Goal: Task Accomplishment & Management: Manage account settings

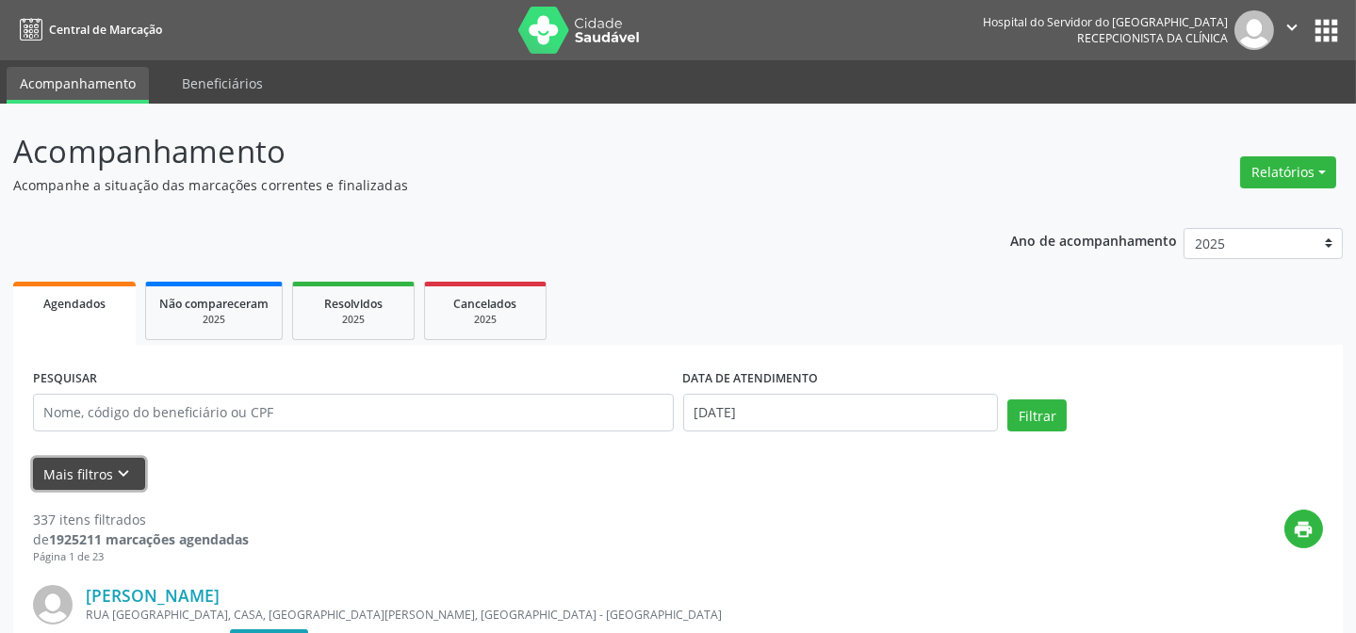
click at [103, 471] on button "Mais filtros keyboard_arrow_down" at bounding box center [89, 474] width 112 height 33
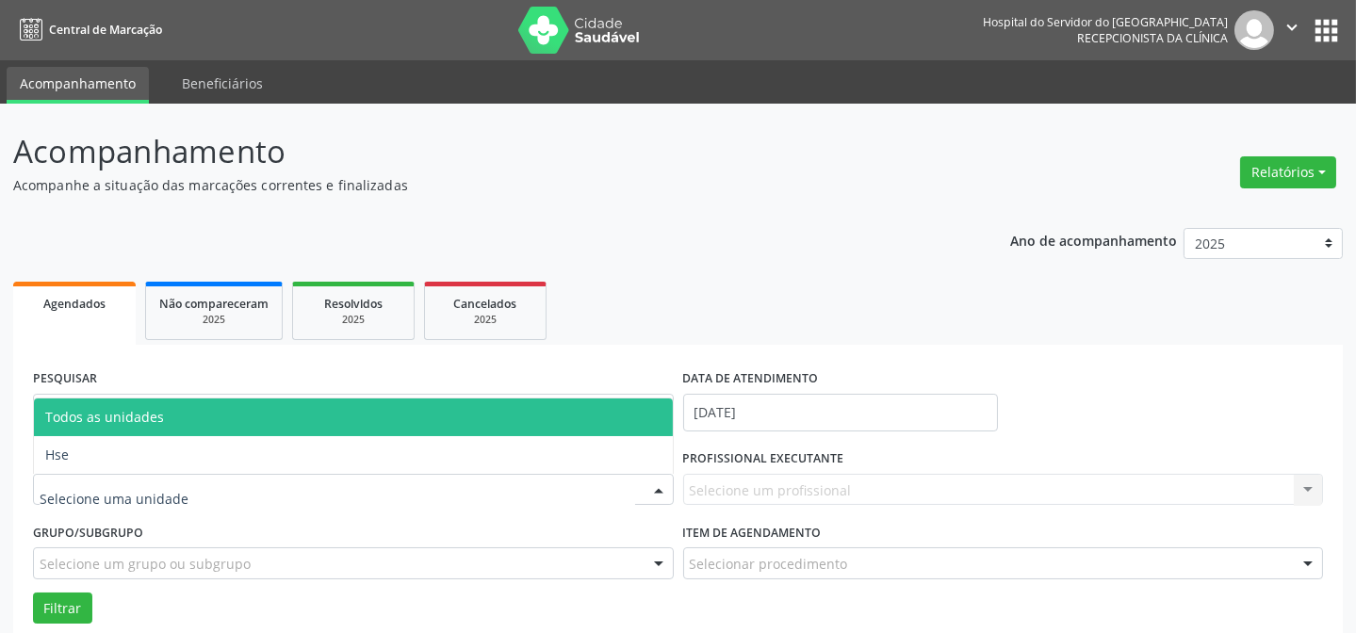
click at [179, 468] on span "Hse" at bounding box center [353, 455] width 639 height 38
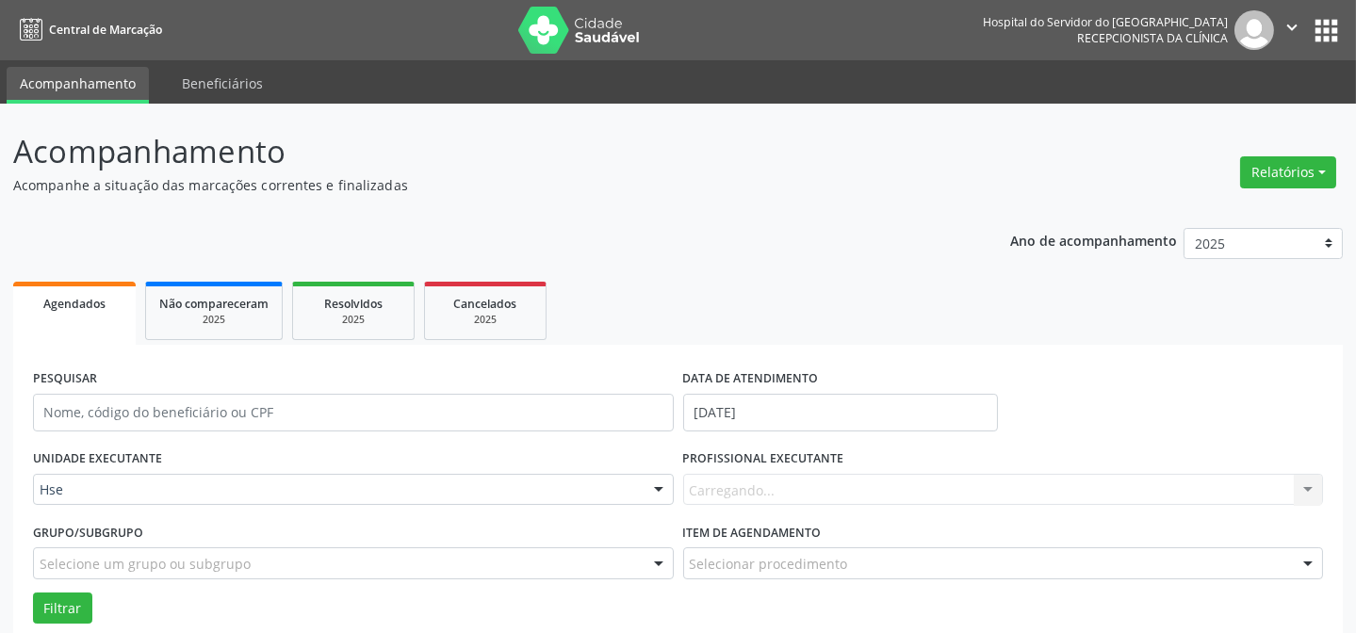
click at [862, 488] on div "Carregando... Nenhum resultado encontrado para: " " Não há nenhuma opção para s…" at bounding box center [1003, 490] width 641 height 32
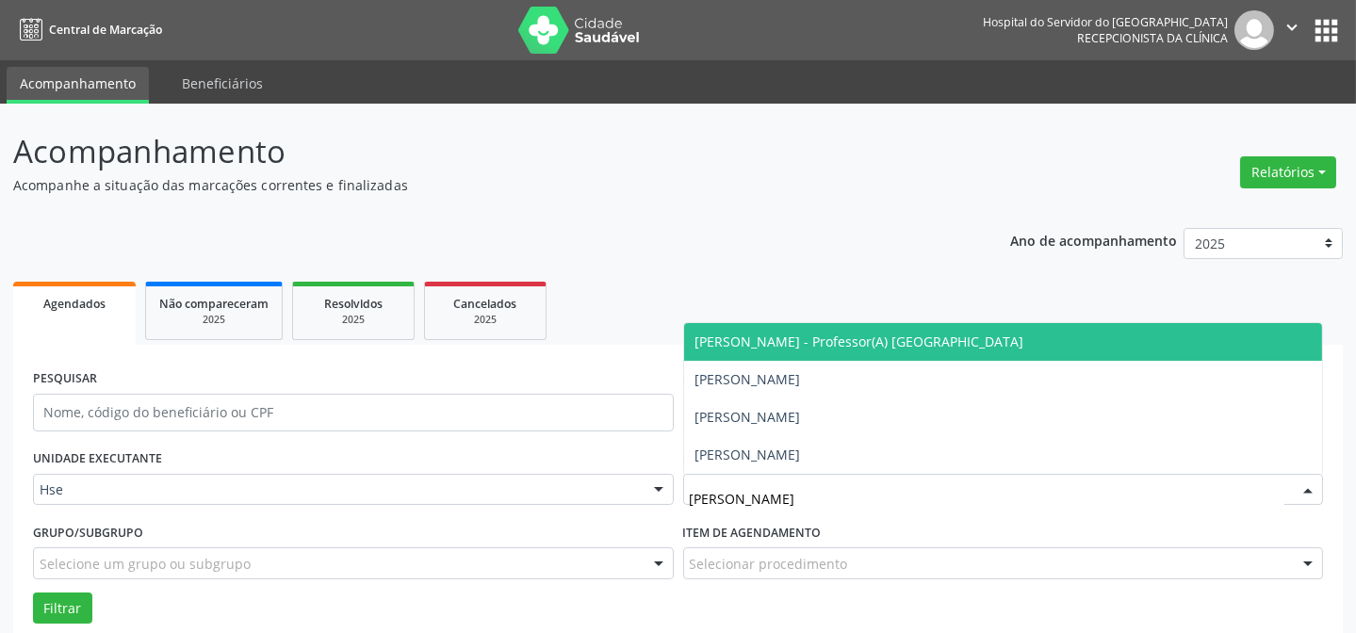
click at [889, 334] on span "[PERSON_NAME] - Professor(A) [GEOGRAPHIC_DATA]" at bounding box center [860, 342] width 329 height 18
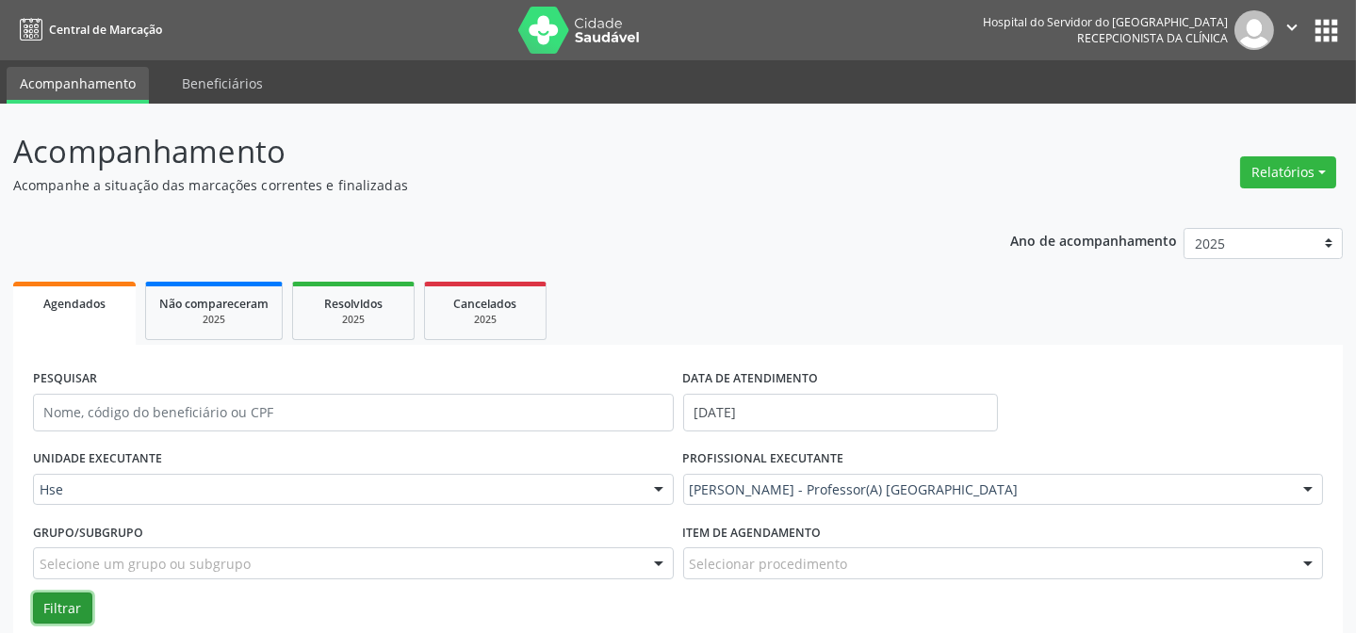
click at [68, 598] on button "Filtrar" at bounding box center [62, 609] width 59 height 32
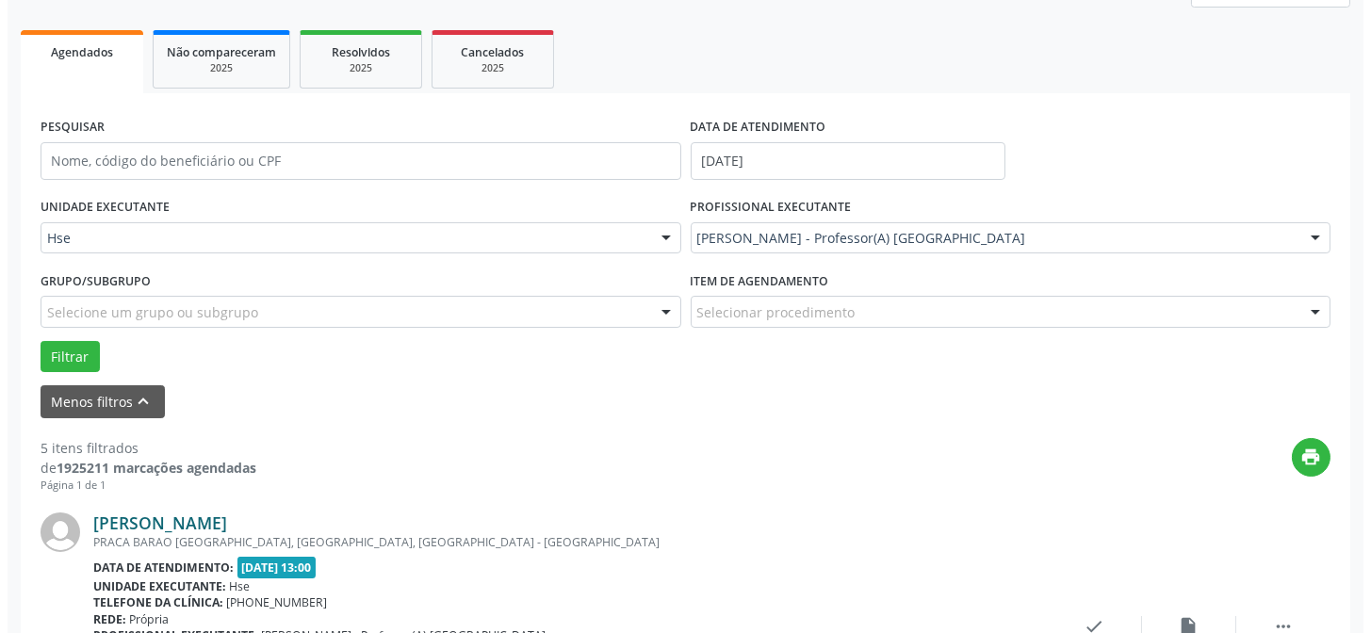
scroll to position [359, 0]
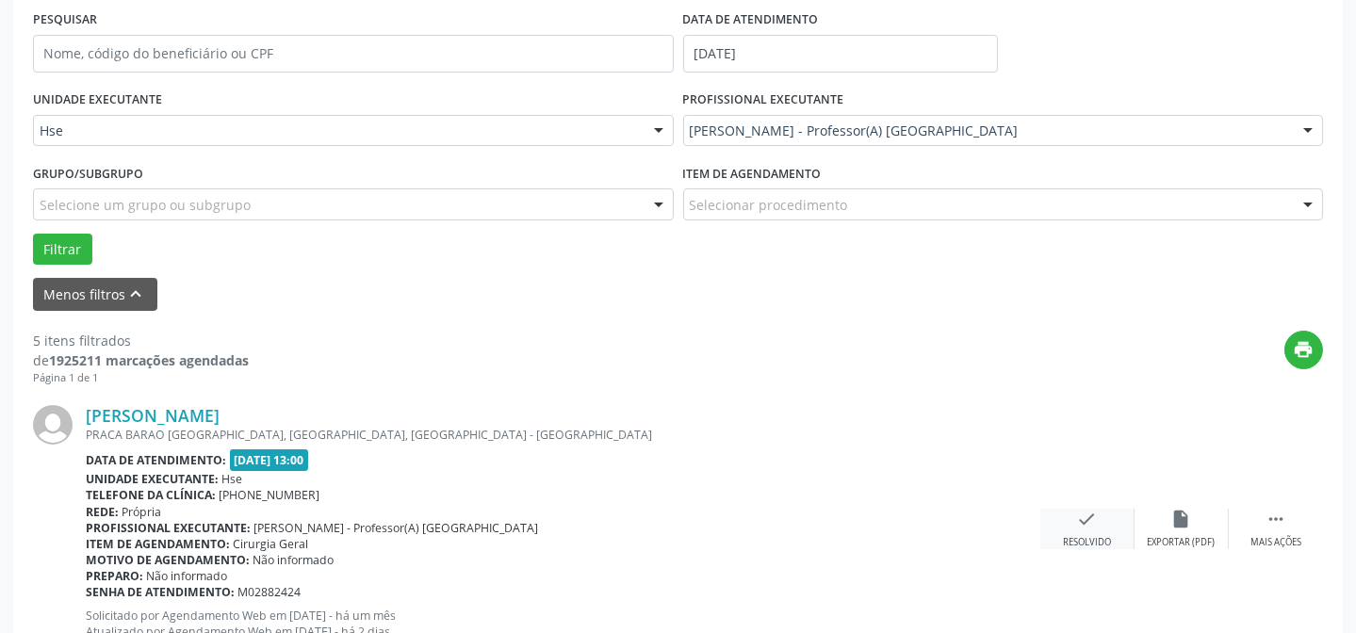
click at [1067, 528] on div "check Resolvido" at bounding box center [1088, 529] width 94 height 41
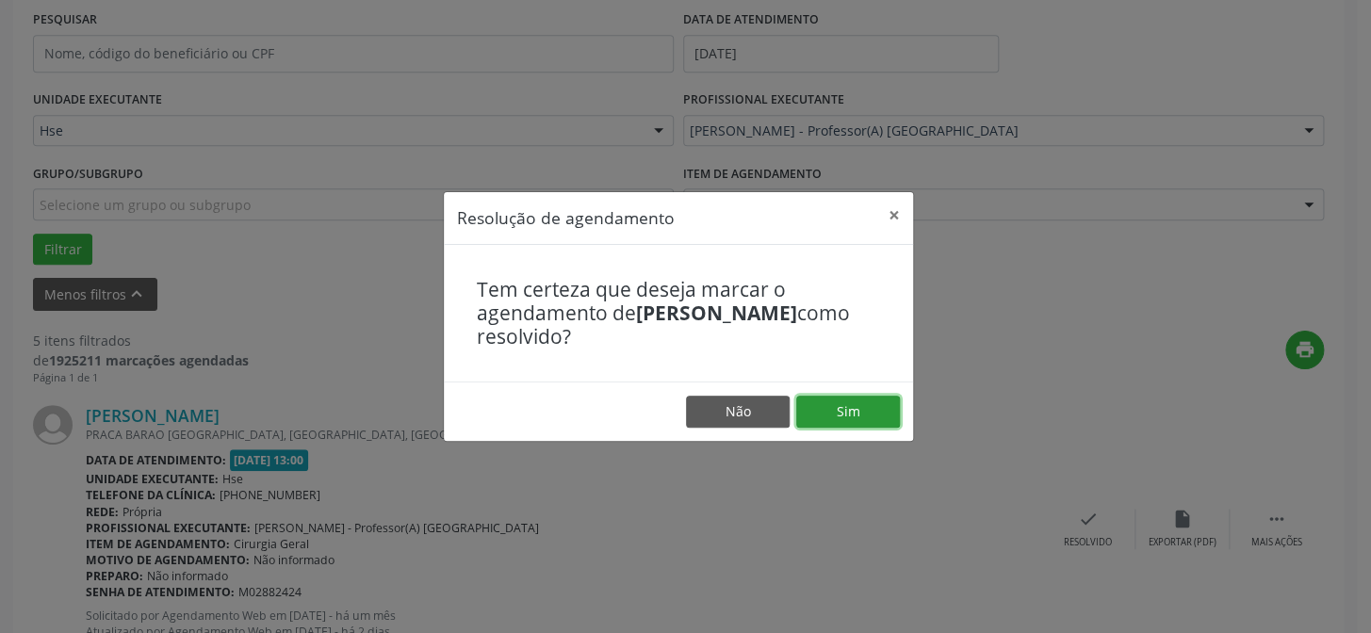
click at [857, 409] on button "Sim" at bounding box center [848, 412] width 104 height 32
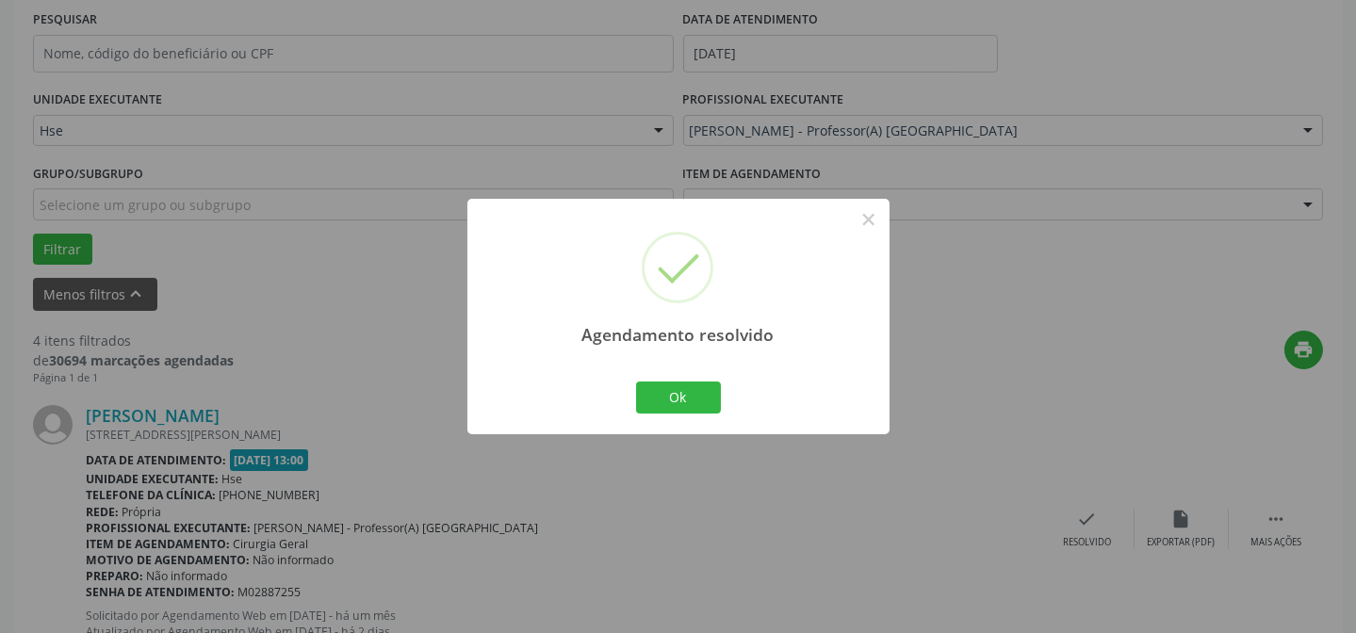
click at [668, 365] on div "Agendamento resolvido × Ok Cancel" at bounding box center [679, 316] width 422 height 235
click at [669, 386] on button "Ok" at bounding box center [678, 398] width 85 height 32
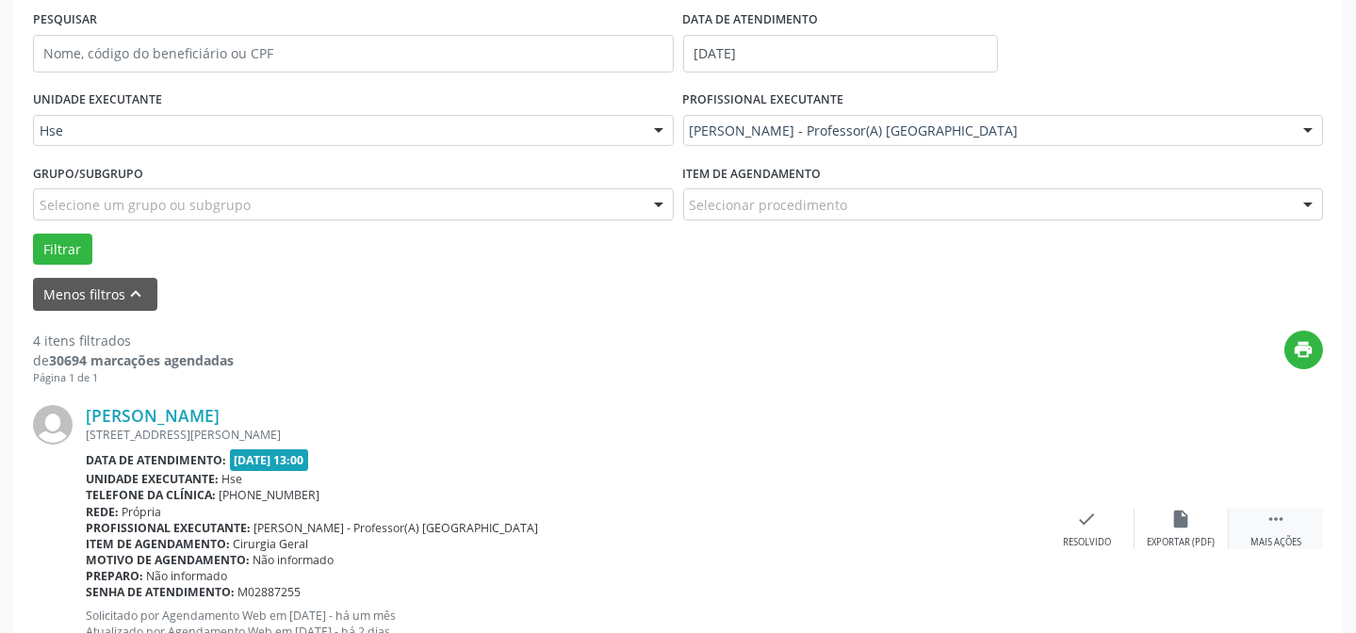
click at [1276, 528] on icon "" at bounding box center [1276, 519] width 21 height 21
click at [1173, 517] on icon "alarm_off" at bounding box center [1182, 519] width 21 height 21
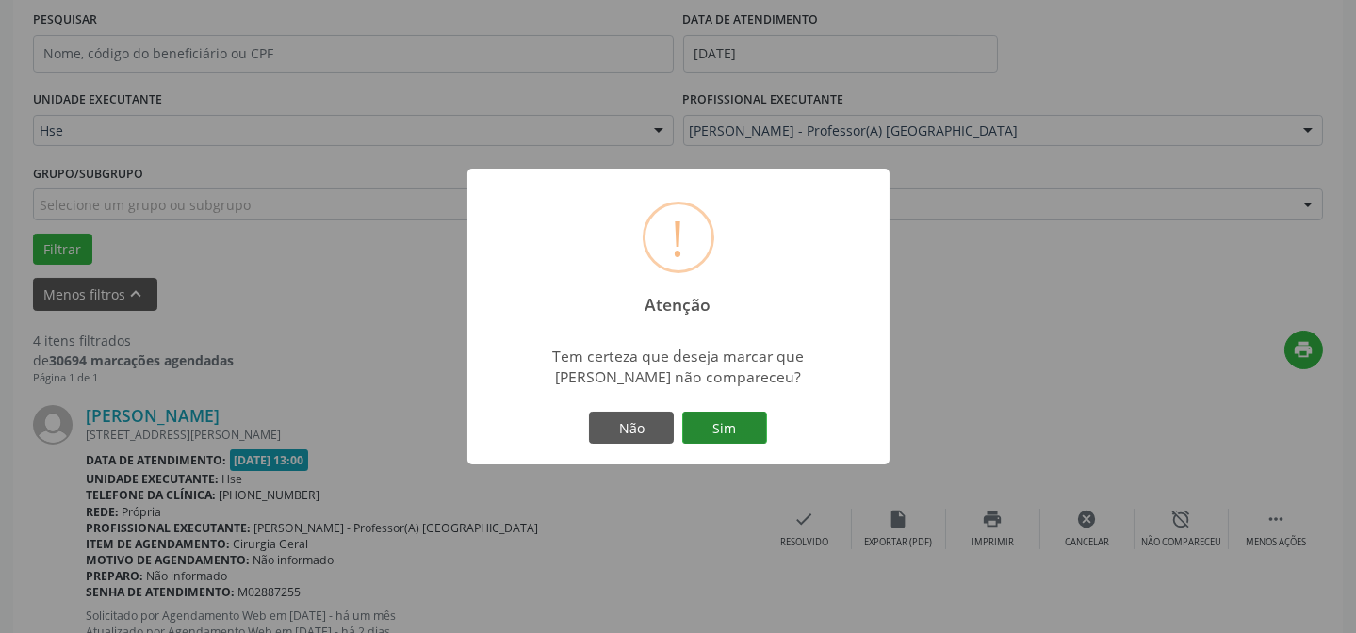
click at [727, 423] on button "Sim" at bounding box center [724, 428] width 85 height 32
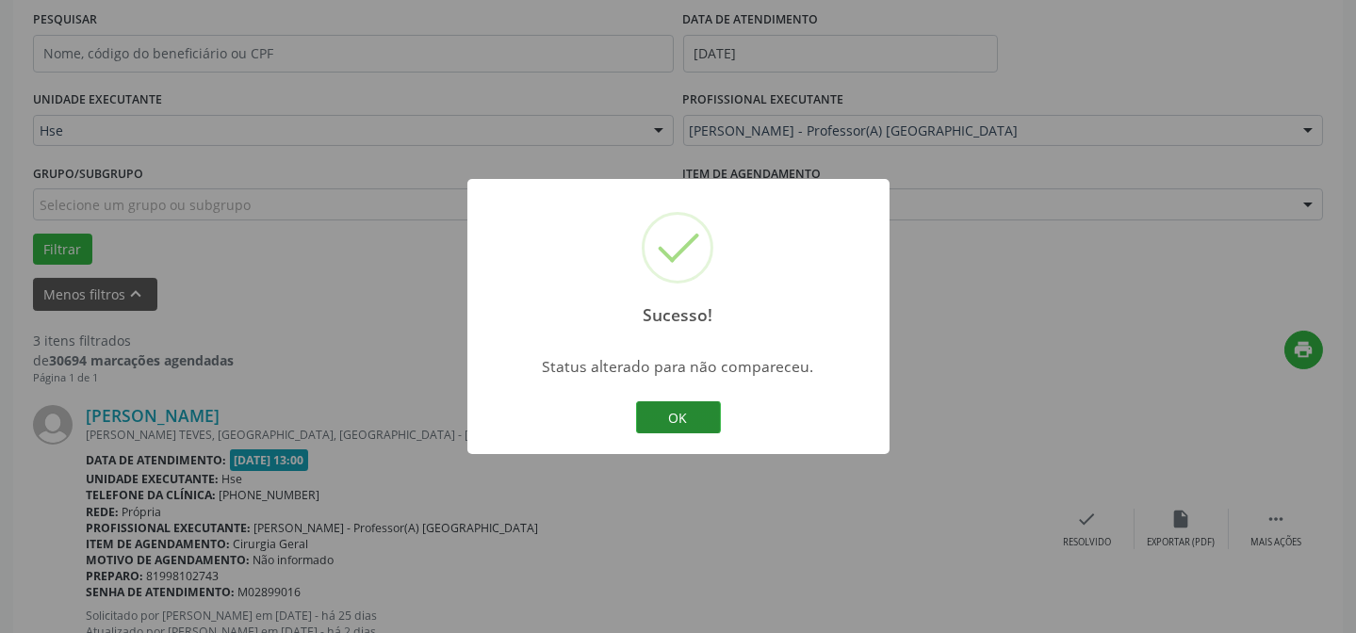
click at [647, 406] on button "OK" at bounding box center [678, 418] width 85 height 32
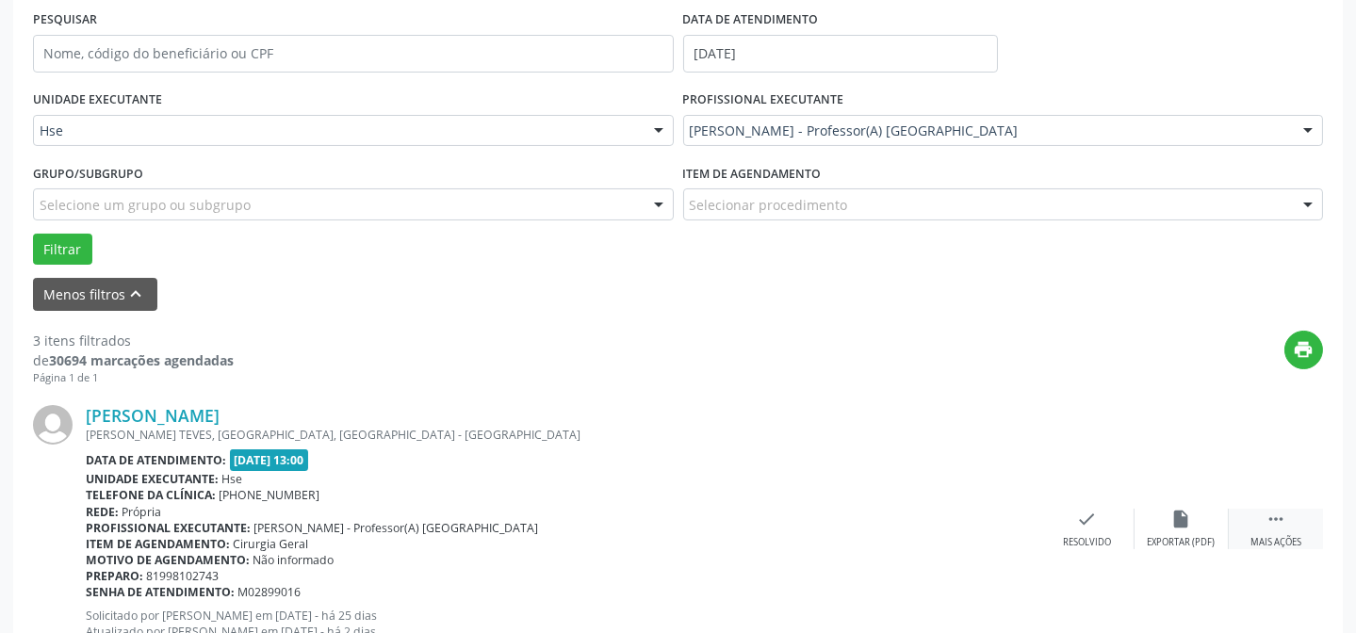
click at [1256, 509] on div " Mais ações" at bounding box center [1276, 529] width 94 height 41
click at [1178, 517] on icon "alarm_off" at bounding box center [1182, 519] width 21 height 21
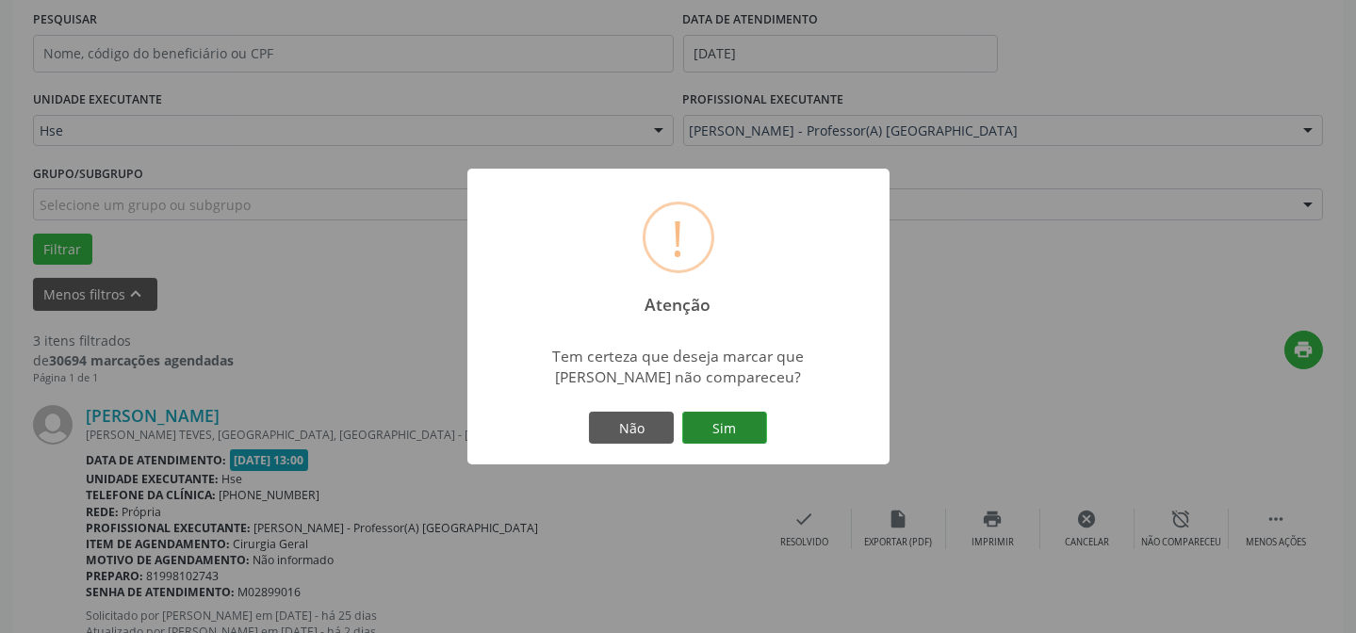
click at [707, 437] on button "Sim" at bounding box center [724, 428] width 85 height 32
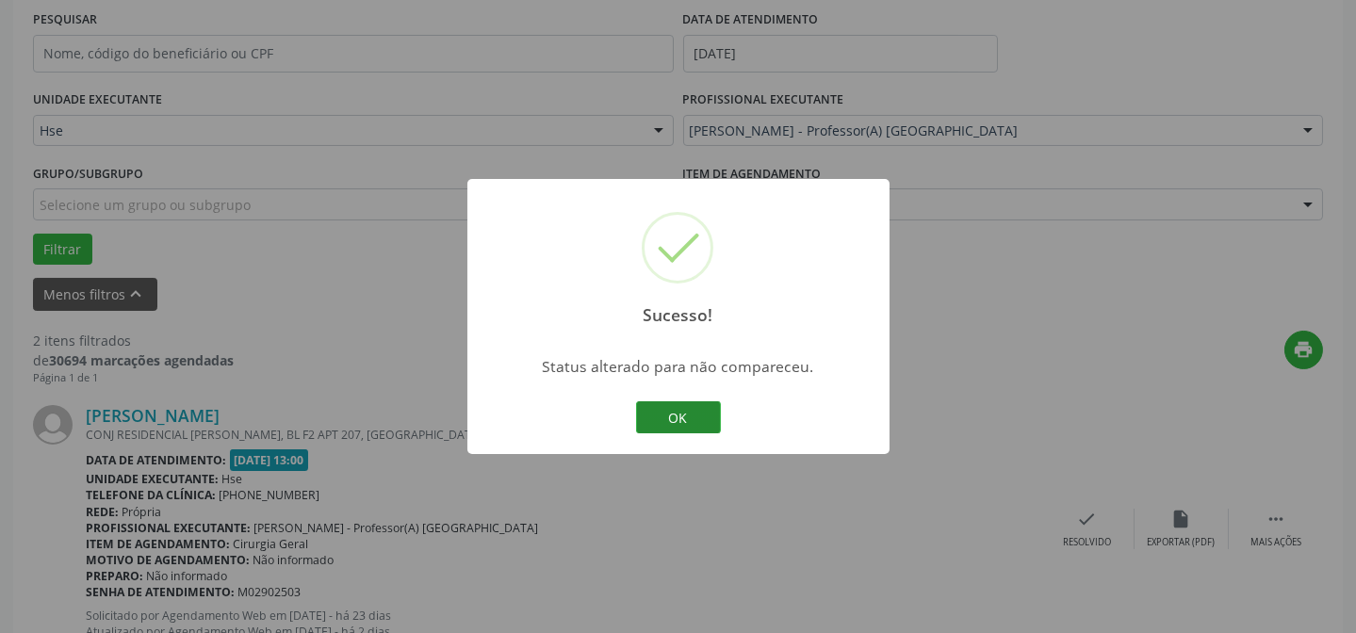
click at [705, 431] on button "OK" at bounding box center [678, 418] width 85 height 32
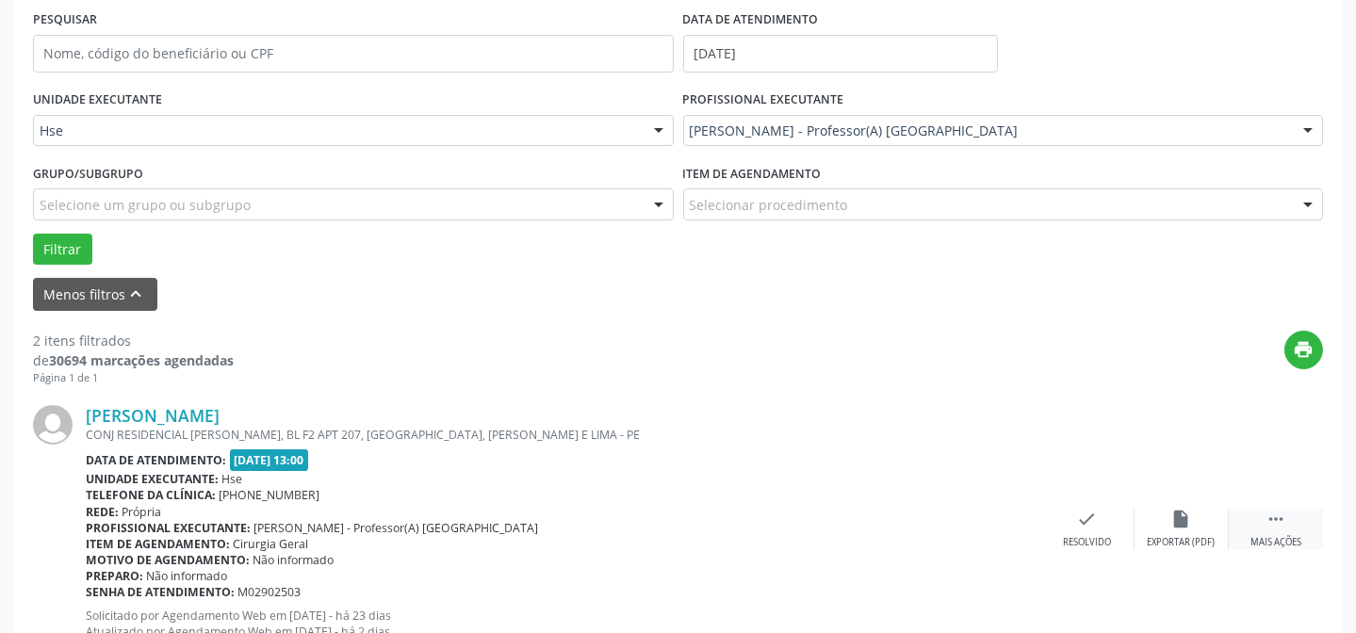
click at [1253, 532] on div " Mais ações" at bounding box center [1276, 529] width 94 height 41
click at [1131, 514] on div "cancel Cancelar" at bounding box center [1088, 529] width 94 height 41
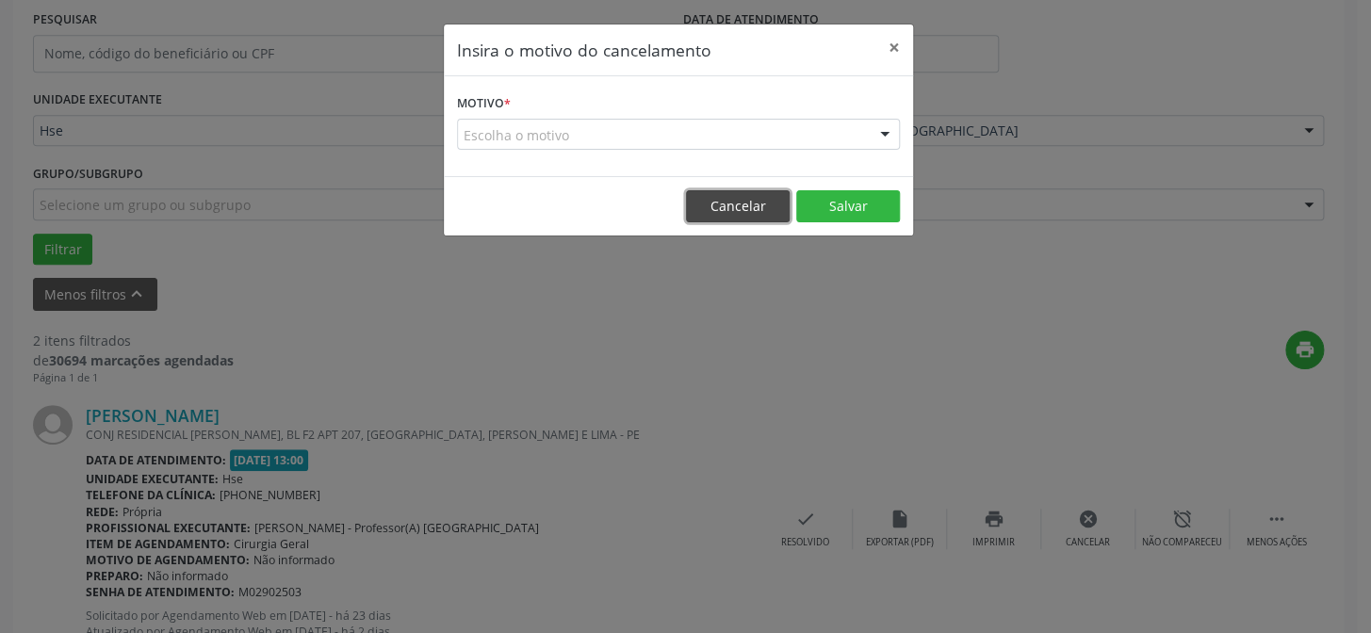
click at [744, 220] on button "Cancelar" at bounding box center [738, 206] width 104 height 32
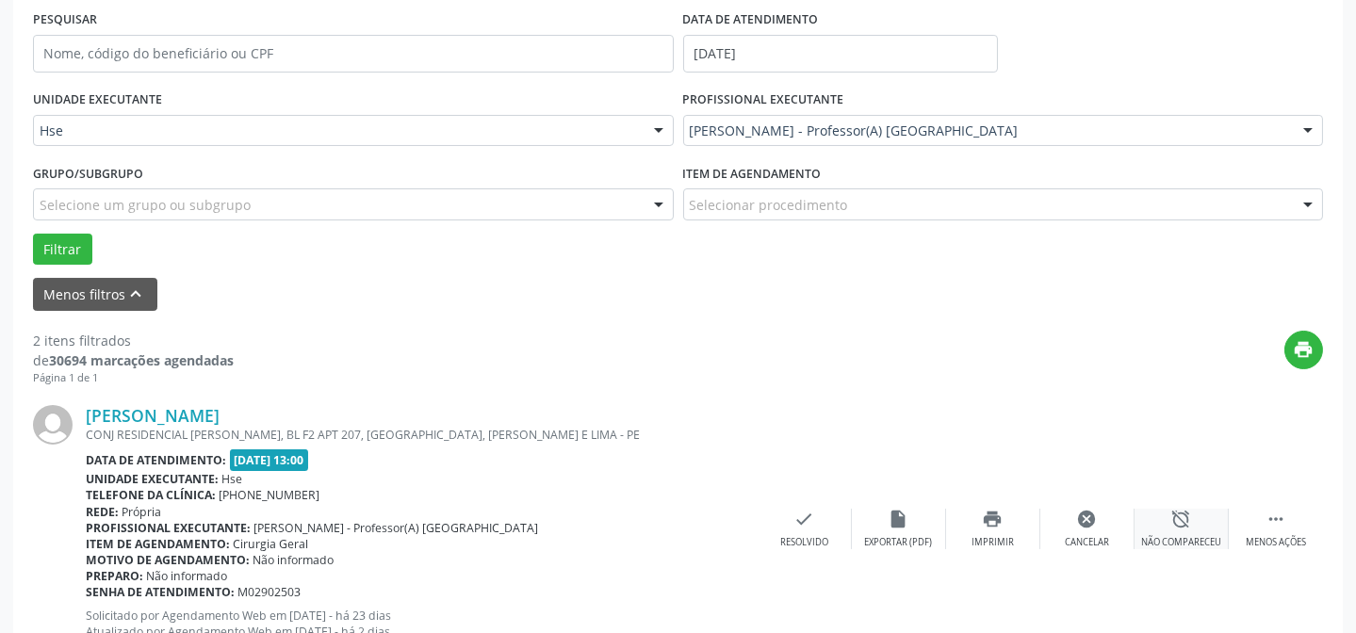
click at [1183, 516] on icon "alarm_off" at bounding box center [1182, 519] width 21 height 21
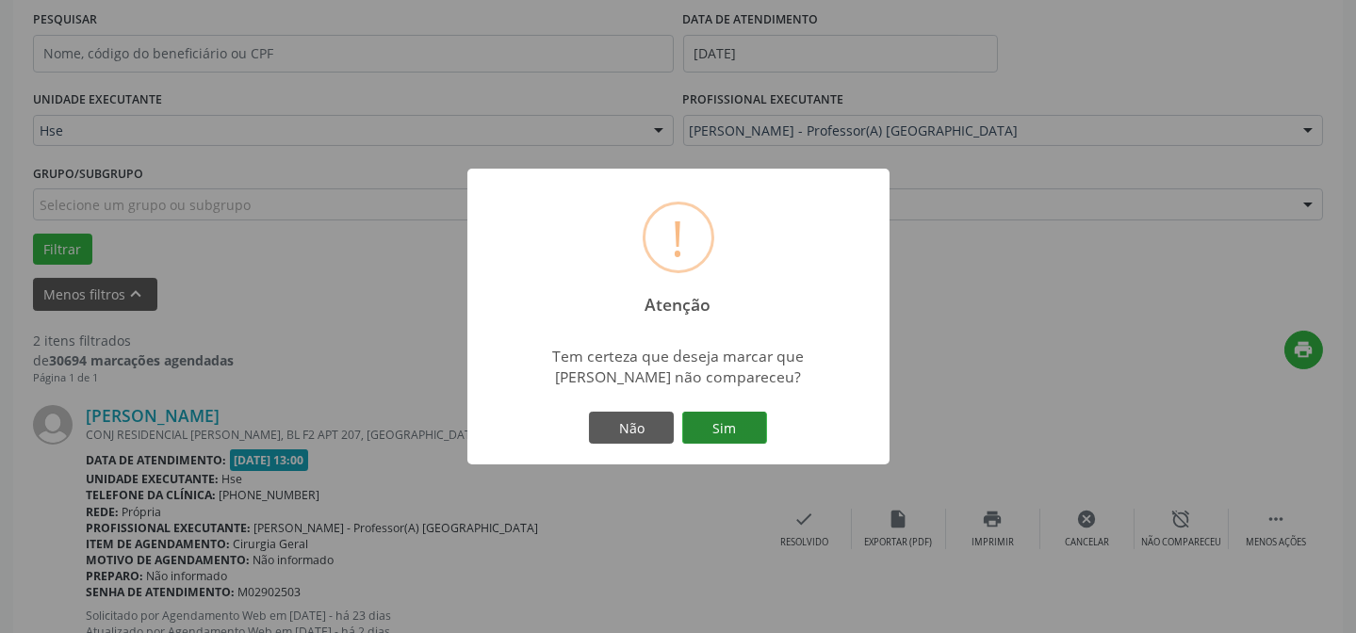
click at [736, 419] on button "Sim" at bounding box center [724, 428] width 85 height 32
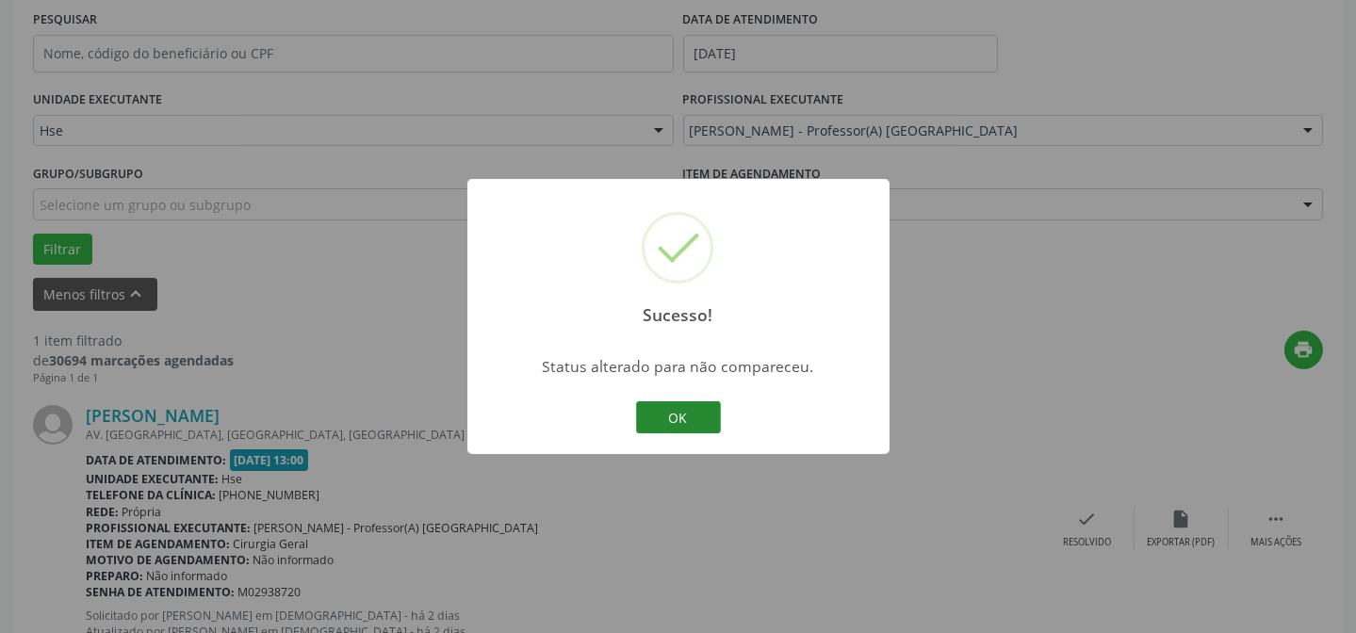
click at [689, 407] on button "OK" at bounding box center [678, 418] width 85 height 32
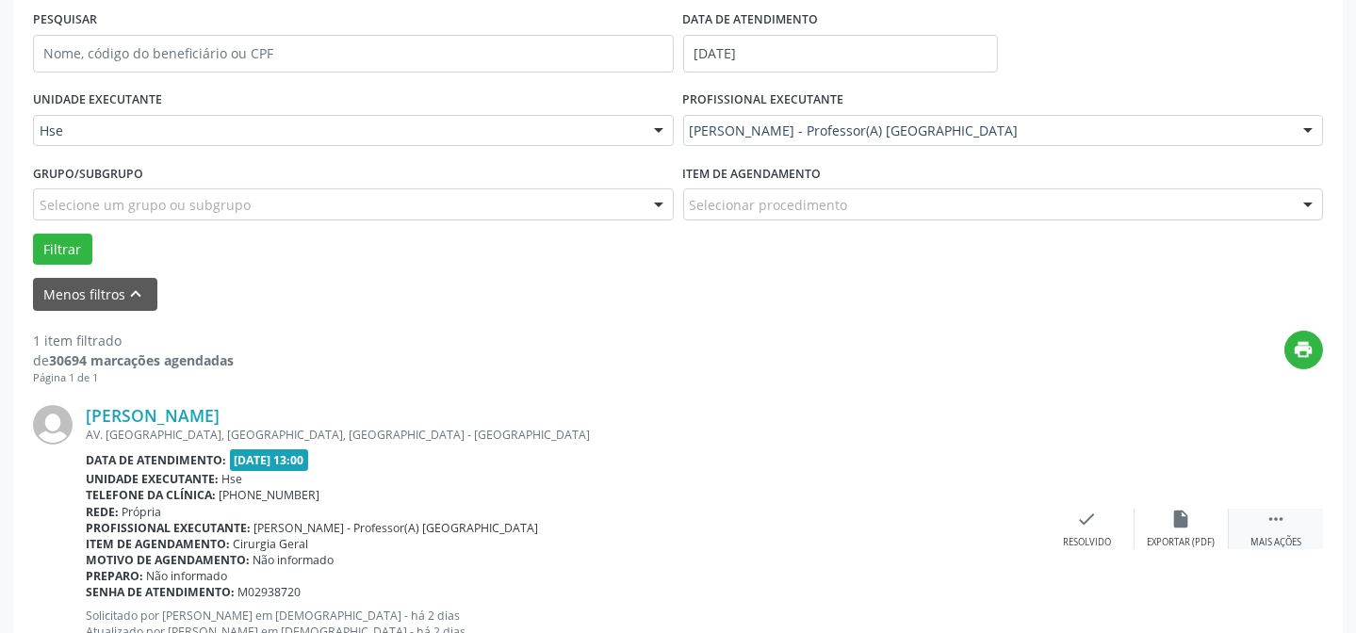
click at [1263, 532] on div " Mais ações" at bounding box center [1276, 529] width 94 height 41
click at [1203, 526] on div "alarm_off Não compareceu" at bounding box center [1182, 529] width 94 height 41
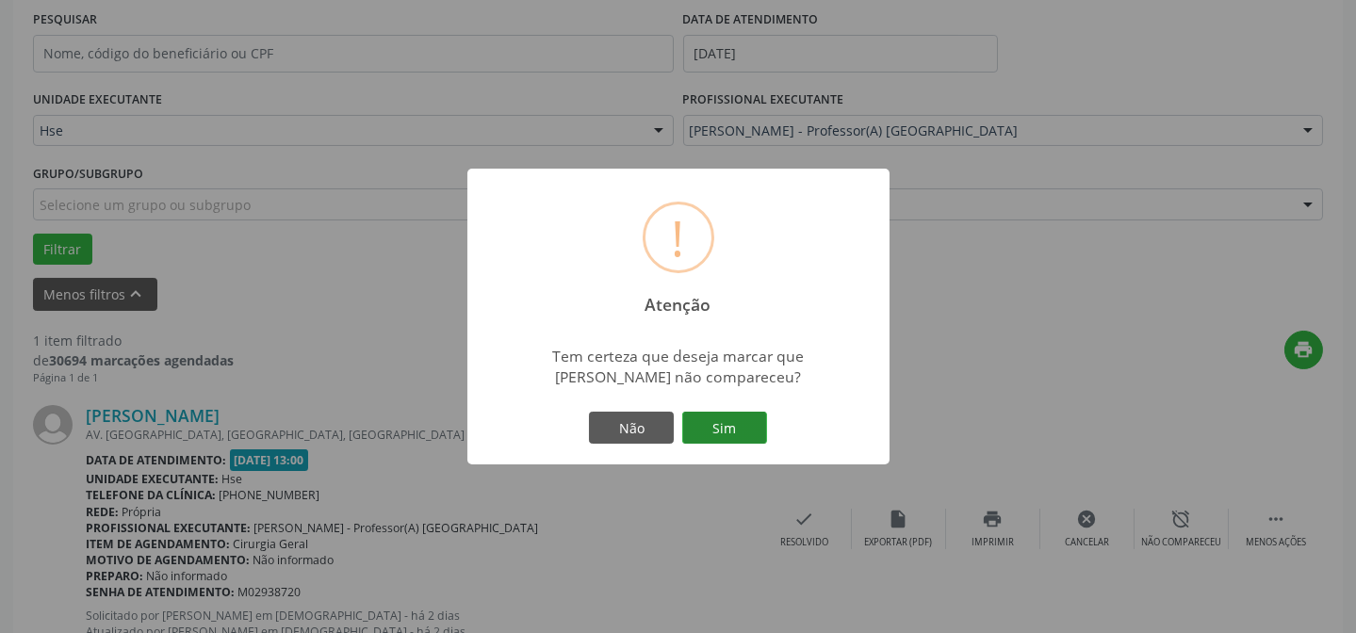
click at [719, 416] on button "Sim" at bounding box center [724, 428] width 85 height 32
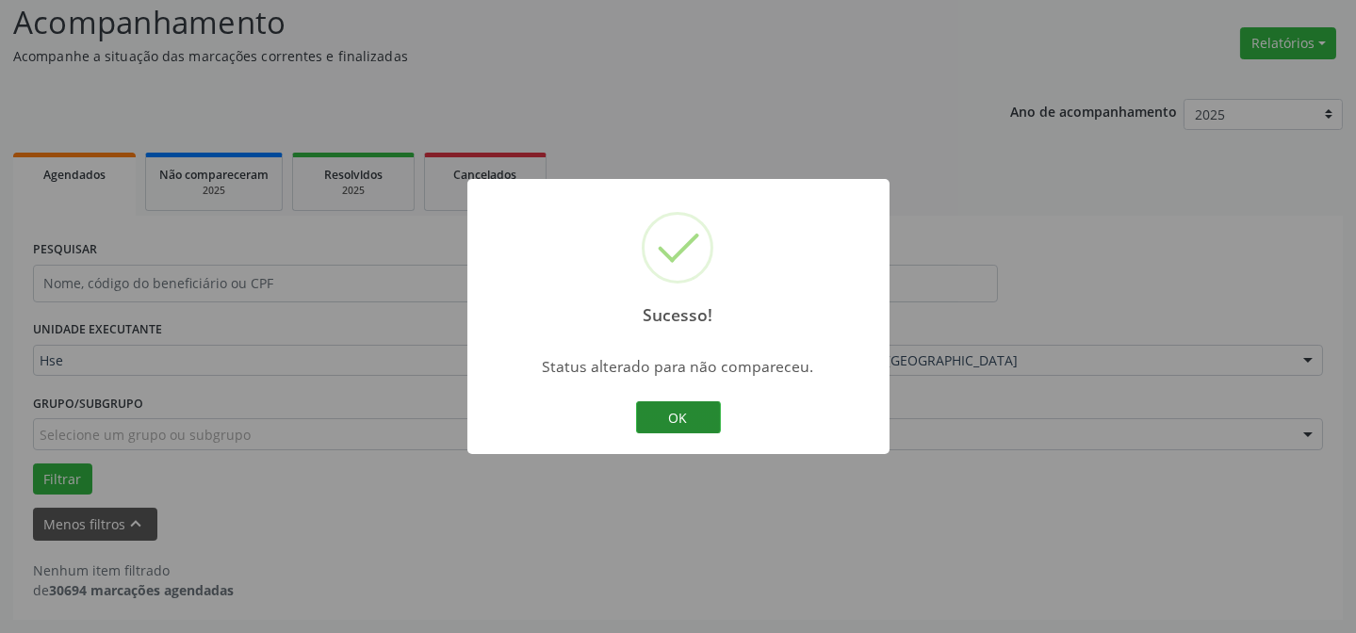
scroll to position [127, 0]
click at [667, 407] on button "OK" at bounding box center [678, 418] width 85 height 32
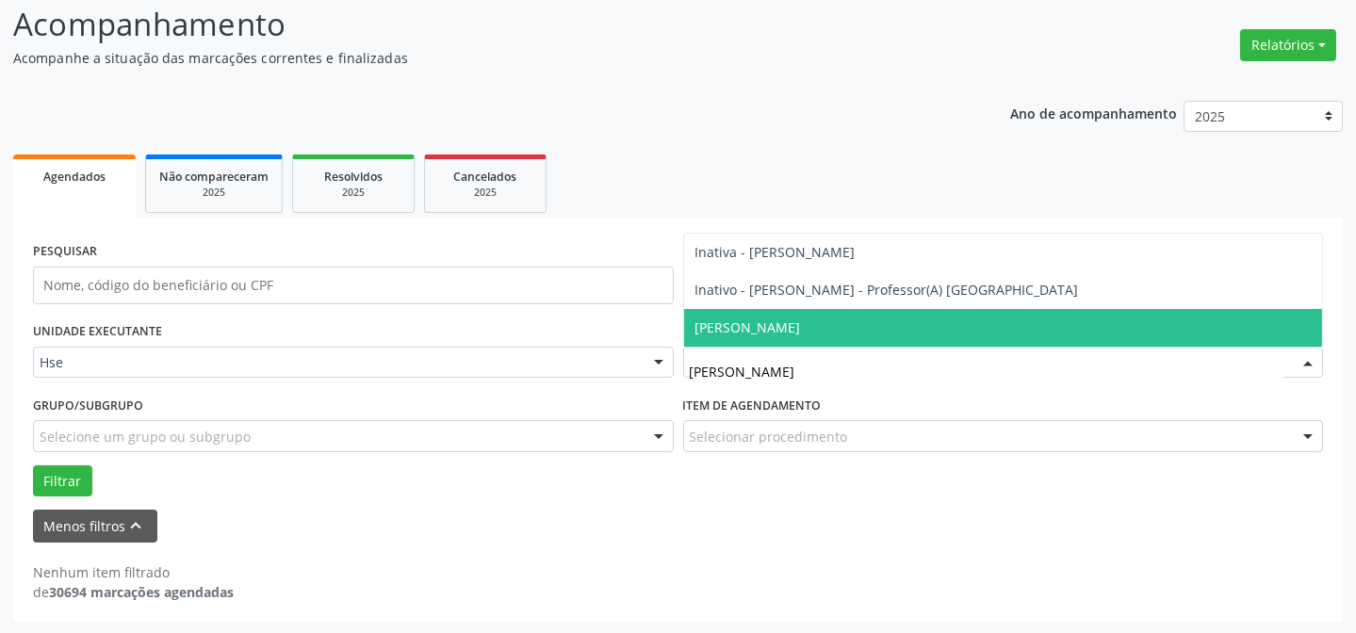
click at [801, 322] on span "[PERSON_NAME]" at bounding box center [749, 328] width 106 height 18
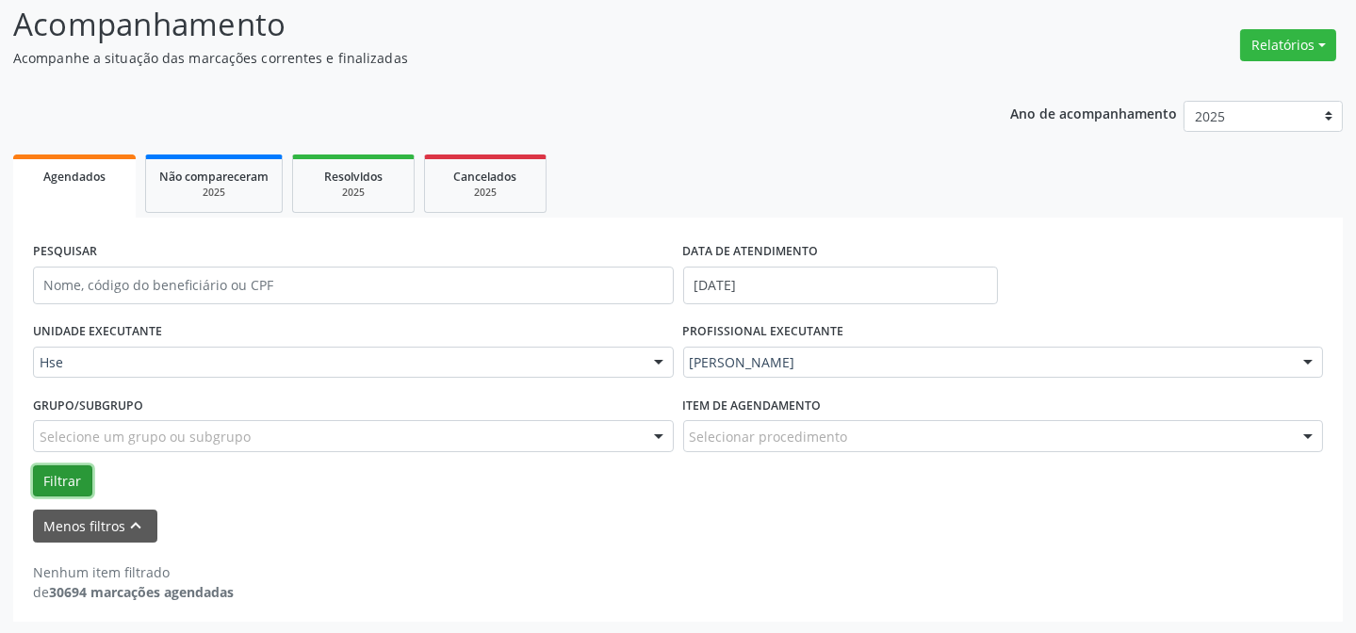
click at [54, 480] on button "Filtrar" at bounding box center [62, 482] width 59 height 32
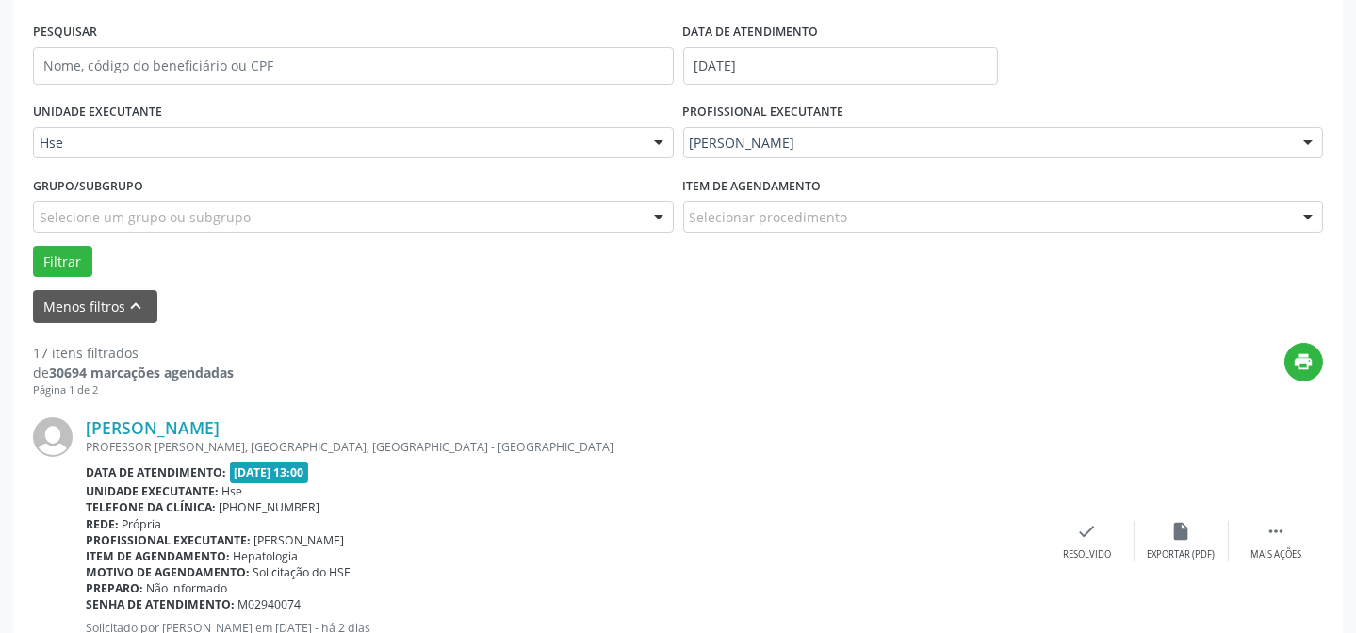
scroll to position [385, 0]
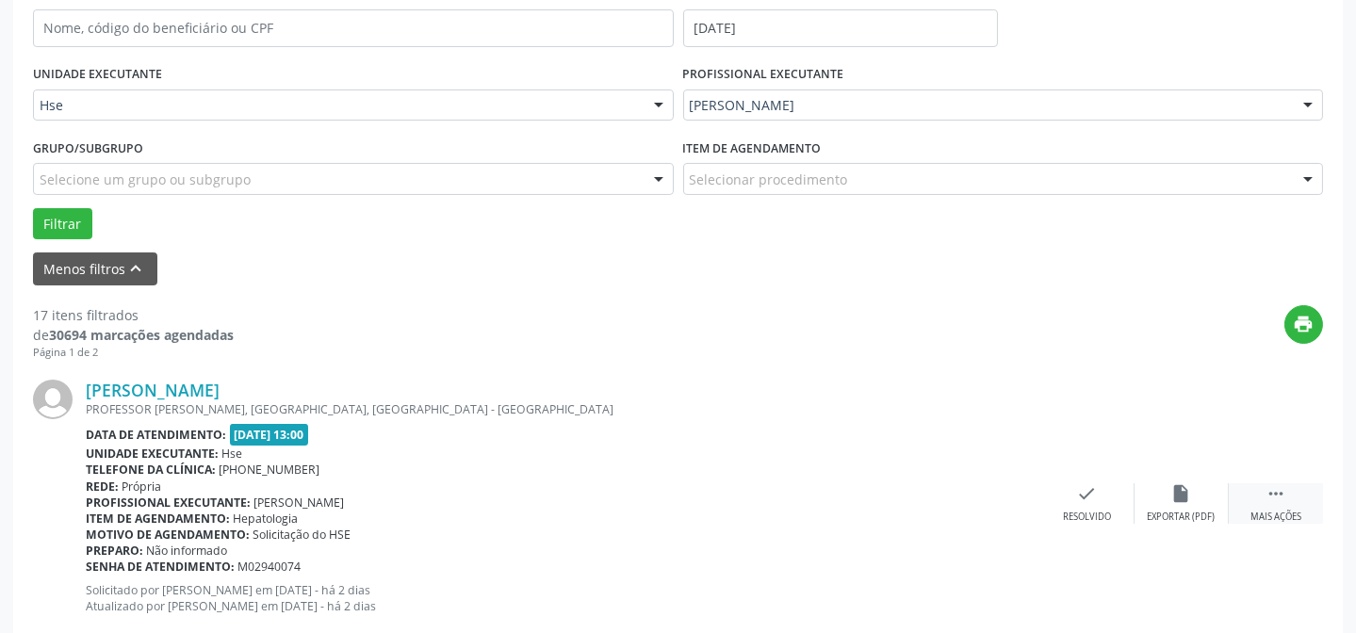
click at [1254, 490] on div " Mais ações" at bounding box center [1276, 504] width 94 height 41
click at [1209, 490] on div "alarm_off Não compareceu" at bounding box center [1182, 504] width 94 height 41
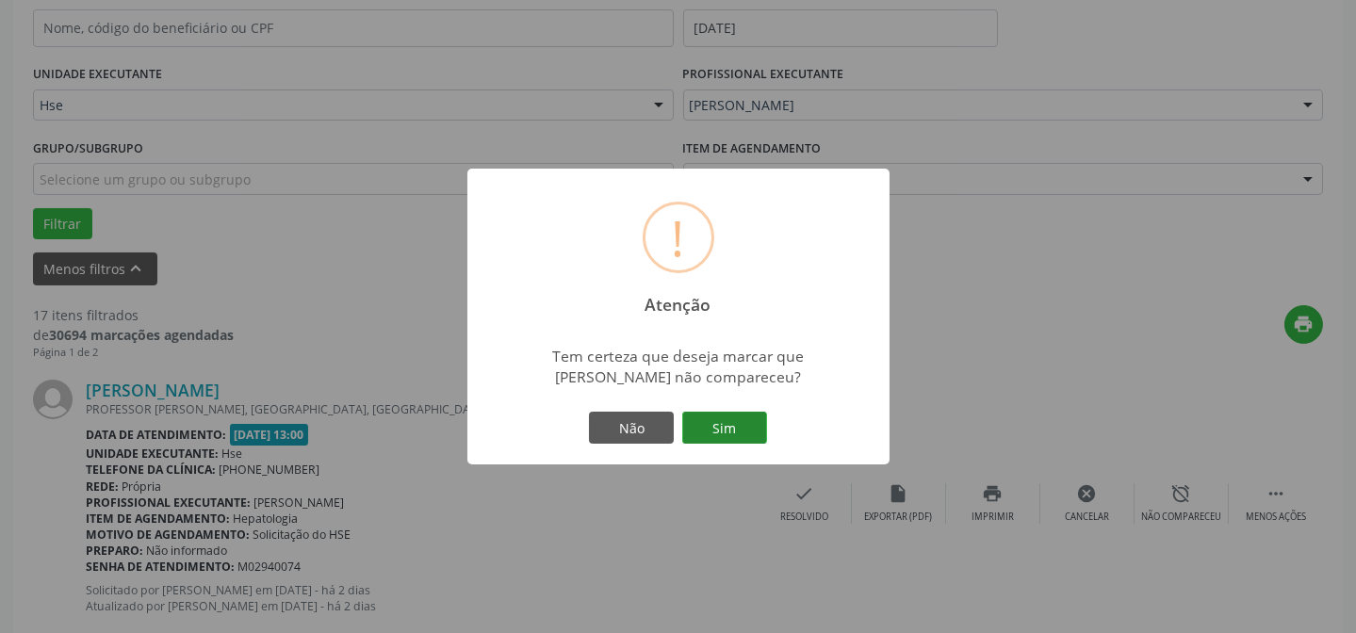
click at [709, 435] on button "Sim" at bounding box center [724, 428] width 85 height 32
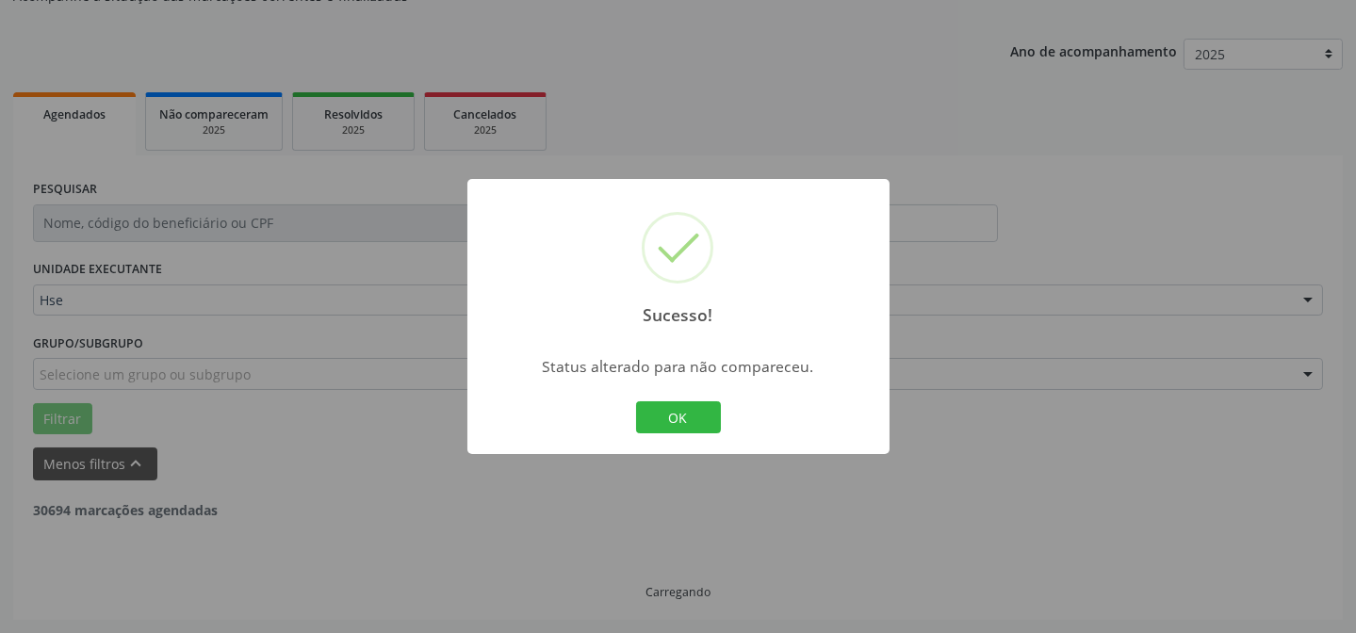
scroll to position [189, 0]
click at [687, 414] on button "OK" at bounding box center [678, 418] width 85 height 32
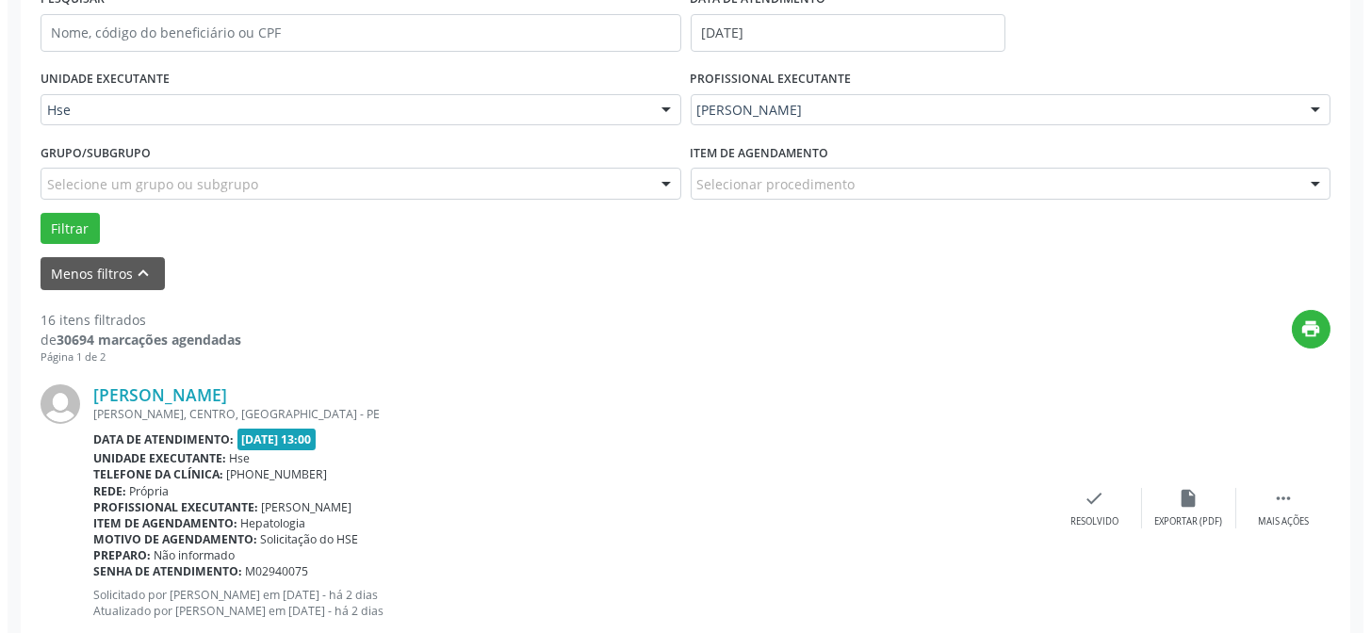
scroll to position [445, 0]
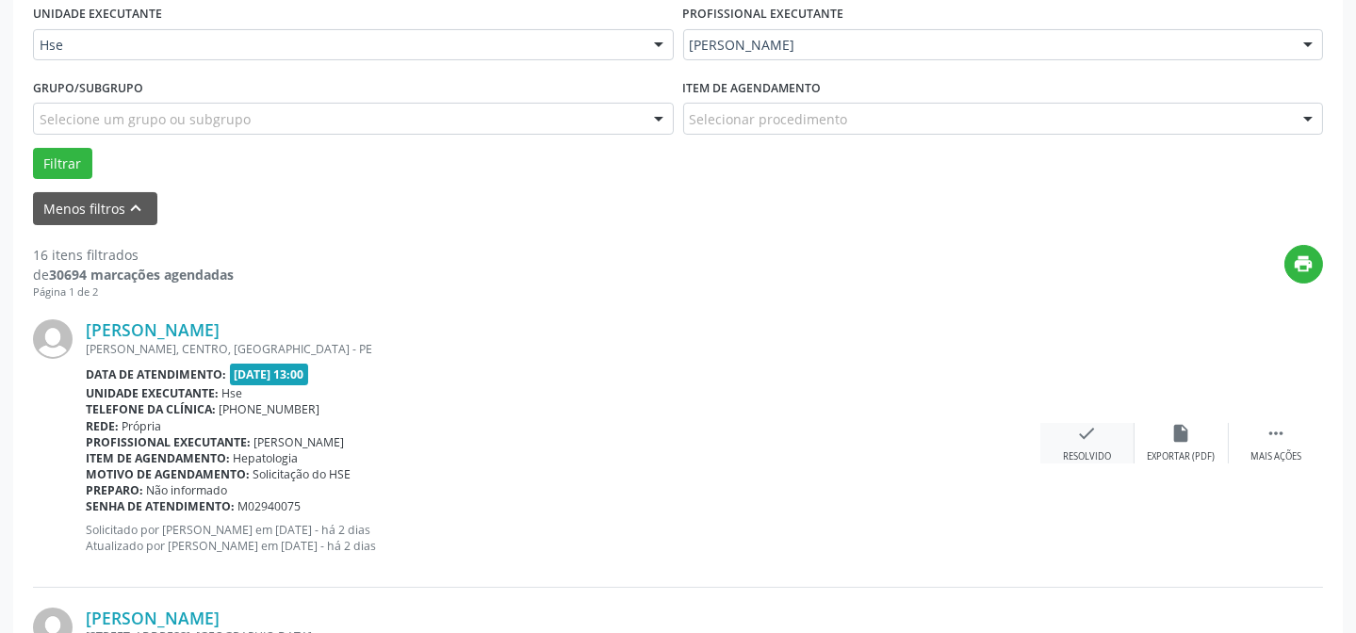
click at [1104, 435] on div "check Resolvido" at bounding box center [1088, 443] width 94 height 41
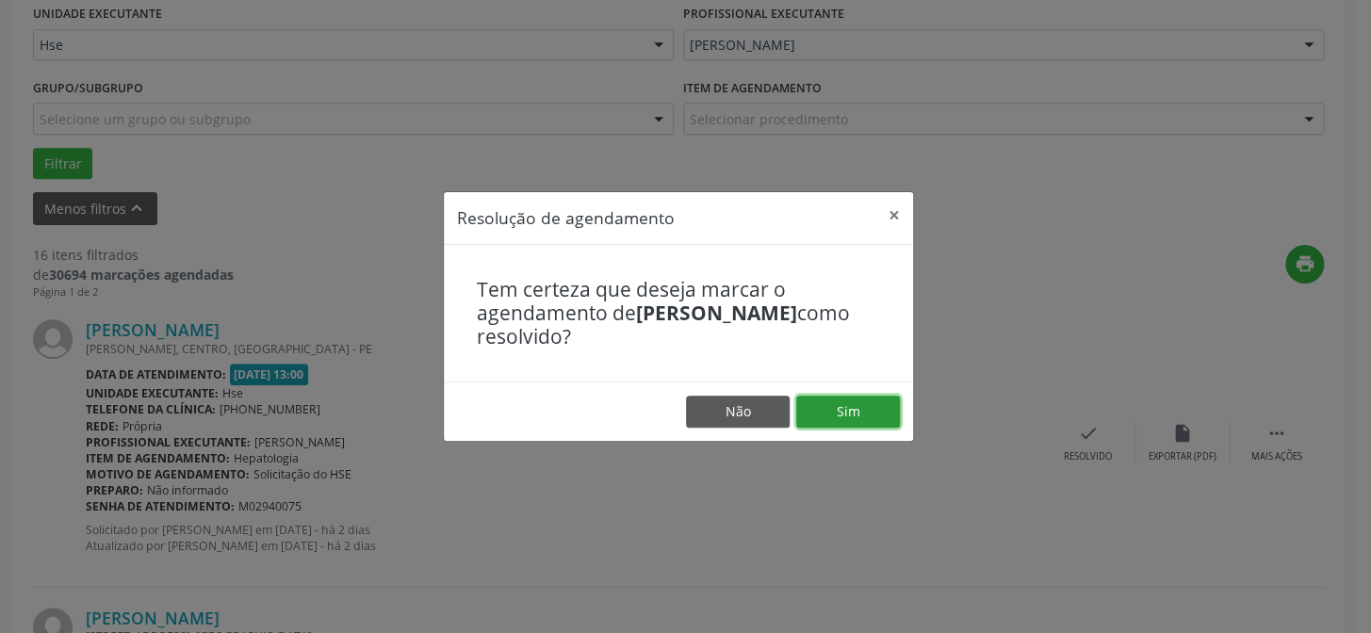
click at [830, 414] on button "Sim" at bounding box center [848, 412] width 104 height 32
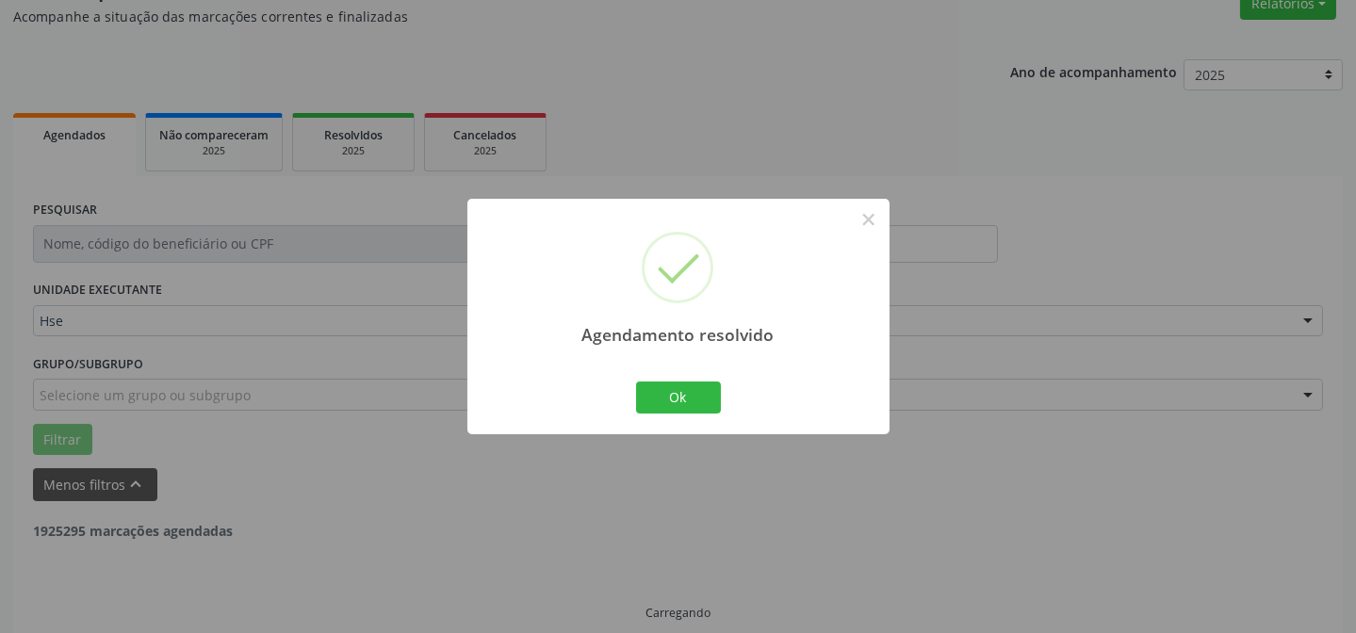
scroll to position [189, 0]
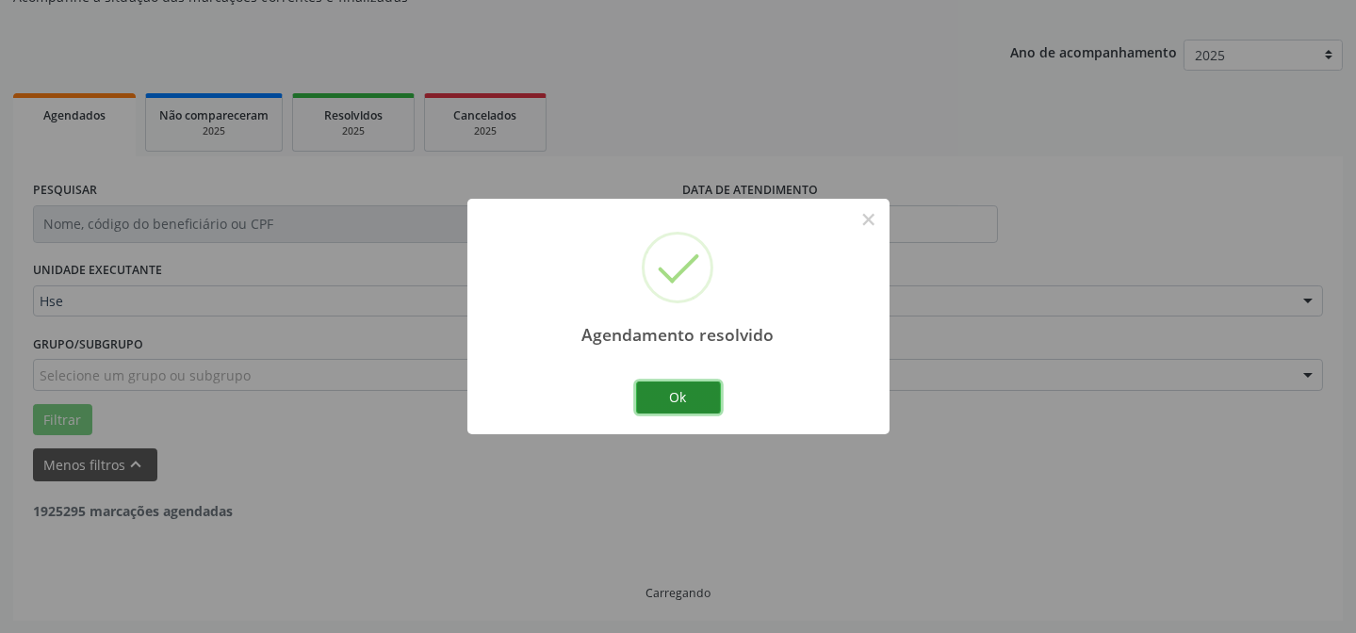
click at [643, 386] on button "Ok" at bounding box center [678, 398] width 85 height 32
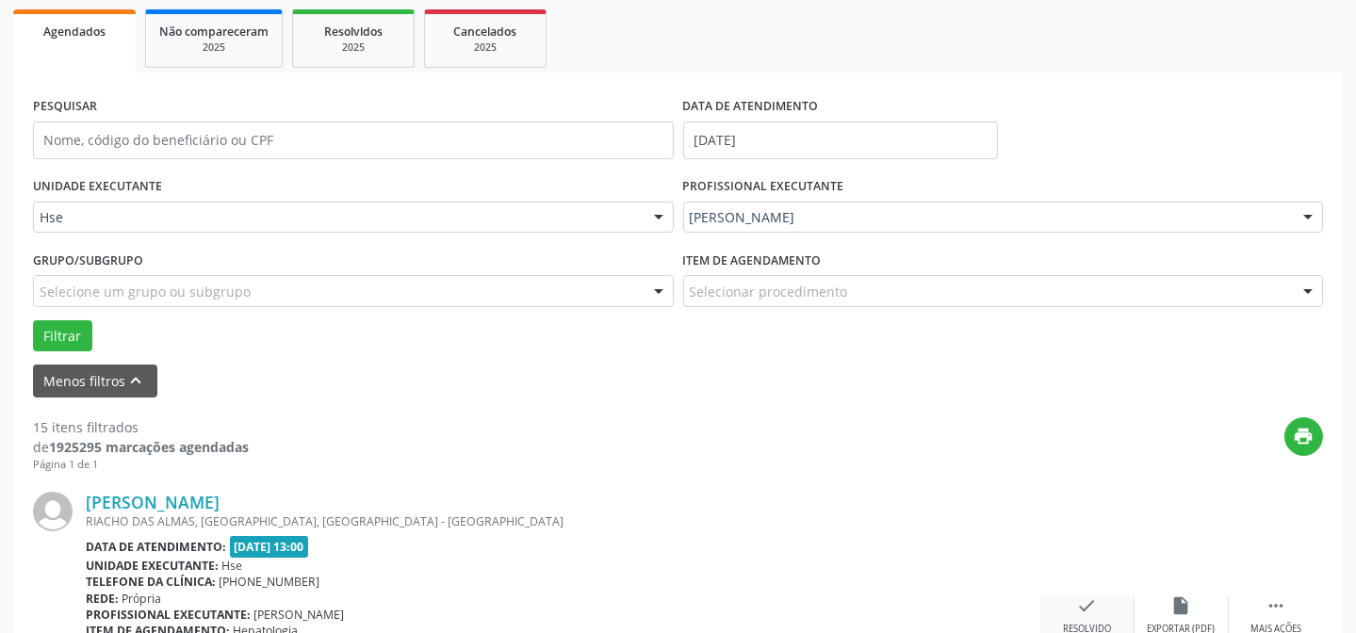
scroll to position [359, 0]
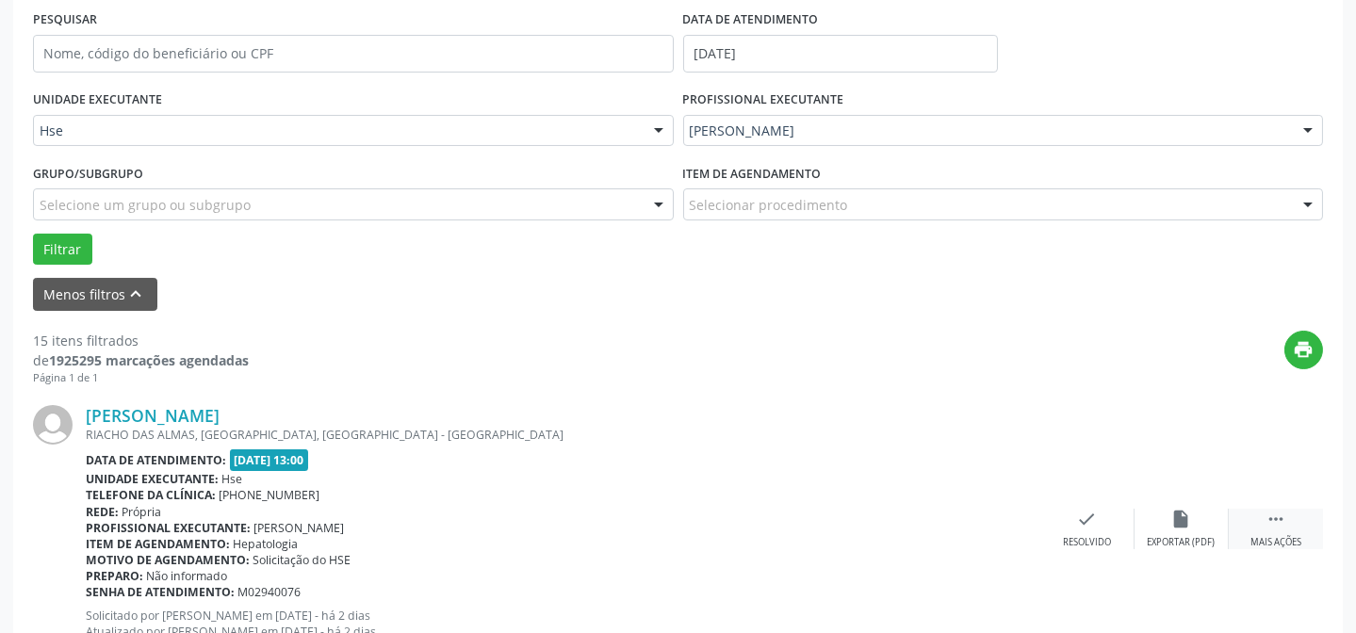
click at [1269, 516] on icon "" at bounding box center [1276, 519] width 21 height 21
click at [1166, 509] on div "alarm_off Não compareceu" at bounding box center [1182, 529] width 94 height 41
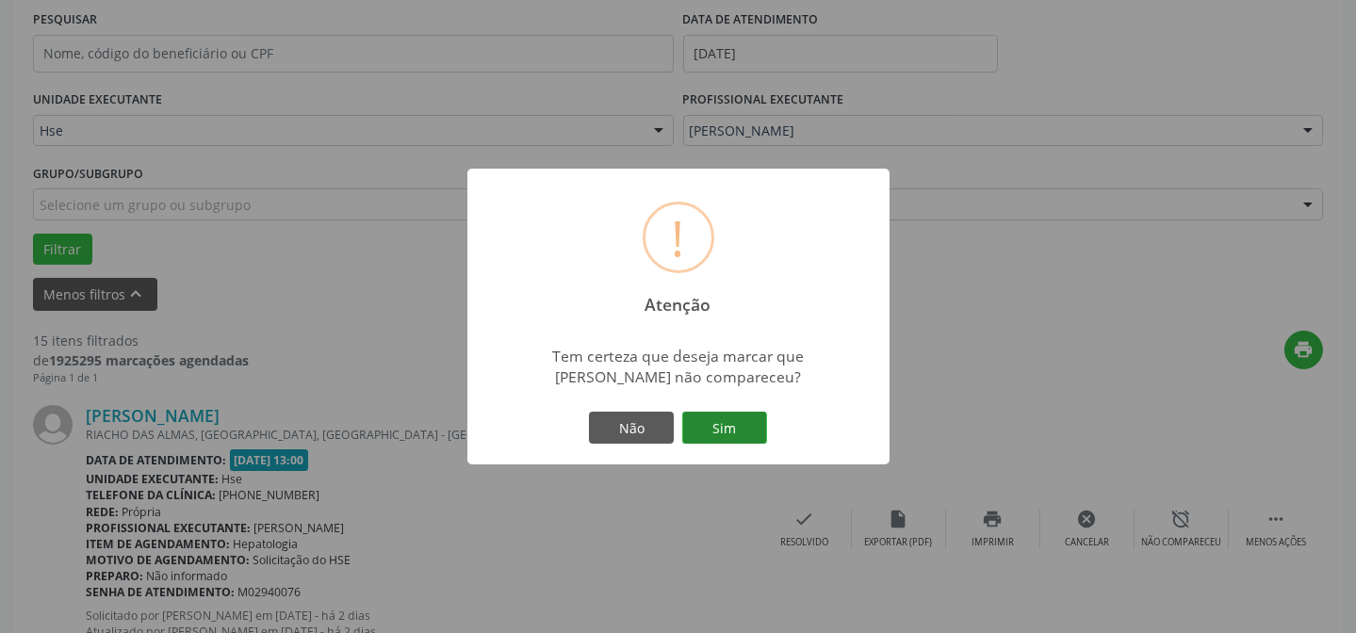
click at [736, 430] on button "Sim" at bounding box center [724, 428] width 85 height 32
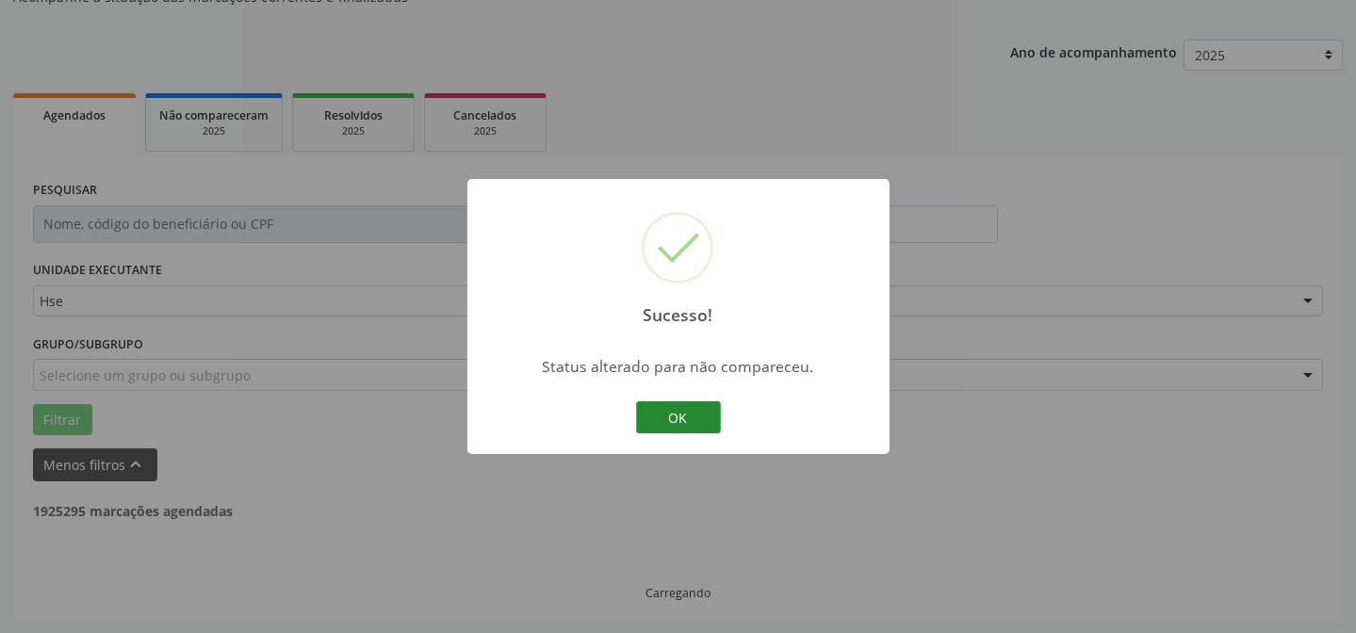
click at [698, 427] on button "OK" at bounding box center [678, 418] width 85 height 32
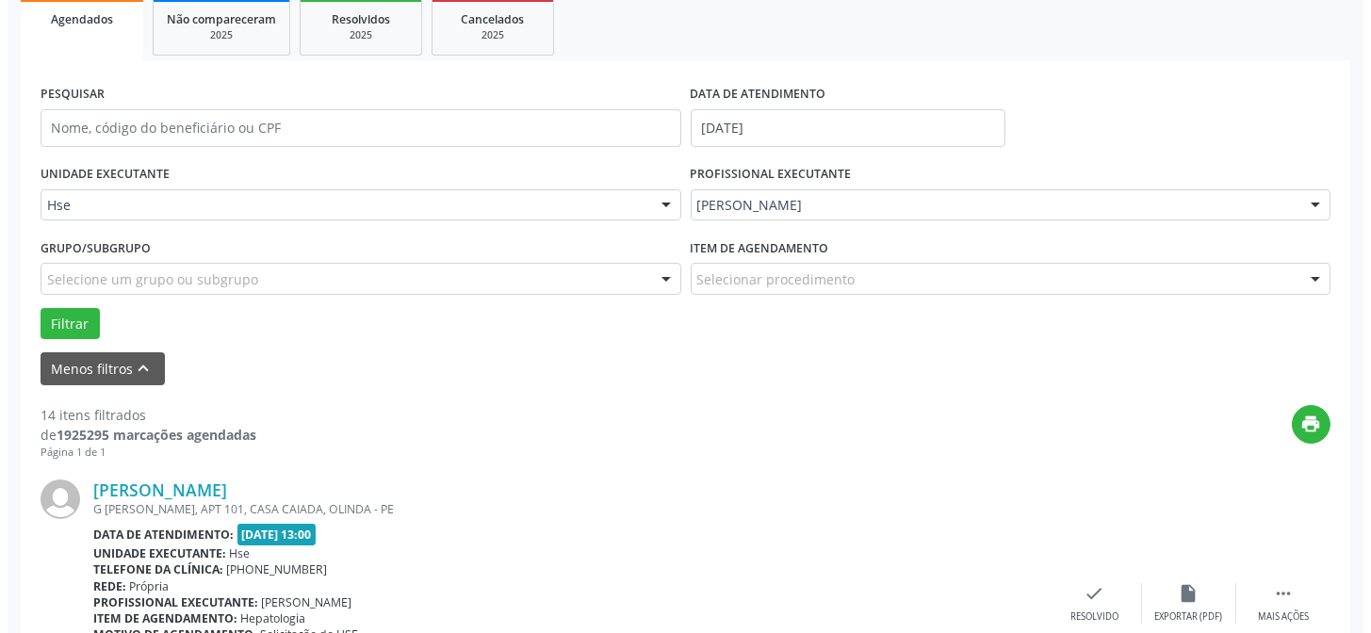
scroll to position [445, 0]
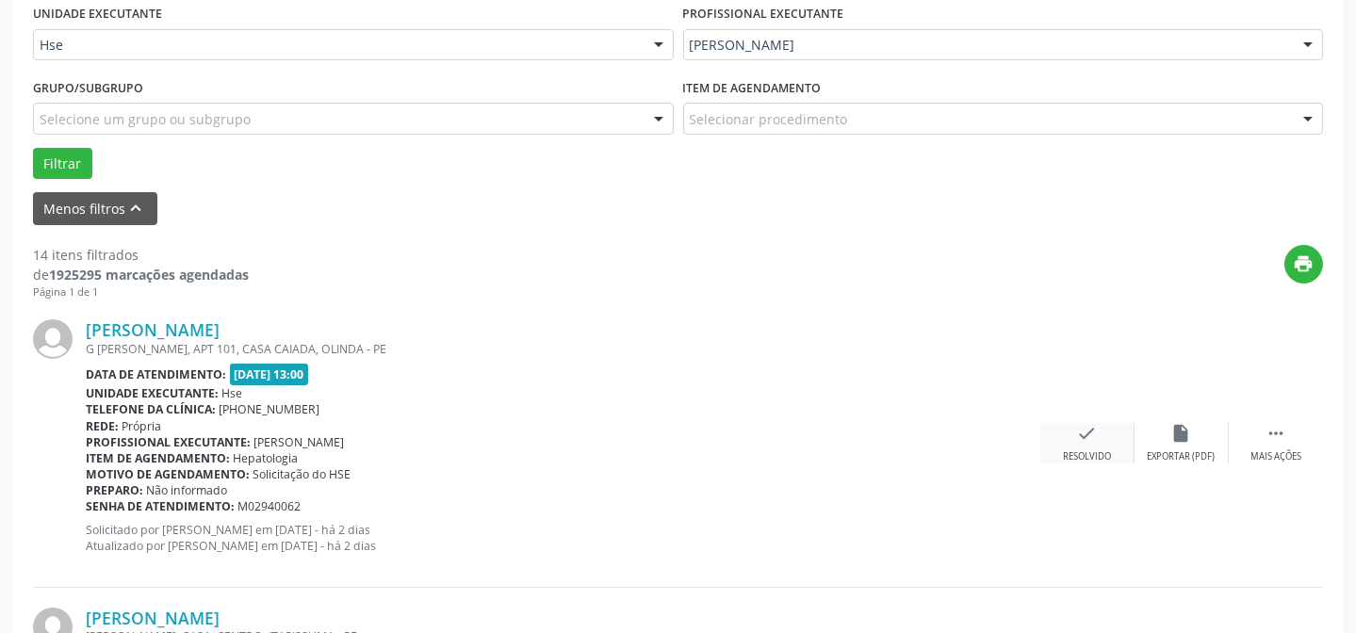
click at [1099, 442] on div "check Resolvido" at bounding box center [1088, 443] width 94 height 41
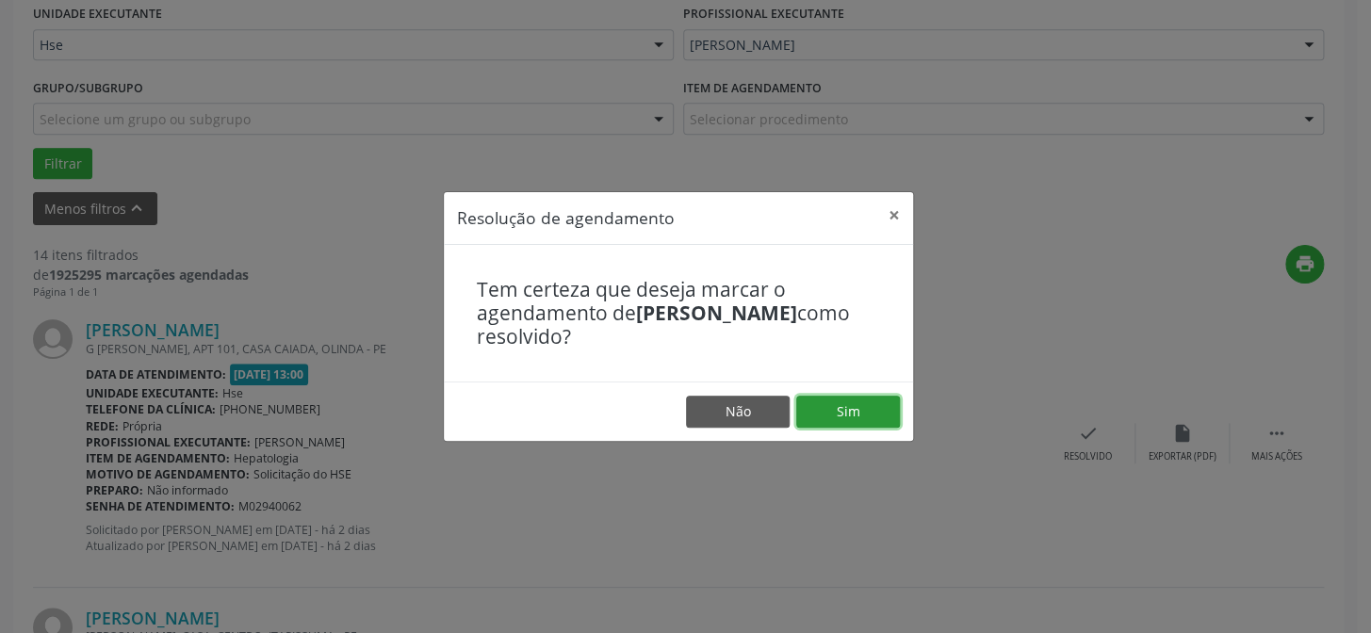
click at [874, 406] on button "Sim" at bounding box center [848, 412] width 104 height 32
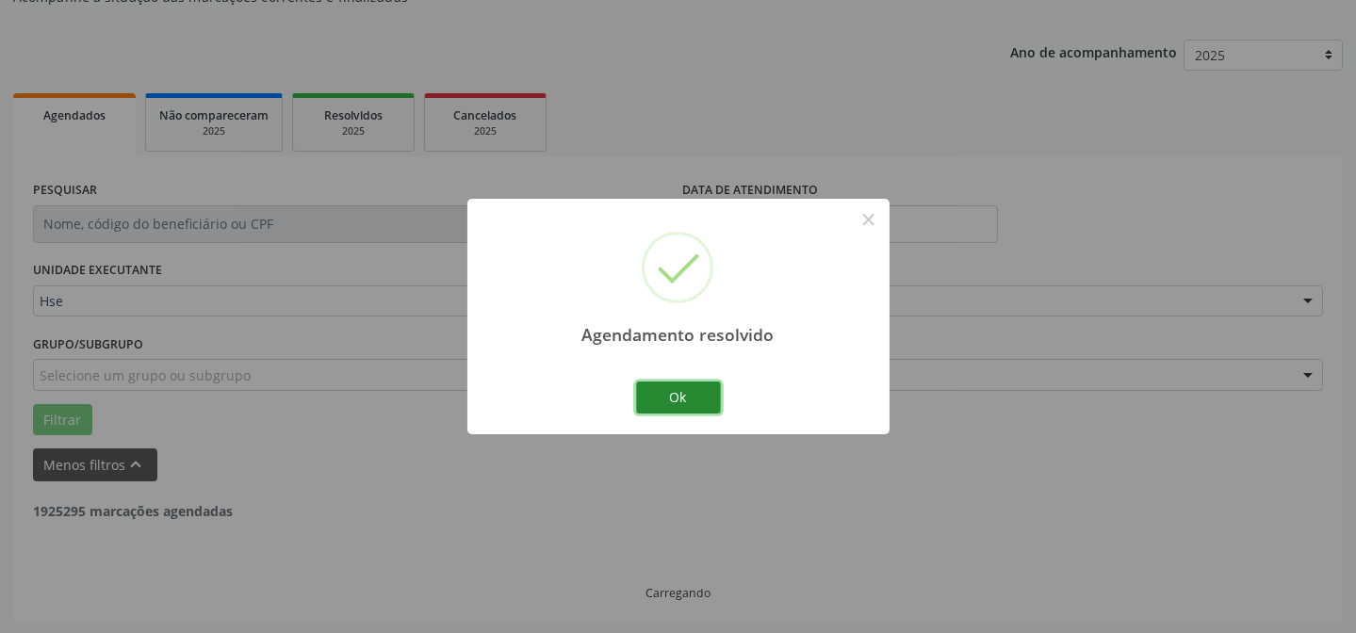
click at [674, 401] on button "Ok" at bounding box center [678, 398] width 85 height 32
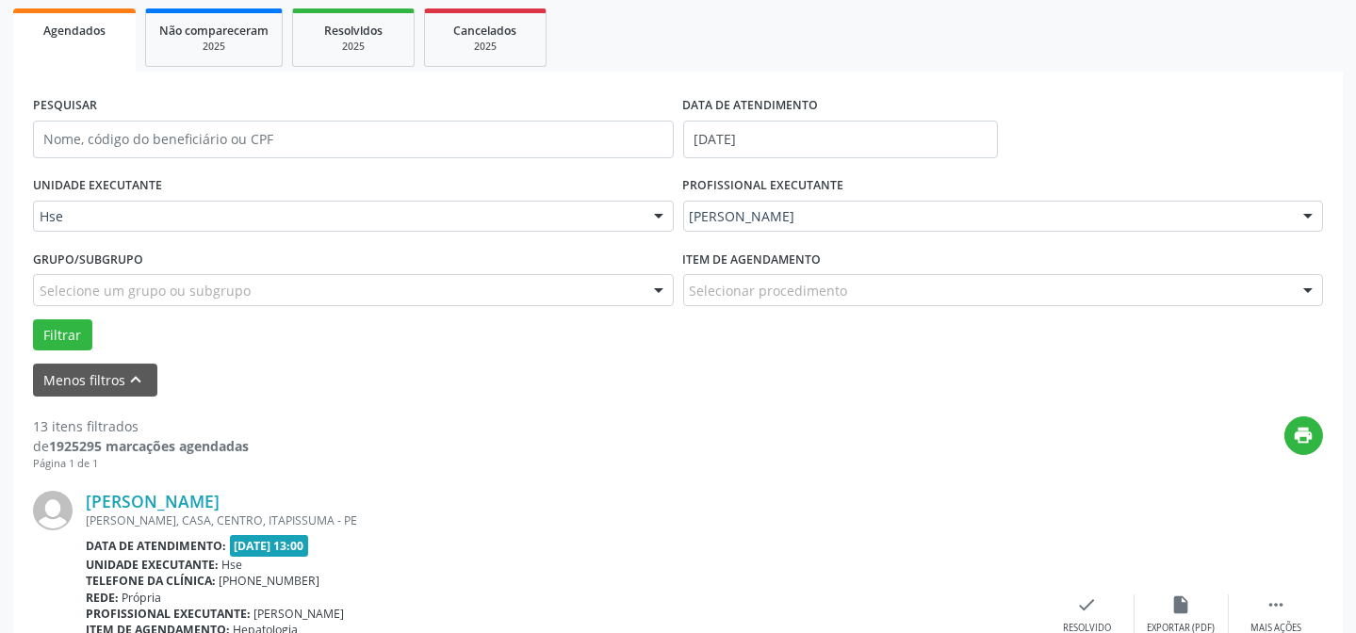
scroll to position [359, 0]
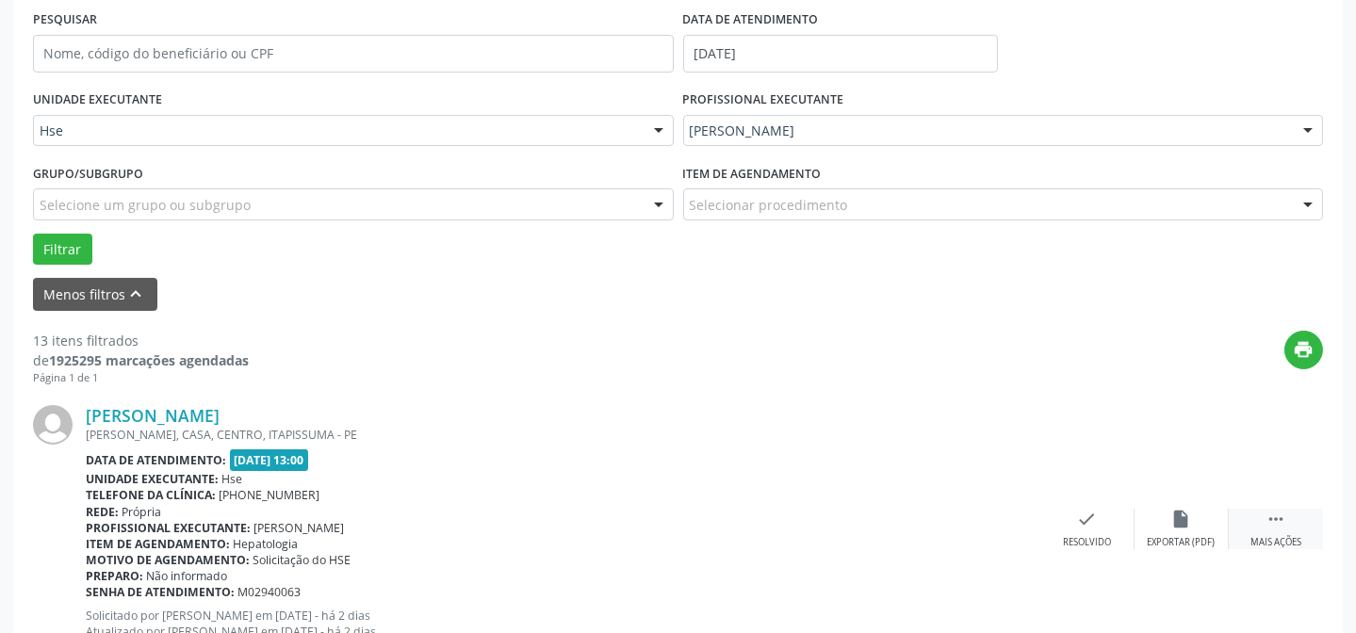
click at [1295, 528] on div " Mais ações" at bounding box center [1276, 529] width 94 height 41
click at [1204, 516] on div "alarm_off Não compareceu" at bounding box center [1182, 529] width 94 height 41
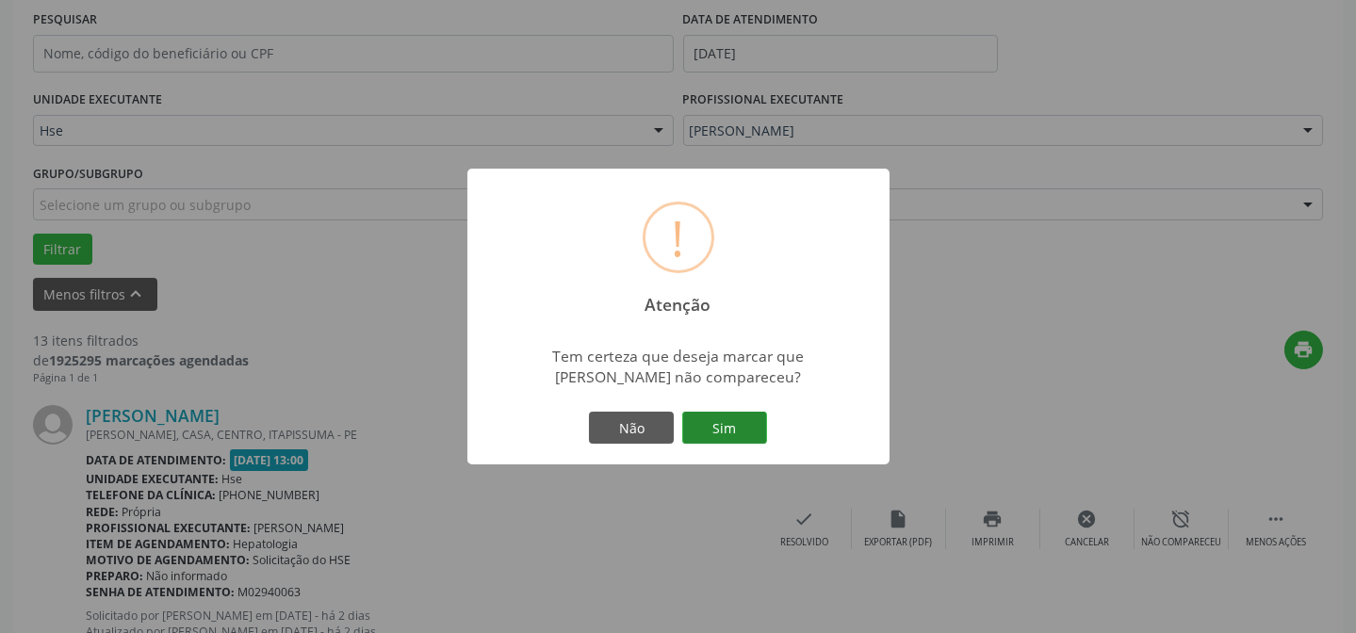
click at [719, 425] on button "Sim" at bounding box center [724, 428] width 85 height 32
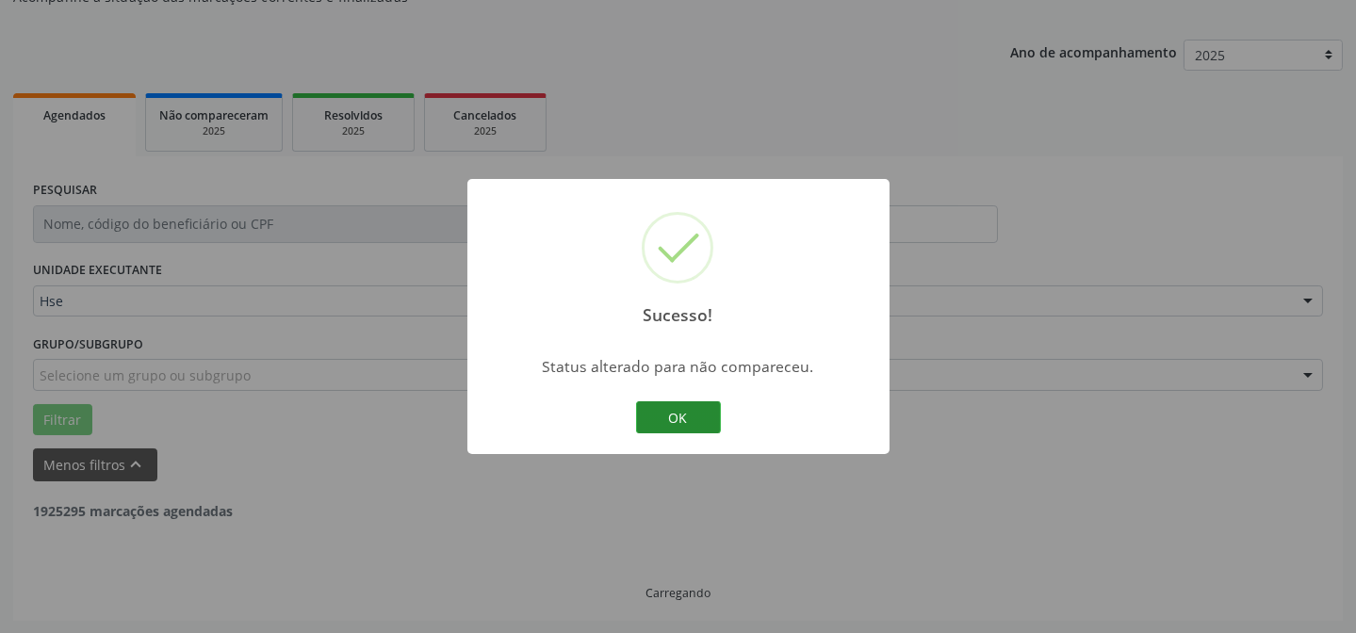
click at [668, 414] on button "OK" at bounding box center [678, 418] width 85 height 32
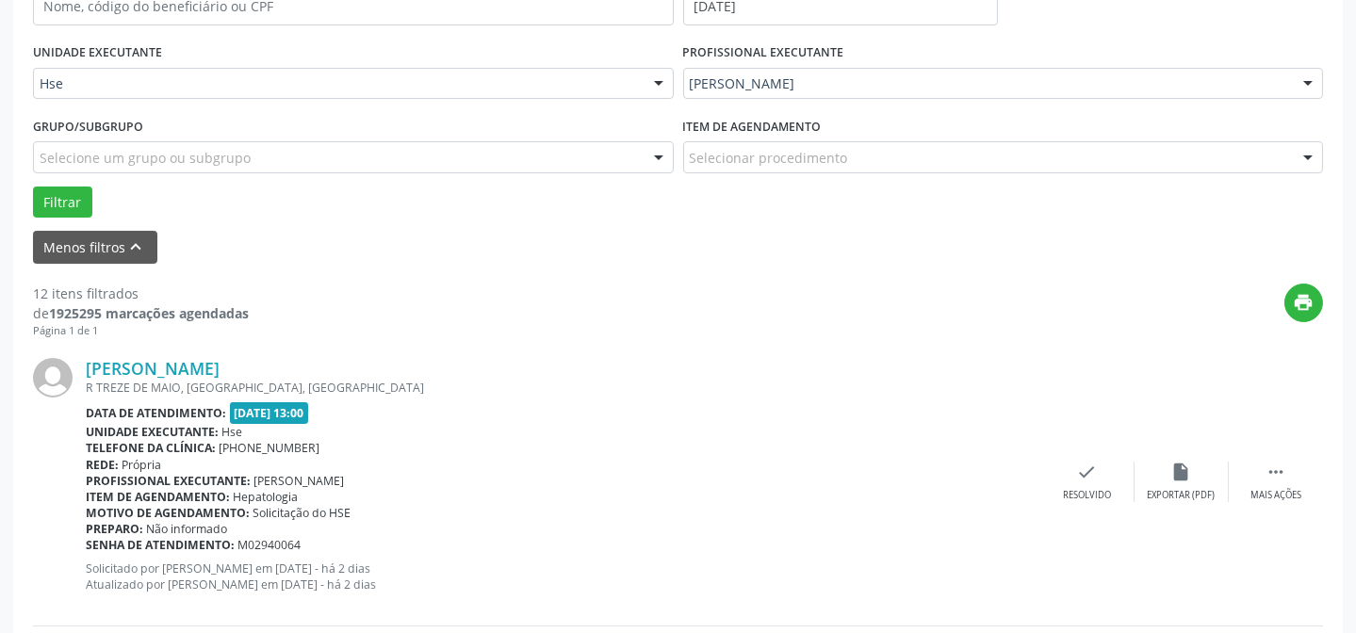
scroll to position [531, 0]
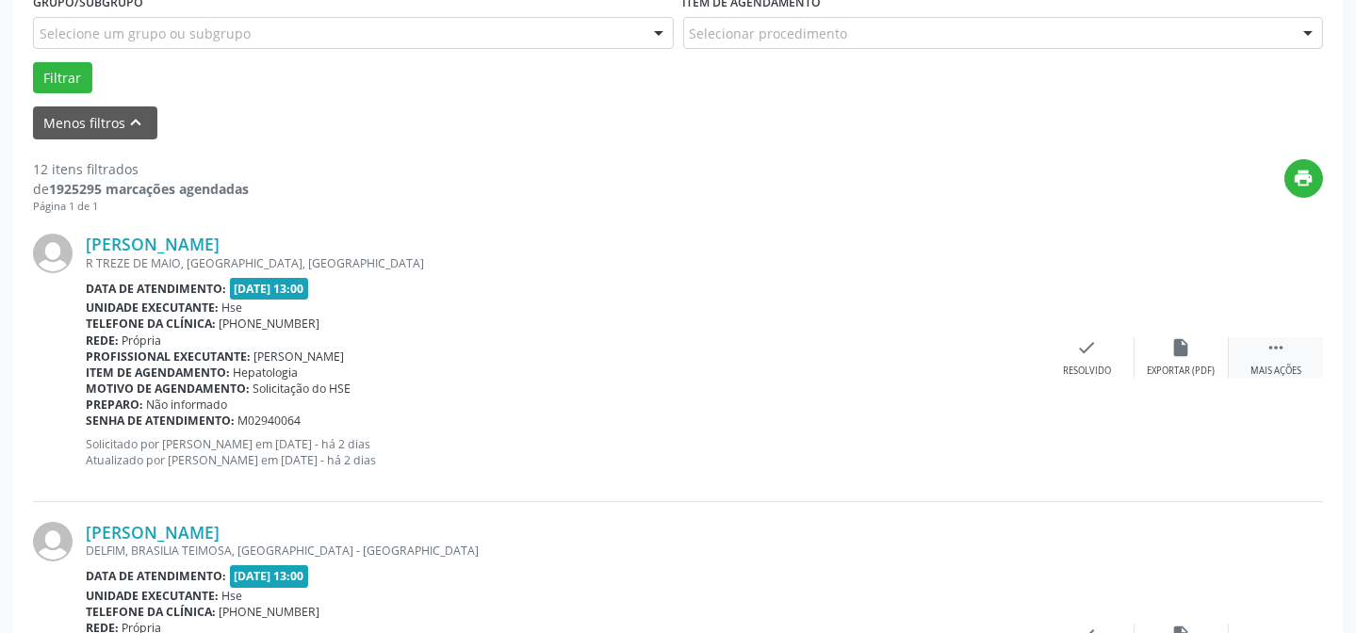
click at [1283, 353] on icon "" at bounding box center [1276, 347] width 21 height 21
click at [1197, 358] on div "alarm_off Não compareceu" at bounding box center [1182, 357] width 94 height 41
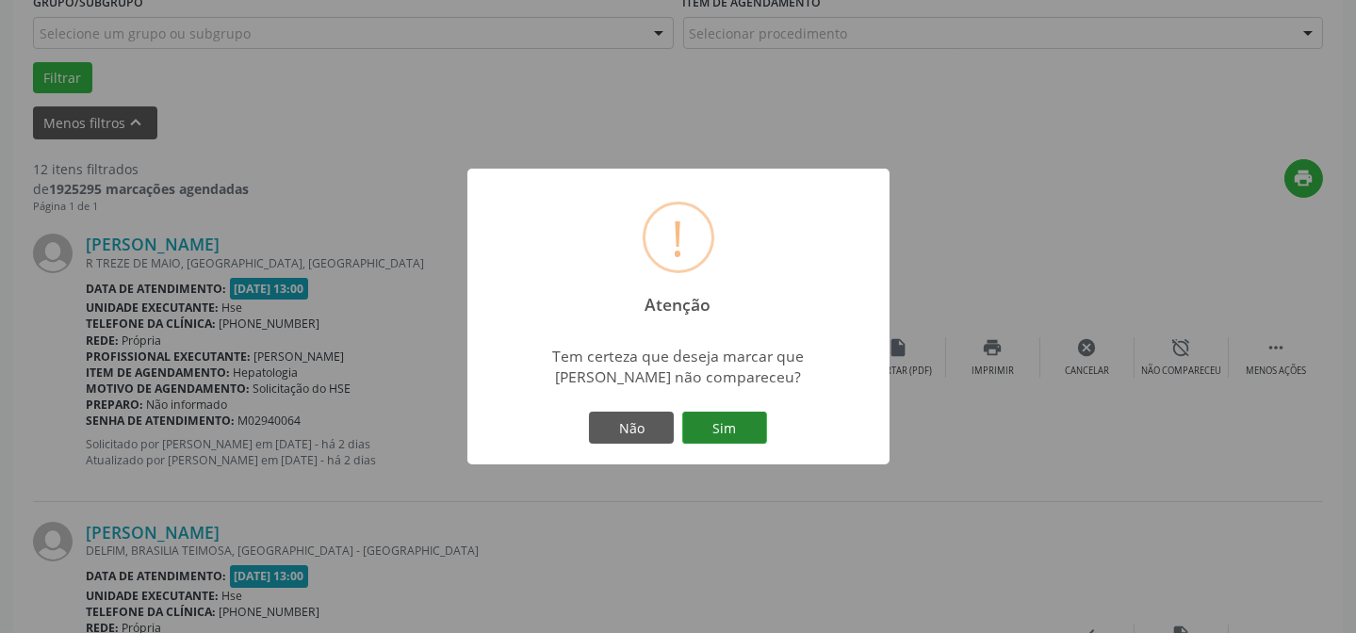
click at [716, 436] on button "Sim" at bounding box center [724, 428] width 85 height 32
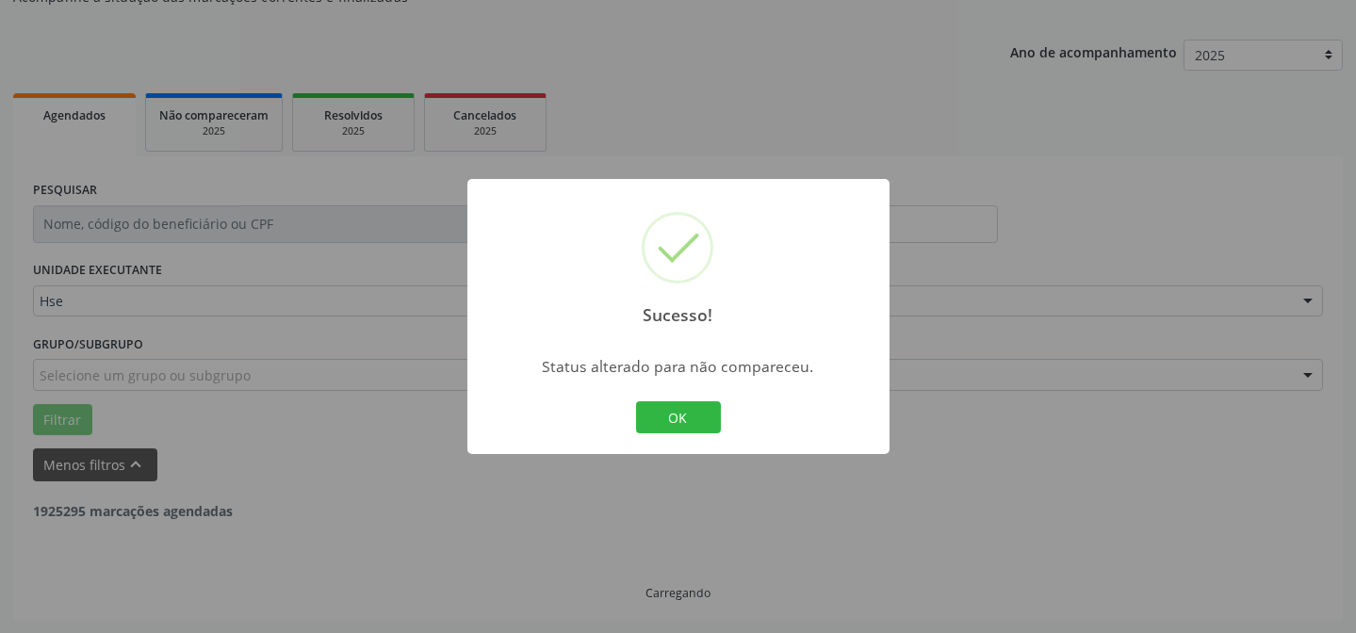
click at [666, 403] on button "OK" at bounding box center [678, 418] width 85 height 32
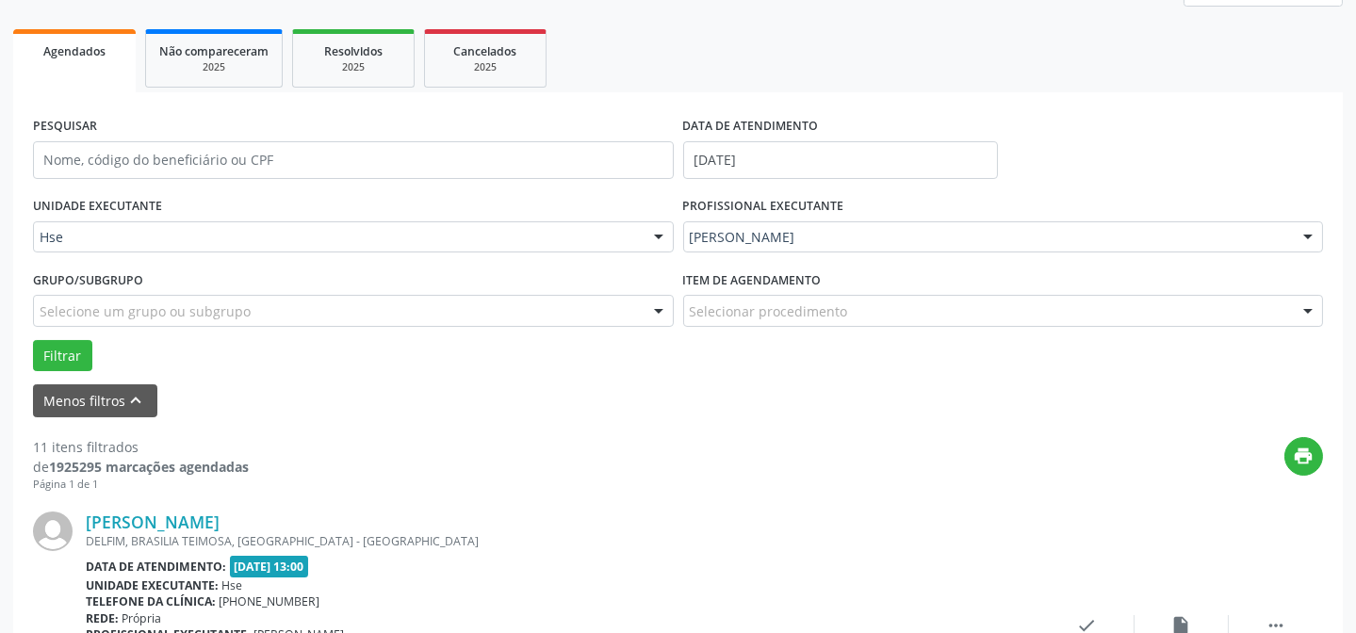
scroll to position [445, 0]
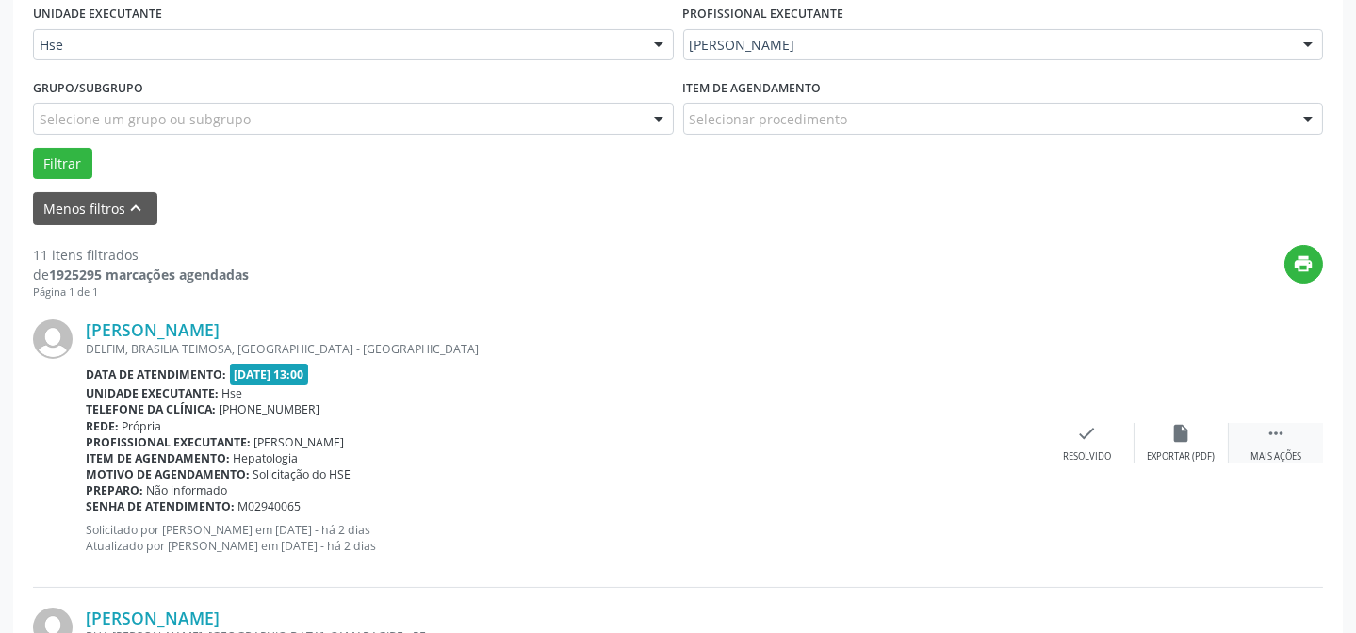
click at [1254, 431] on div " Mais ações" at bounding box center [1276, 443] width 94 height 41
click at [1181, 427] on icon "alarm_off" at bounding box center [1182, 433] width 21 height 21
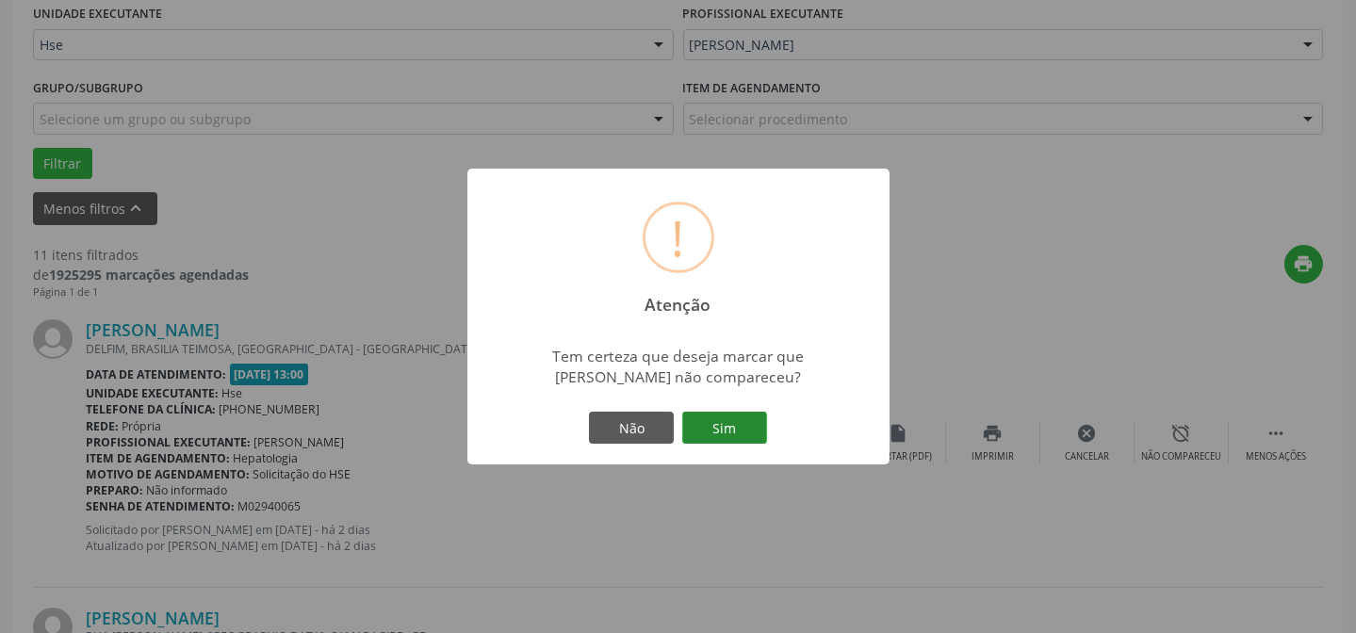
click at [723, 429] on button "Sim" at bounding box center [724, 428] width 85 height 32
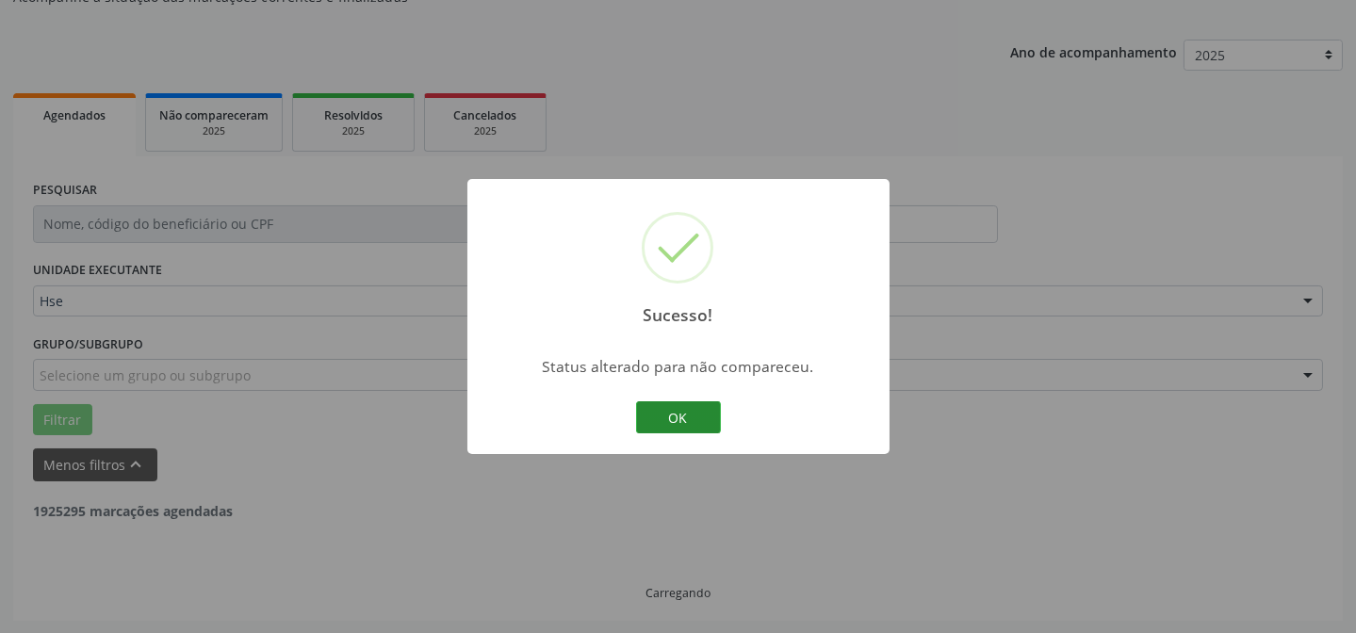
click at [695, 419] on button "OK" at bounding box center [678, 418] width 85 height 32
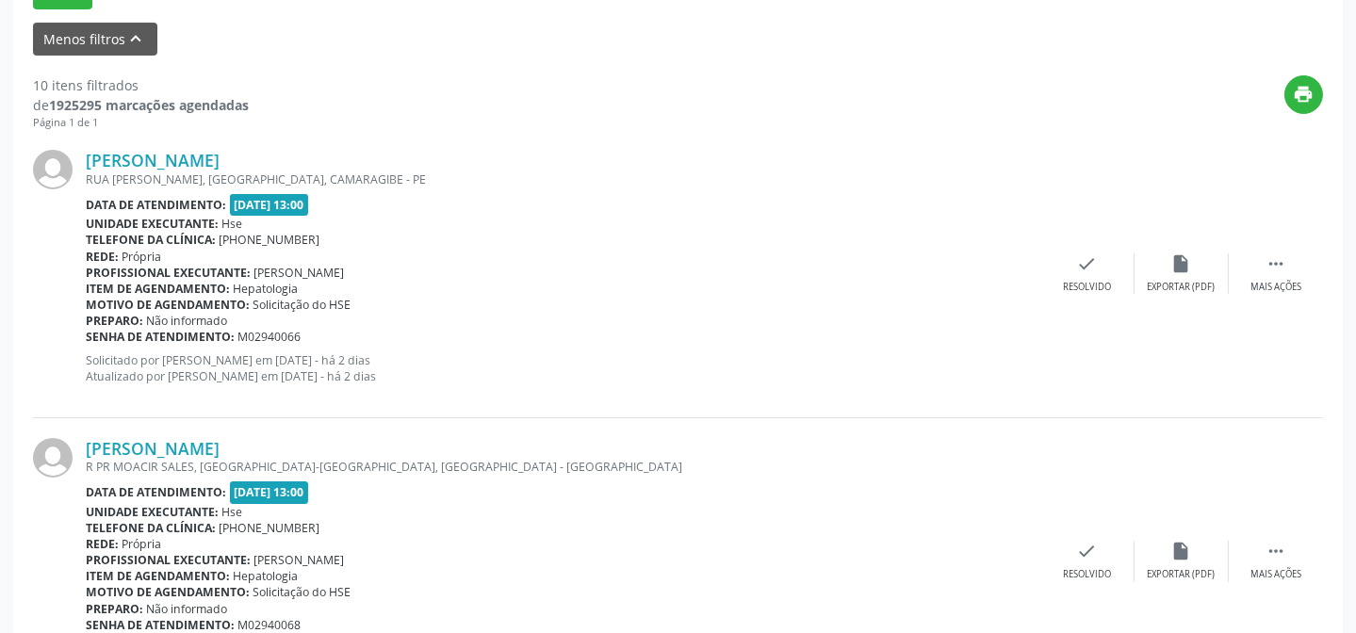
scroll to position [702, 0]
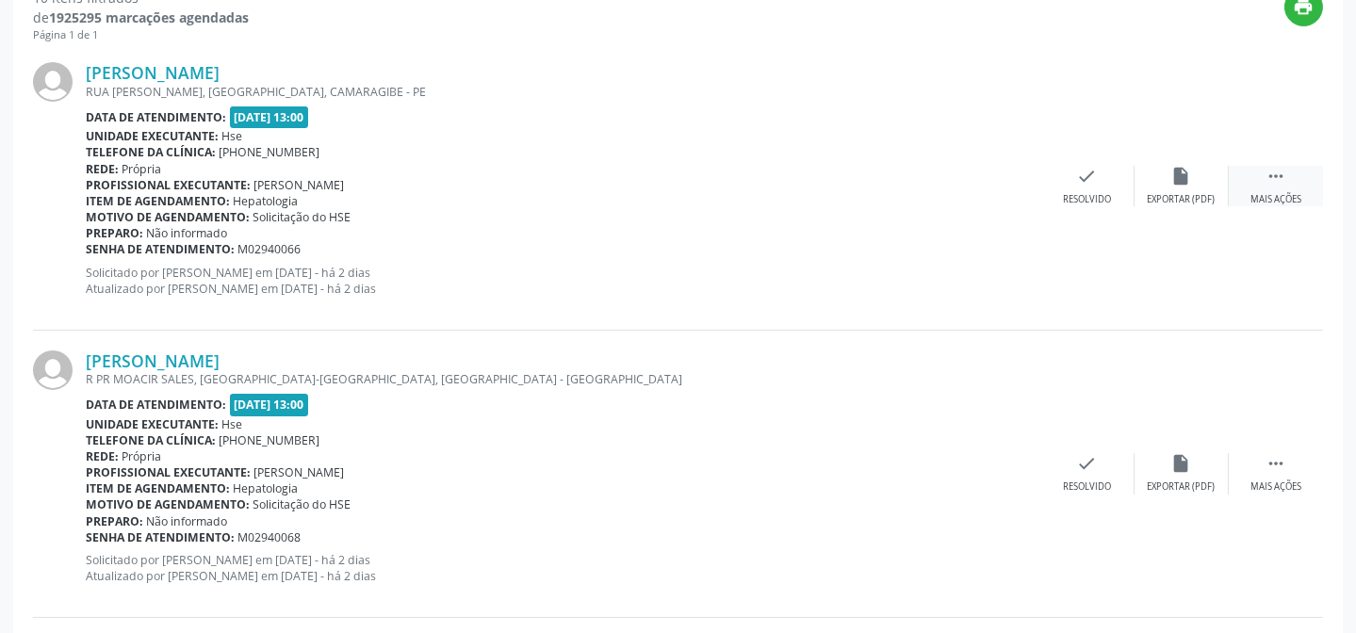
click at [1267, 182] on icon "" at bounding box center [1276, 176] width 21 height 21
click at [1185, 189] on div "alarm_off Não compareceu" at bounding box center [1182, 186] width 94 height 41
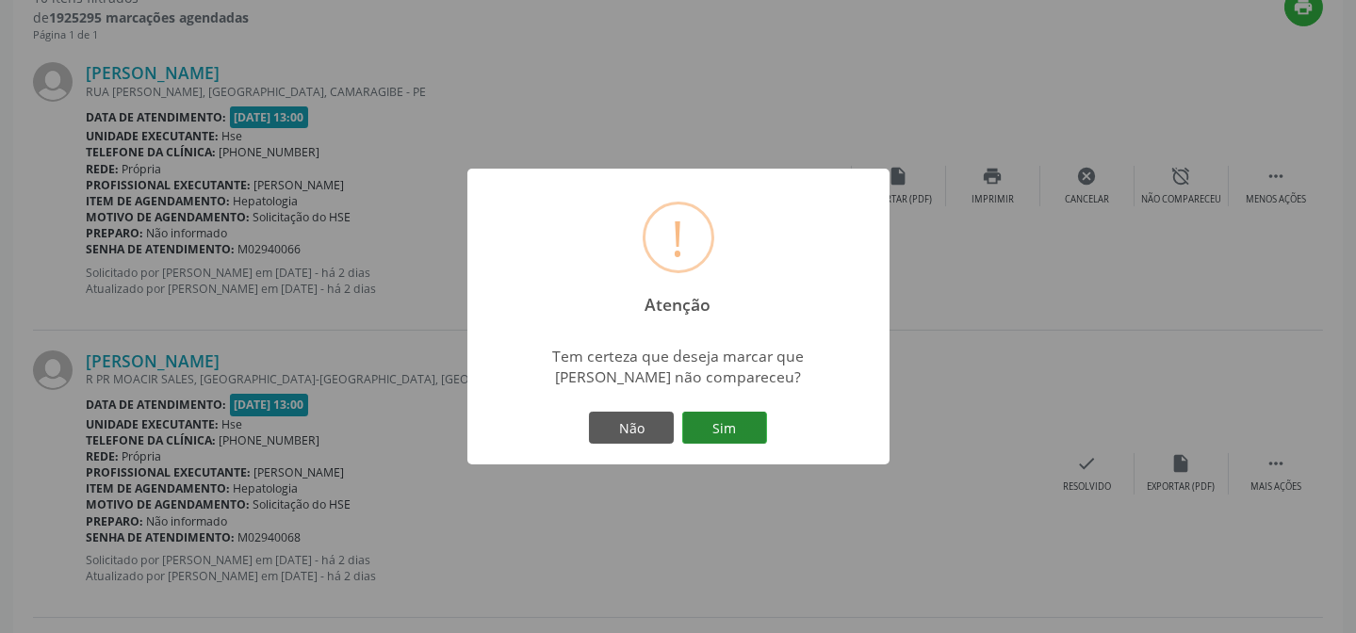
click at [720, 421] on button "Sim" at bounding box center [724, 428] width 85 height 32
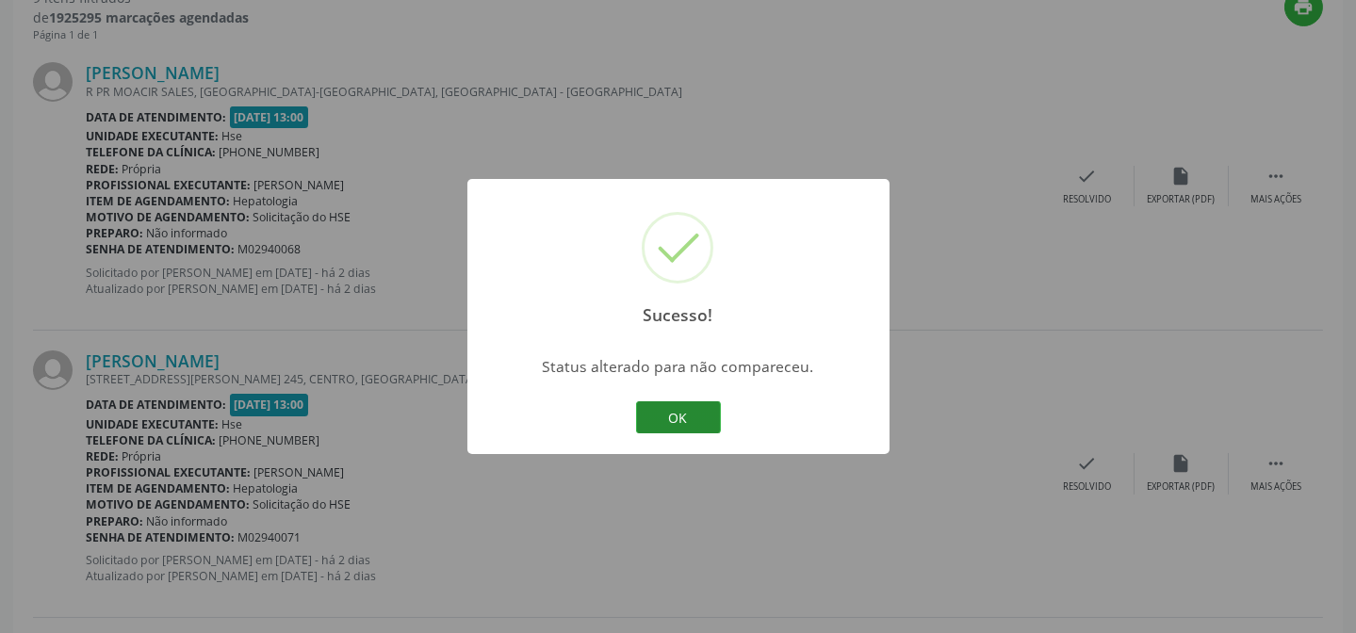
click at [647, 404] on button "OK" at bounding box center [678, 418] width 85 height 32
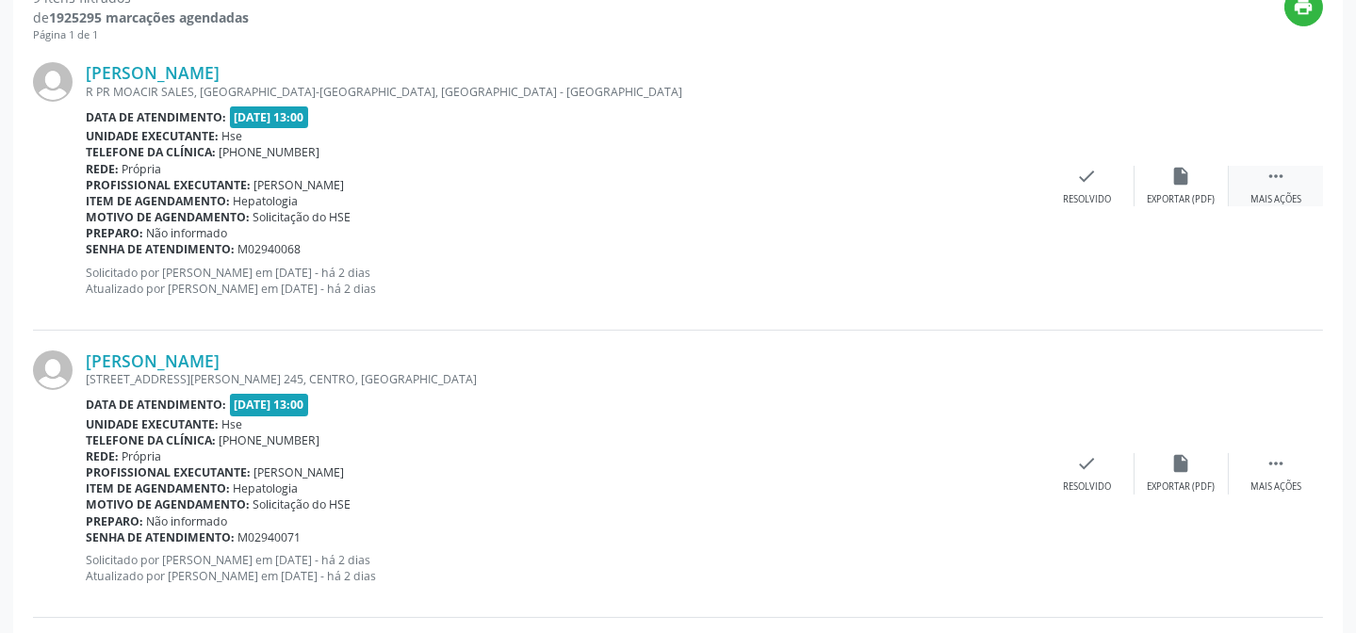
click at [1266, 185] on icon "" at bounding box center [1276, 176] width 21 height 21
click at [1188, 189] on div "alarm_off Não compareceu" at bounding box center [1182, 186] width 94 height 41
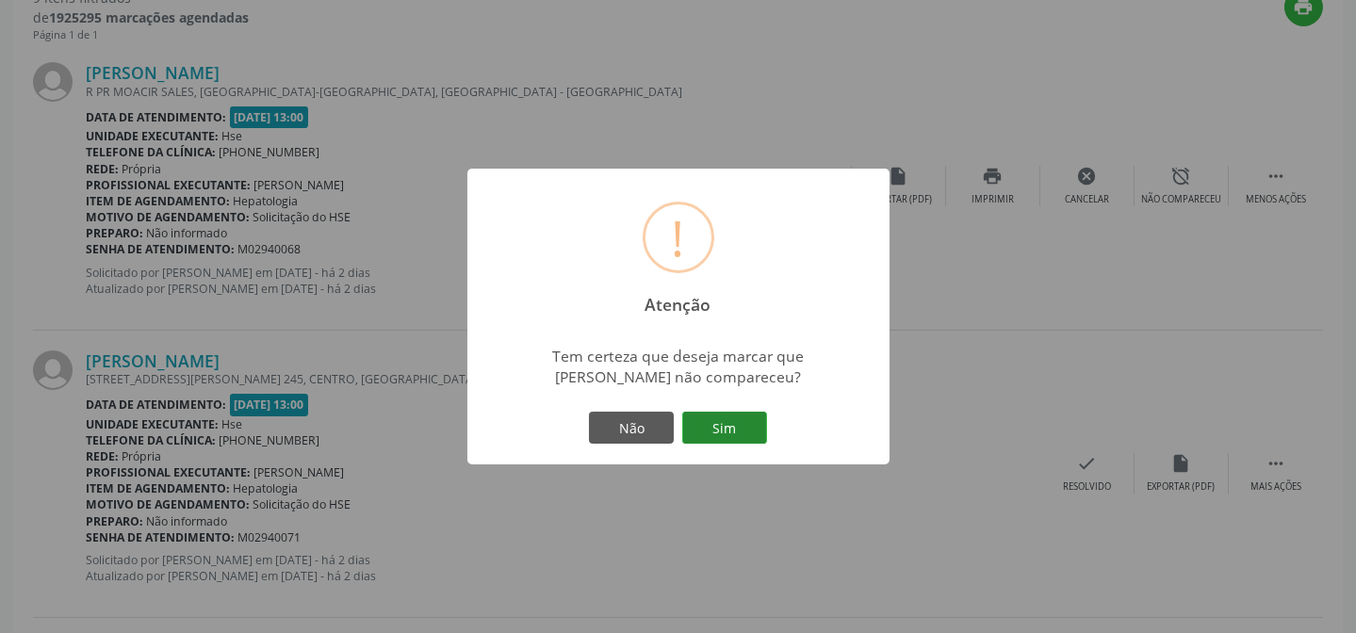
click at [726, 423] on button "Sim" at bounding box center [724, 428] width 85 height 32
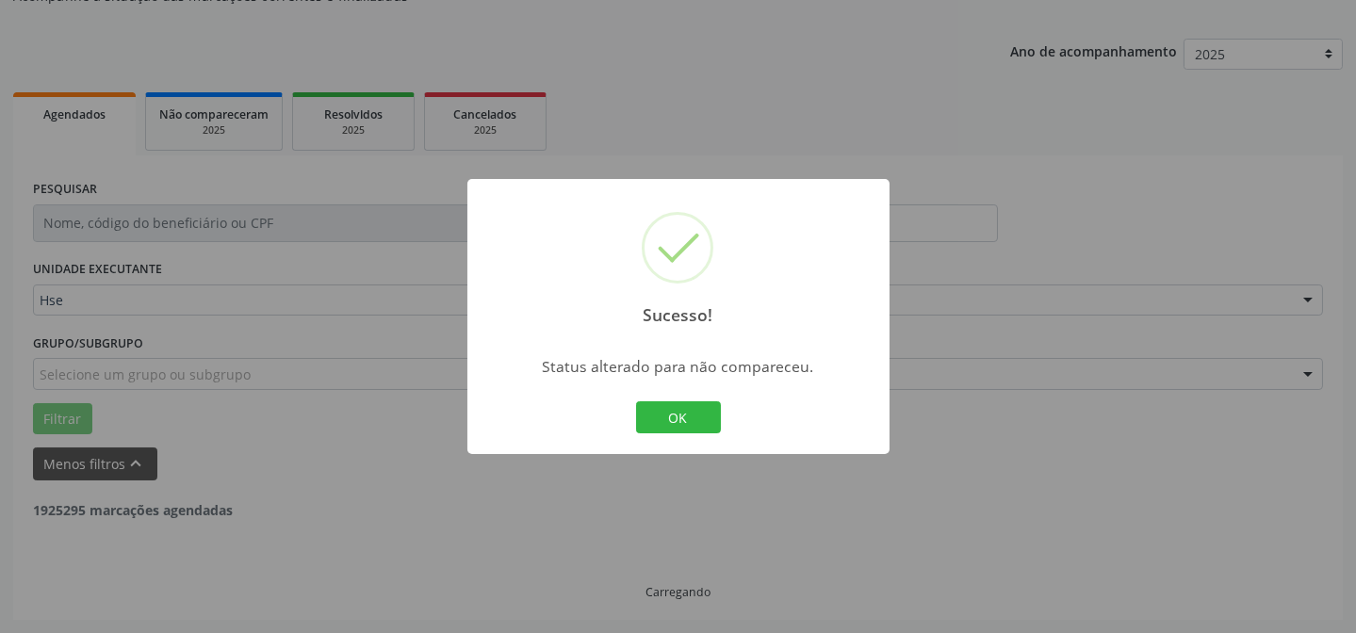
scroll to position [189, 0]
click at [679, 399] on div "OK Cancel" at bounding box center [678, 418] width 93 height 40
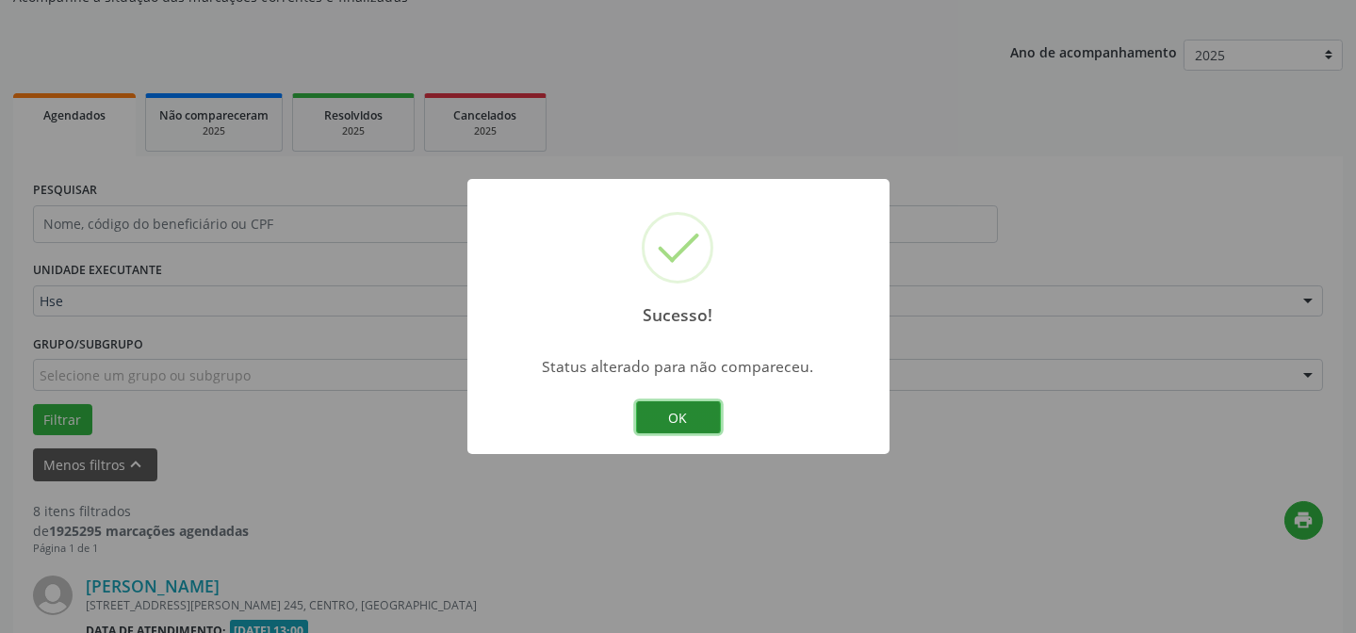
click at [679, 427] on button "OK" at bounding box center [678, 418] width 85 height 32
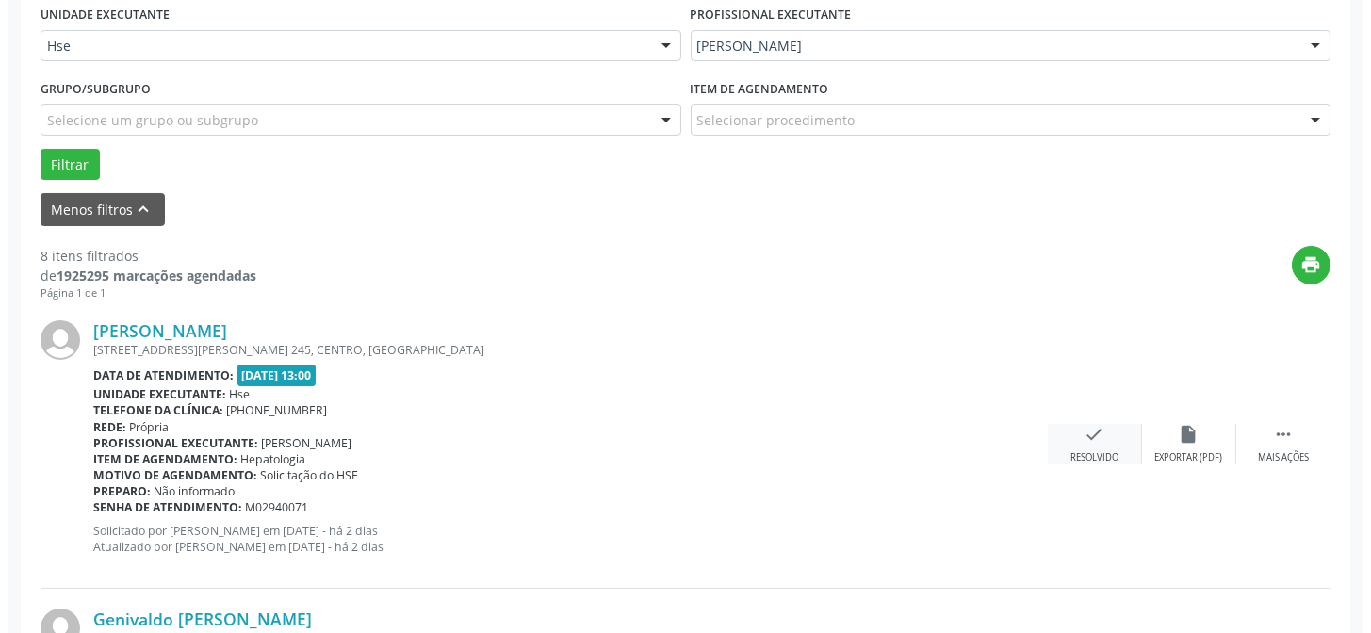
scroll to position [445, 0]
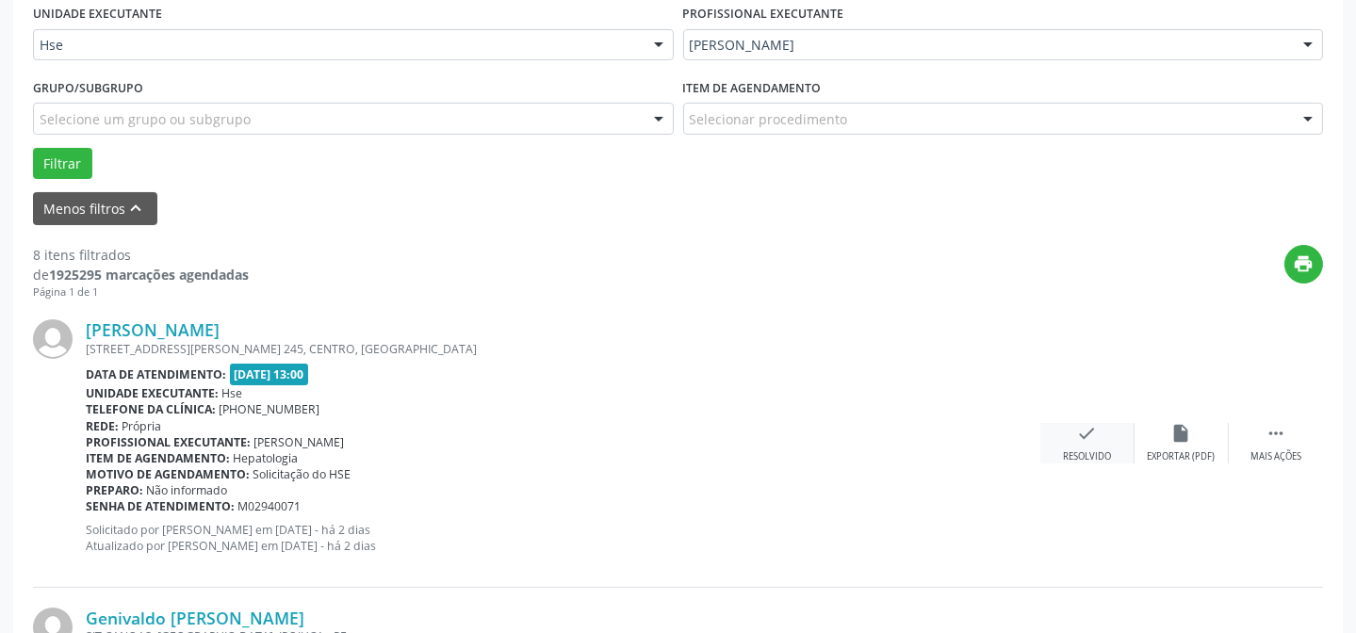
click at [1109, 428] on div "check Resolvido" at bounding box center [1088, 443] width 94 height 41
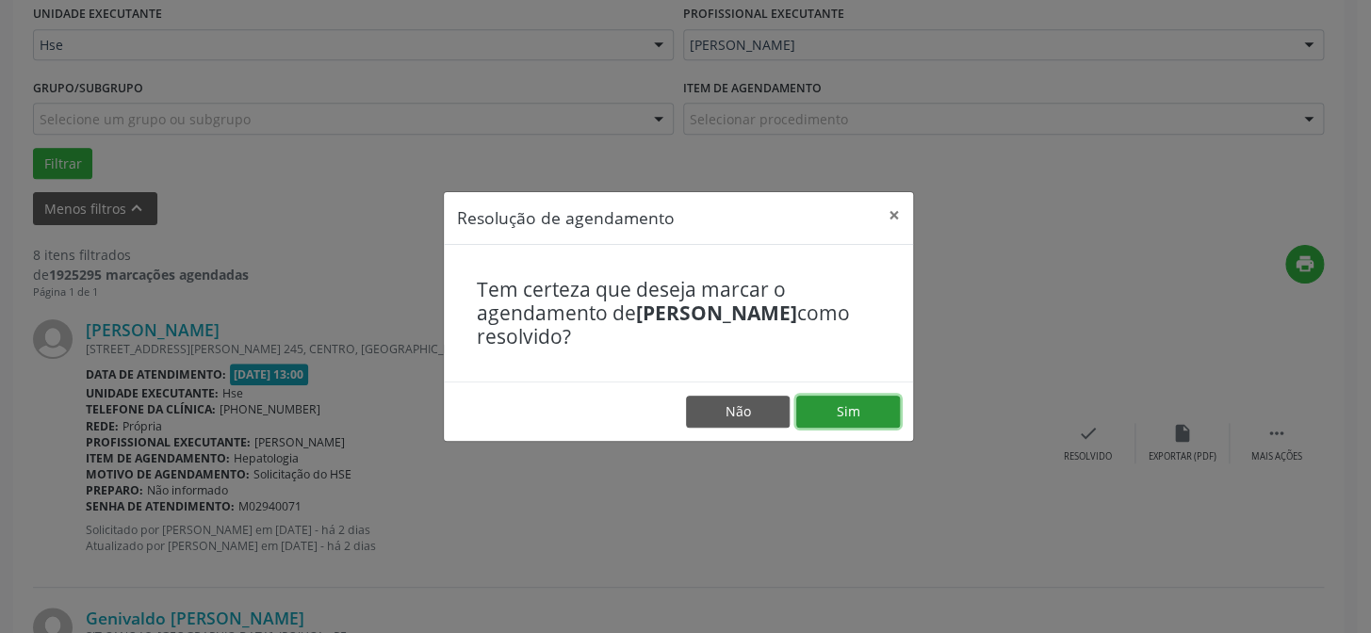
click at [847, 401] on button "Sim" at bounding box center [848, 412] width 104 height 32
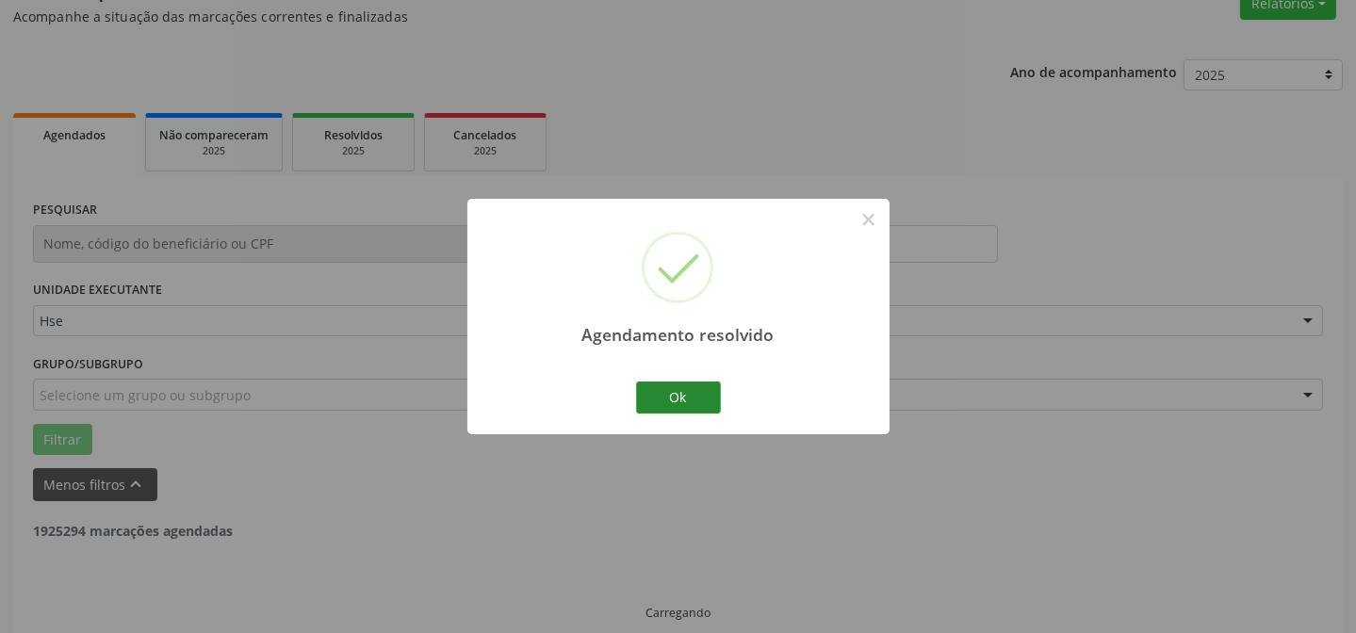
scroll to position [189, 0]
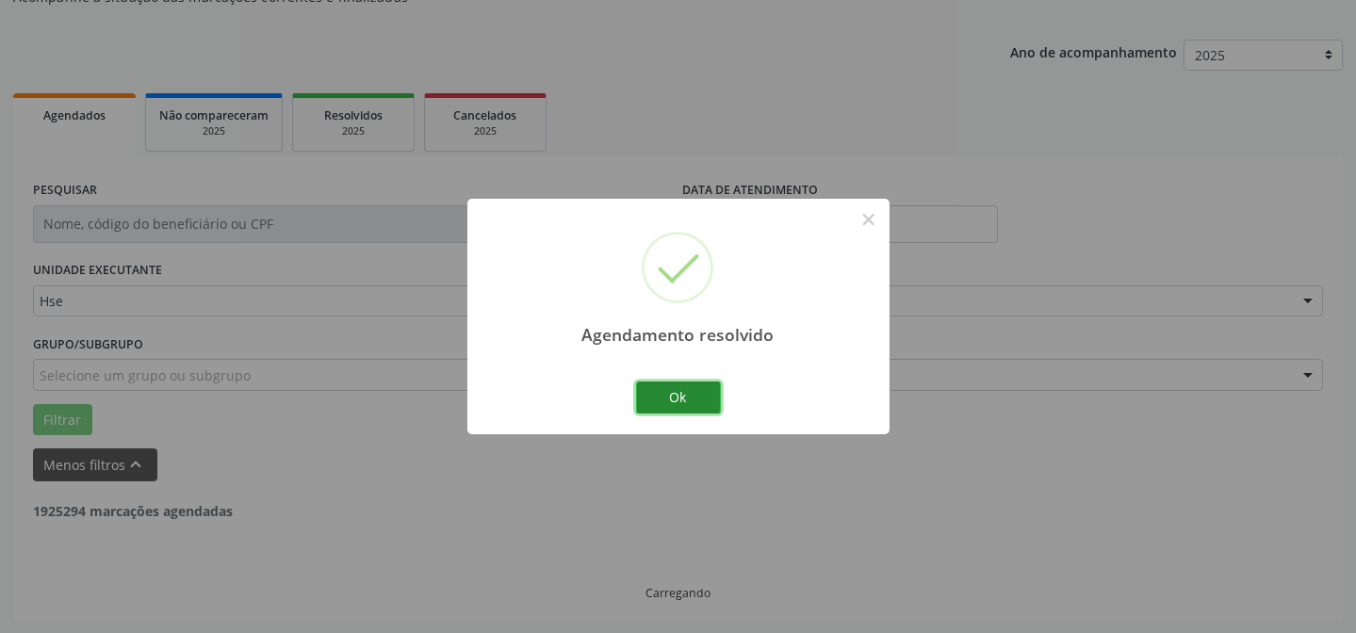
click at [670, 388] on button "Ok" at bounding box center [678, 398] width 85 height 32
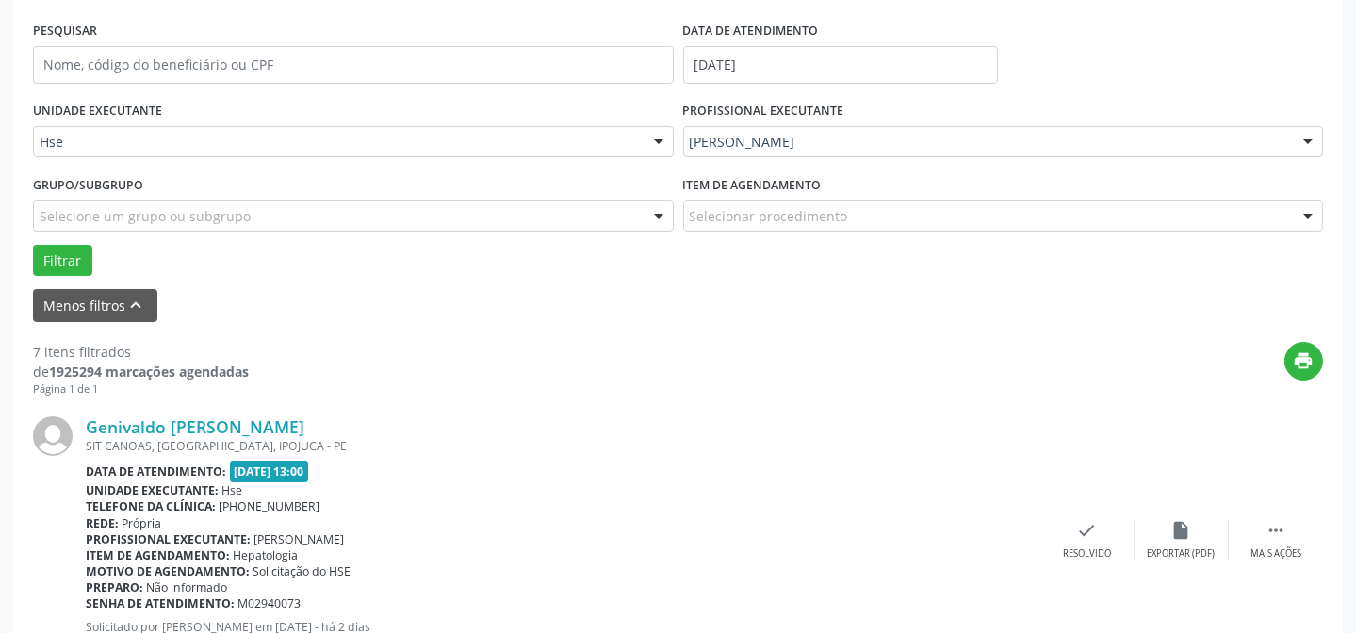
scroll to position [359, 0]
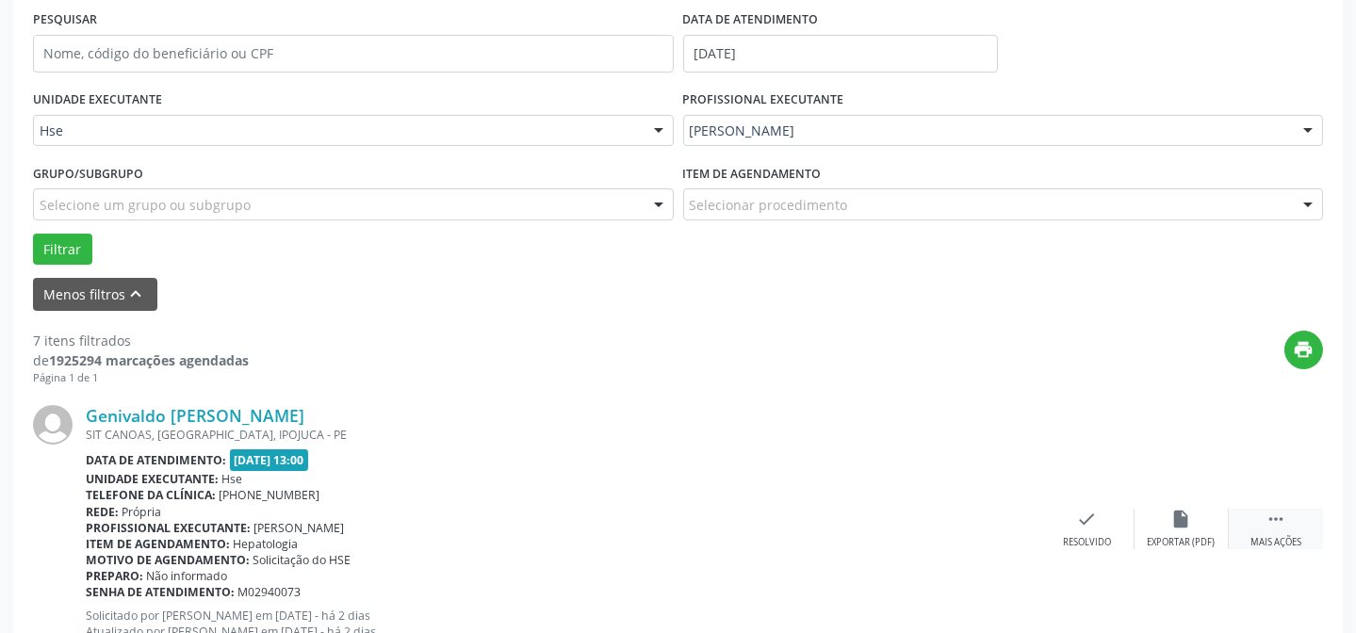
click at [1301, 540] on div "Mais ações" at bounding box center [1276, 542] width 51 height 13
click at [1210, 521] on div "alarm_off Não compareceu" at bounding box center [1182, 529] width 94 height 41
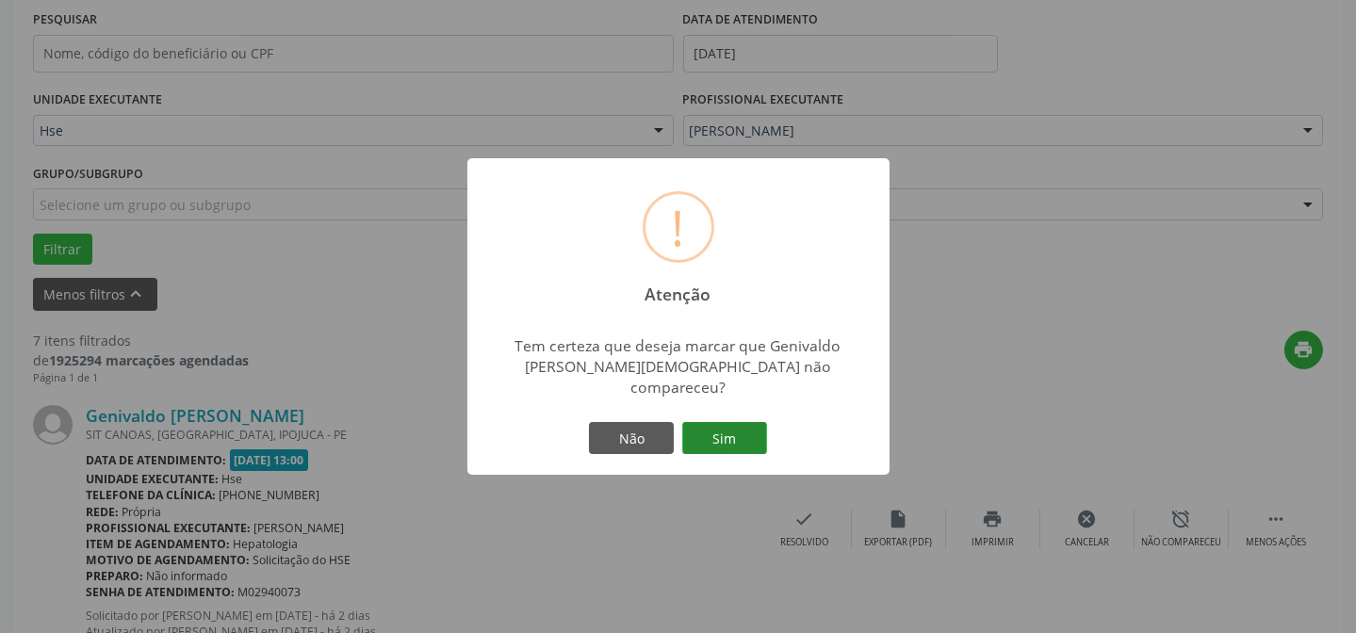
click at [742, 427] on button "Sim" at bounding box center [724, 438] width 85 height 32
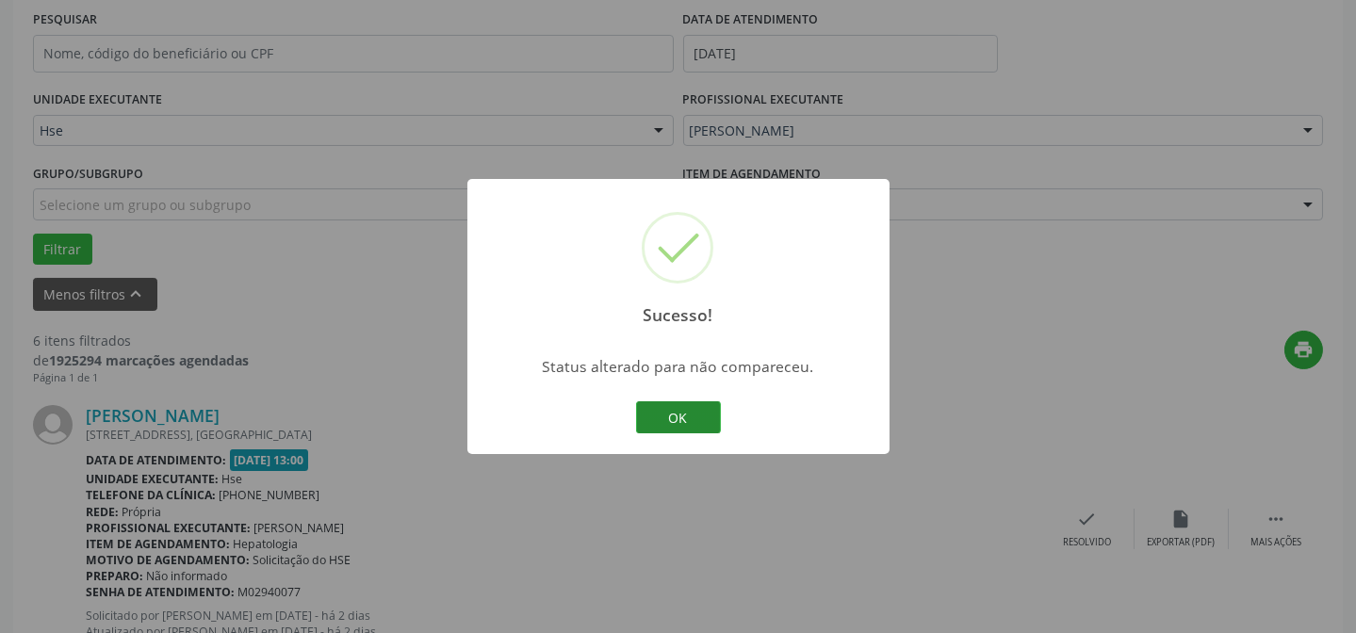
click at [691, 410] on button "OK" at bounding box center [678, 418] width 85 height 32
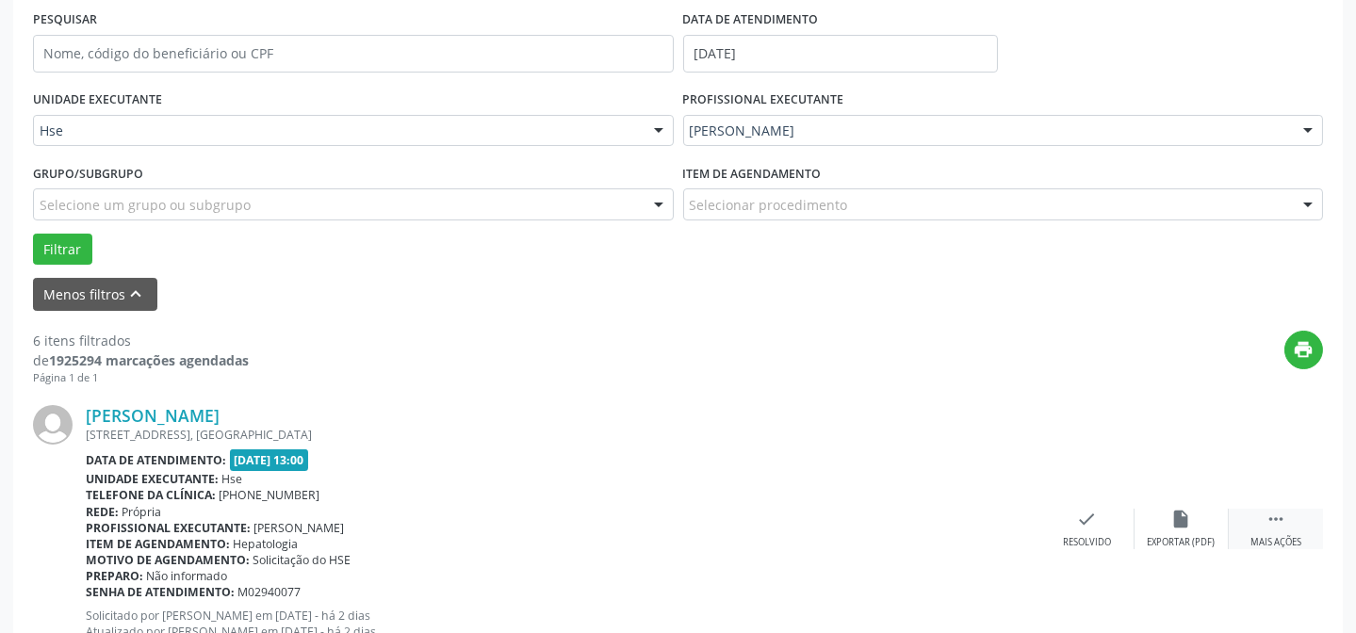
click at [1280, 525] on icon "" at bounding box center [1276, 519] width 21 height 21
click at [1163, 511] on div "alarm_off Não compareceu" at bounding box center [1182, 529] width 94 height 41
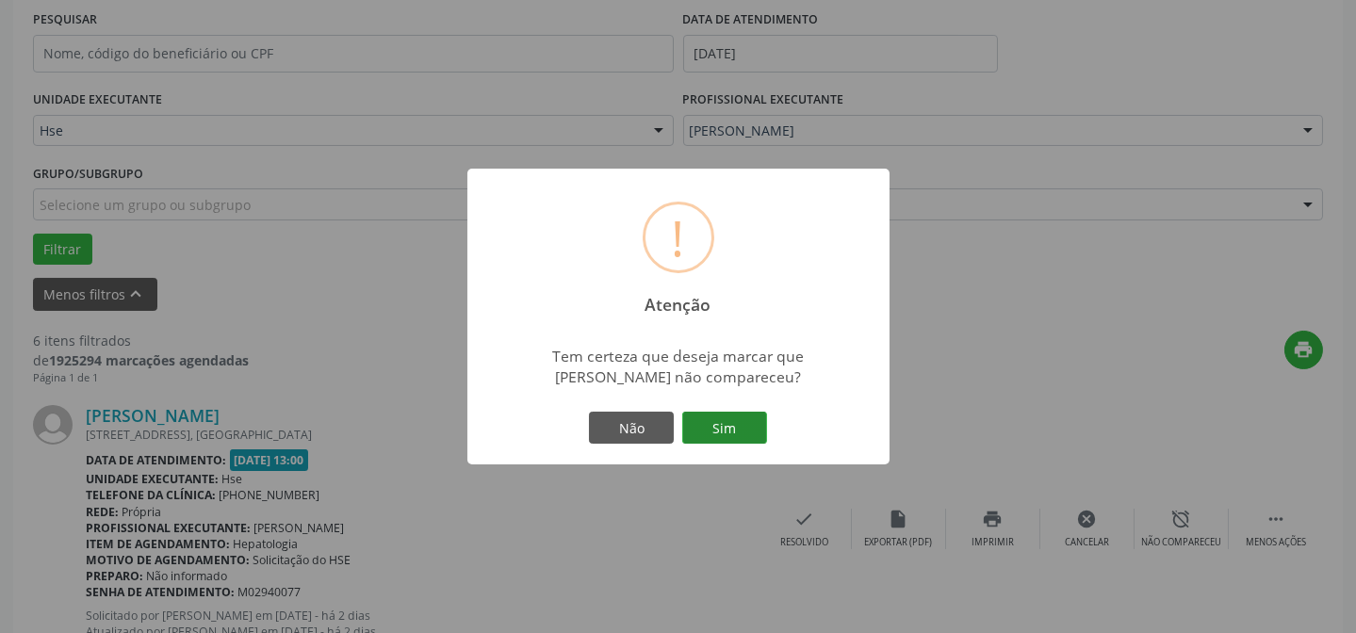
click at [726, 429] on button "Sim" at bounding box center [724, 428] width 85 height 32
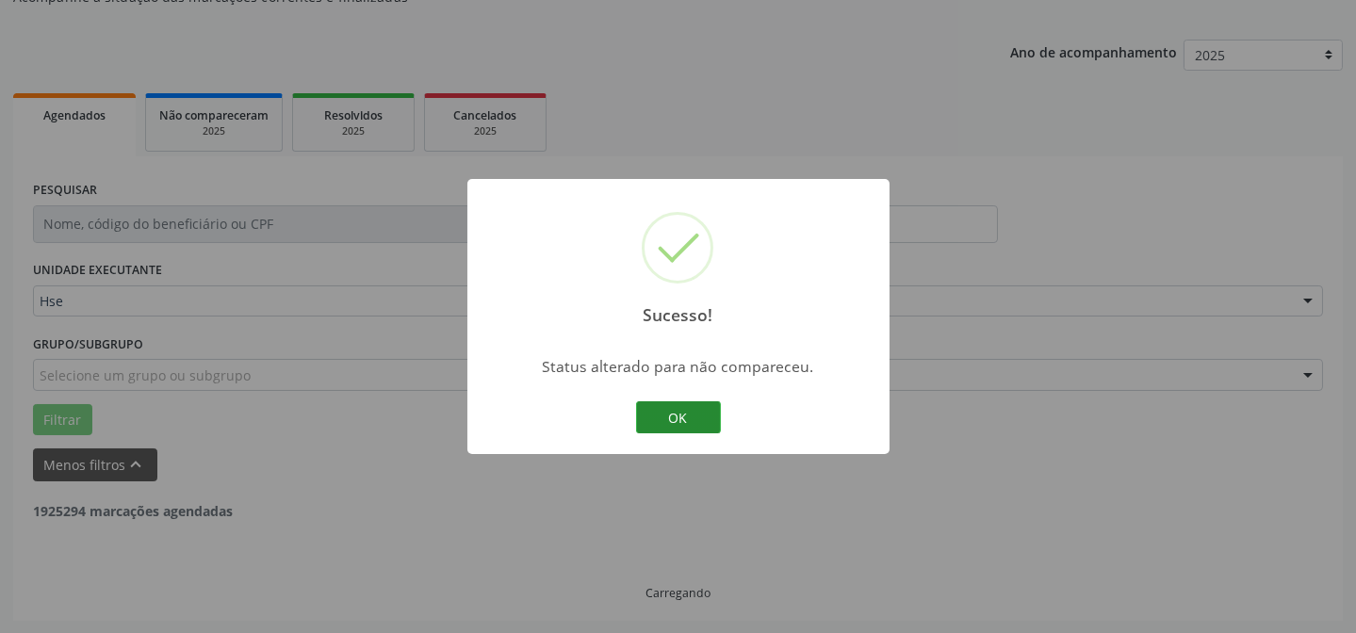
click at [690, 423] on button "OK" at bounding box center [678, 418] width 85 height 32
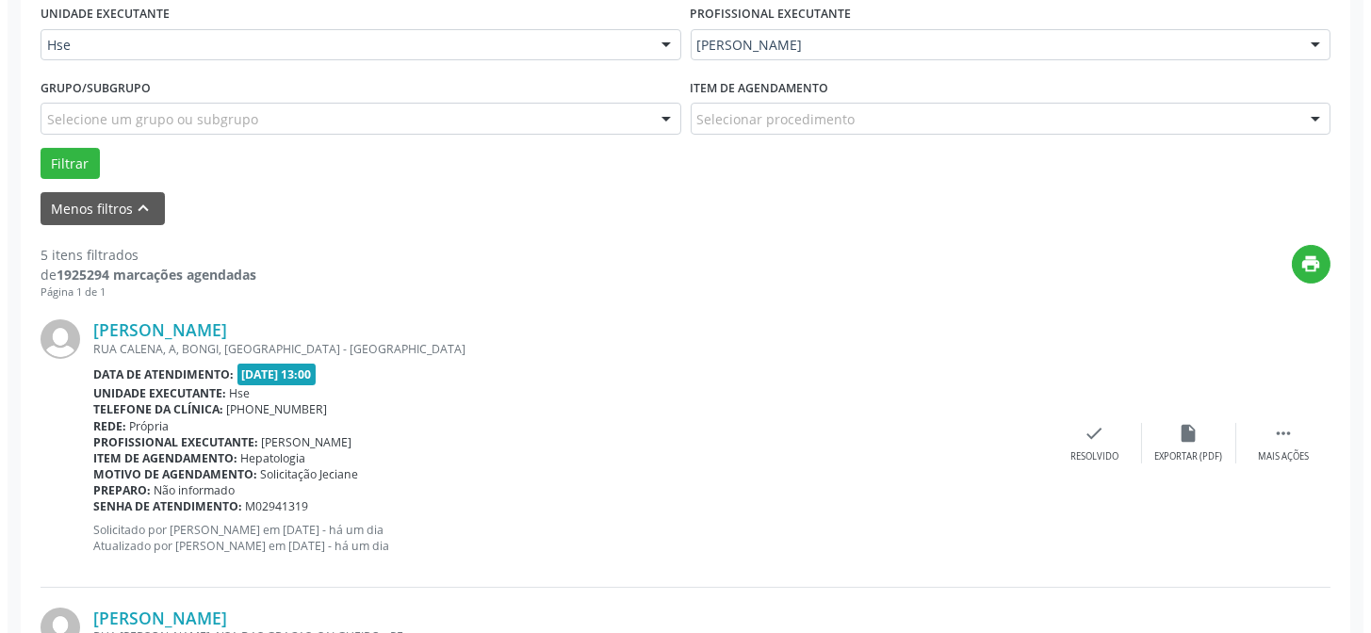
scroll to position [531, 0]
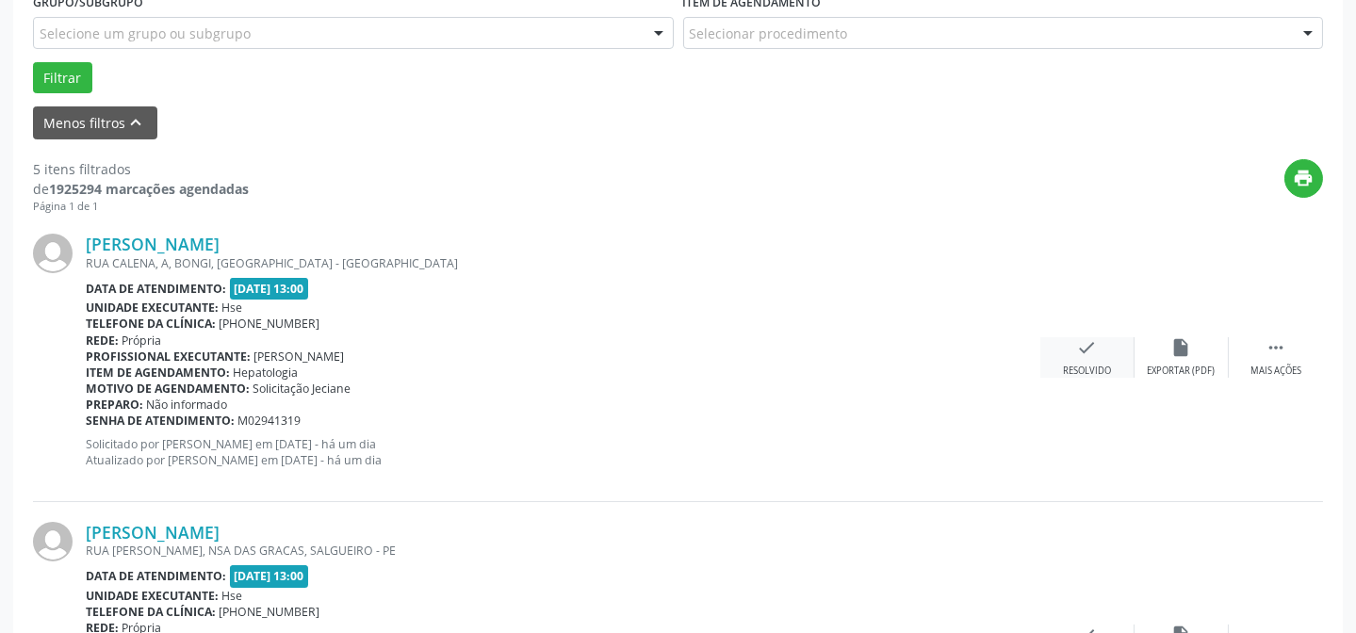
click at [1086, 345] on icon "check" at bounding box center [1087, 347] width 21 height 21
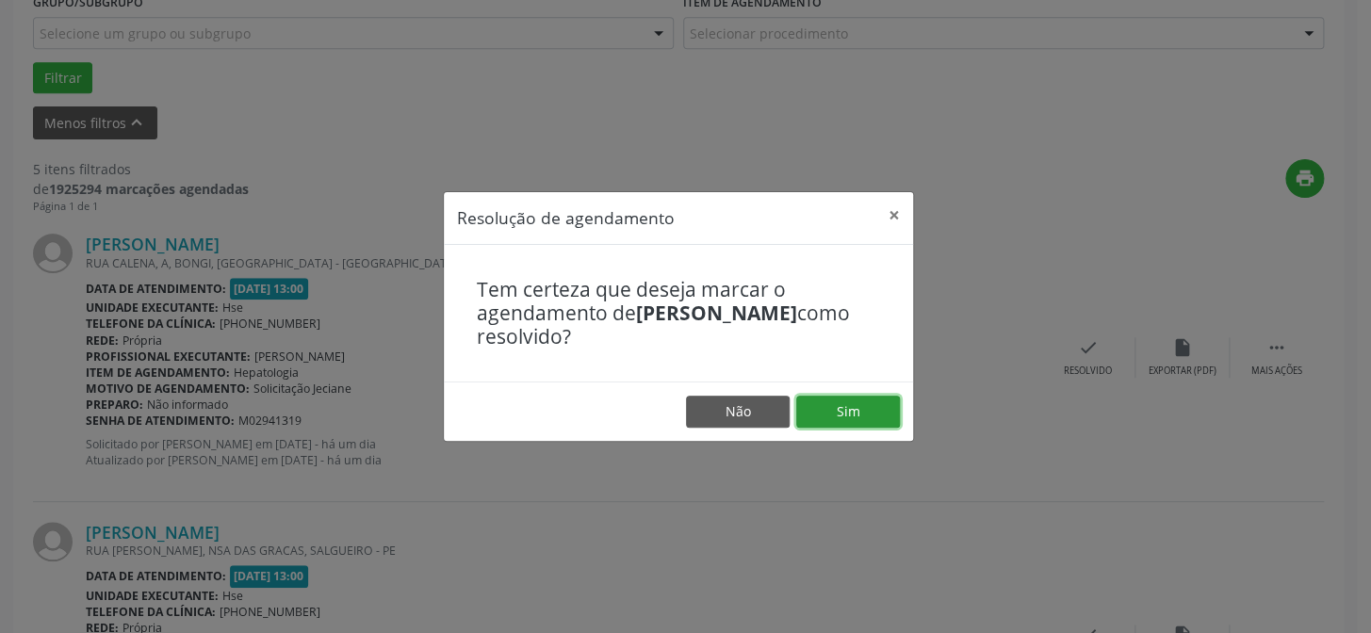
click at [857, 419] on button "Sim" at bounding box center [848, 412] width 104 height 32
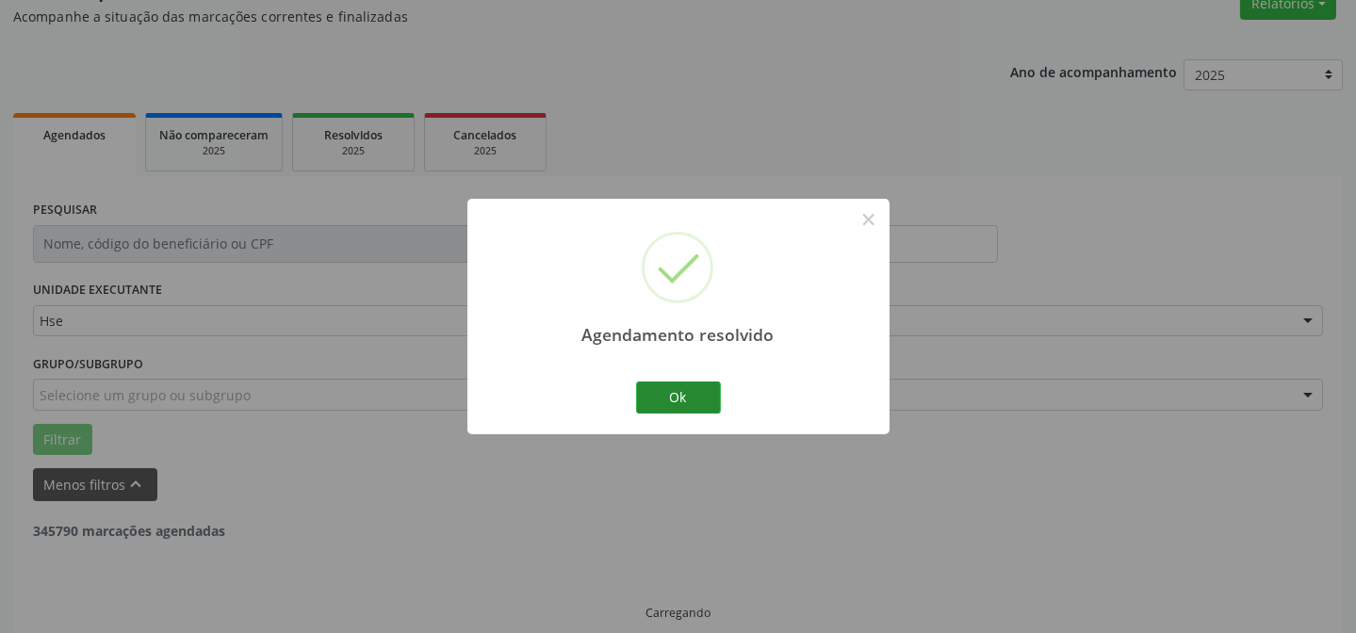
scroll to position [189, 0]
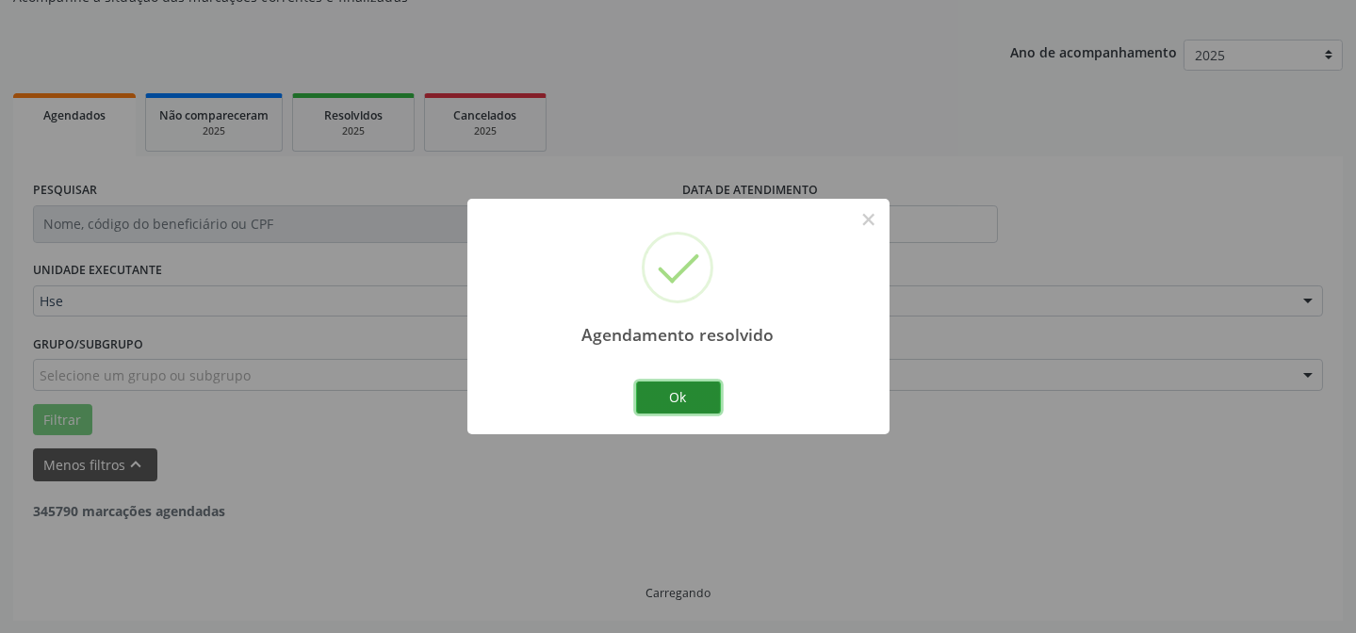
click at [698, 391] on button "Ok" at bounding box center [678, 398] width 85 height 32
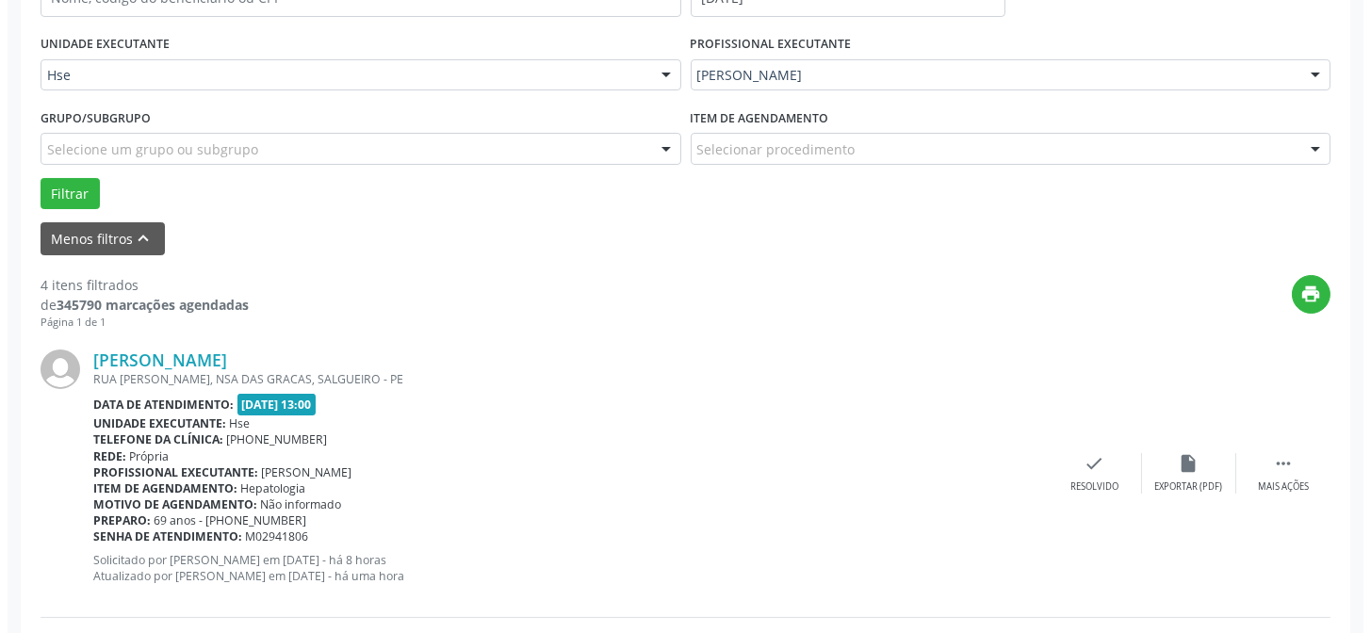
scroll to position [445, 0]
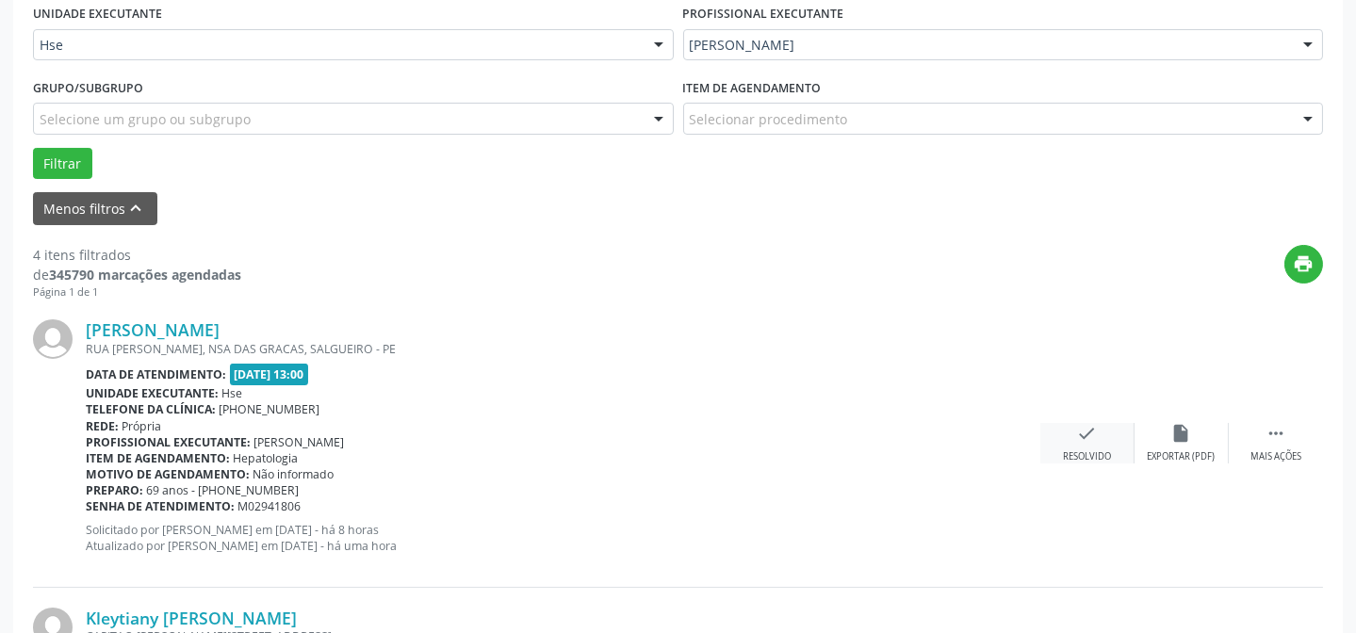
click at [1104, 441] on div "check Resolvido" at bounding box center [1088, 443] width 94 height 41
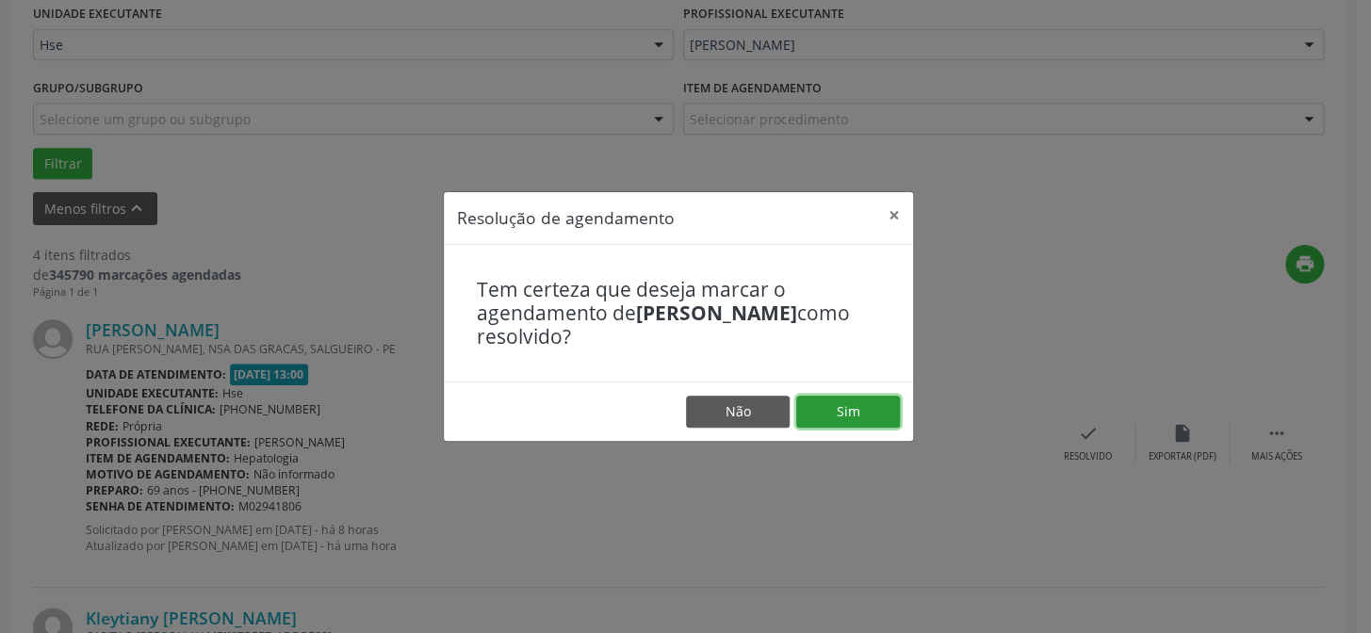
click at [867, 408] on button "Sim" at bounding box center [848, 412] width 104 height 32
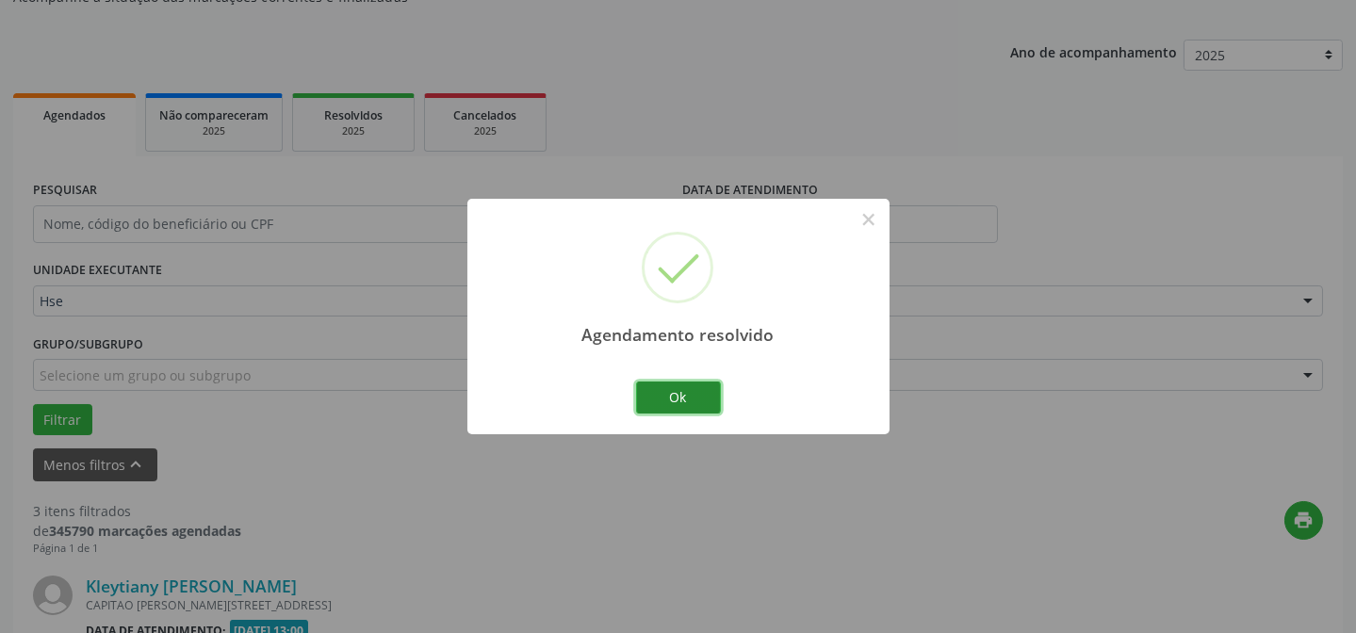
click at [700, 393] on button "Ok" at bounding box center [678, 398] width 85 height 32
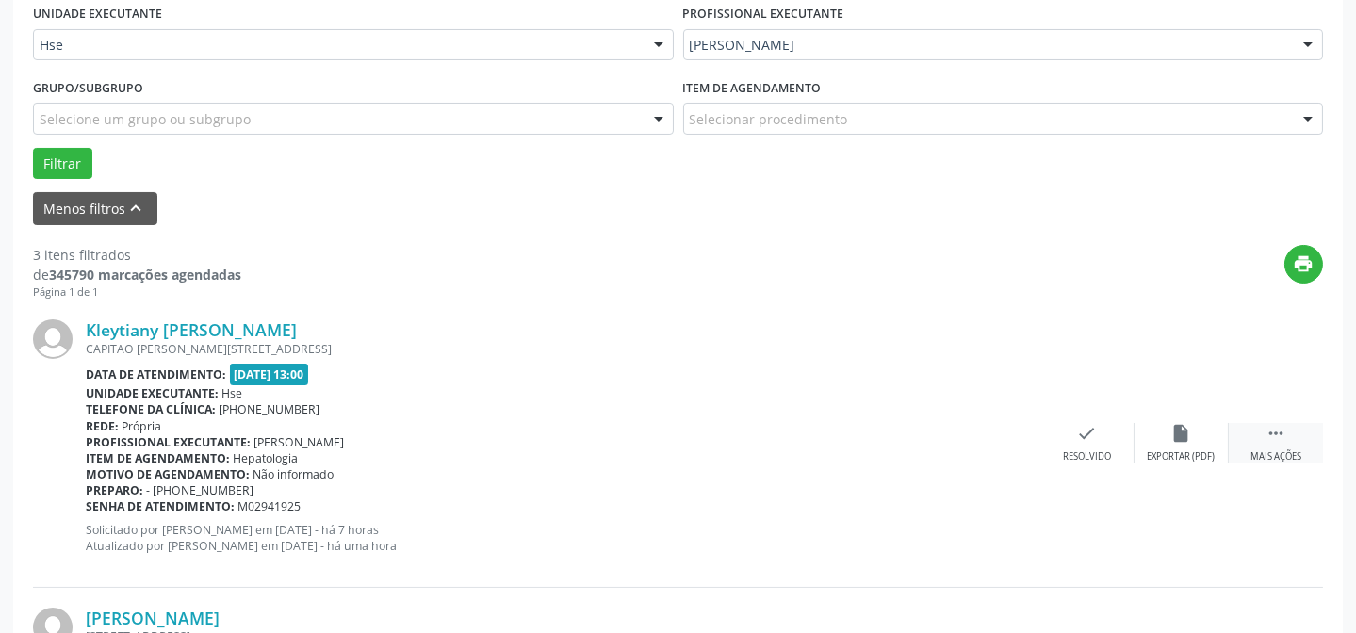
click at [1257, 425] on div " Mais ações" at bounding box center [1276, 443] width 94 height 41
click at [1188, 431] on icon "alarm_off" at bounding box center [1182, 433] width 21 height 21
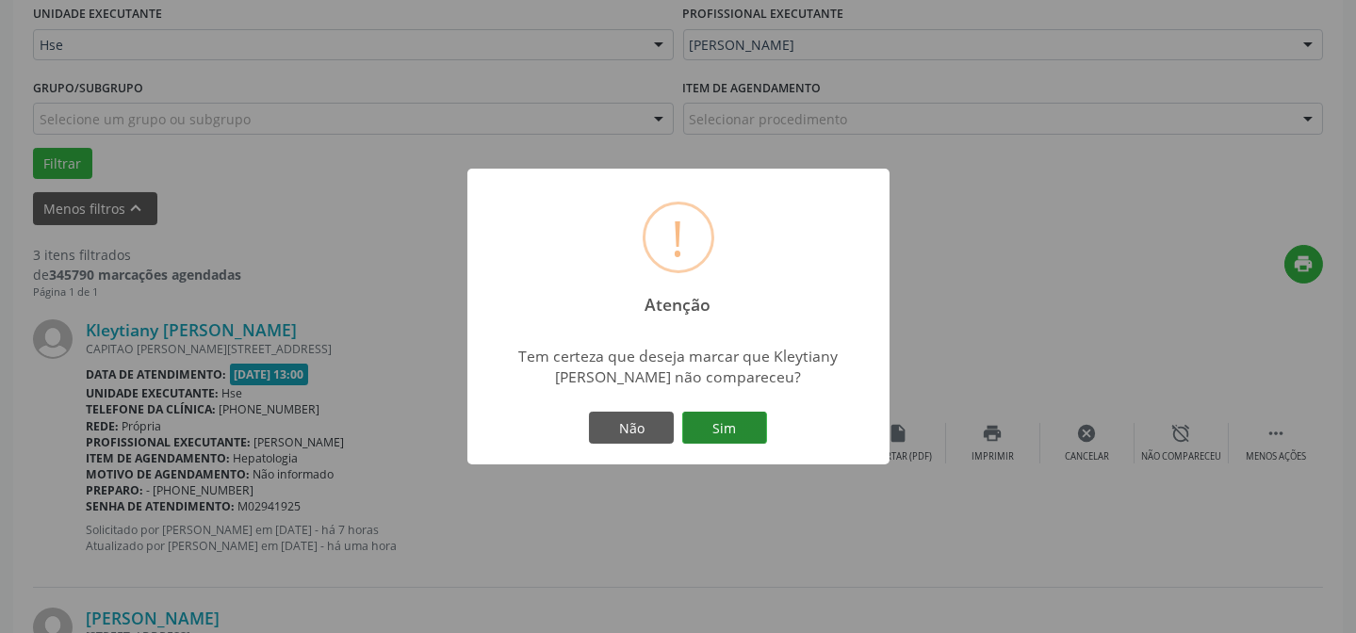
click at [685, 414] on button "Sim" at bounding box center [724, 428] width 85 height 32
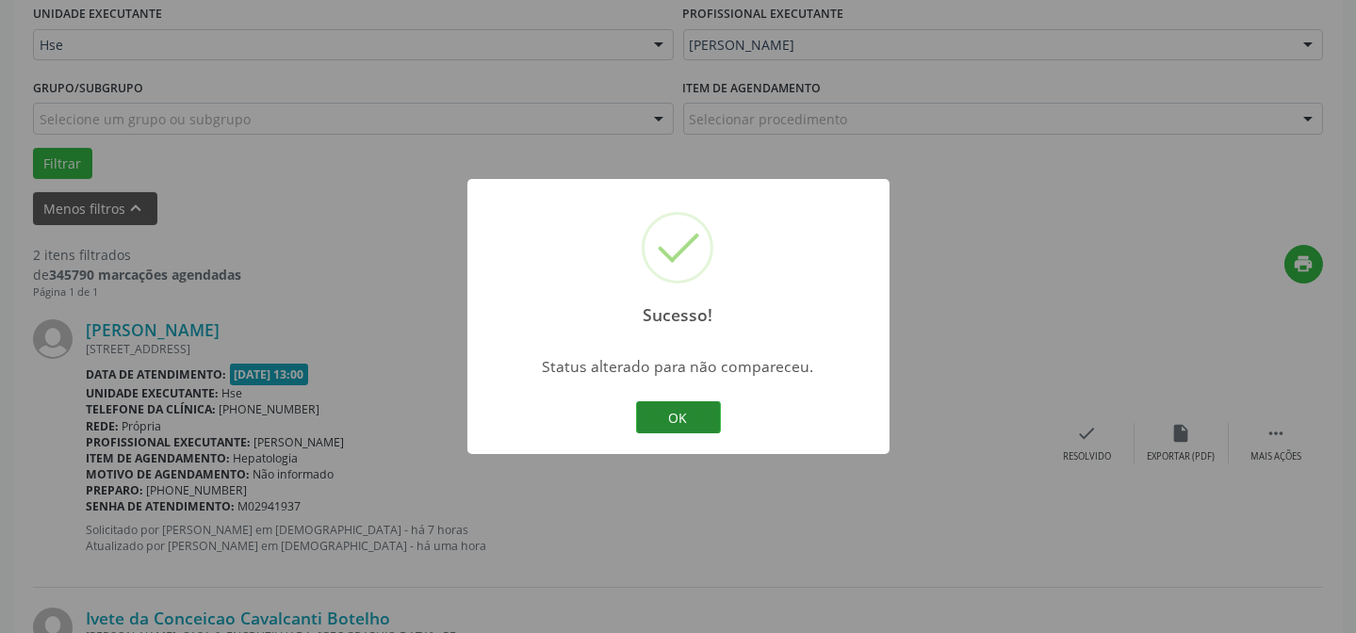
click at [648, 417] on button "OK" at bounding box center [678, 418] width 85 height 32
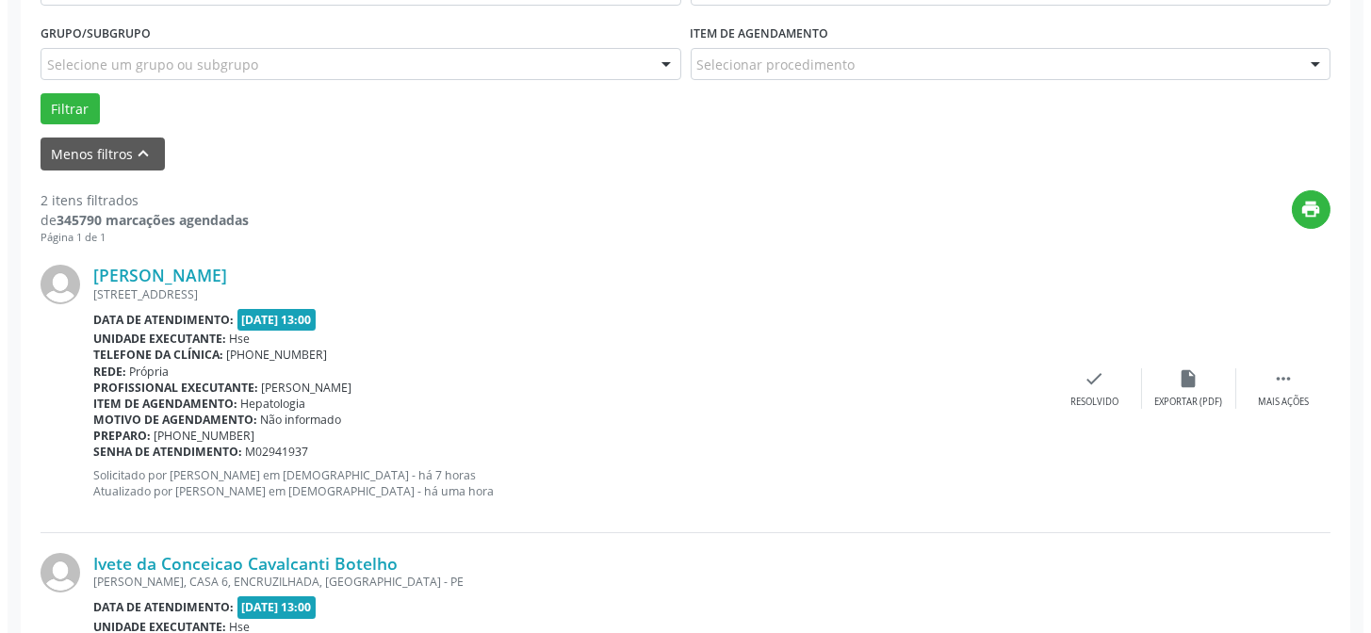
scroll to position [531, 0]
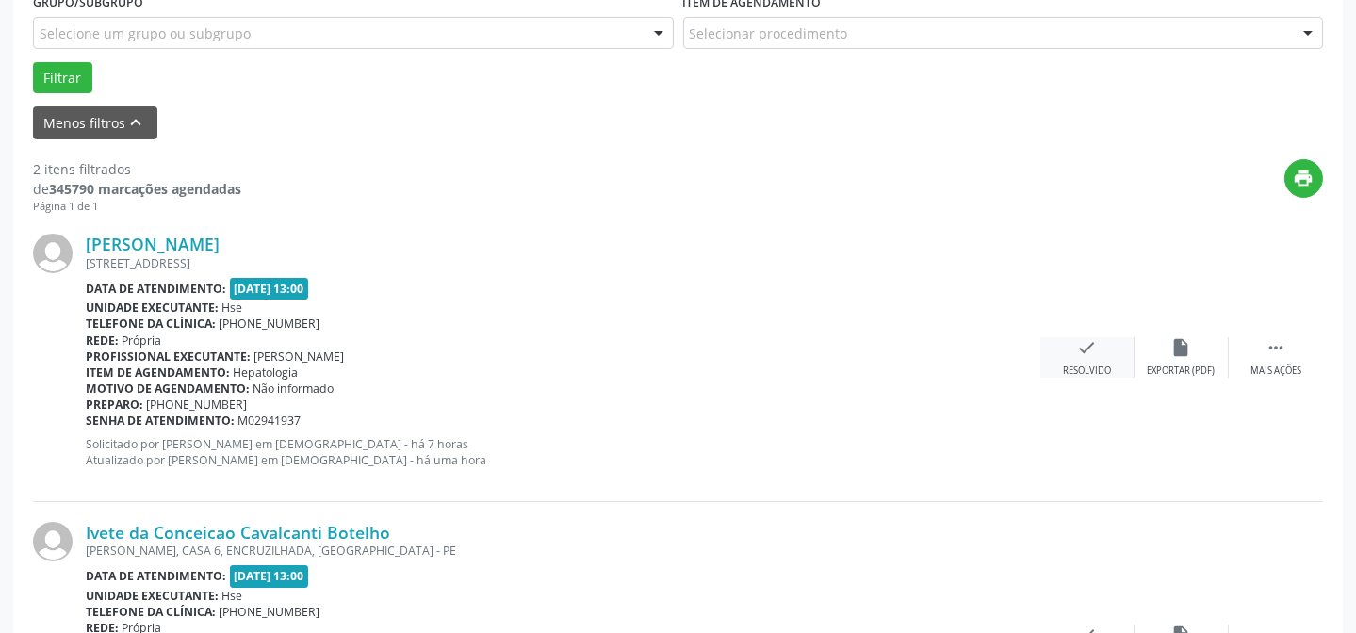
click at [1086, 370] on div "Resolvido" at bounding box center [1087, 371] width 48 height 13
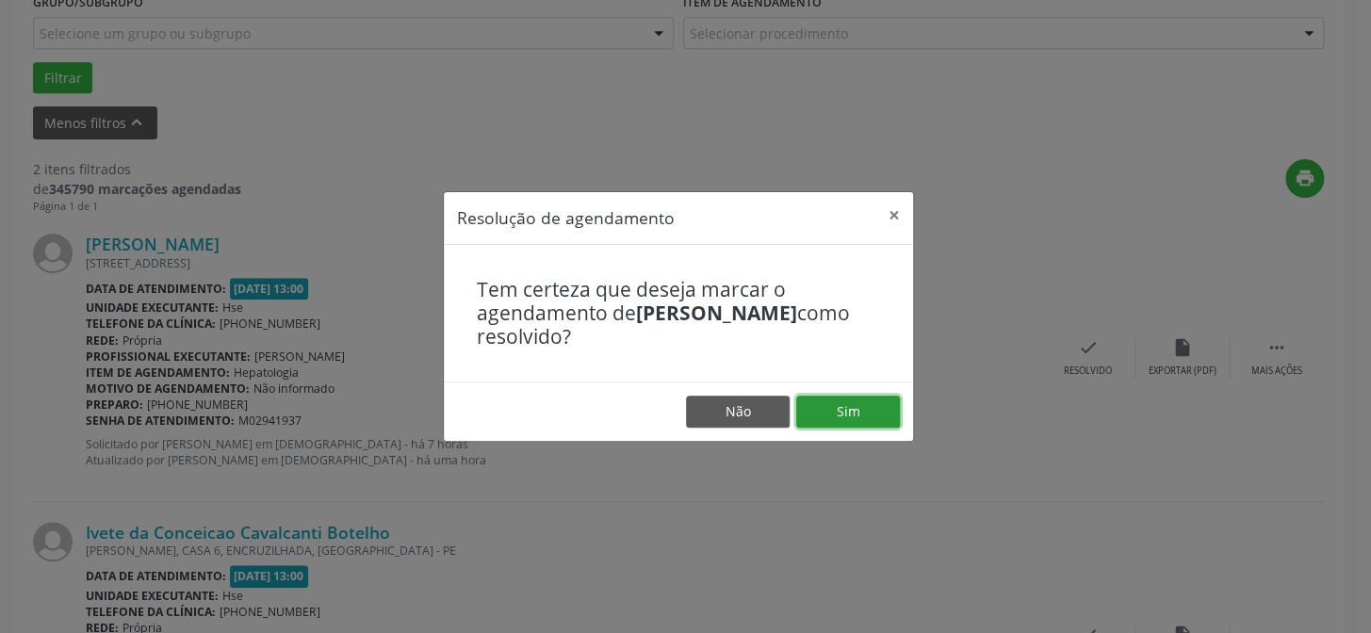
click at [854, 405] on button "Sim" at bounding box center [848, 412] width 104 height 32
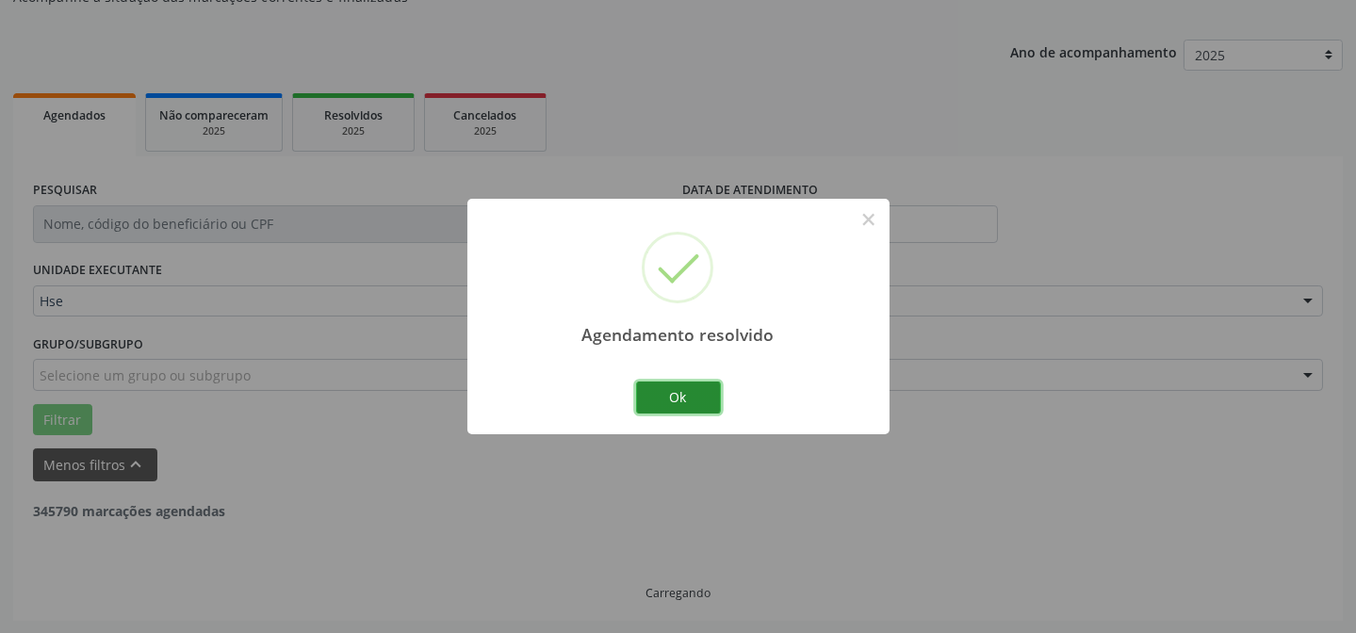
click at [681, 386] on button "Ok" at bounding box center [678, 398] width 85 height 32
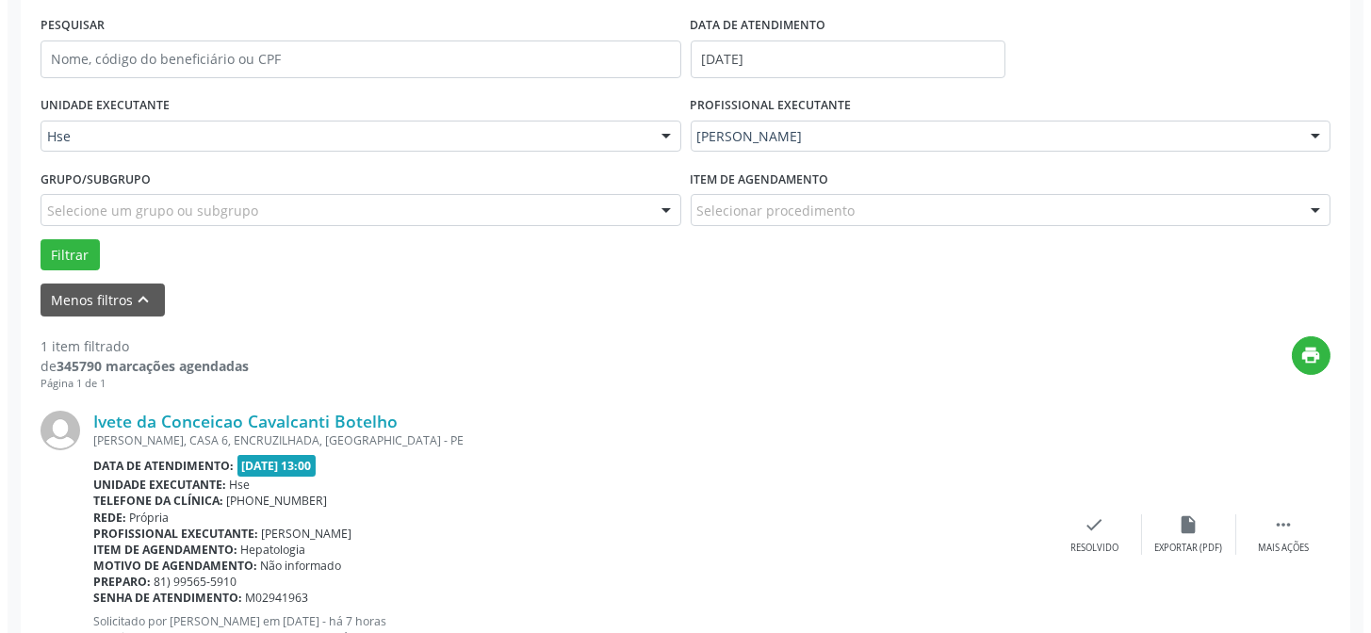
scroll to position [359, 0]
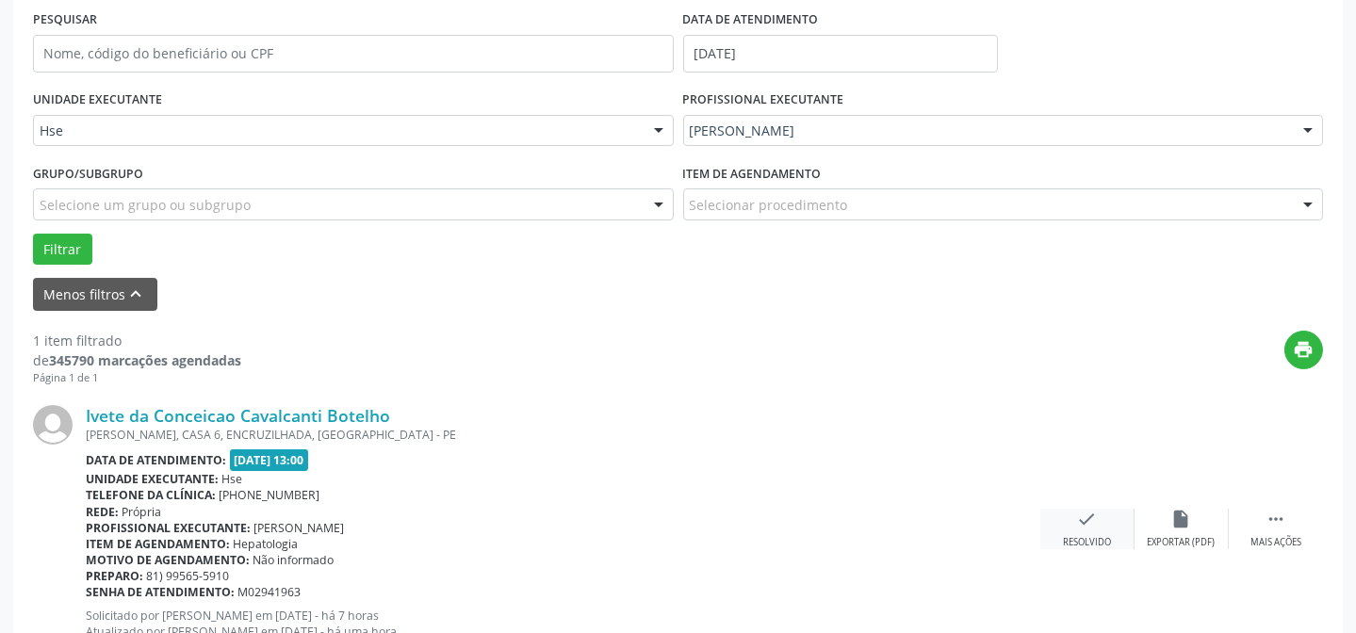
click at [1084, 521] on icon "check" at bounding box center [1087, 519] width 21 height 21
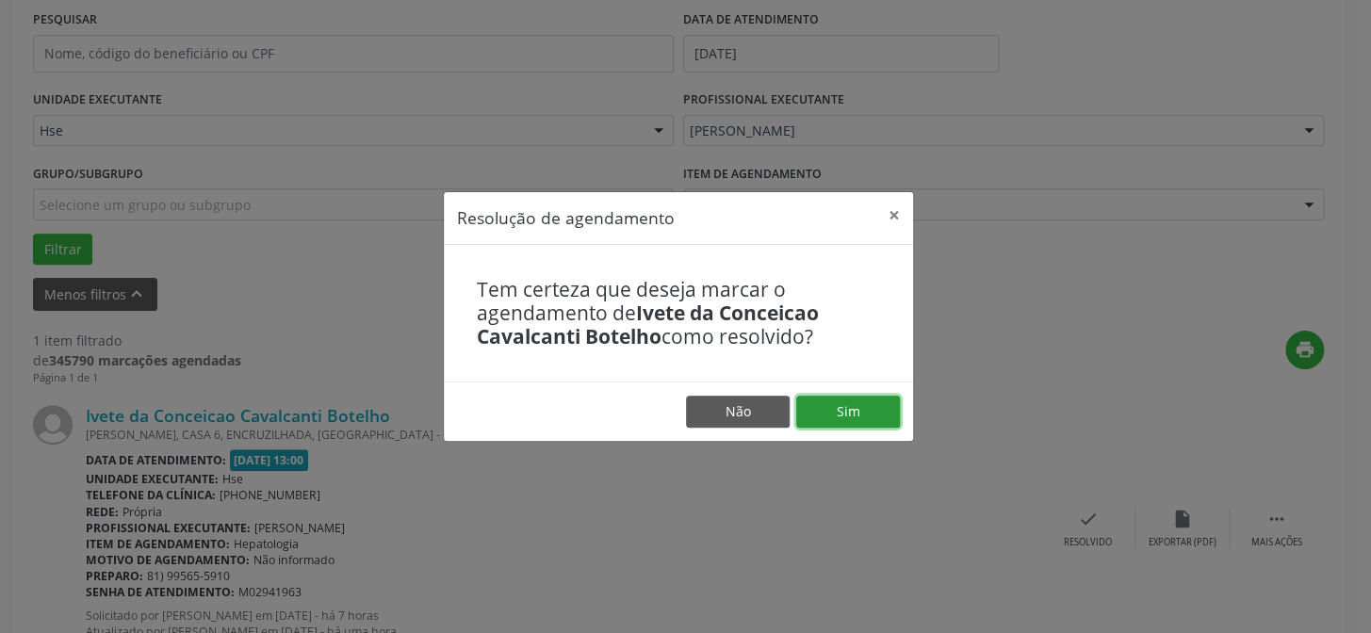
click at [857, 404] on button "Sim" at bounding box center [848, 412] width 104 height 32
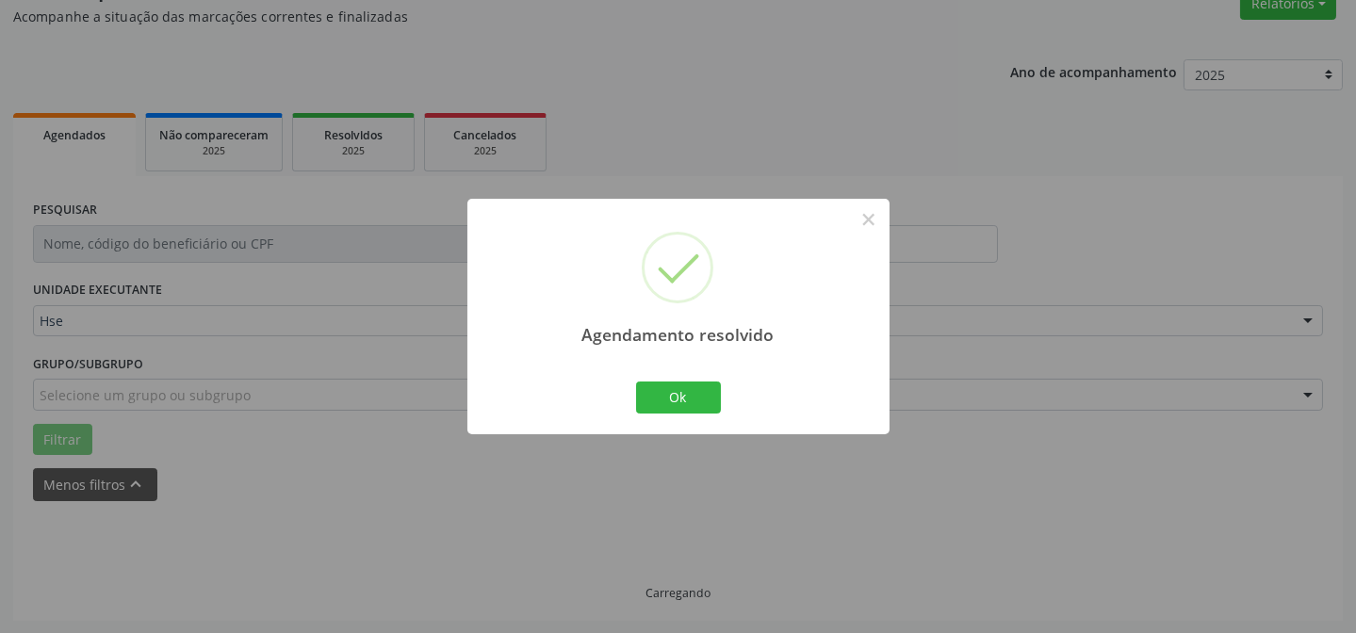
scroll to position [127, 0]
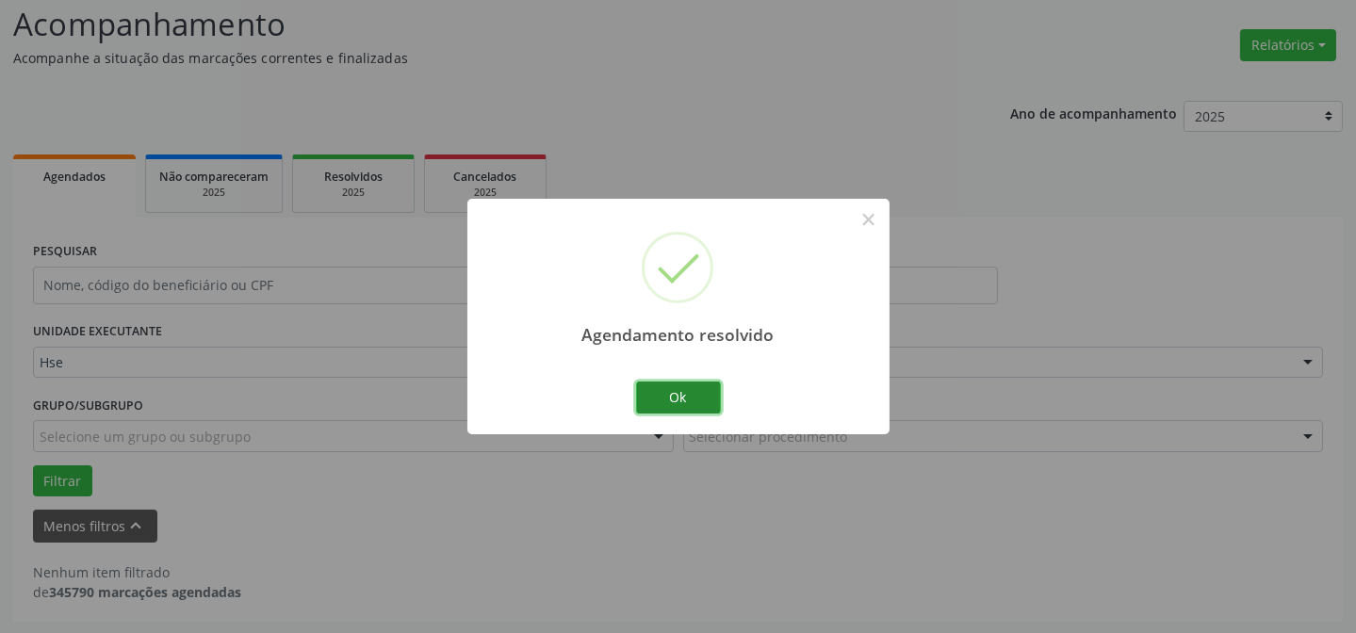
click at [700, 396] on button "Ok" at bounding box center [678, 398] width 85 height 32
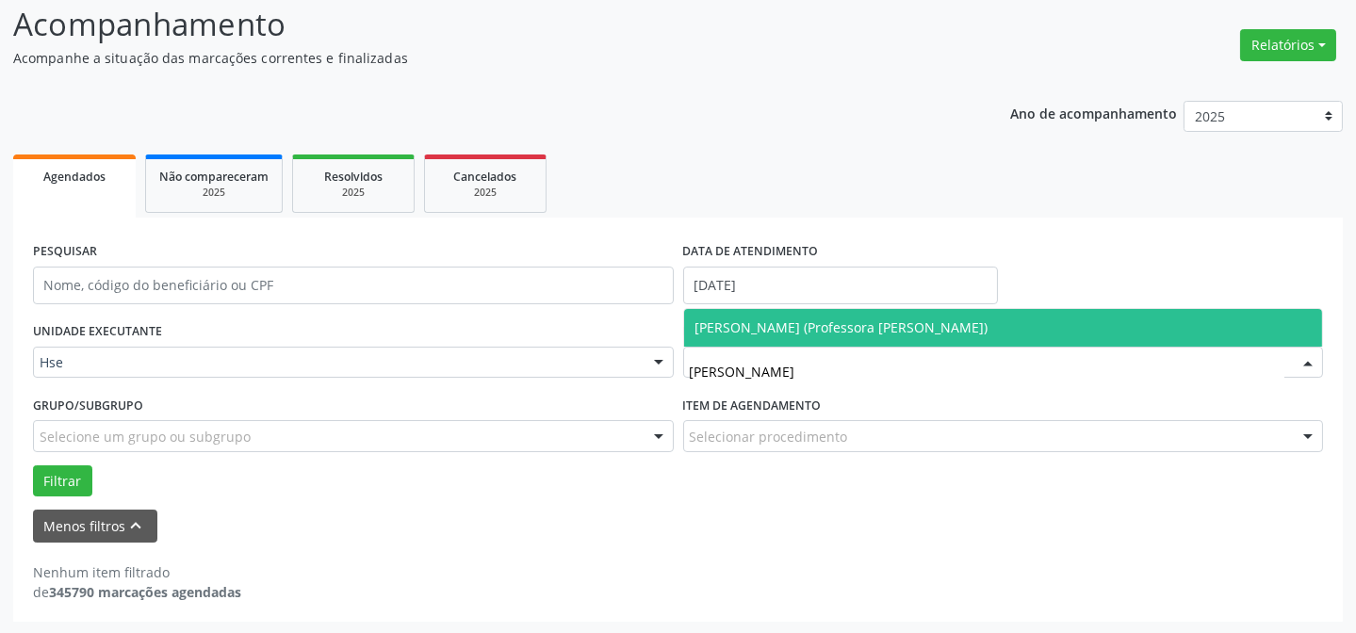
click at [844, 324] on span "[PERSON_NAME] (Professora [PERSON_NAME])" at bounding box center [842, 328] width 293 height 18
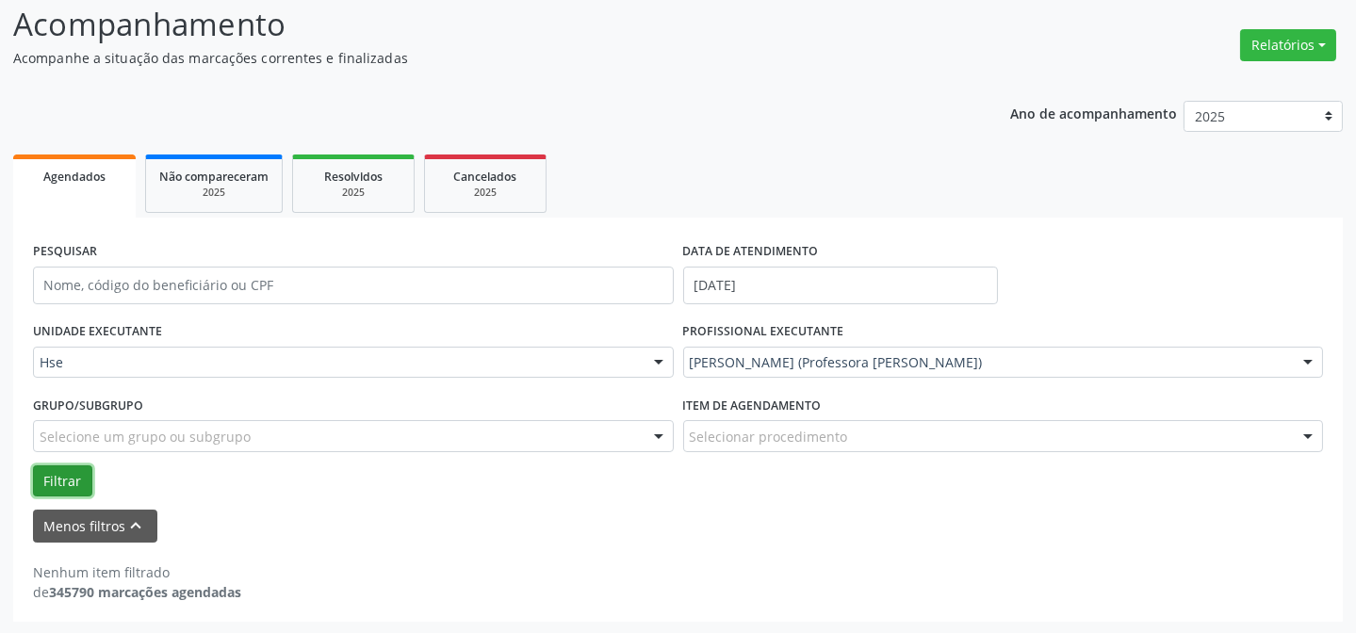
click at [59, 469] on button "Filtrar" at bounding box center [62, 482] width 59 height 32
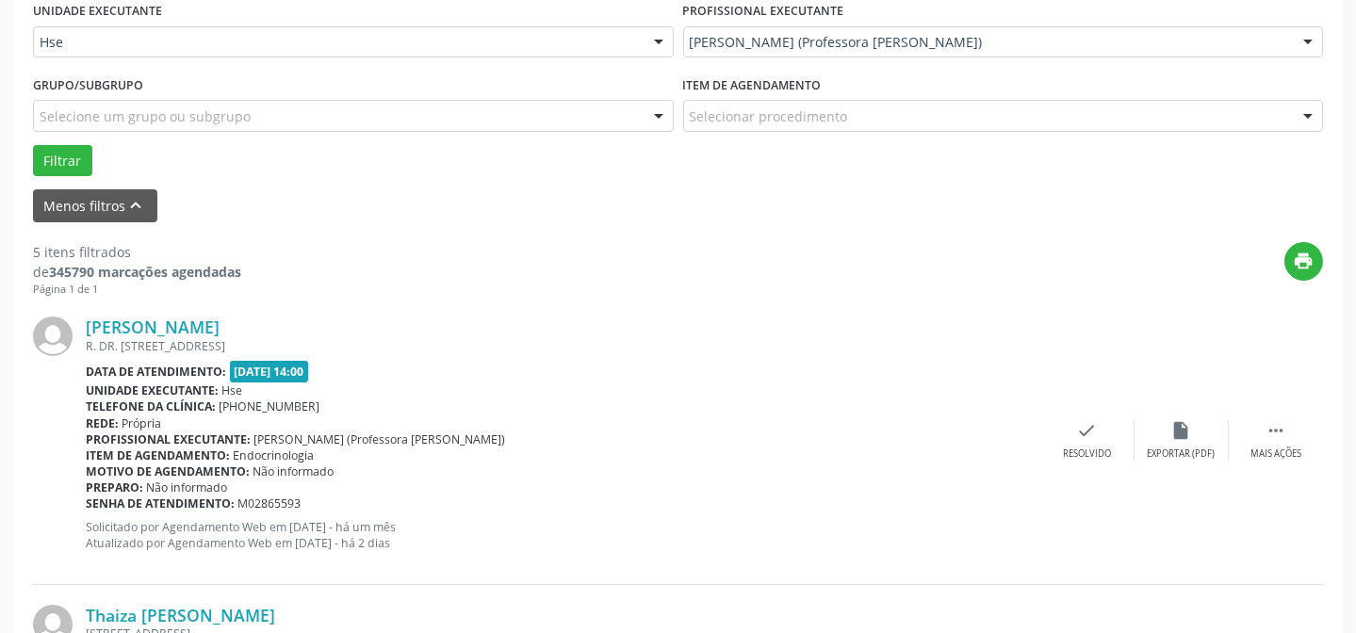
scroll to position [470, 0]
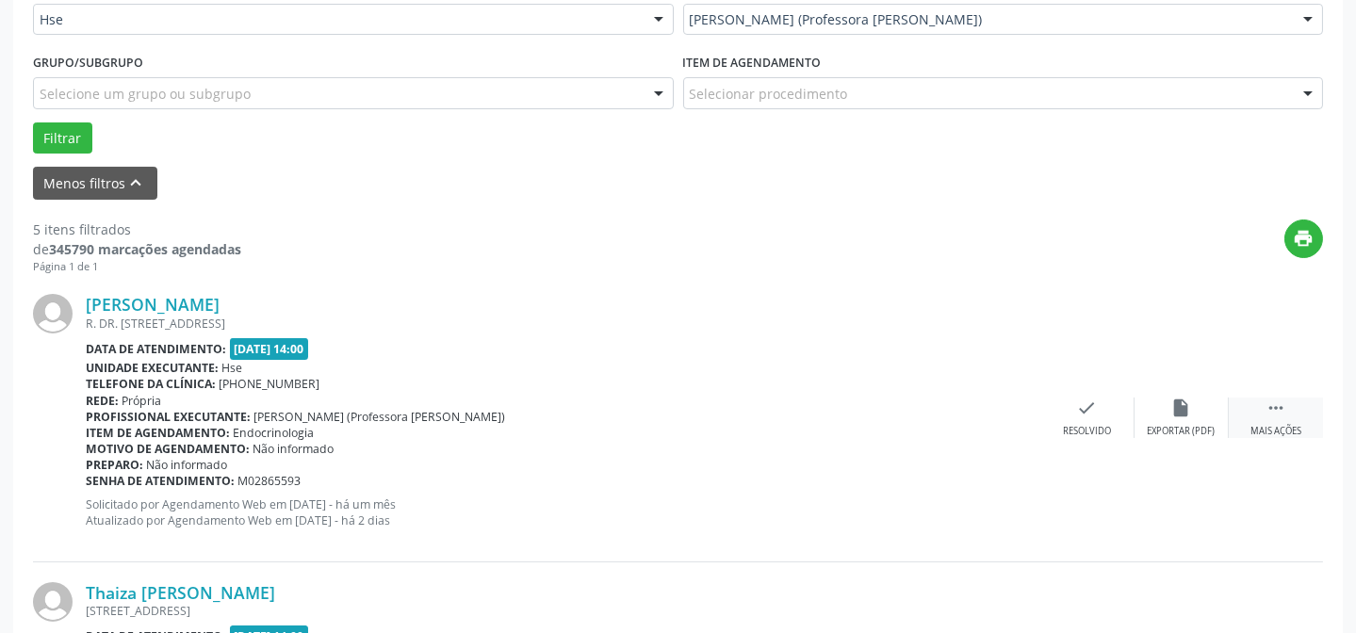
click at [1286, 420] on div " Mais ações" at bounding box center [1276, 418] width 94 height 41
click at [1211, 415] on div "alarm_off Não compareceu" at bounding box center [1182, 418] width 94 height 41
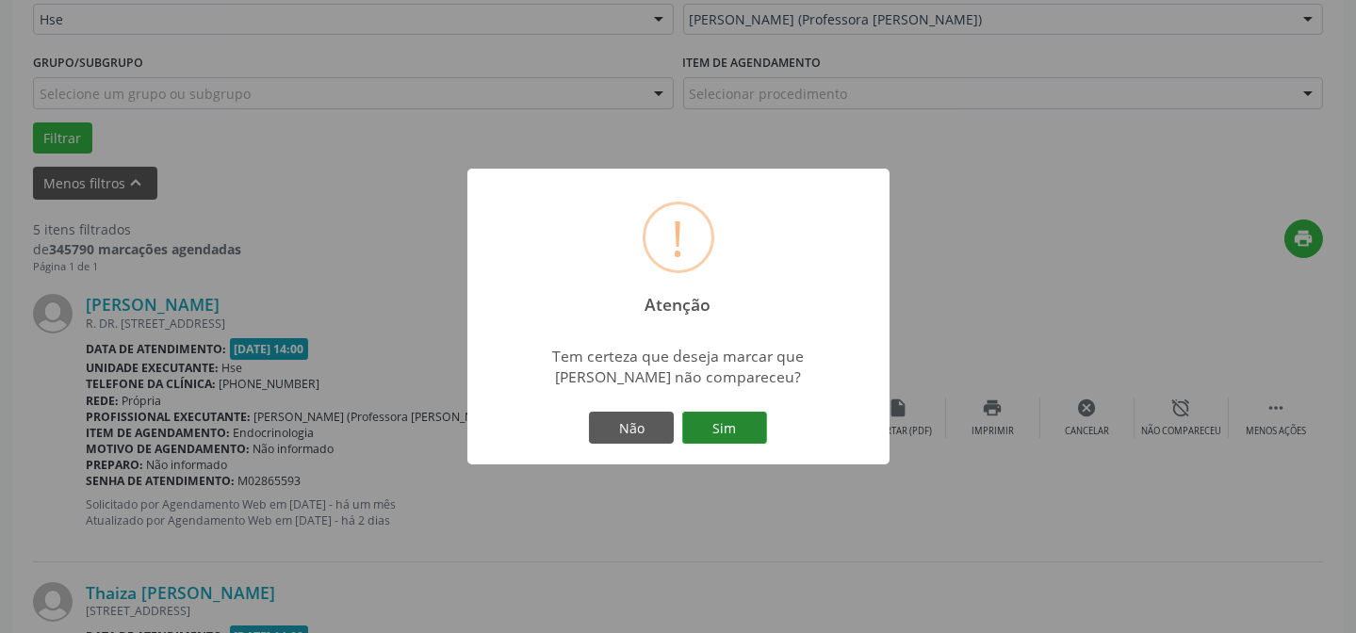
click at [704, 429] on button "Sim" at bounding box center [724, 428] width 85 height 32
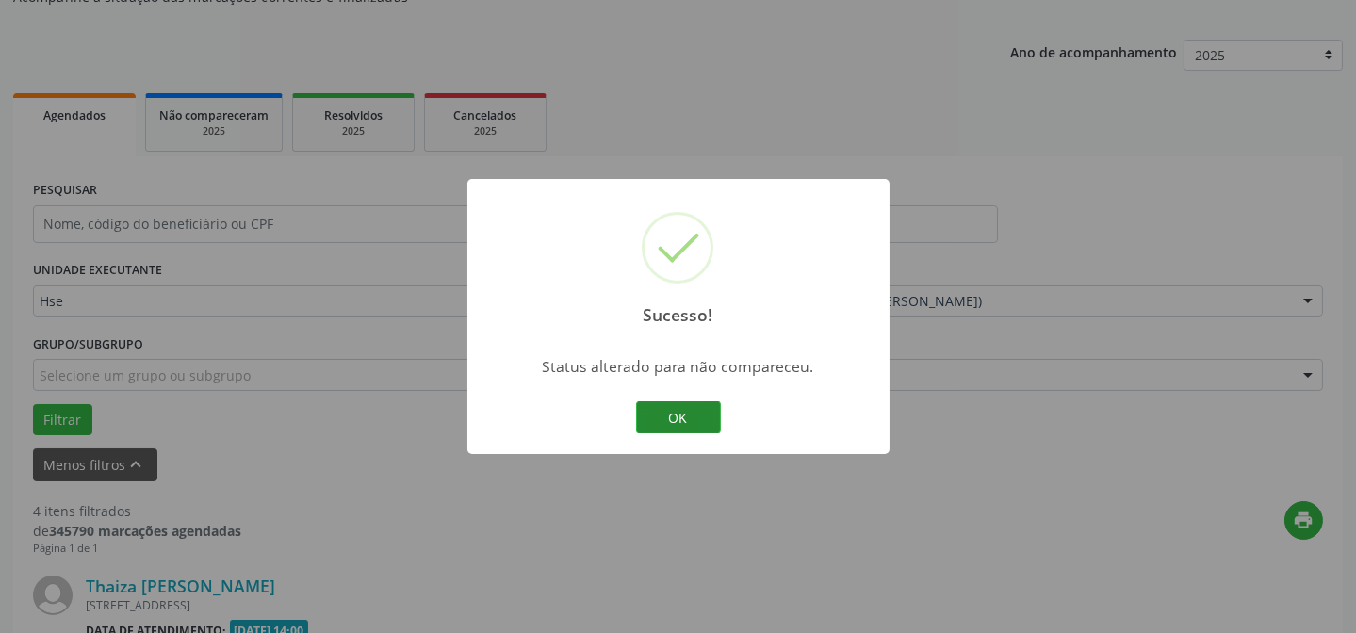
click at [666, 421] on button "OK" at bounding box center [678, 418] width 85 height 32
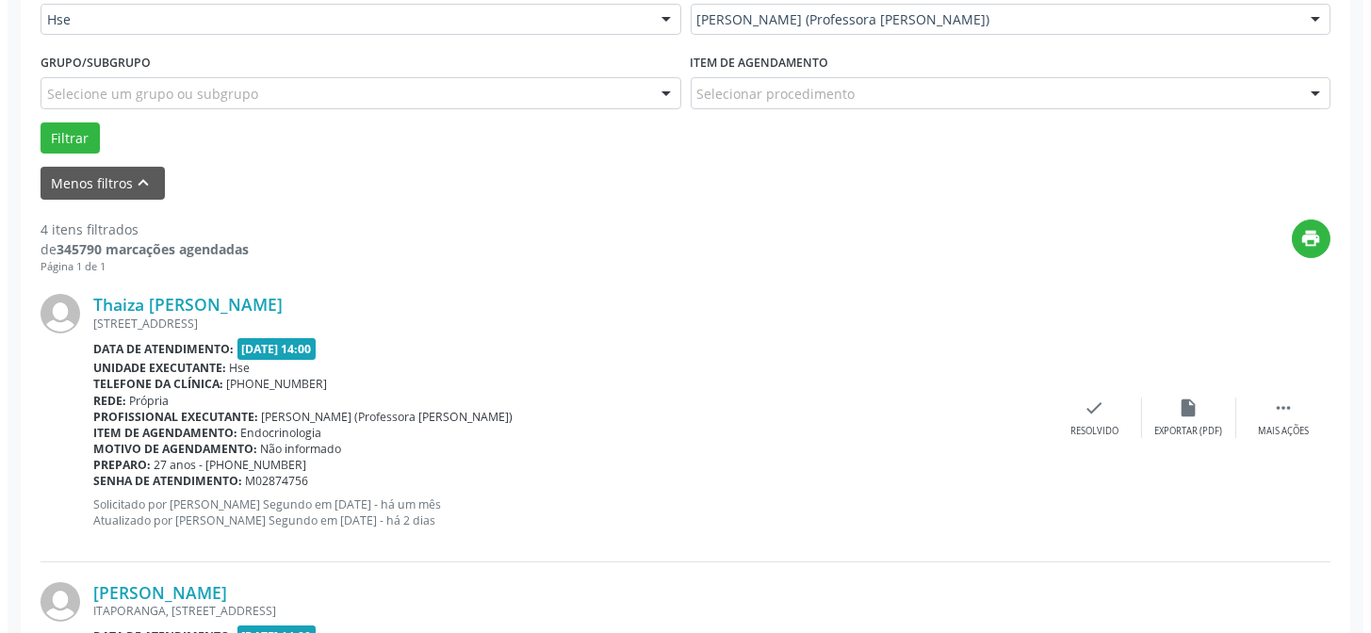
scroll to position [556, 0]
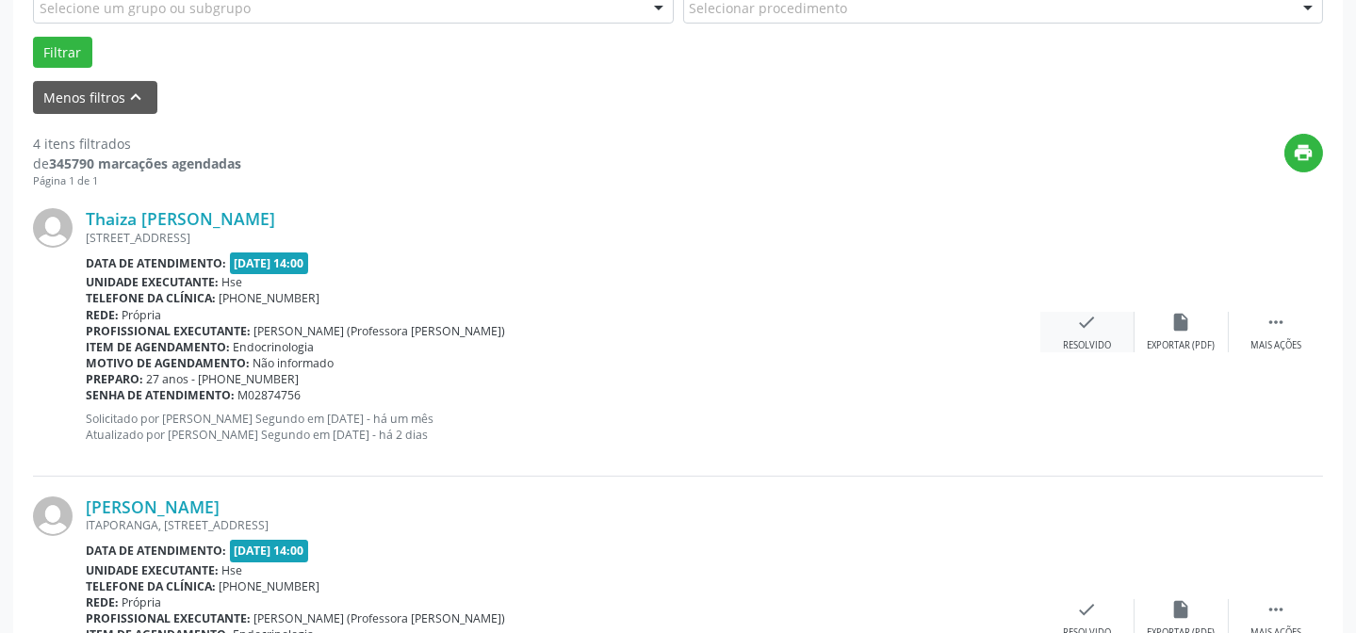
click at [1051, 332] on div "check Resolvido" at bounding box center [1088, 332] width 94 height 41
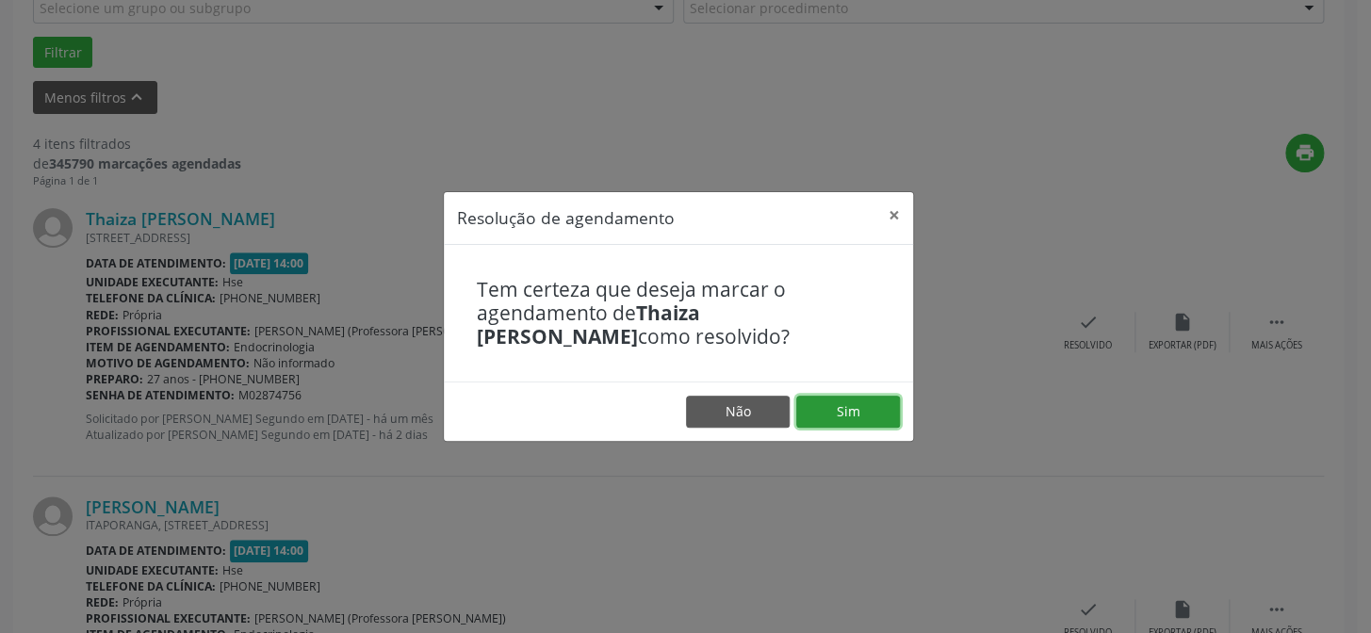
click at [838, 416] on button "Sim" at bounding box center [848, 412] width 104 height 32
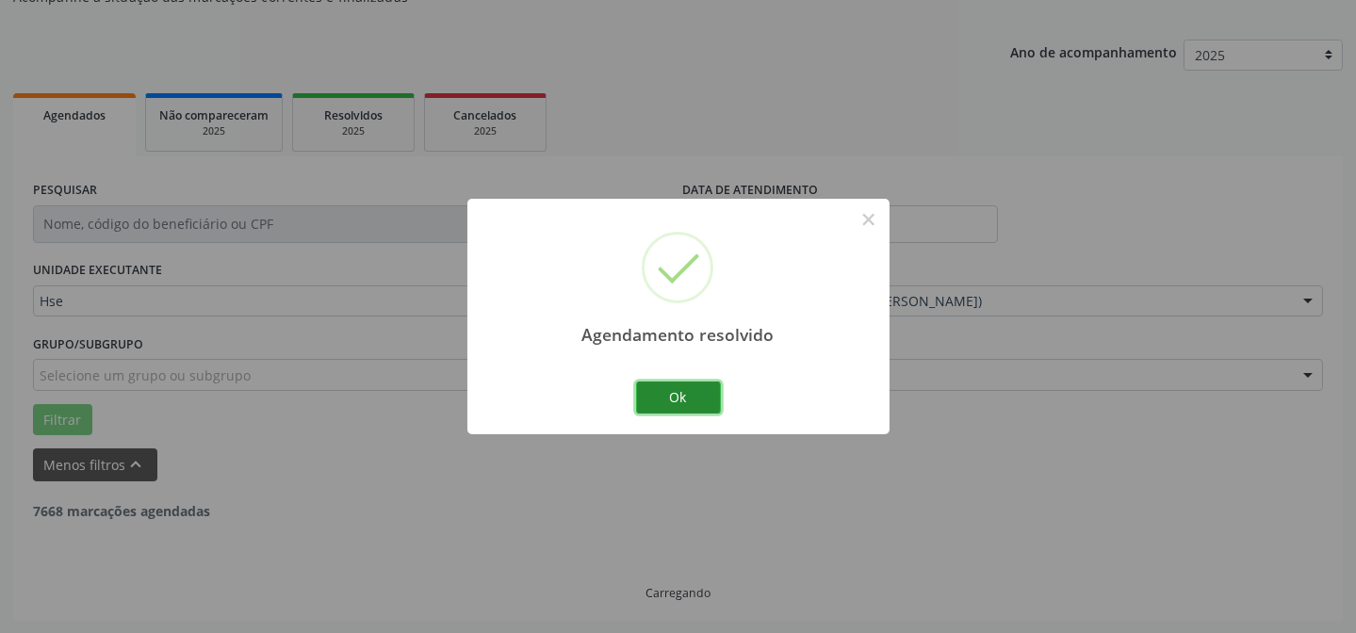
click at [704, 396] on button "Ok" at bounding box center [678, 398] width 85 height 32
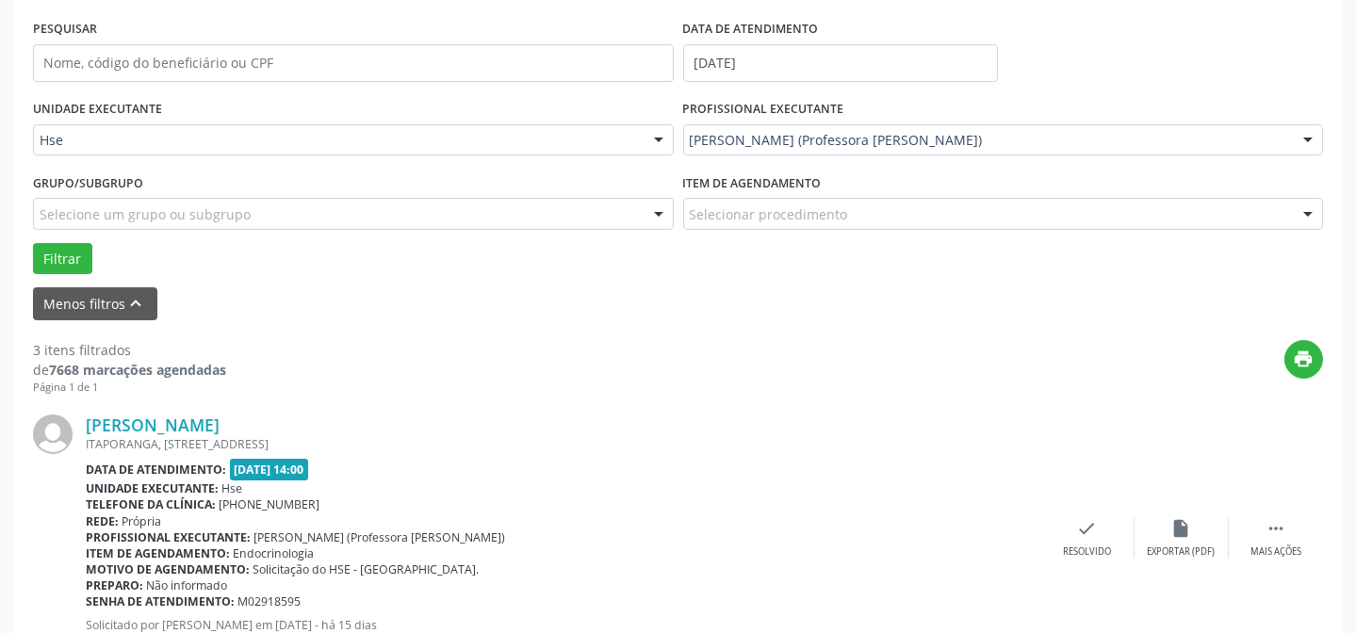
scroll to position [359, 0]
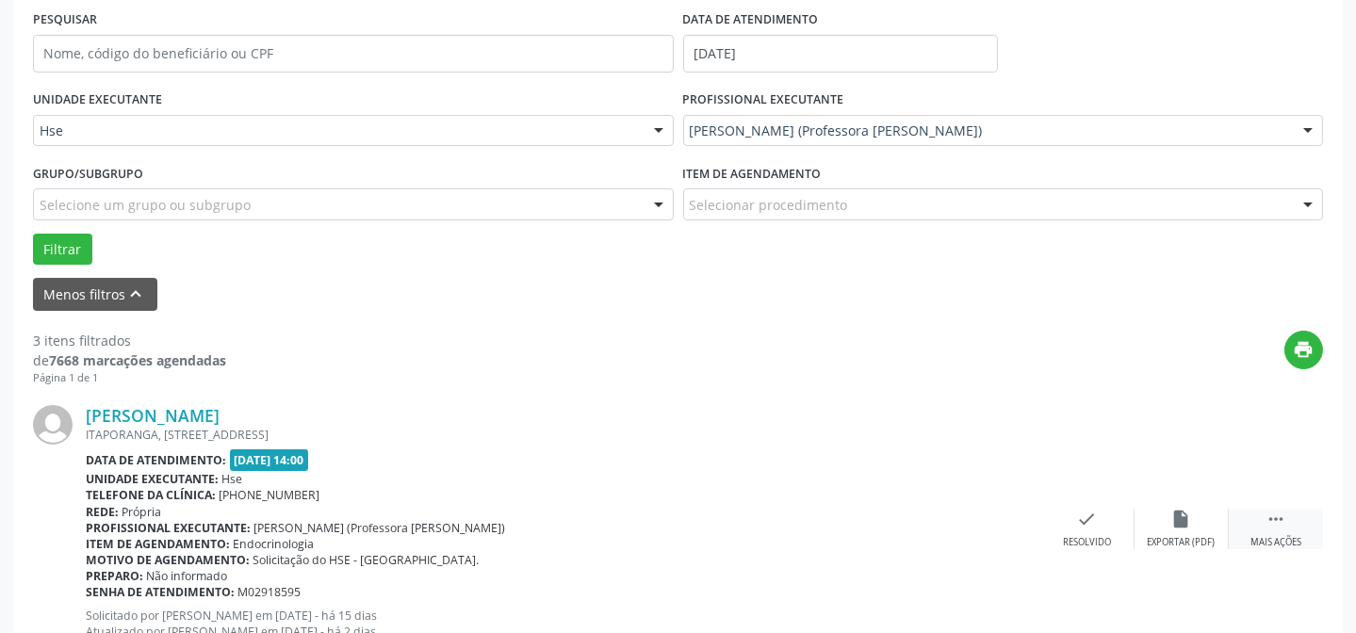
click at [1283, 536] on div "Mais ações" at bounding box center [1276, 542] width 51 height 13
click at [1161, 517] on div "alarm_off Não compareceu" at bounding box center [1182, 529] width 94 height 41
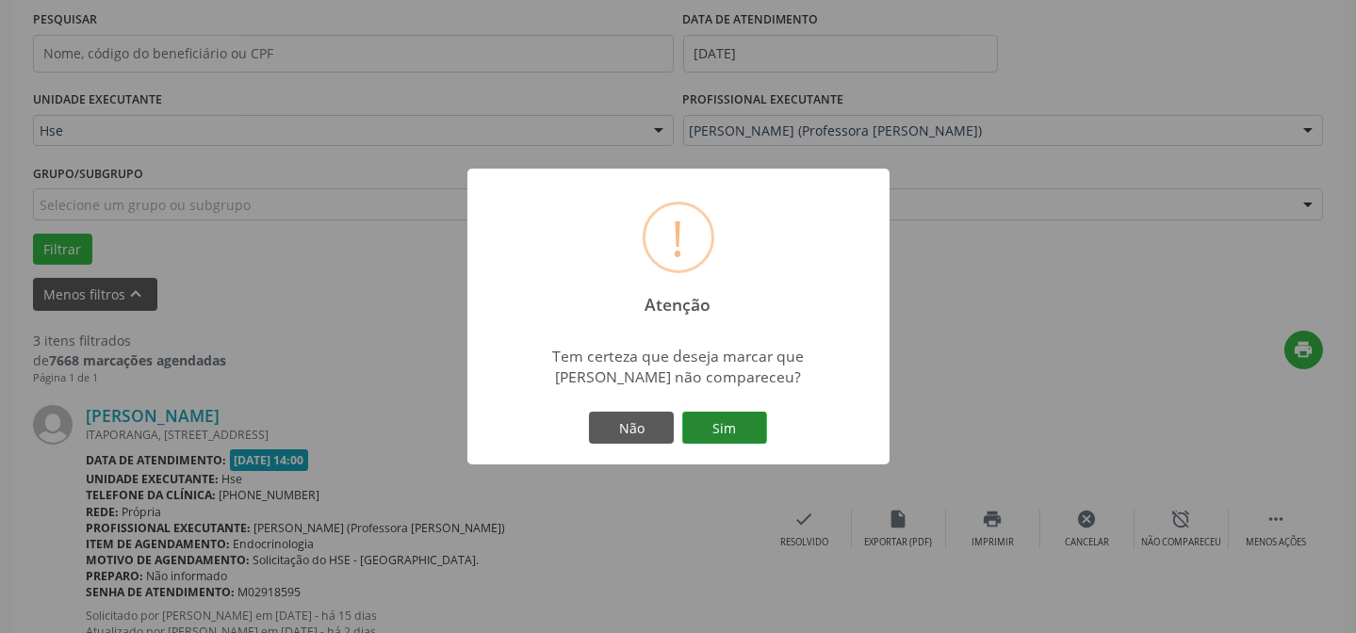
click at [746, 434] on button "Sim" at bounding box center [724, 428] width 85 height 32
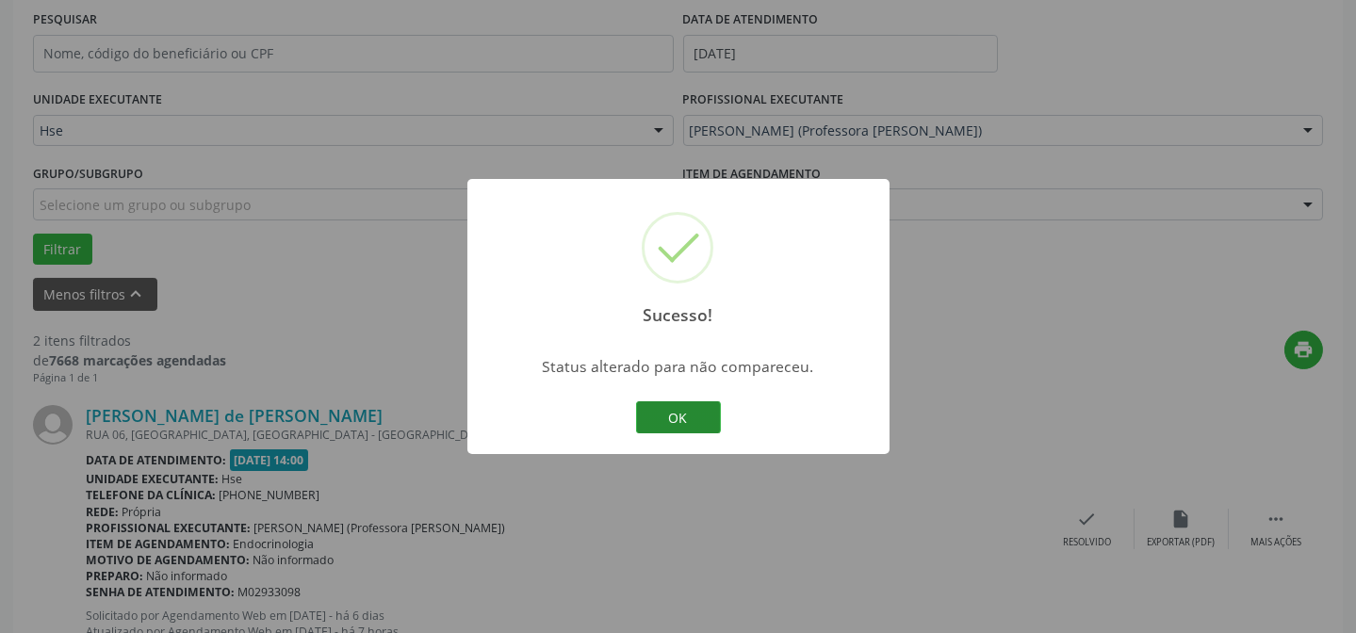
click at [679, 420] on button "OK" at bounding box center [678, 418] width 85 height 32
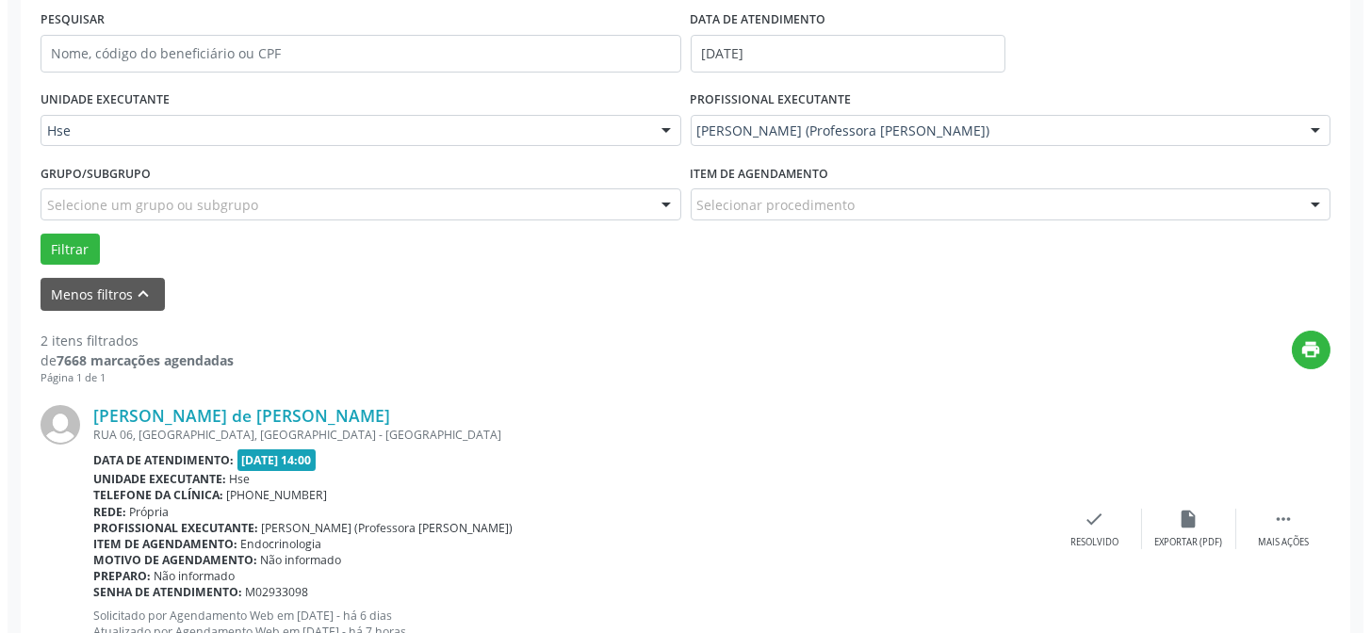
scroll to position [445, 0]
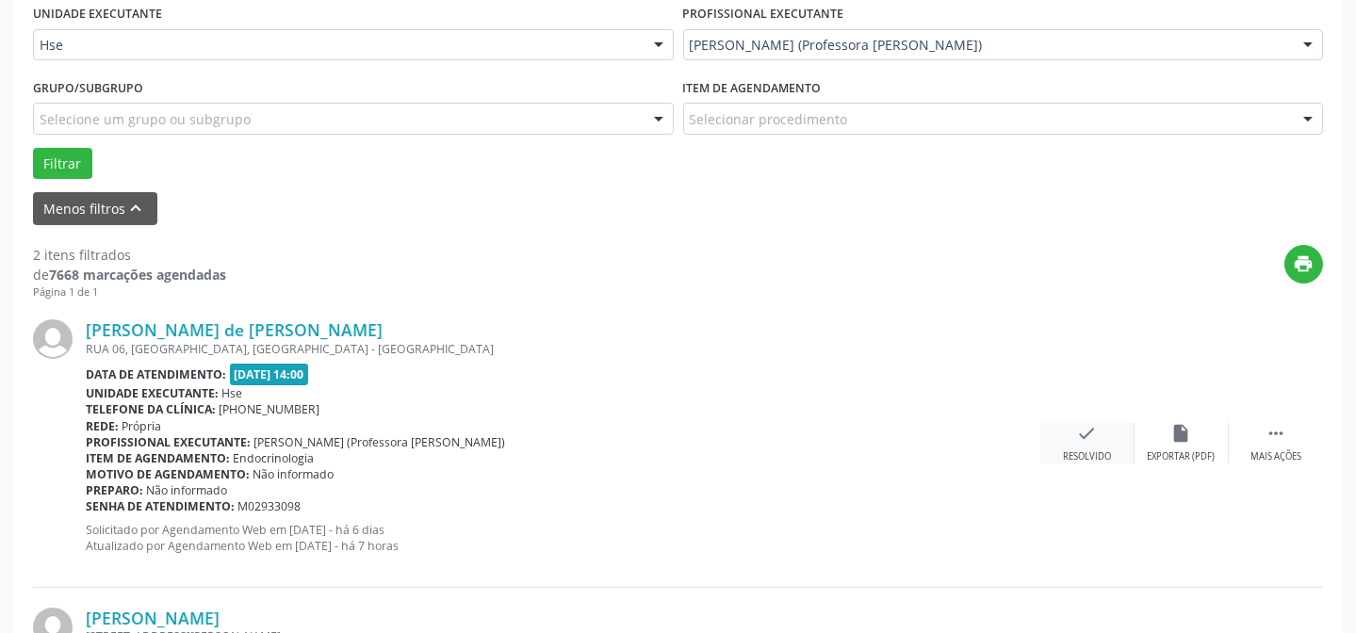
click at [1099, 437] on div "check Resolvido" at bounding box center [1088, 443] width 94 height 41
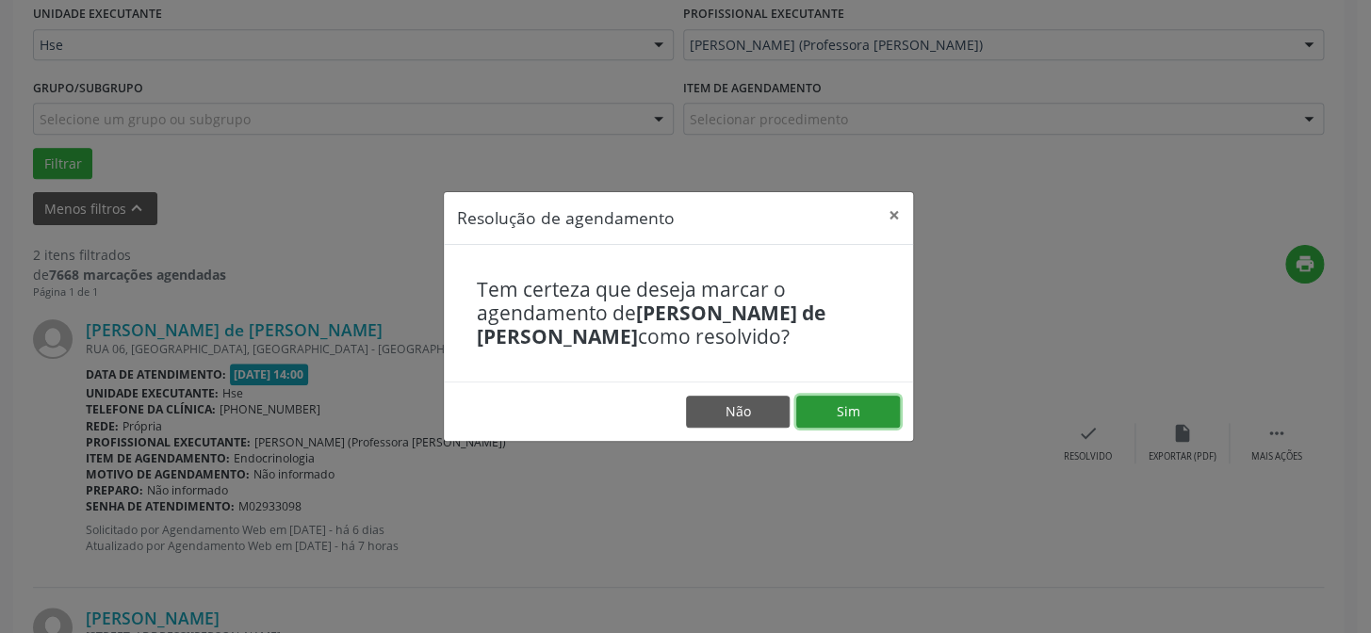
click at [804, 402] on button "Sim" at bounding box center [848, 412] width 104 height 32
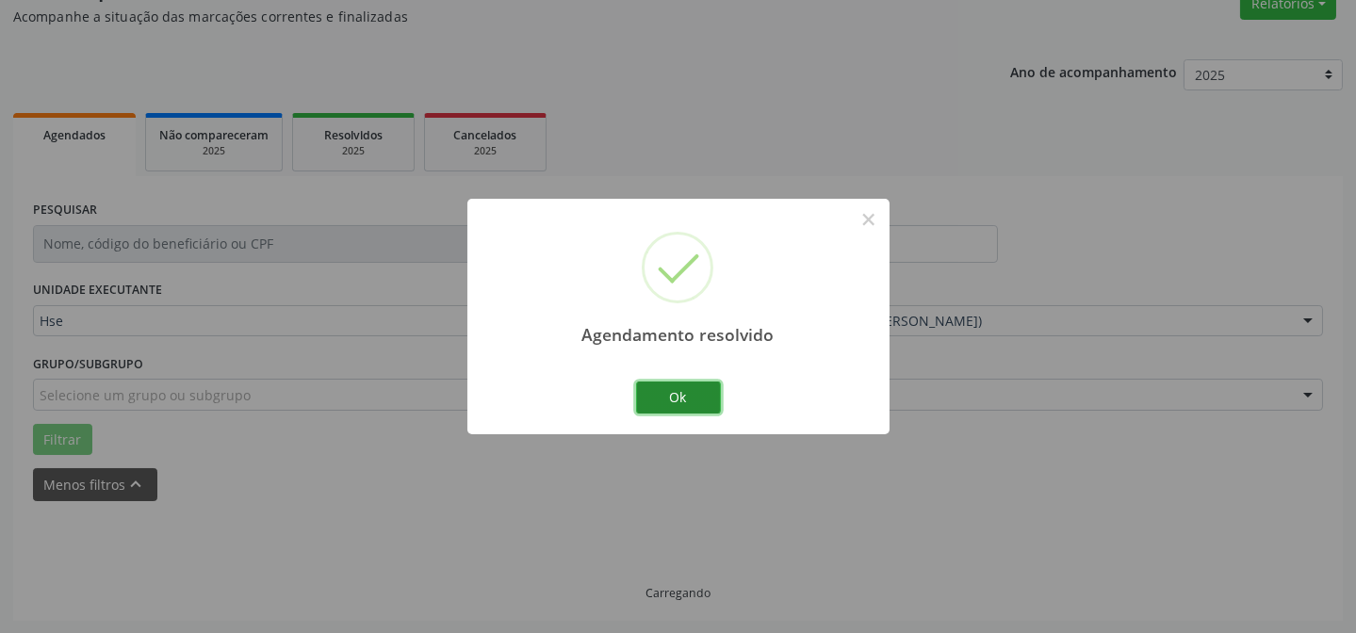
click at [665, 395] on button "Ok" at bounding box center [678, 398] width 85 height 32
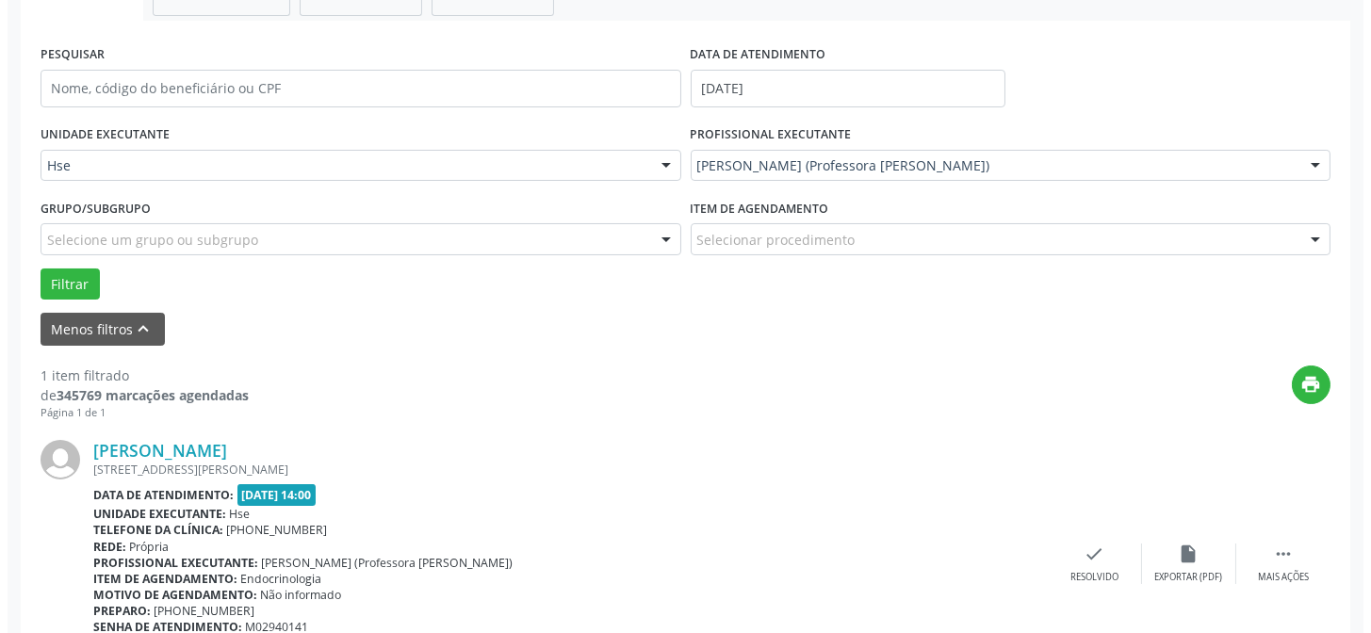
scroll to position [425, 0]
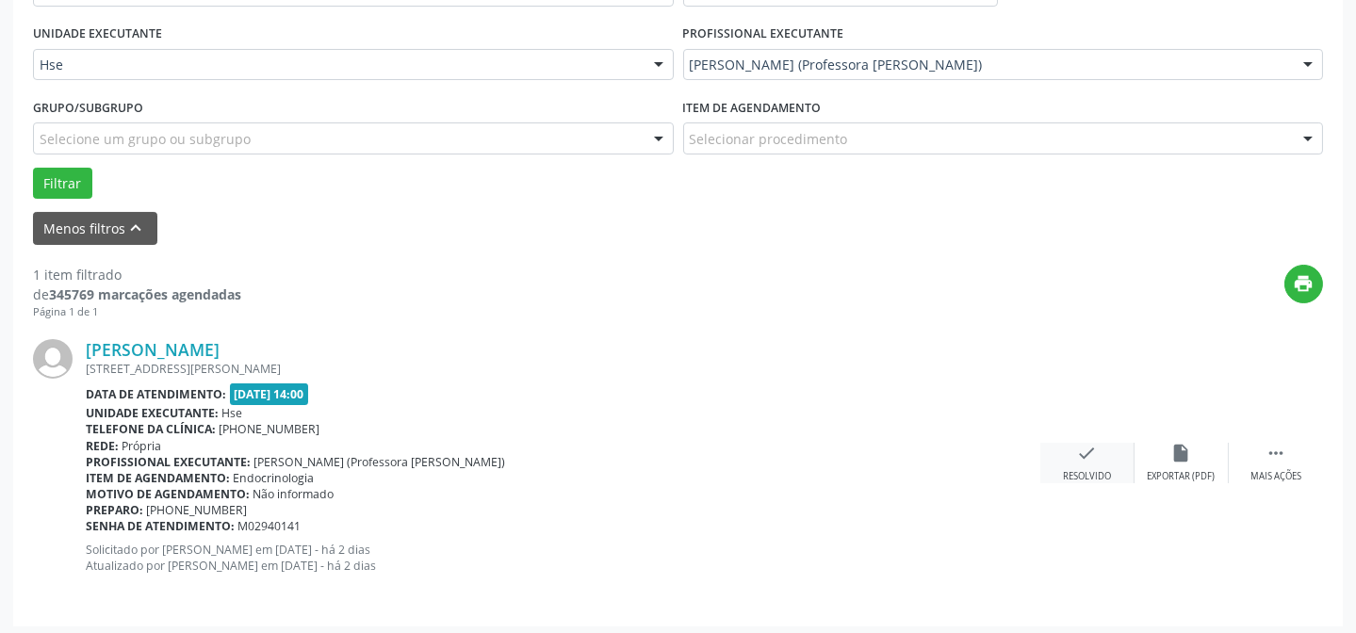
click at [1089, 461] on icon "check" at bounding box center [1087, 453] width 21 height 21
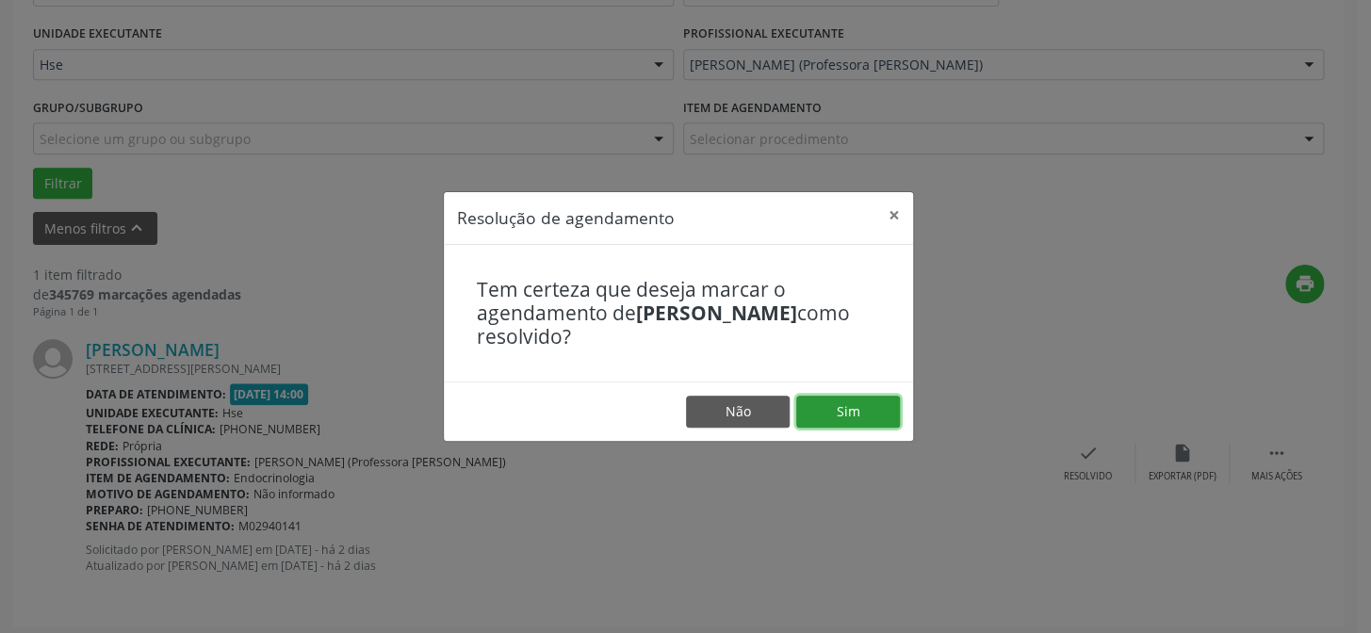
click at [867, 414] on button "Sim" at bounding box center [848, 412] width 104 height 32
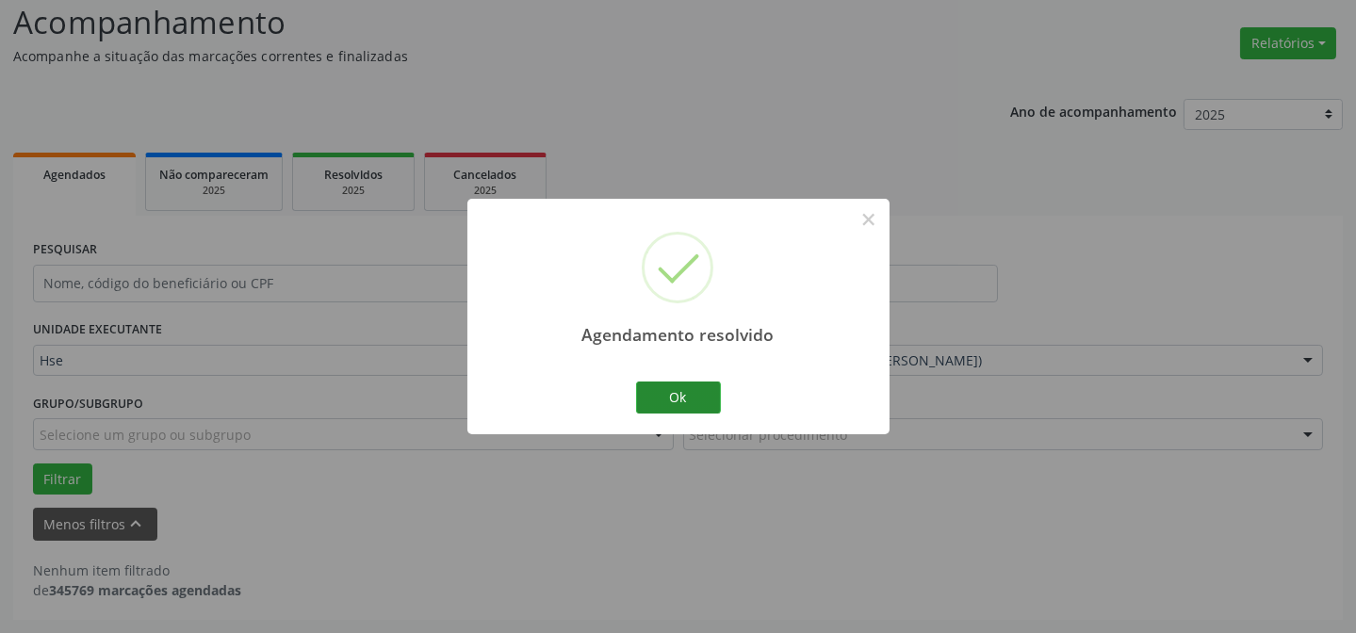
scroll to position [127, 0]
click at [696, 386] on button "Ok" at bounding box center [678, 398] width 85 height 32
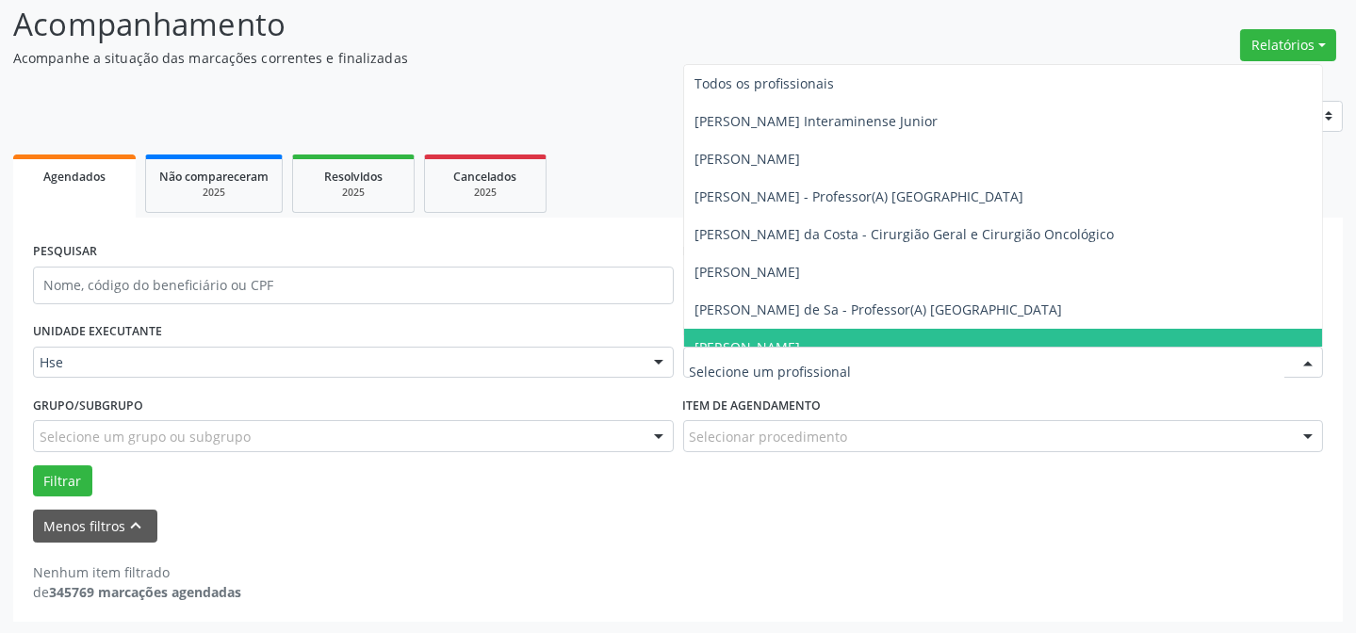
click at [914, 351] on div at bounding box center [1003, 363] width 641 height 32
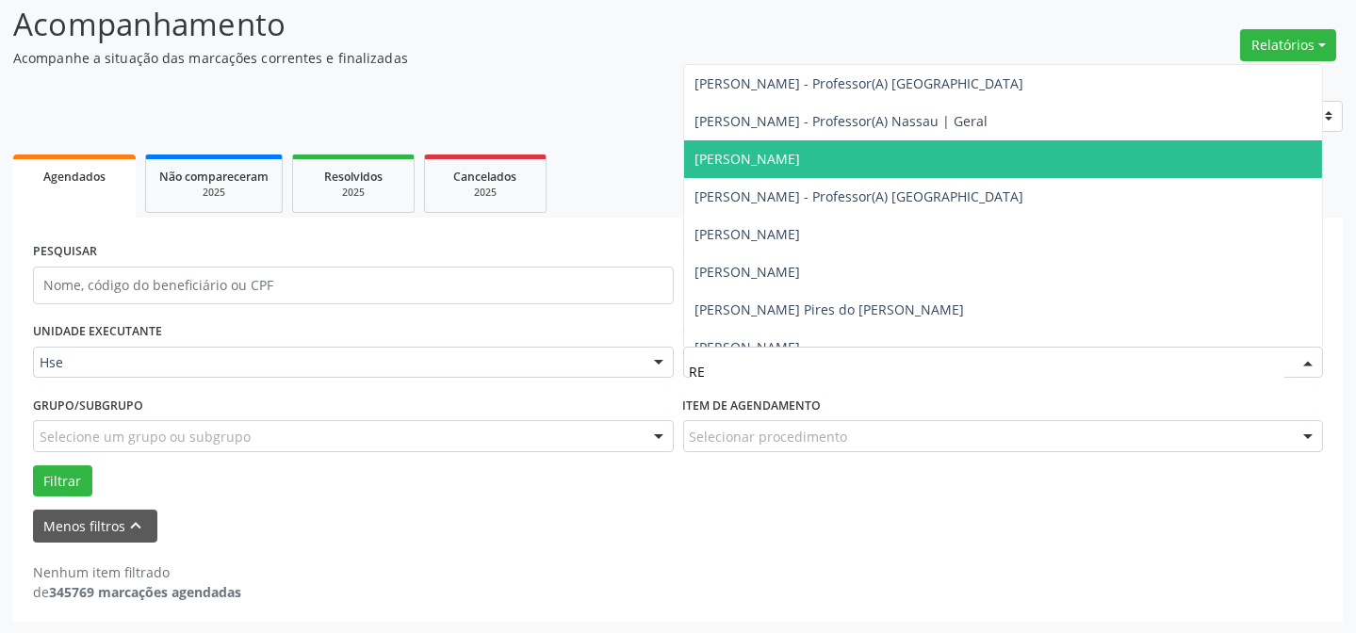
type input "R"
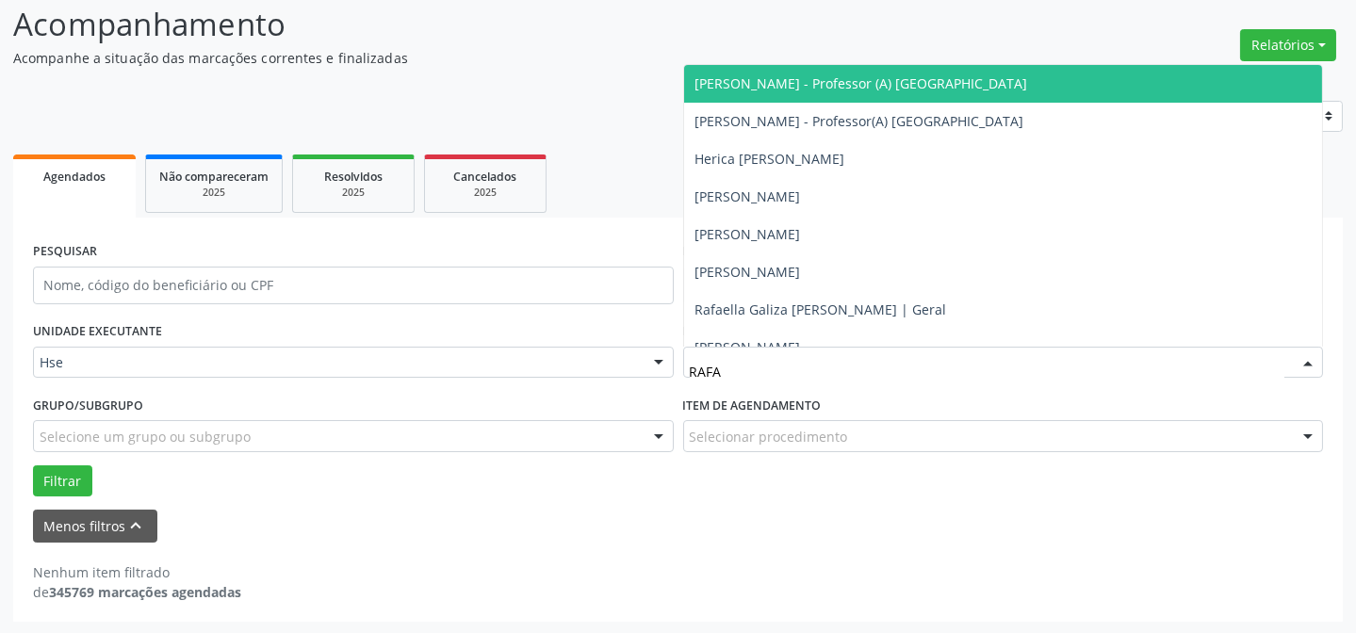
type input "RAFAE"
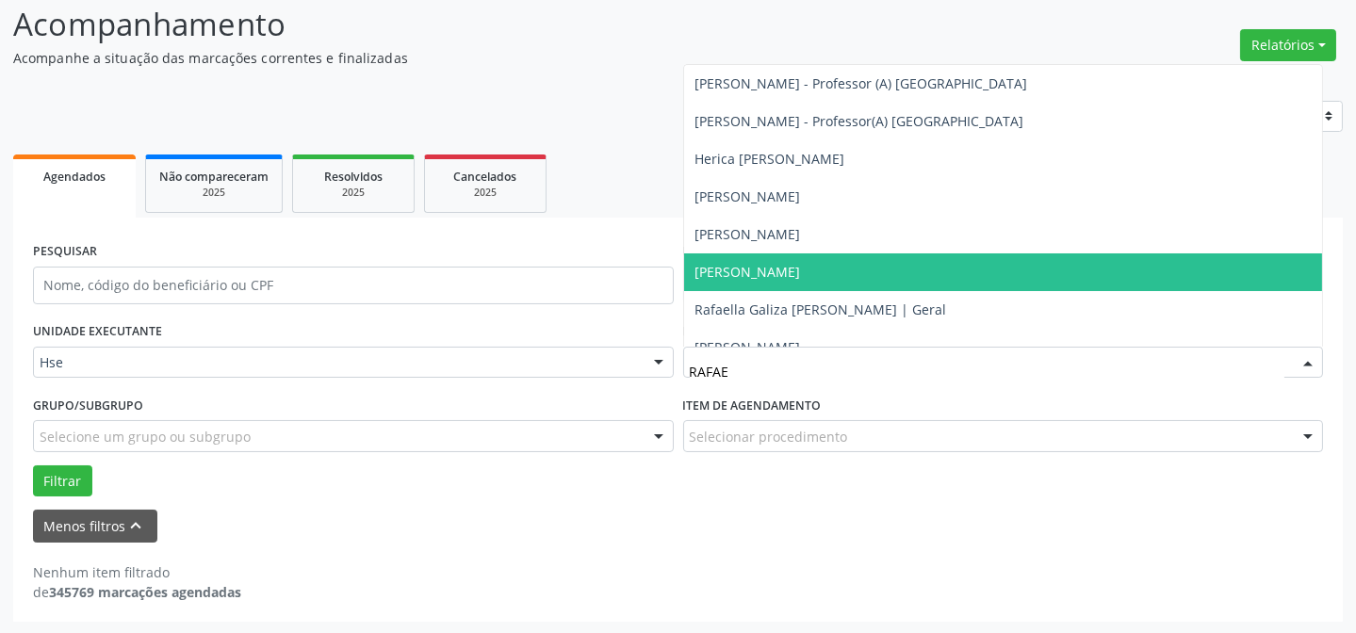
click at [801, 276] on span "[PERSON_NAME]" at bounding box center [749, 272] width 106 height 18
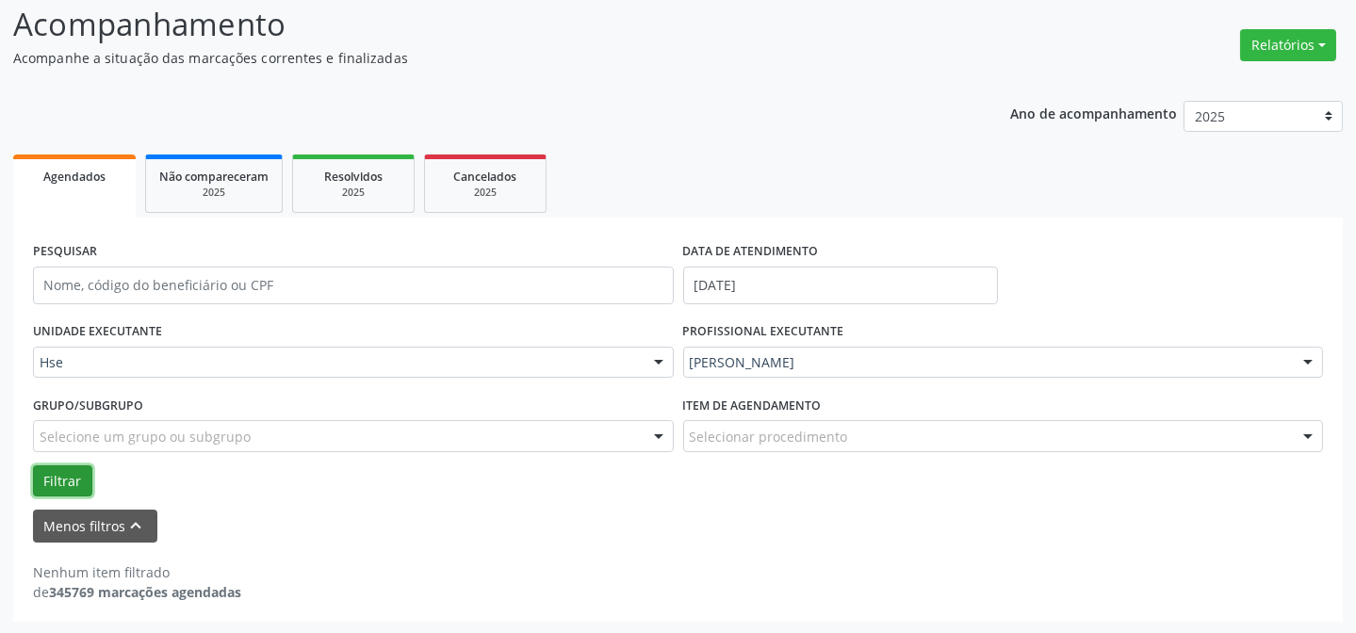
click at [63, 478] on button "Filtrar" at bounding box center [62, 482] width 59 height 32
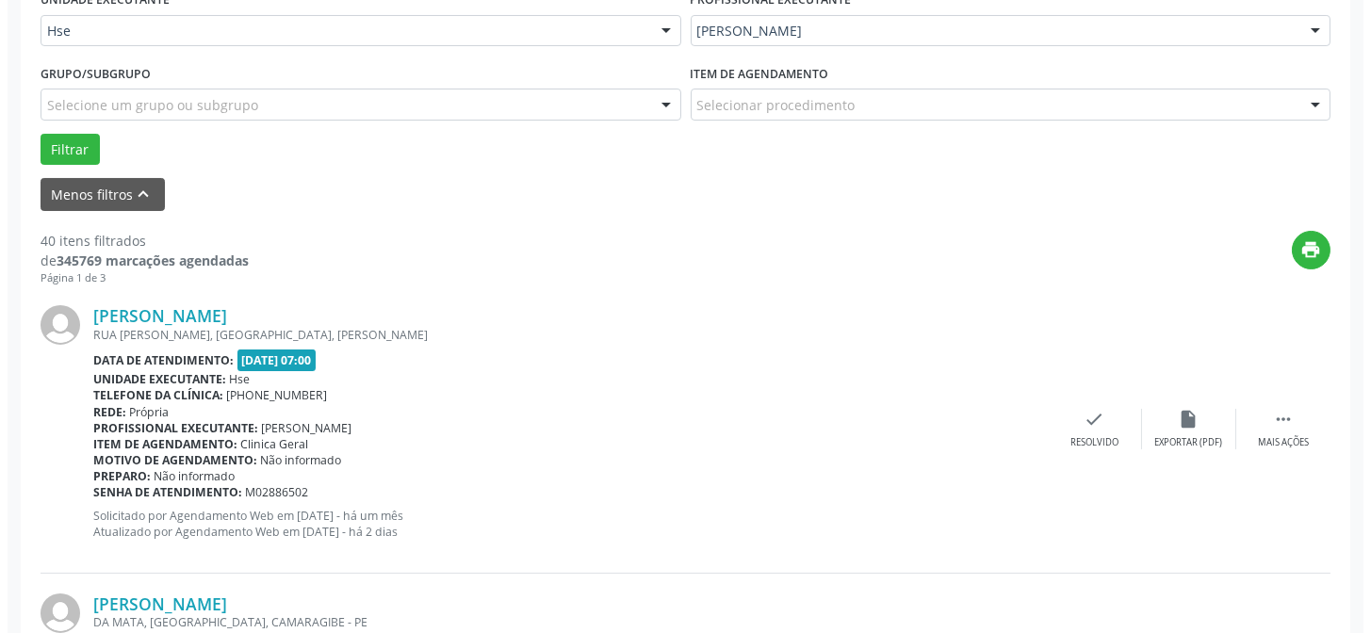
scroll to position [470, 0]
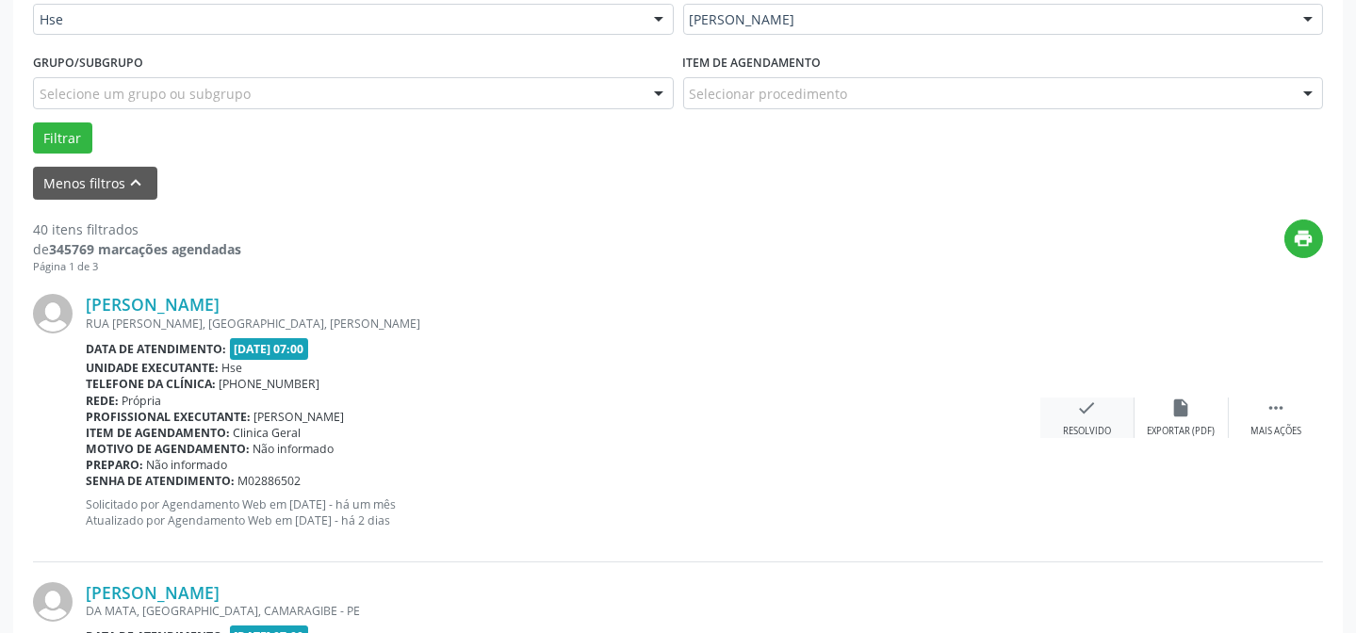
click at [1105, 409] on div "check Resolvido" at bounding box center [1088, 418] width 94 height 41
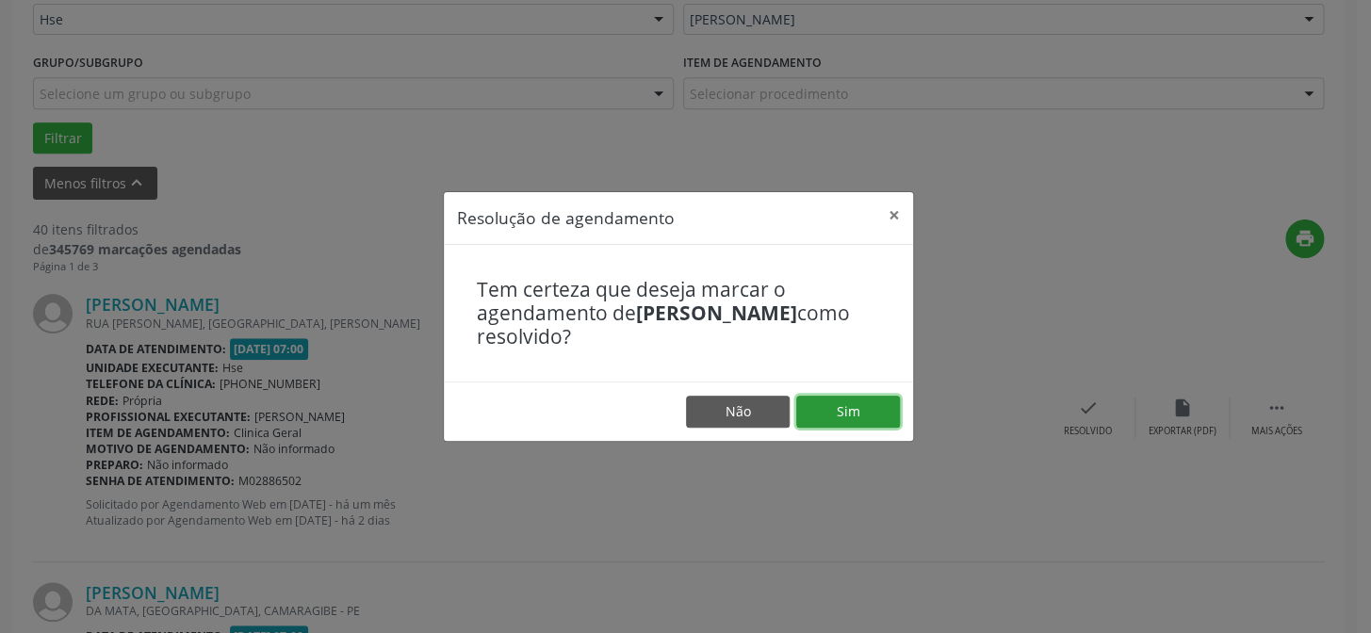
click at [858, 398] on button "Sim" at bounding box center [848, 412] width 104 height 32
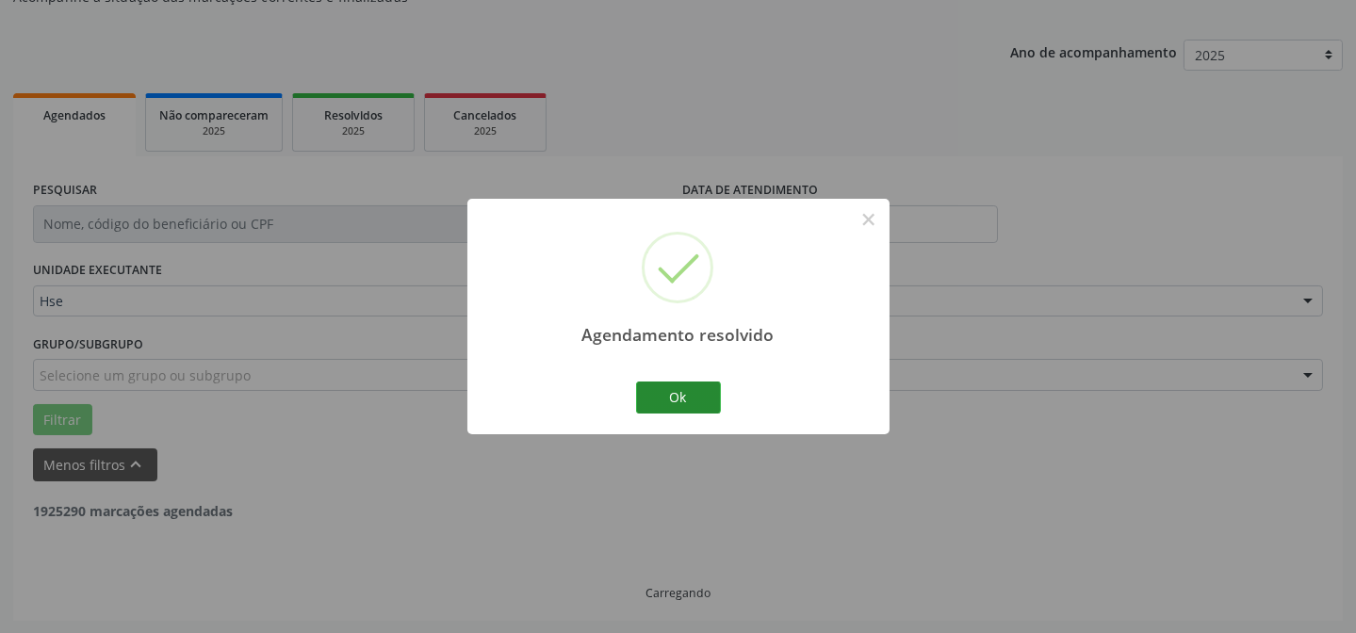
click at [693, 406] on button "Ok" at bounding box center [678, 398] width 85 height 32
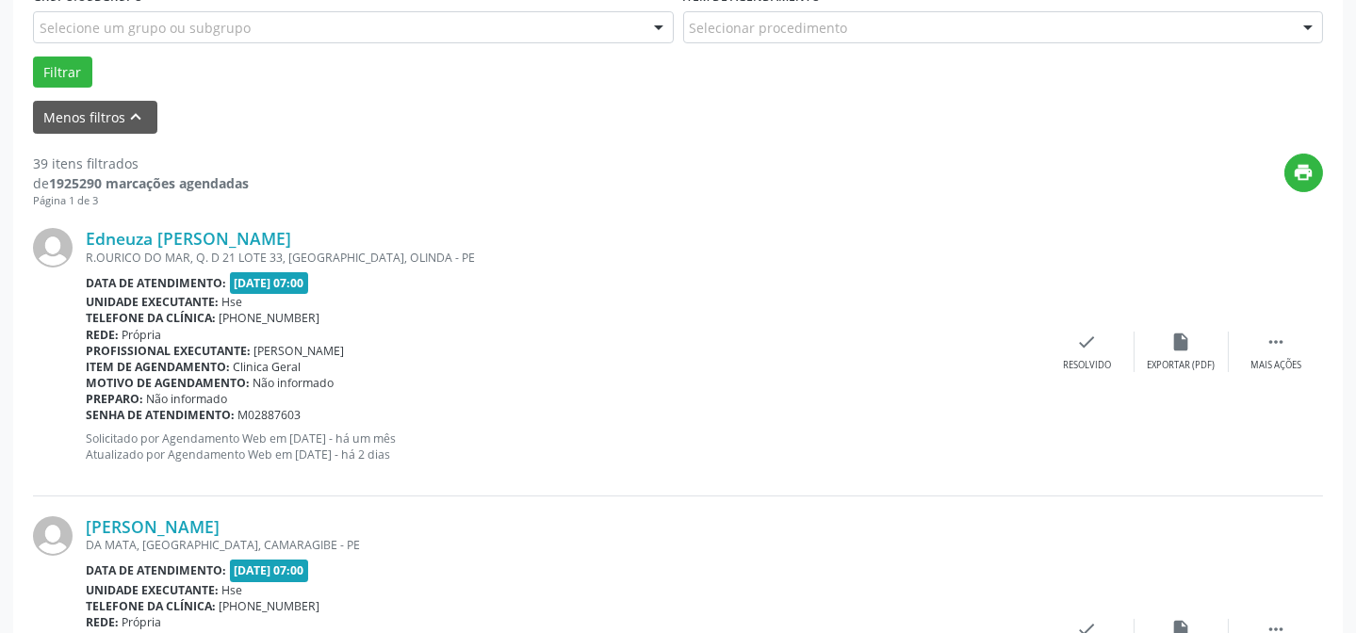
scroll to position [556, 0]
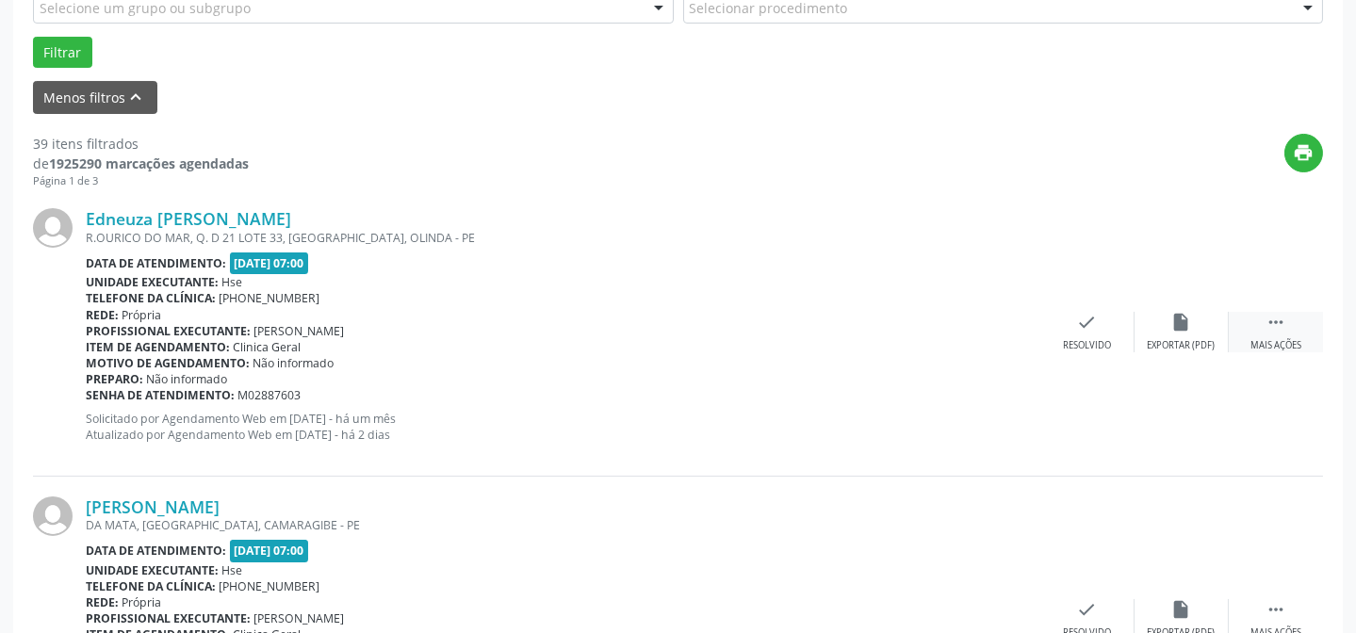
click at [1256, 333] on div " Mais ações" at bounding box center [1276, 332] width 94 height 41
click at [1179, 333] on div "alarm_off Não compareceu" at bounding box center [1182, 332] width 94 height 41
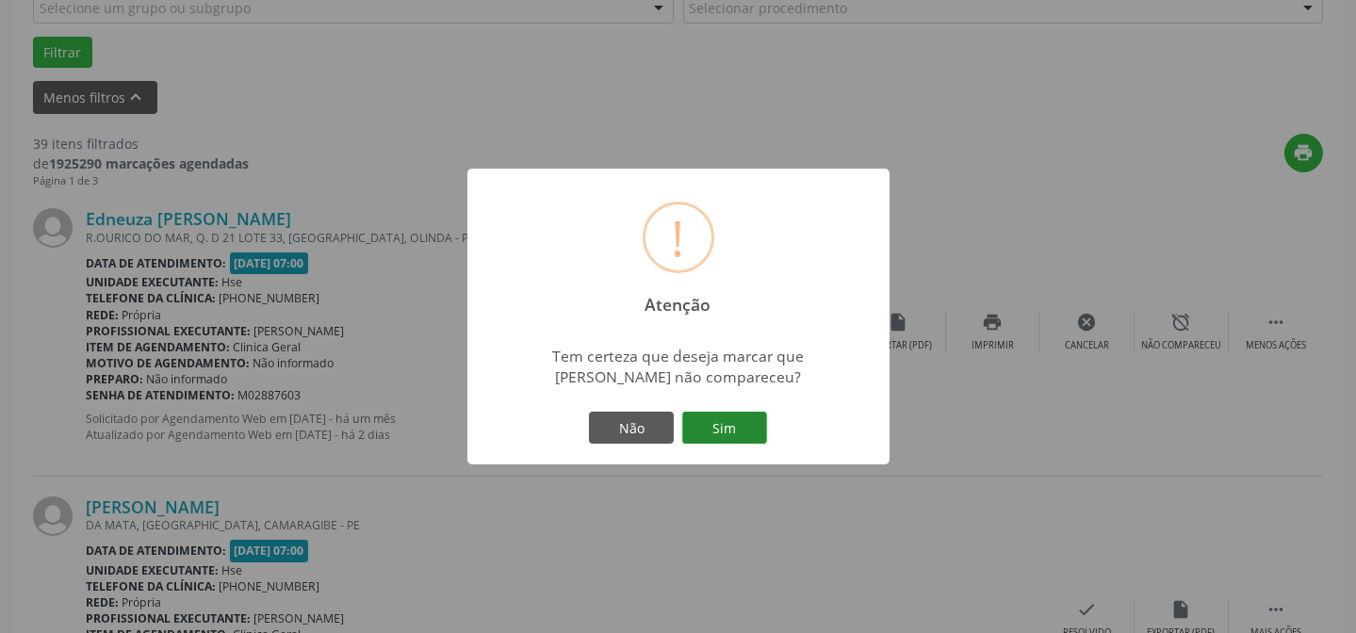
click at [713, 442] on button "Sim" at bounding box center [724, 428] width 85 height 32
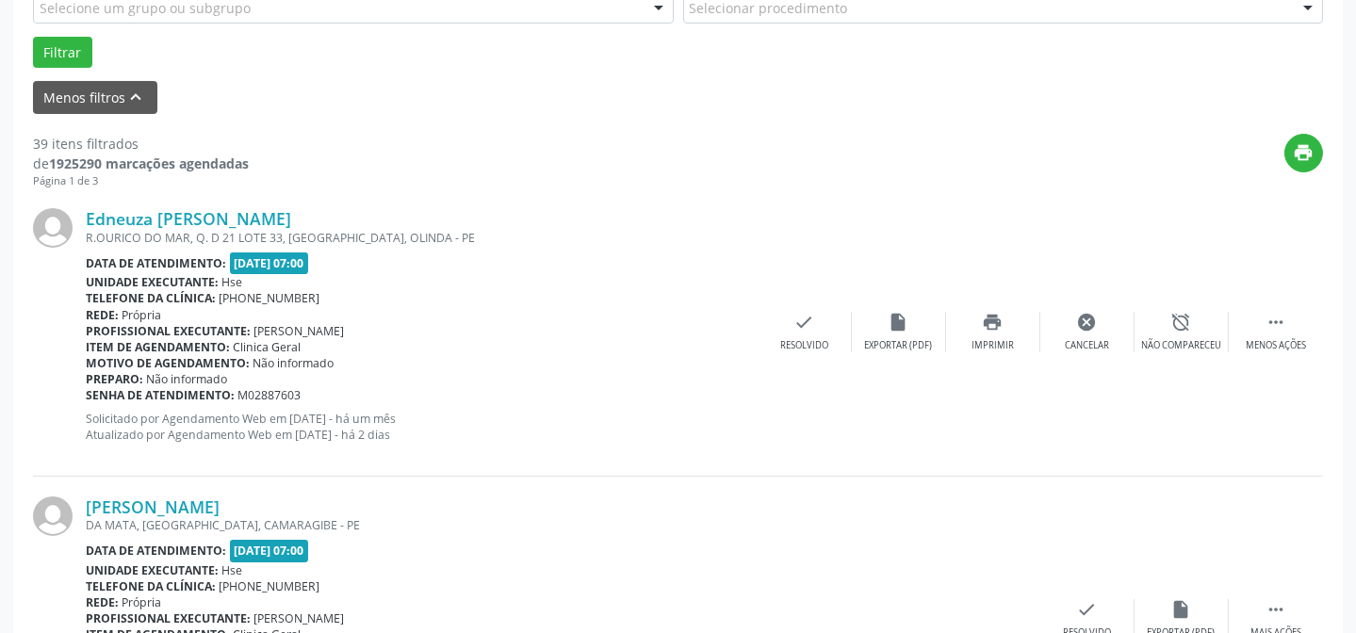
scroll to position [189, 0]
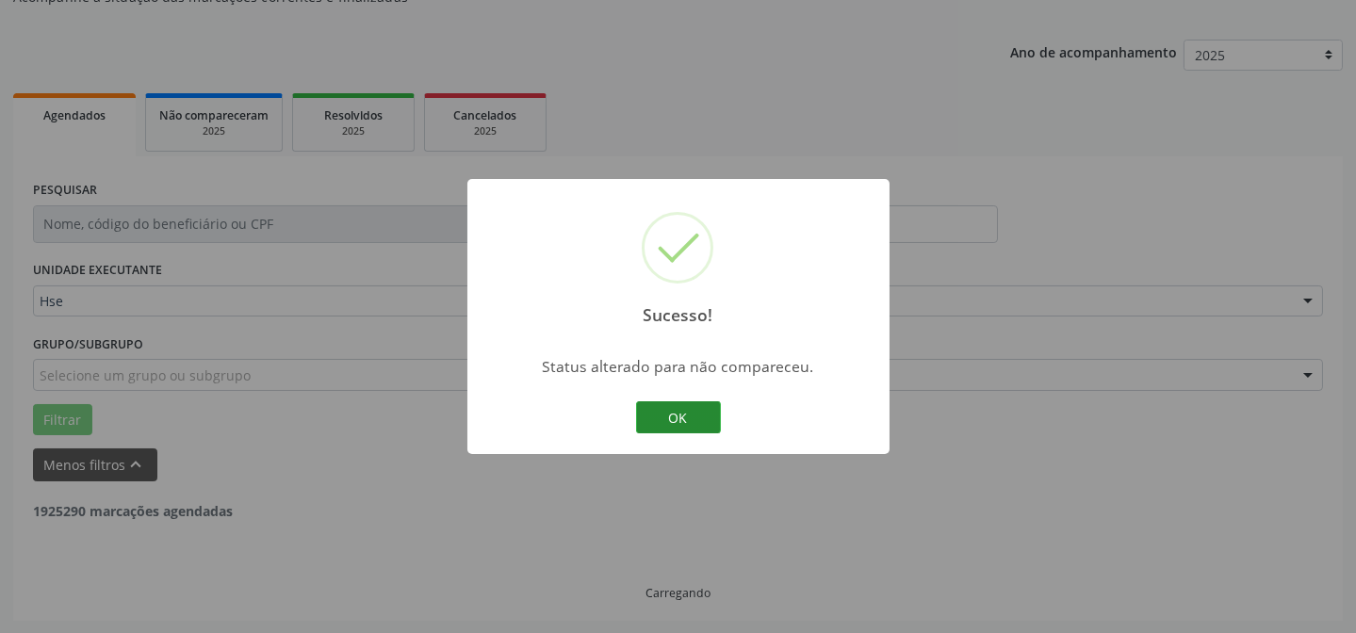
click at [665, 414] on button "OK" at bounding box center [678, 418] width 85 height 32
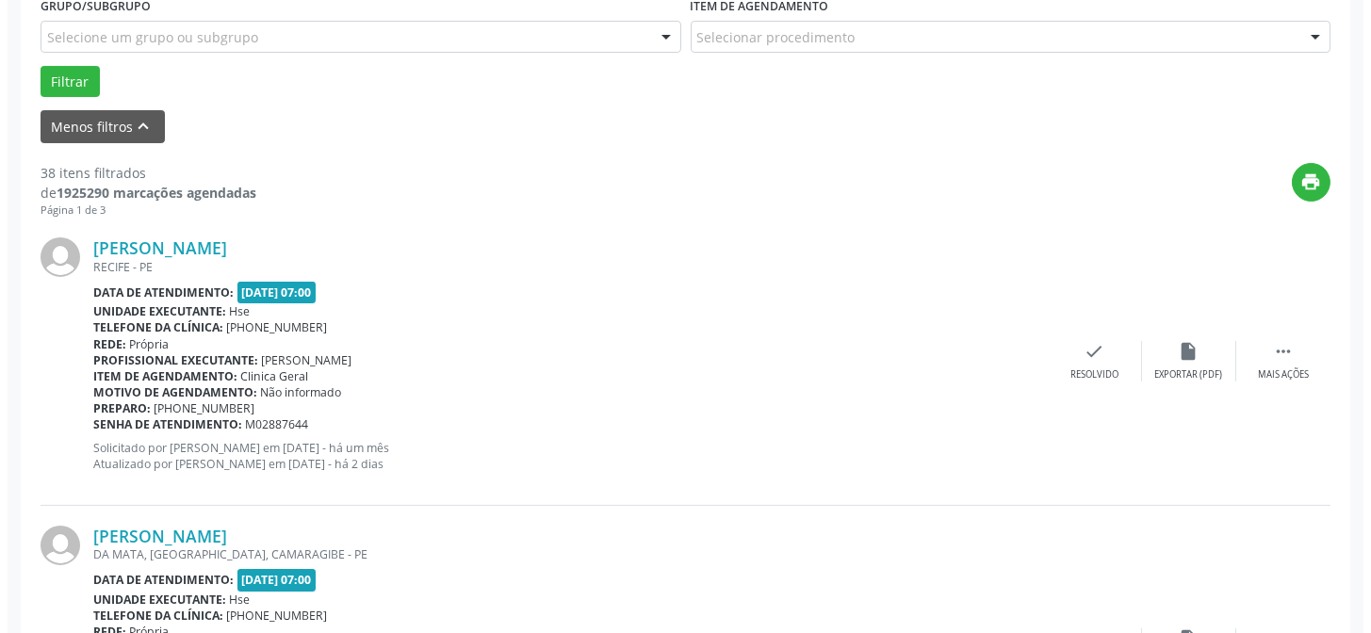
scroll to position [531, 0]
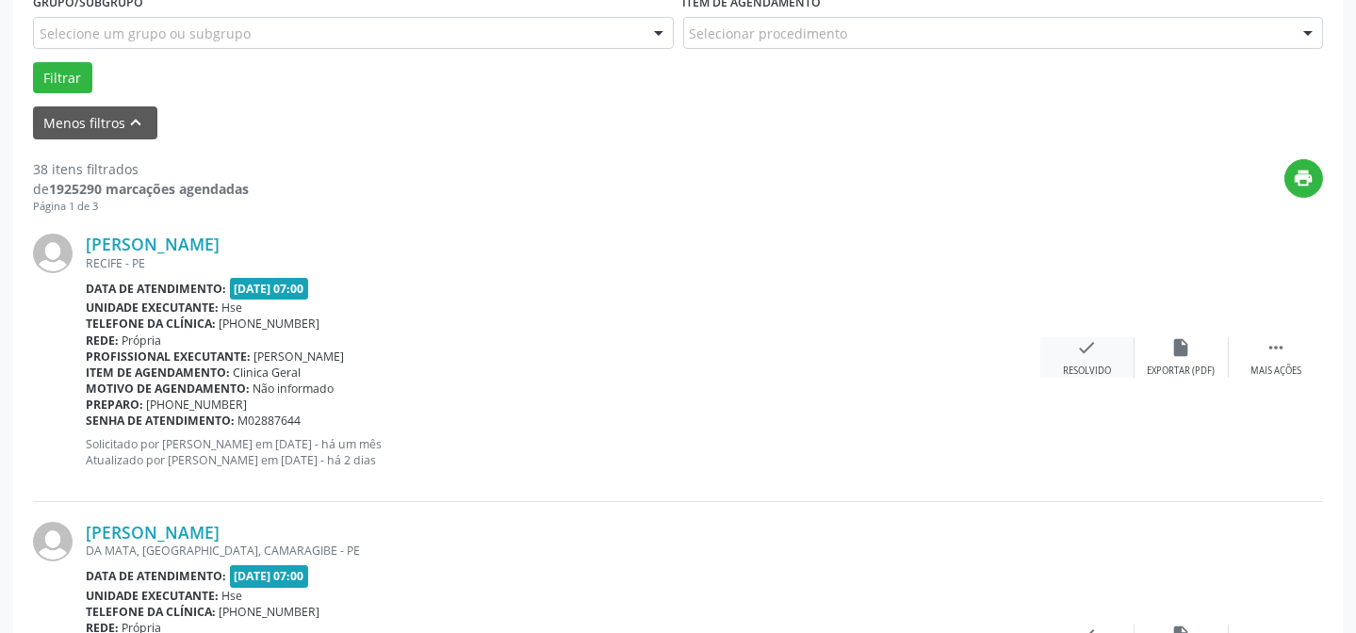
click at [1094, 361] on div "check Resolvido" at bounding box center [1088, 357] width 94 height 41
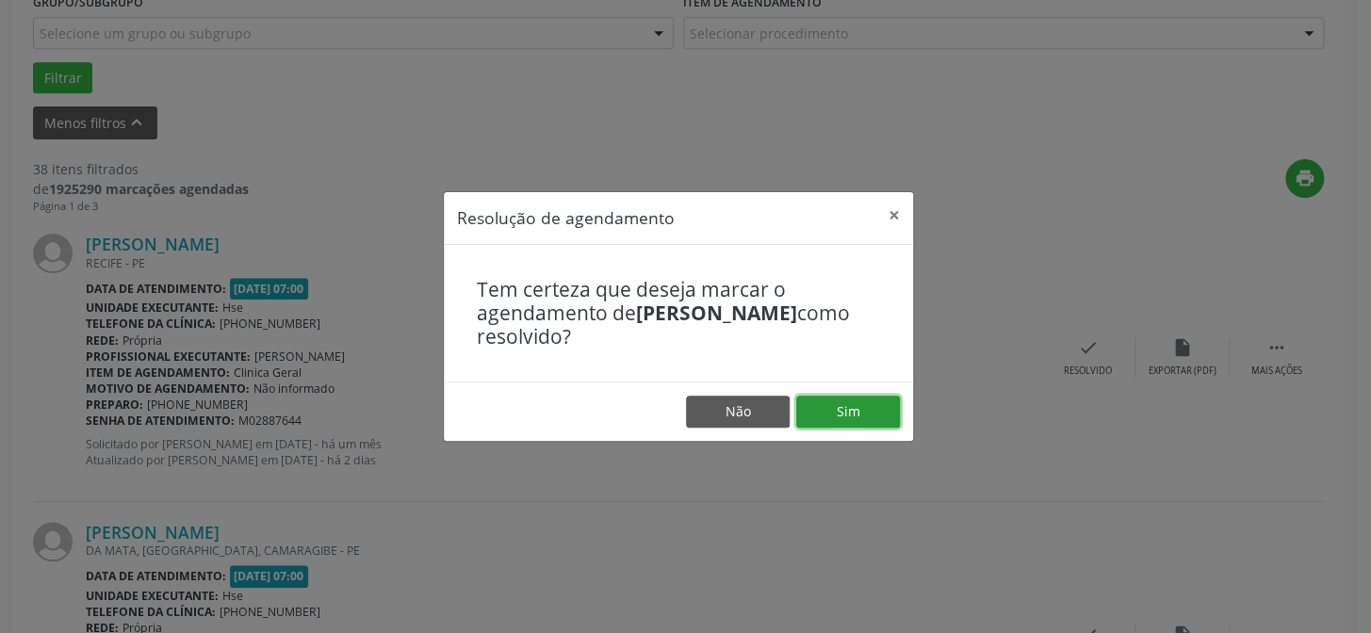
click at [861, 396] on button "Sim" at bounding box center [848, 412] width 104 height 32
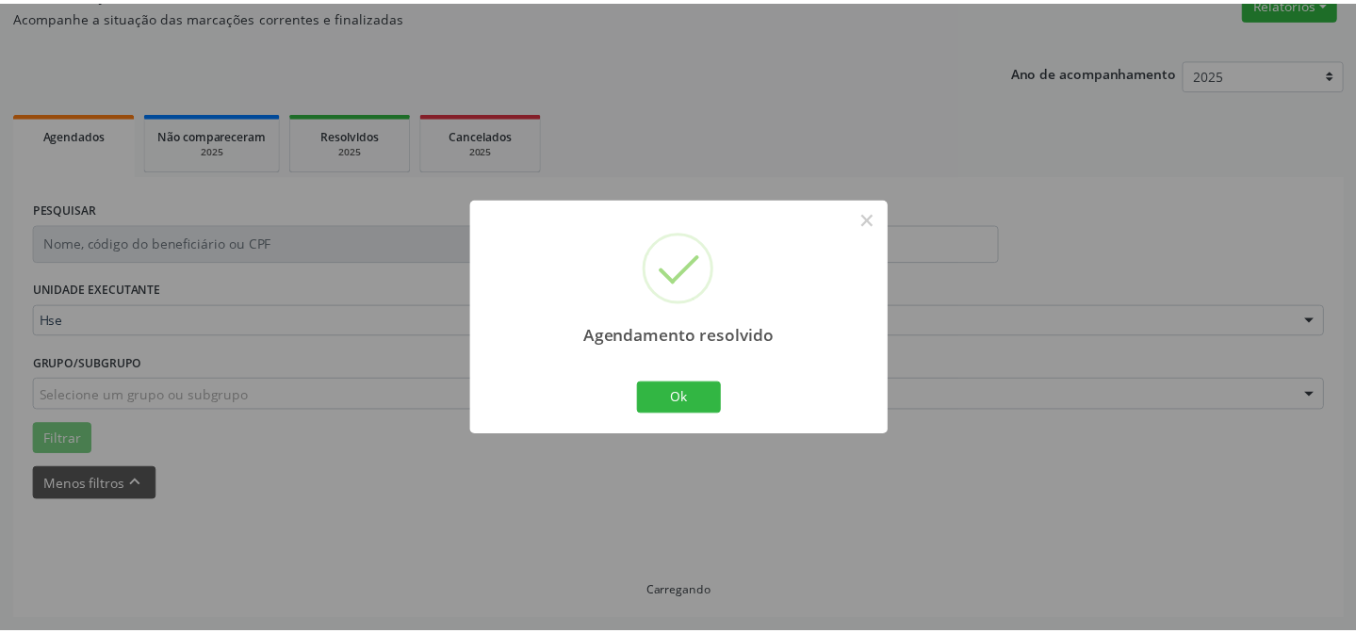
scroll to position [169, 0]
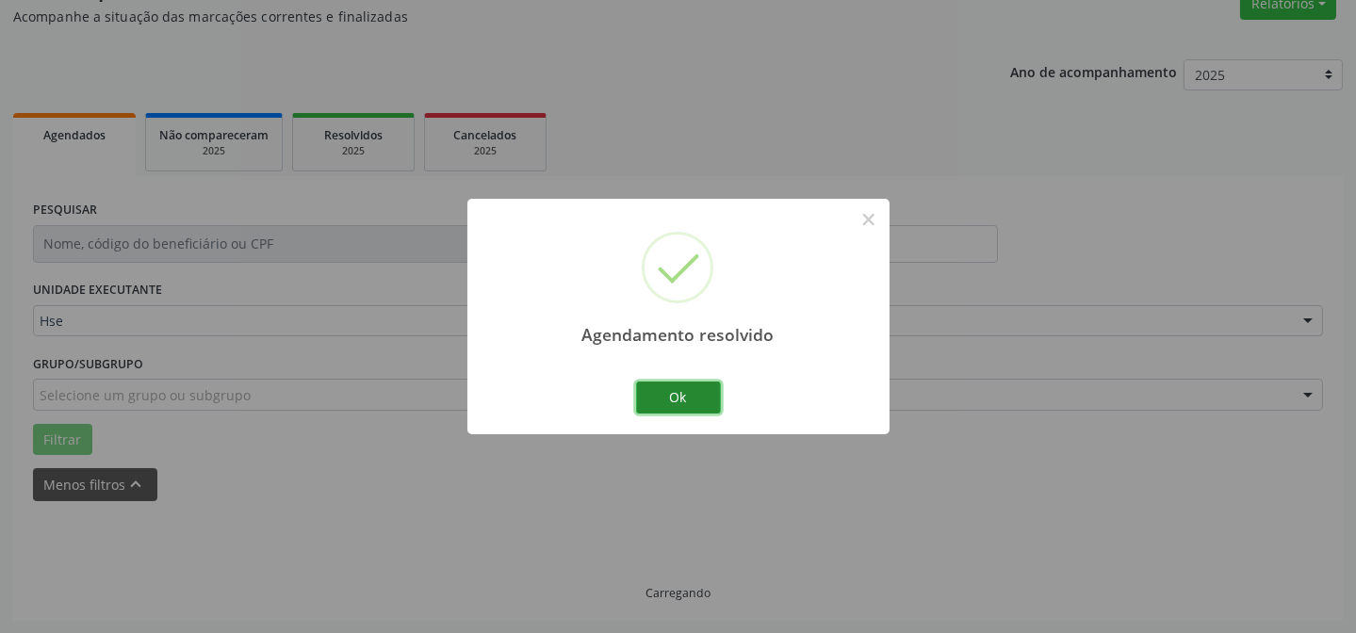
click at [672, 402] on button "Ok" at bounding box center [678, 398] width 85 height 32
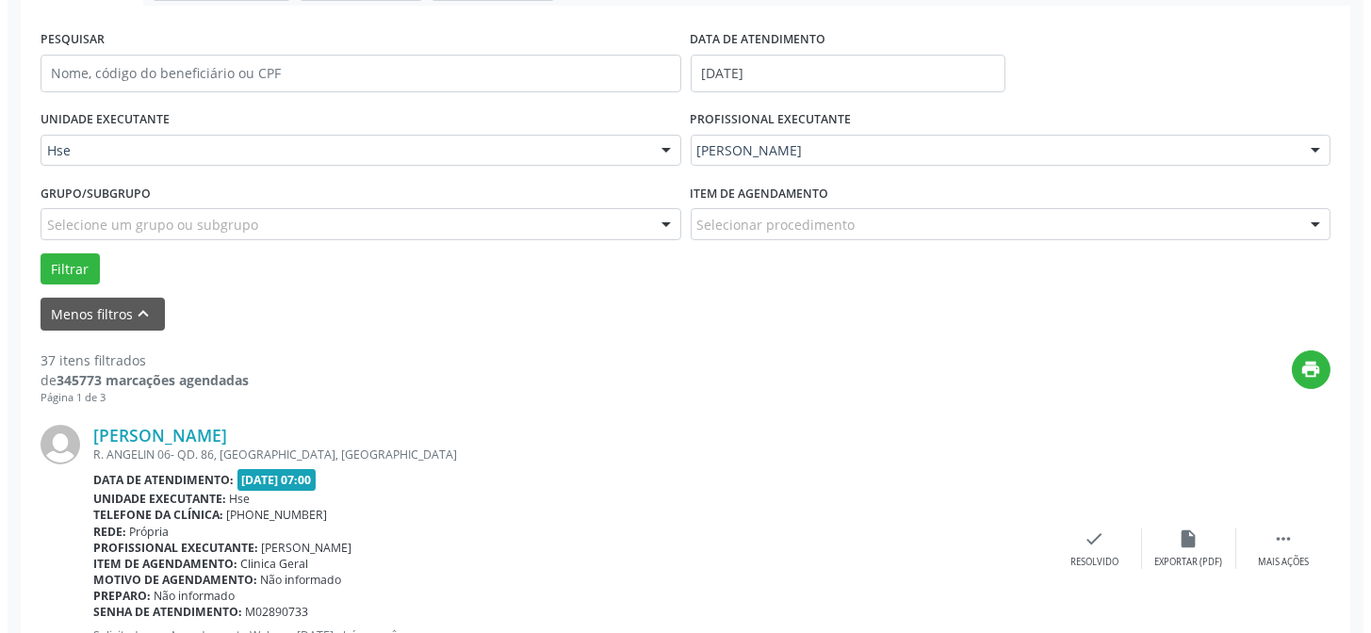
scroll to position [339, 0]
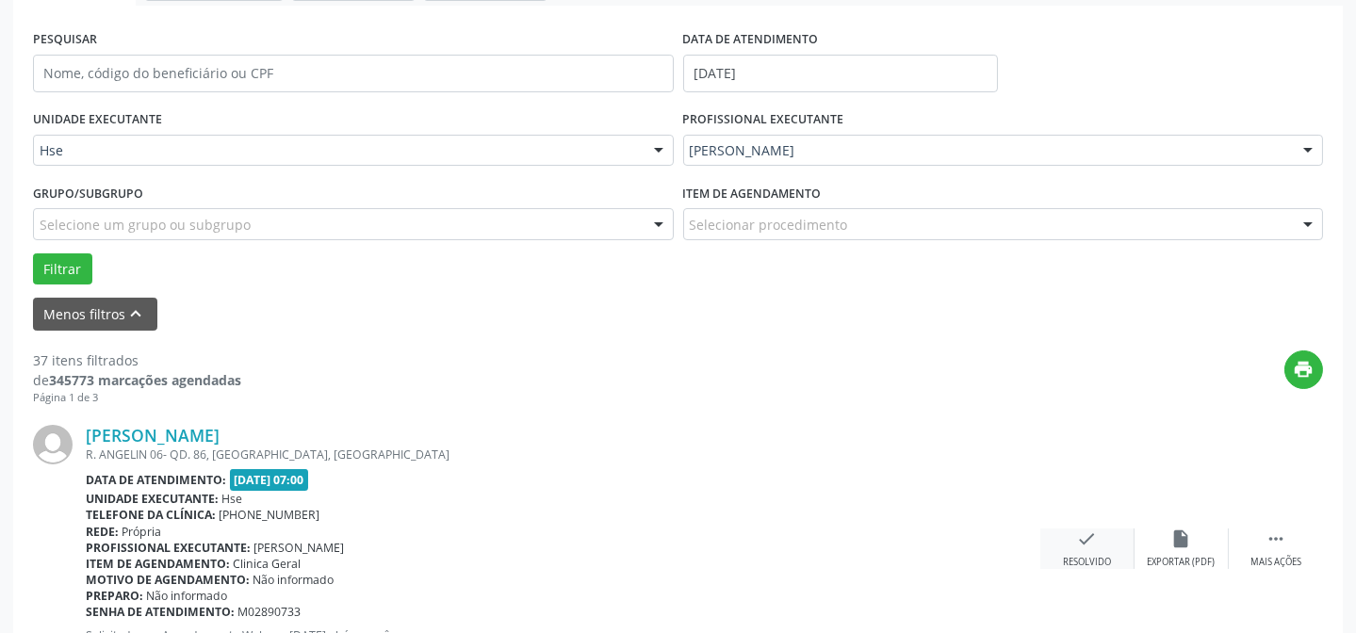
click at [1088, 529] on div "[PERSON_NAME] R. ANGELIN 06- QD. 86, [GEOGRAPHIC_DATA], [GEOGRAPHIC_DATA] Data …" at bounding box center [678, 548] width 1290 height 287
click at [1085, 531] on icon "check" at bounding box center [1087, 539] width 21 height 21
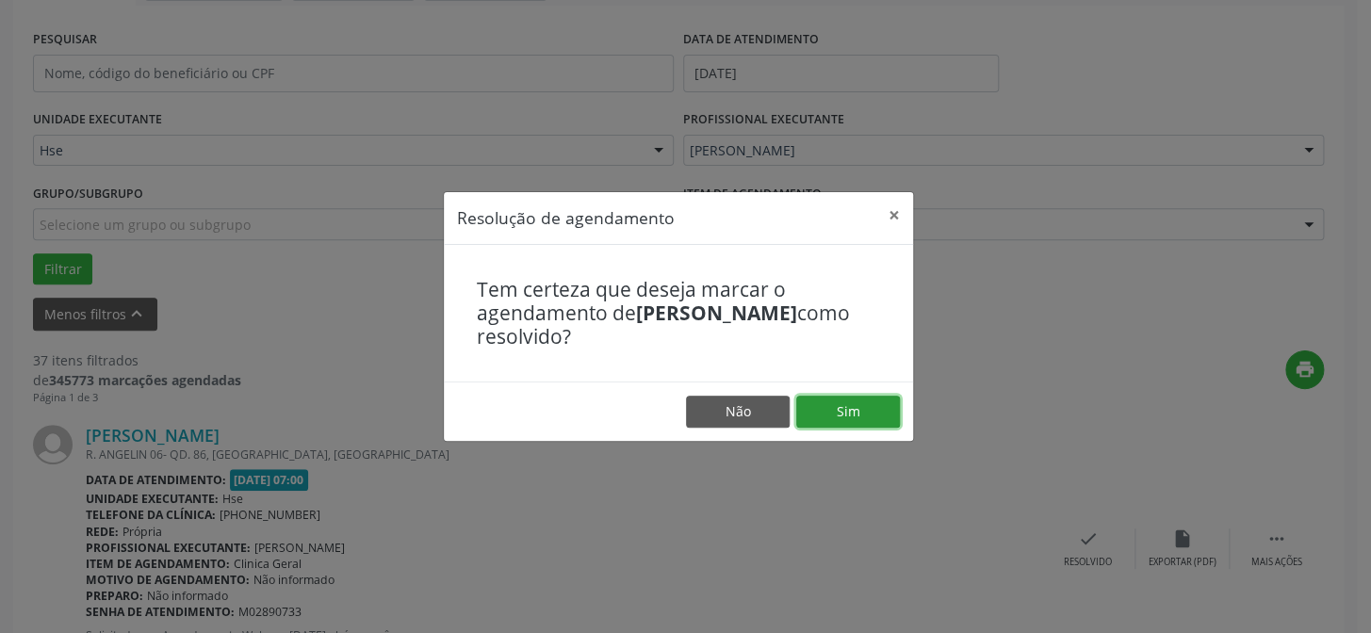
click at [865, 415] on button "Sim" at bounding box center [848, 412] width 104 height 32
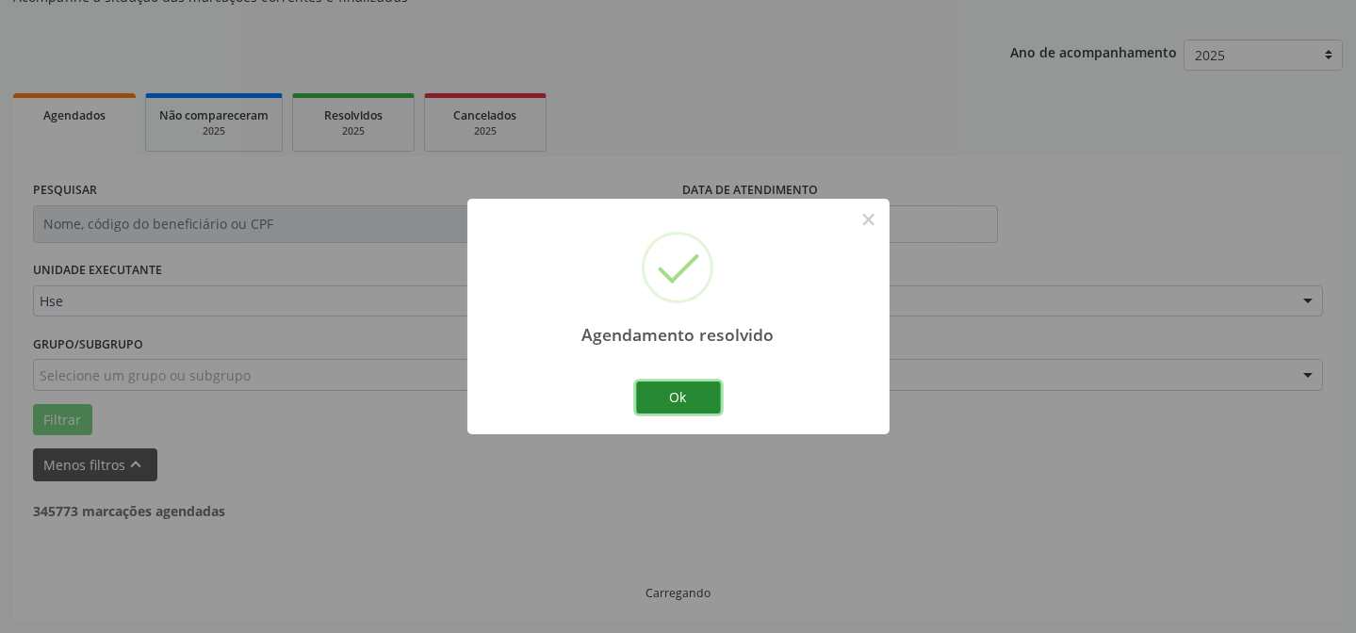
click at [684, 406] on button "Ok" at bounding box center [678, 398] width 85 height 32
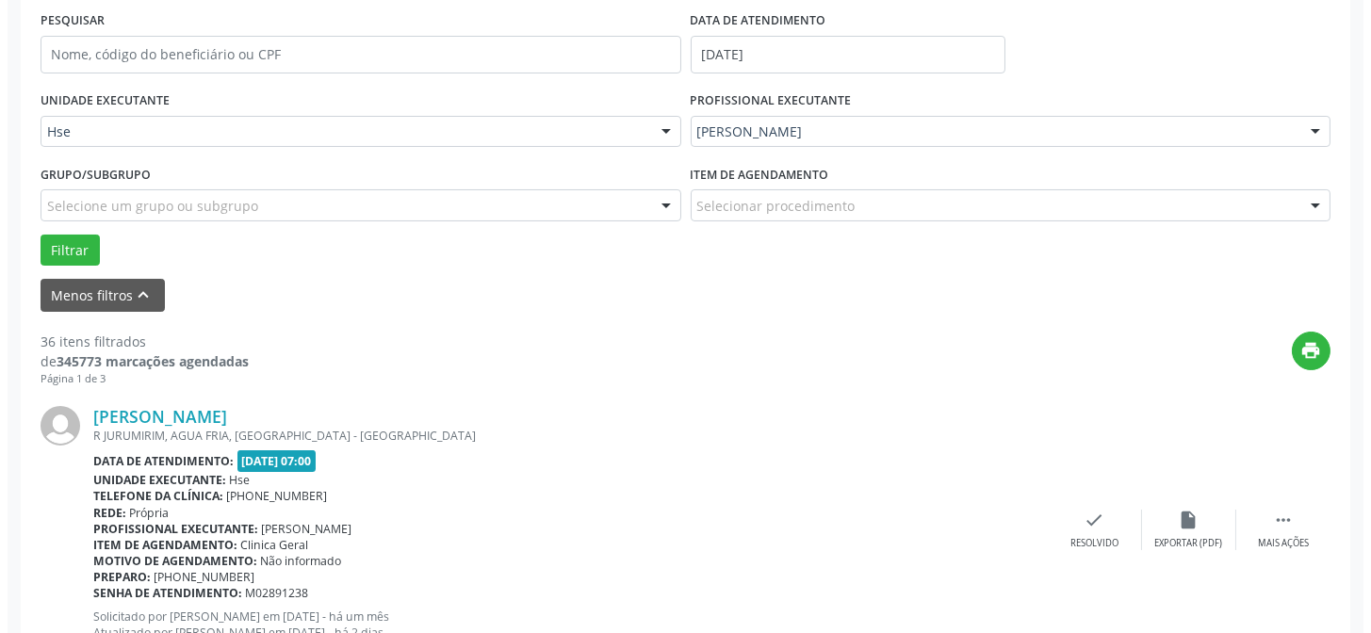
scroll to position [359, 0]
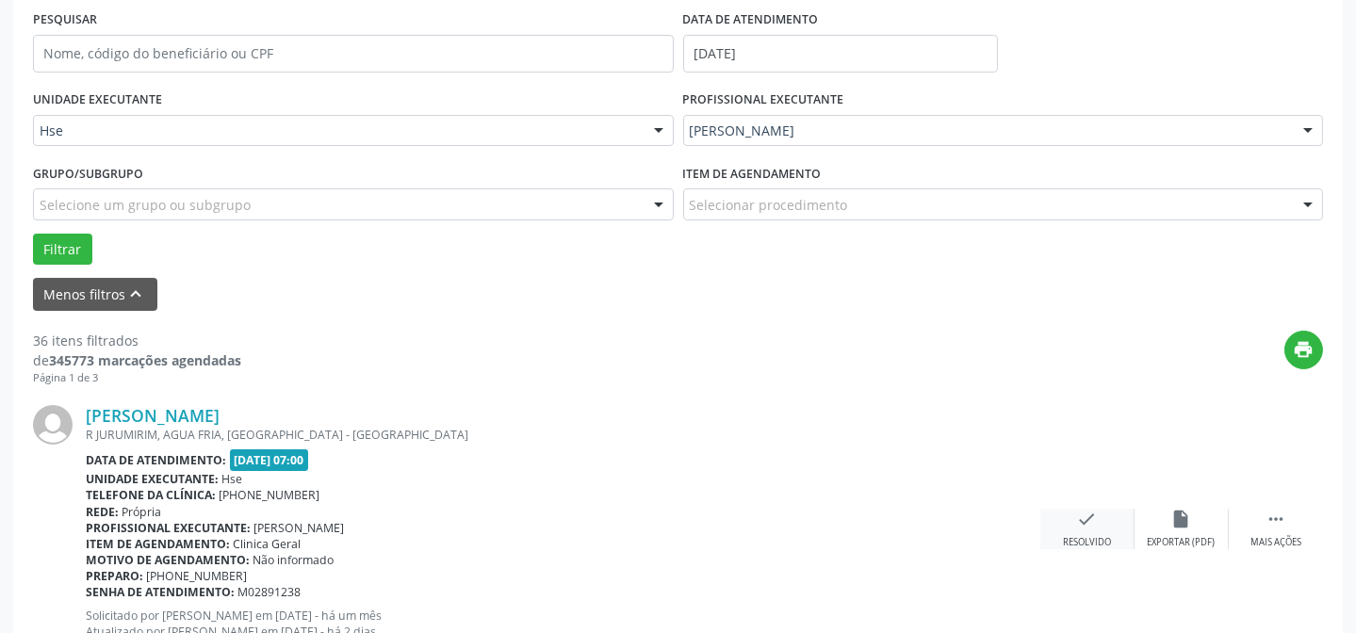
click at [1093, 523] on icon "check" at bounding box center [1087, 519] width 21 height 21
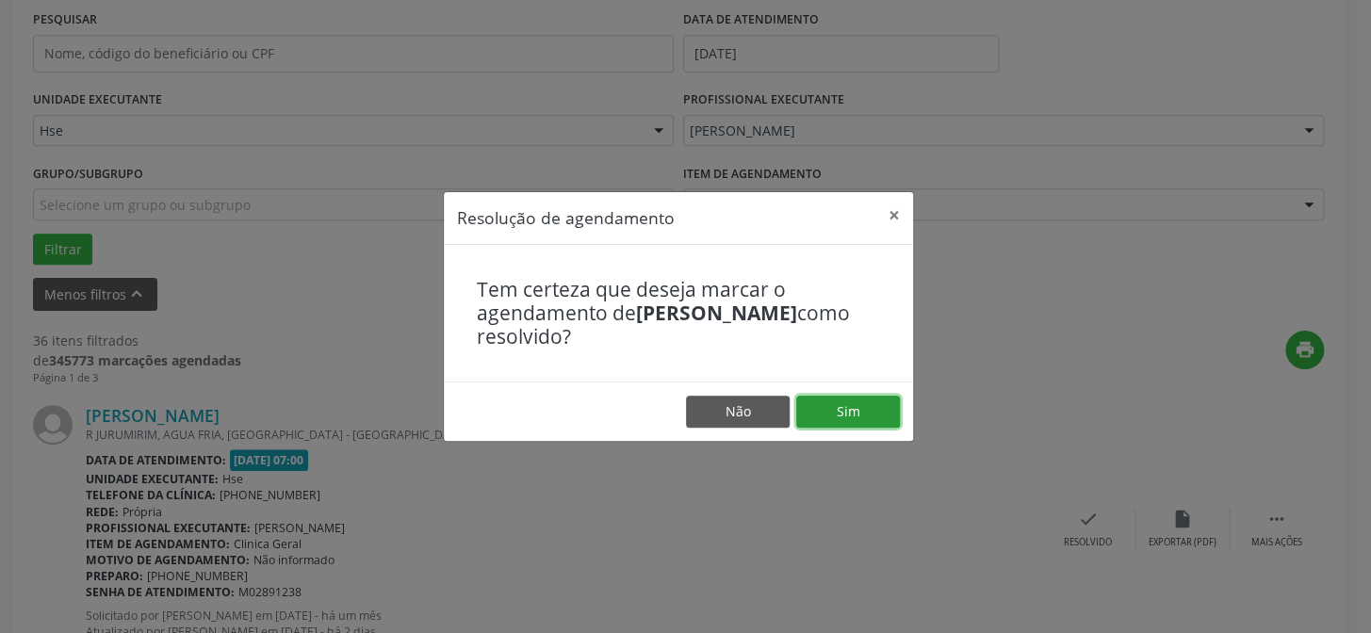
click at [835, 400] on button "Sim" at bounding box center [848, 412] width 104 height 32
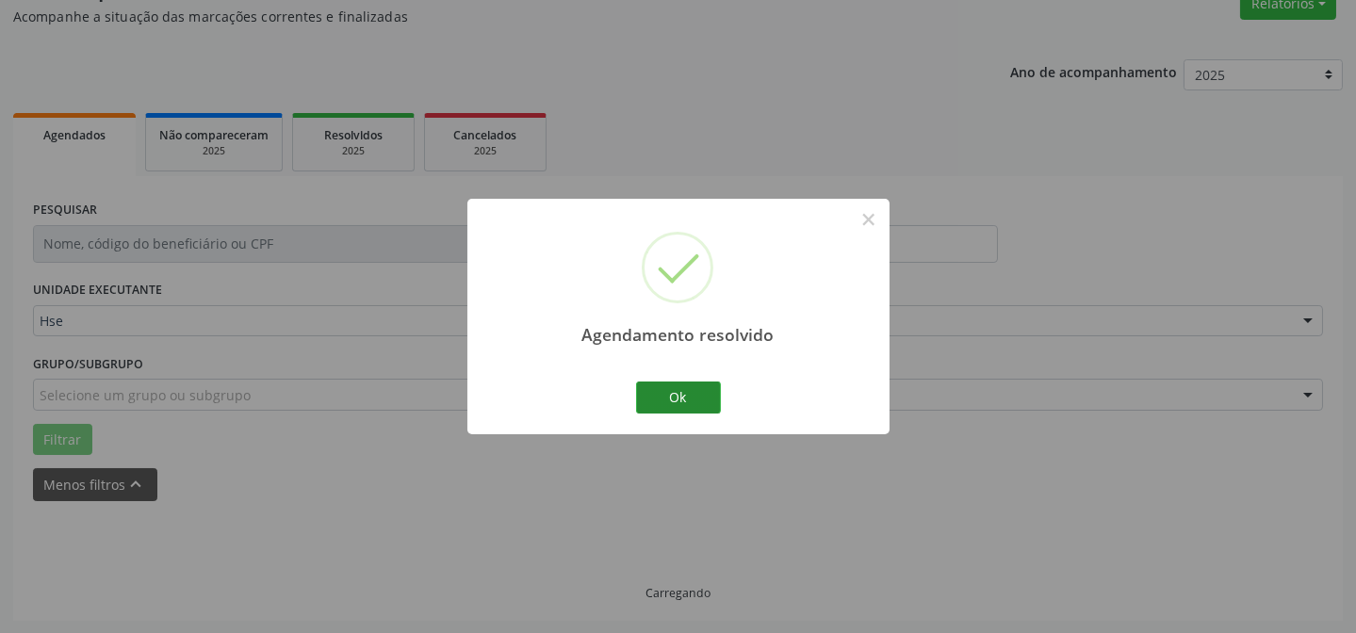
scroll to position [189, 0]
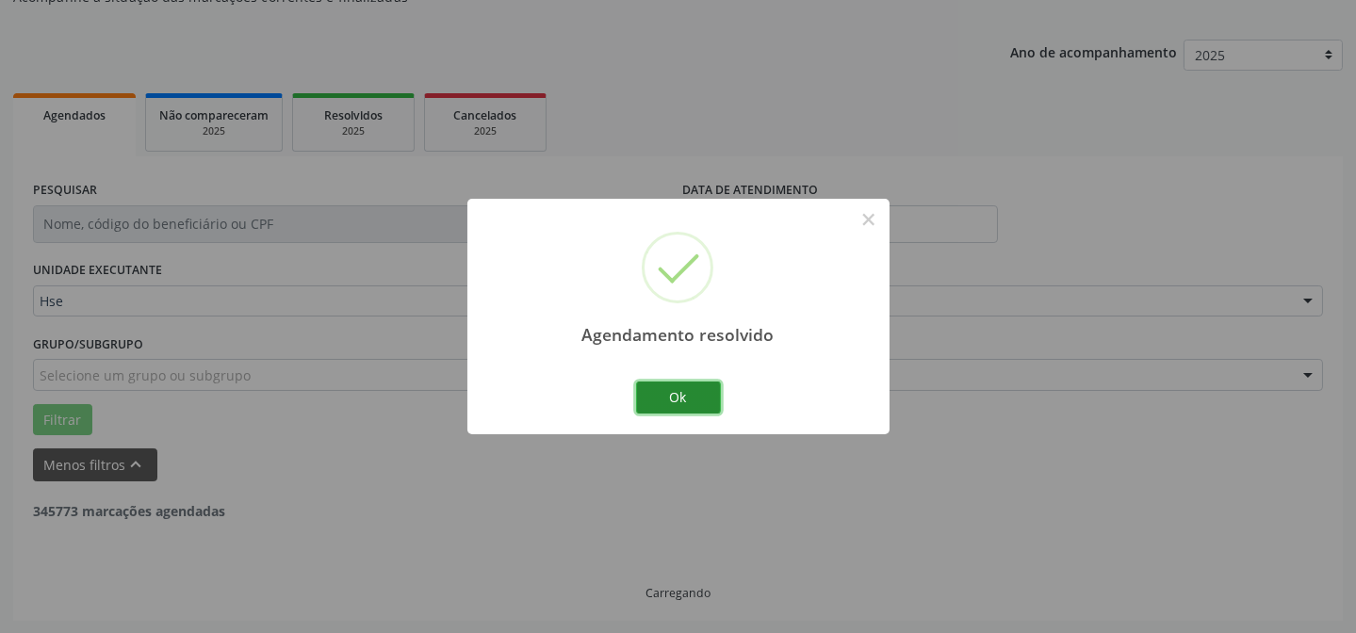
click at [715, 393] on button "Ok" at bounding box center [678, 398] width 85 height 32
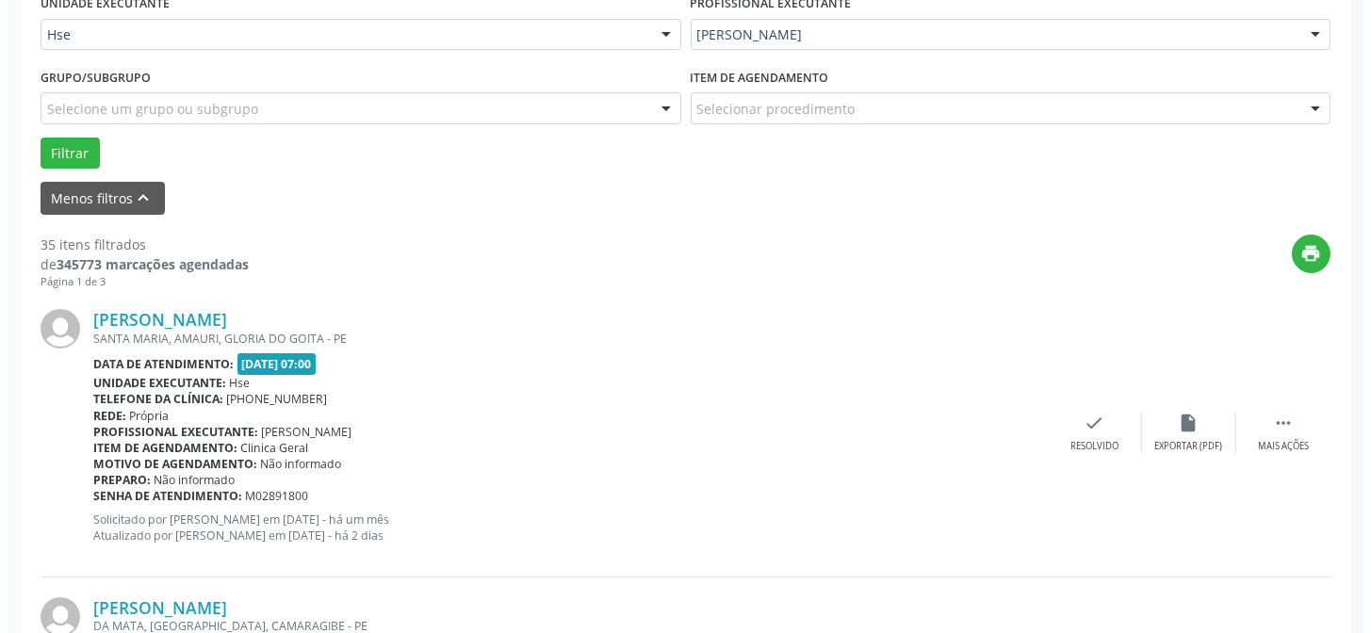
scroll to position [531, 0]
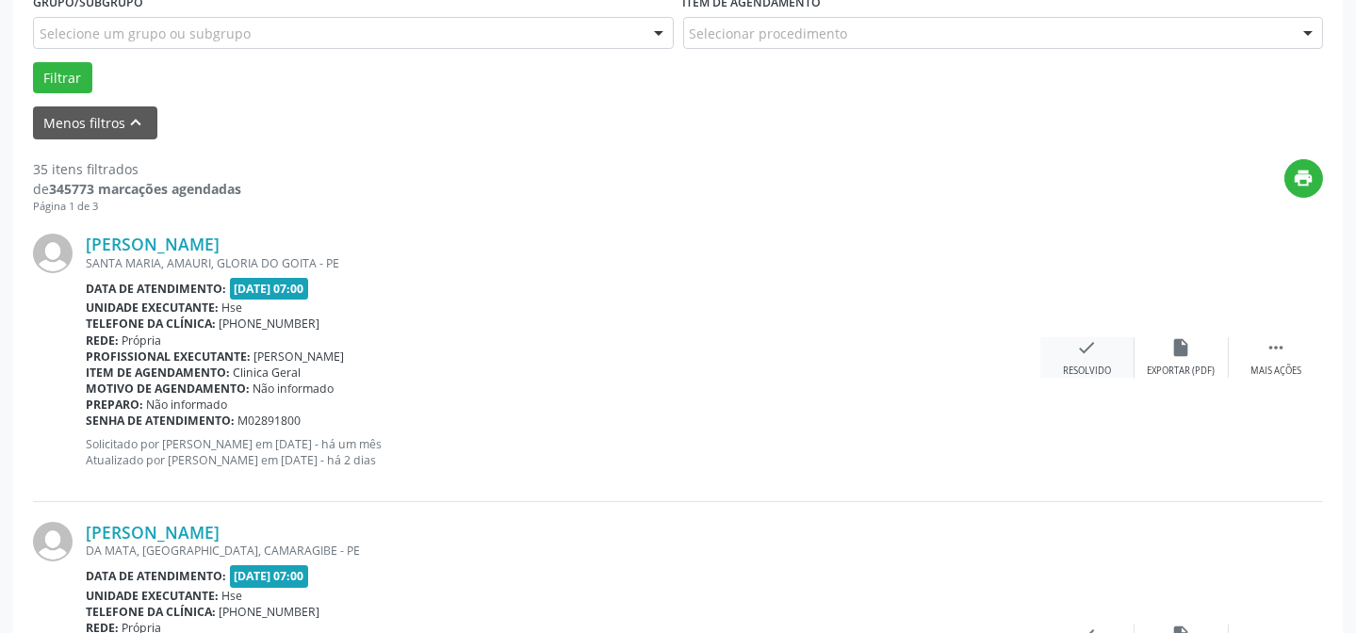
click at [1099, 353] on div "check Resolvido" at bounding box center [1088, 357] width 94 height 41
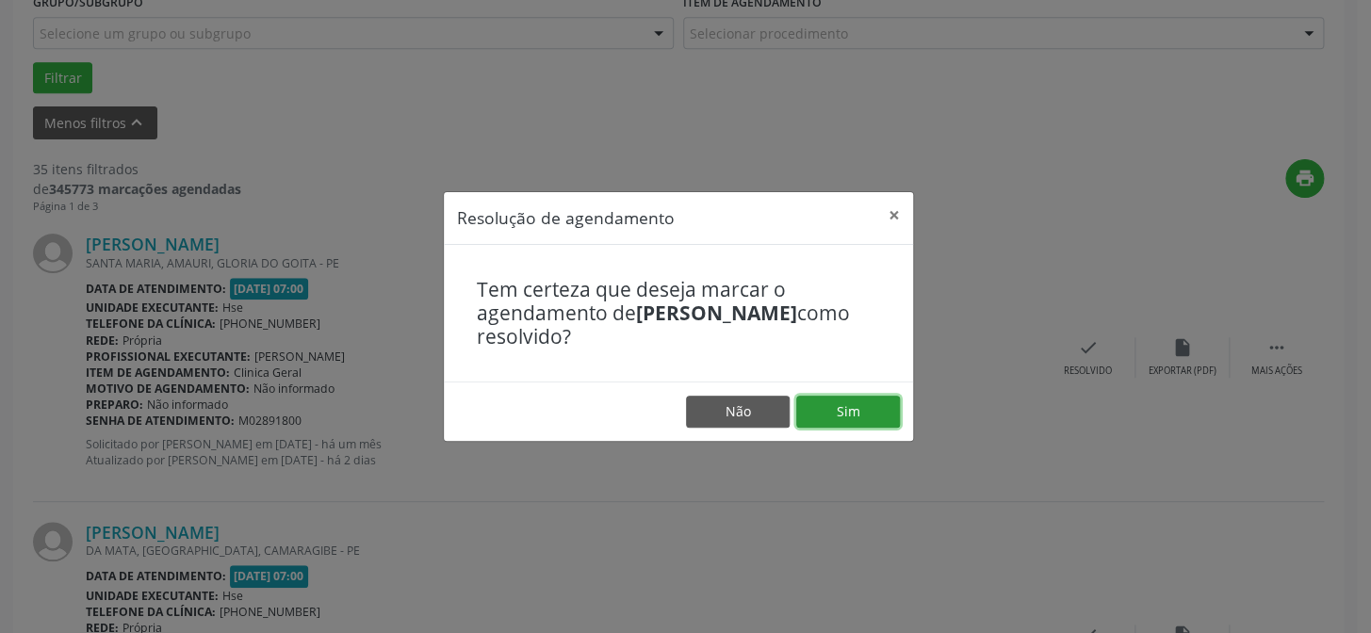
click at [825, 411] on button "Sim" at bounding box center [848, 412] width 104 height 32
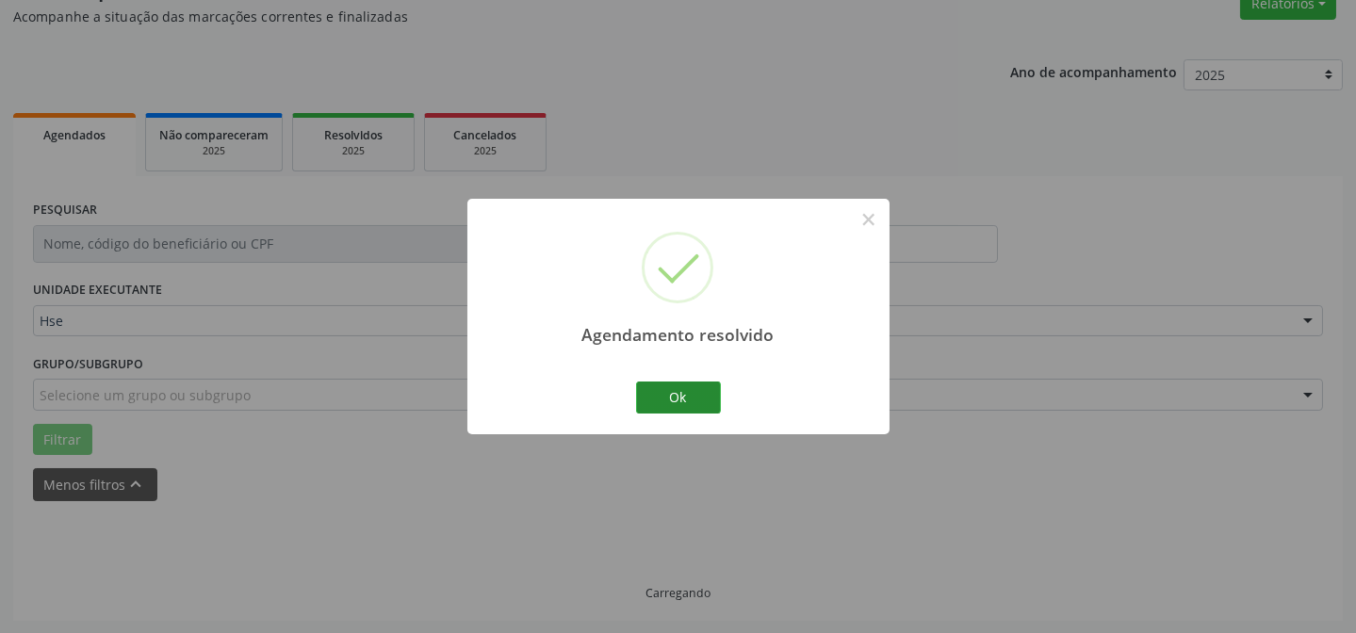
scroll to position [189, 0]
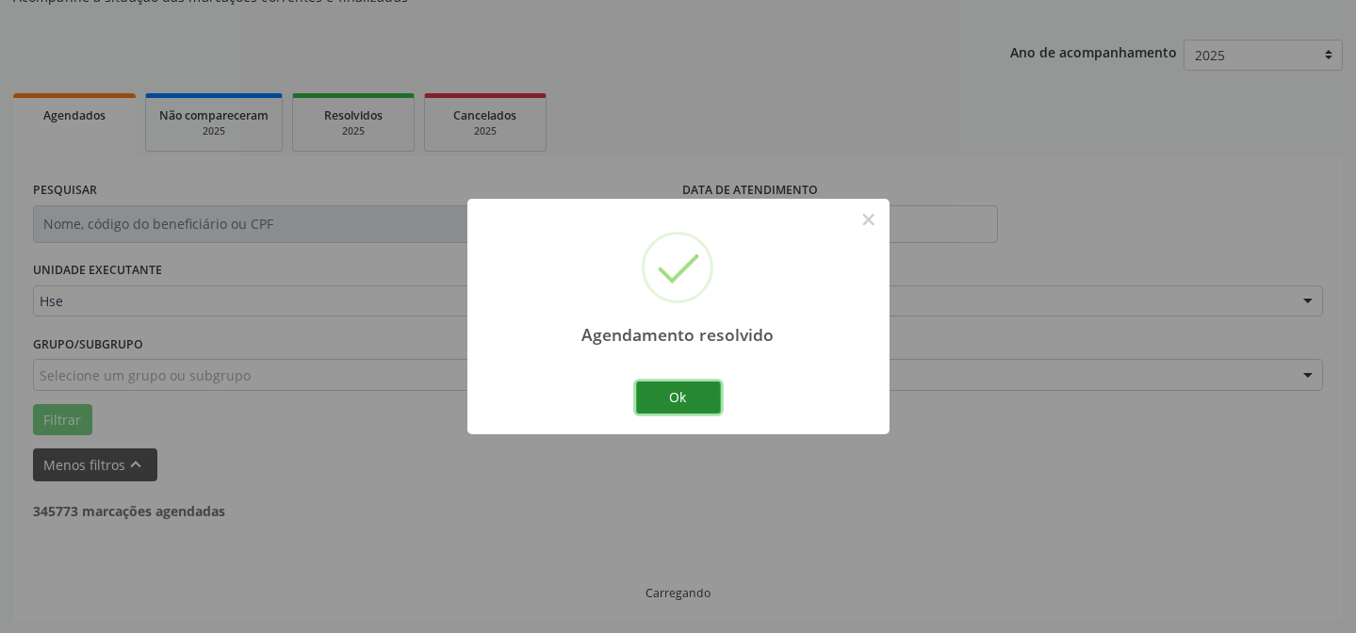
click at [692, 401] on button "Ok" at bounding box center [678, 398] width 85 height 32
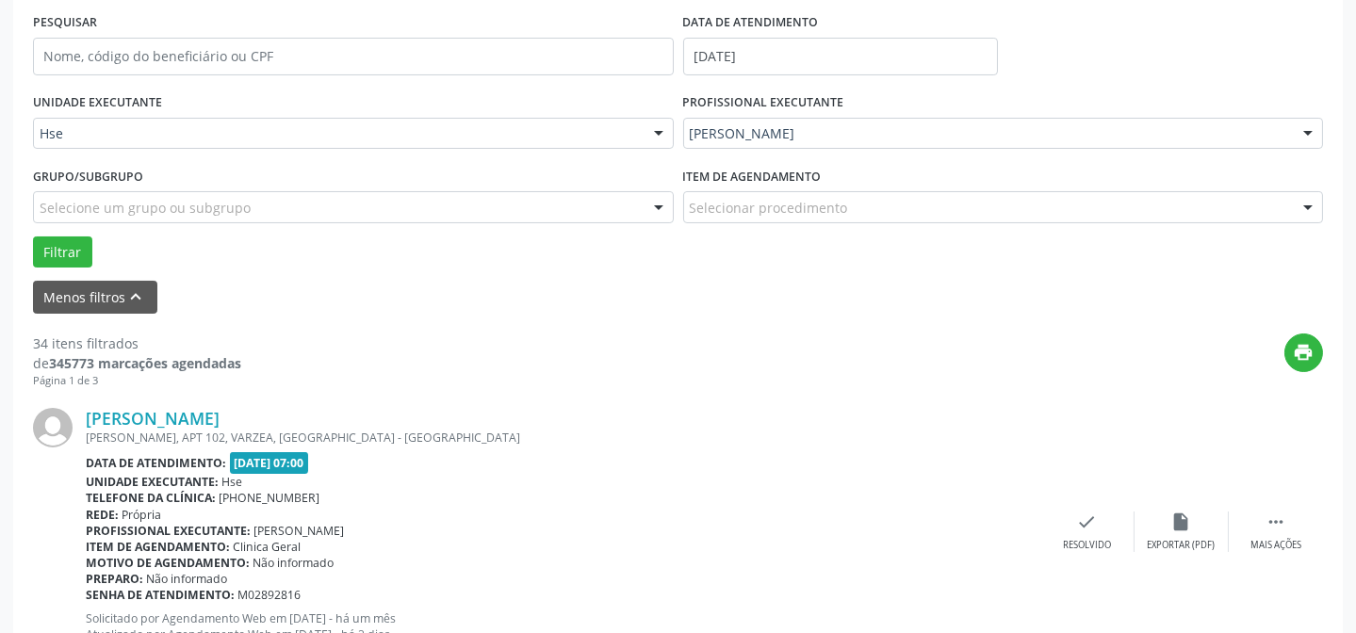
scroll to position [359, 0]
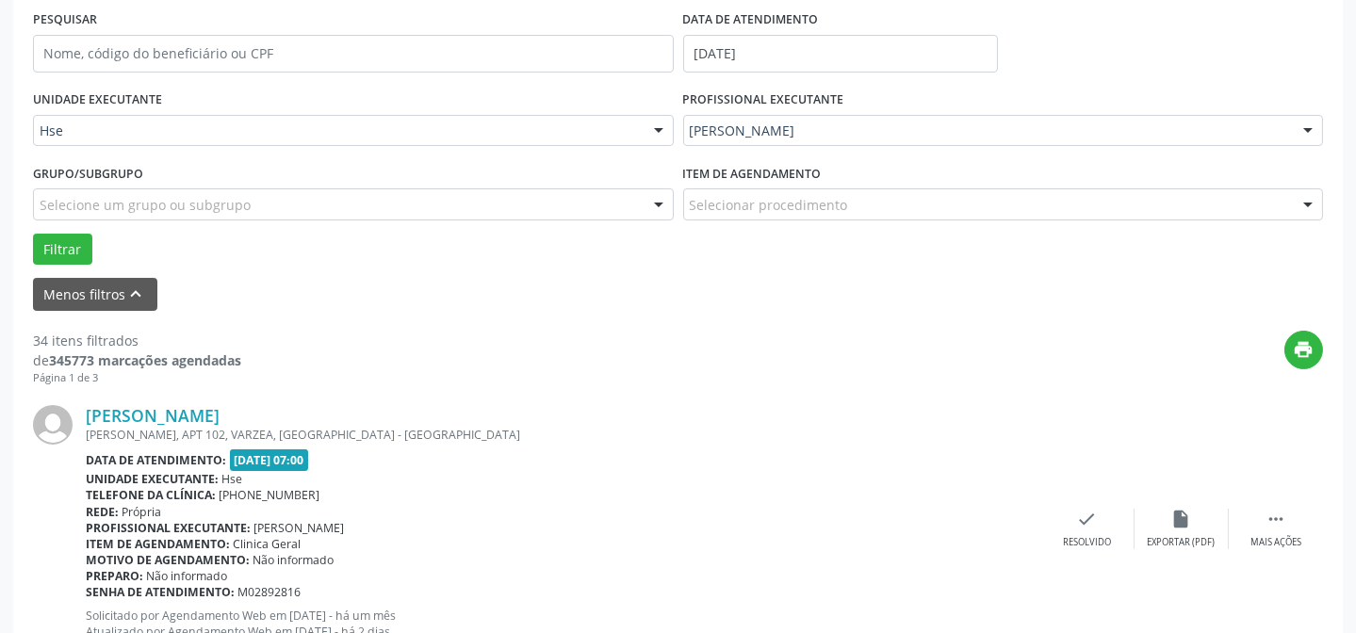
click at [1268, 548] on div "[PERSON_NAME] [PERSON_NAME][STREET_ADDRESS] Data de atendimento: [DATE] 07:00 U…" at bounding box center [678, 529] width 1290 height 287
click at [1252, 526] on div " Mais ações" at bounding box center [1276, 529] width 94 height 41
click at [1196, 527] on div "alarm_off Não compareceu" at bounding box center [1182, 529] width 94 height 41
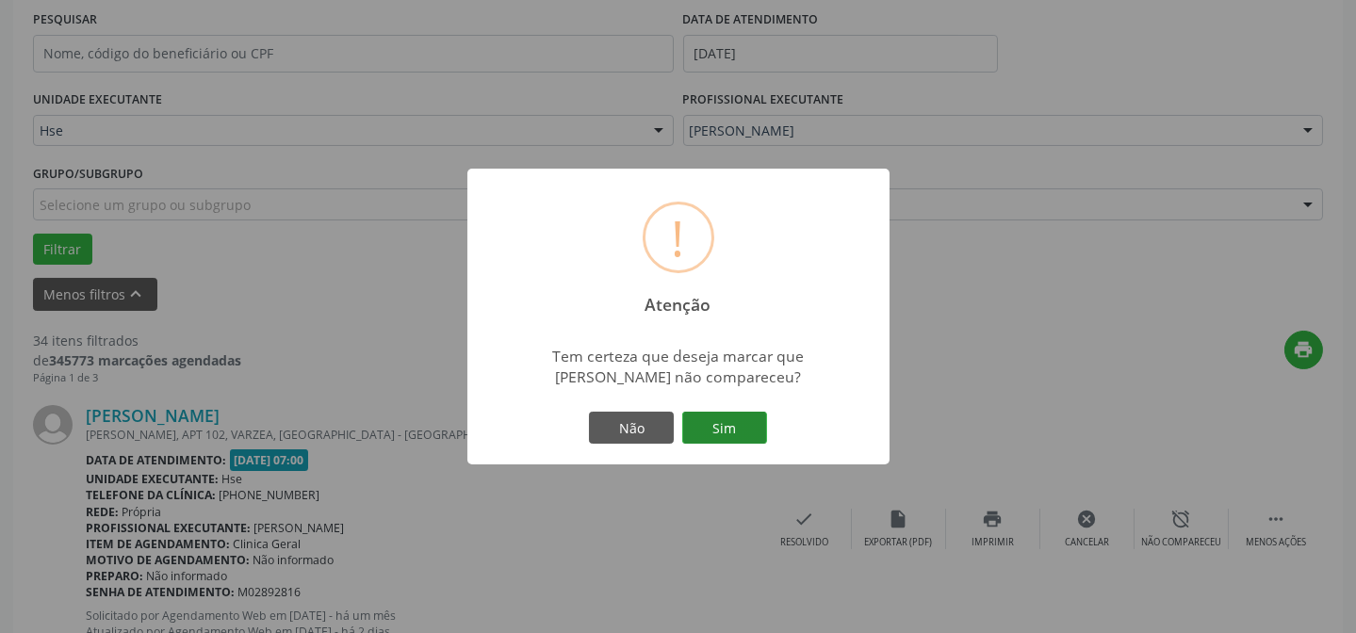
click at [735, 432] on button "Sim" at bounding box center [724, 428] width 85 height 32
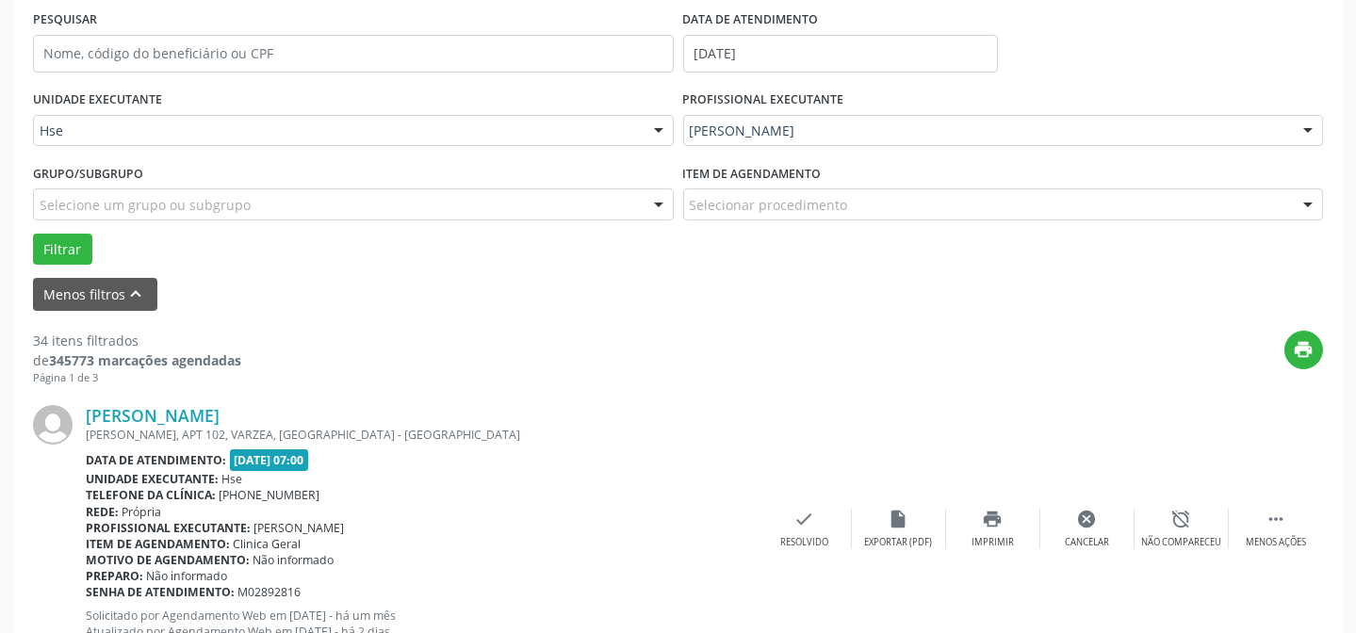
scroll to position [189, 0]
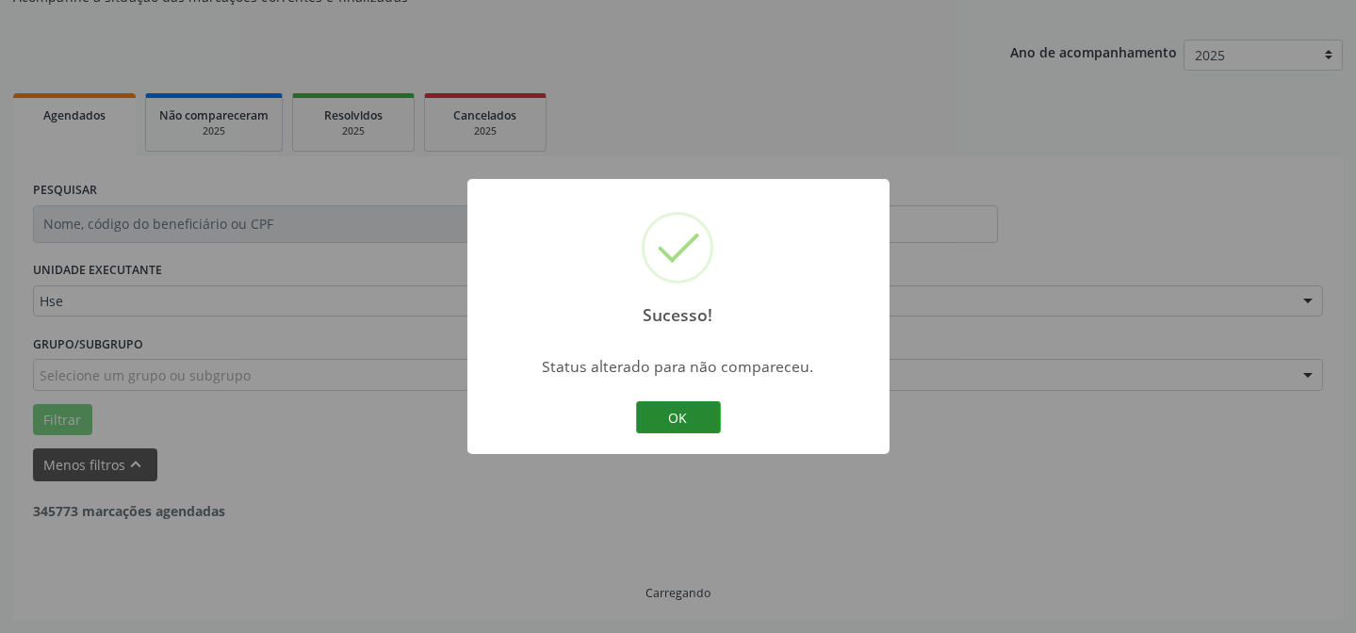
click at [684, 409] on button "OK" at bounding box center [678, 418] width 85 height 32
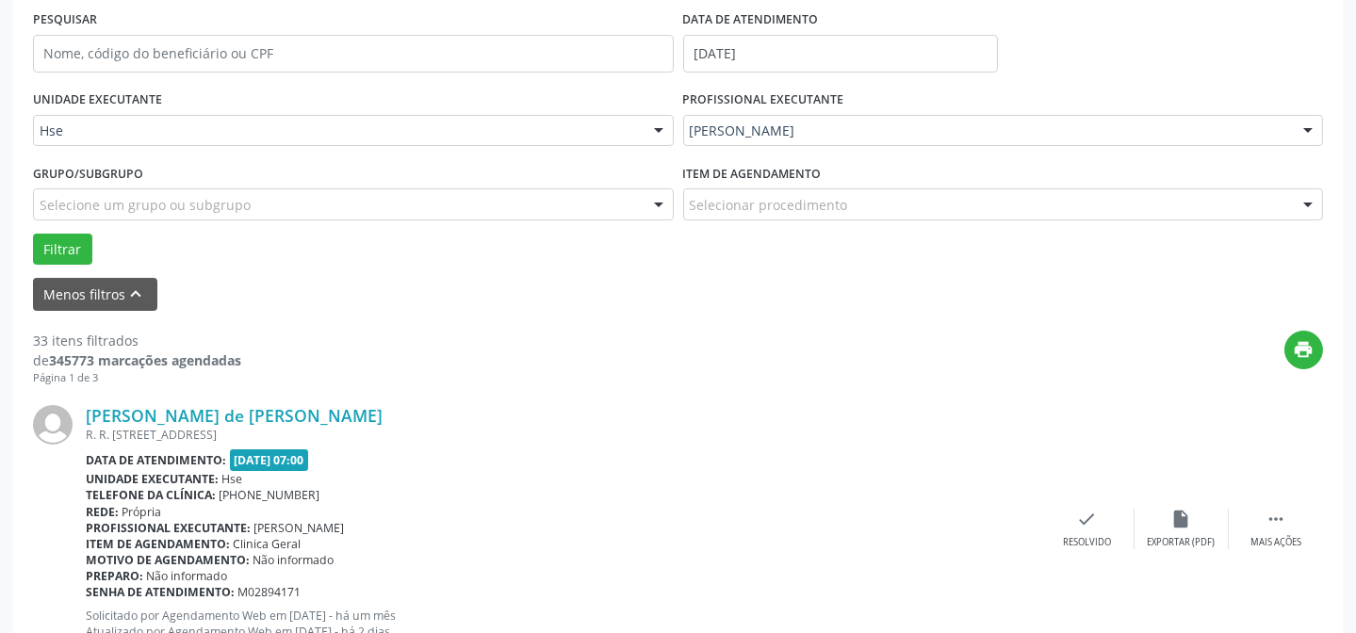
scroll to position [445, 0]
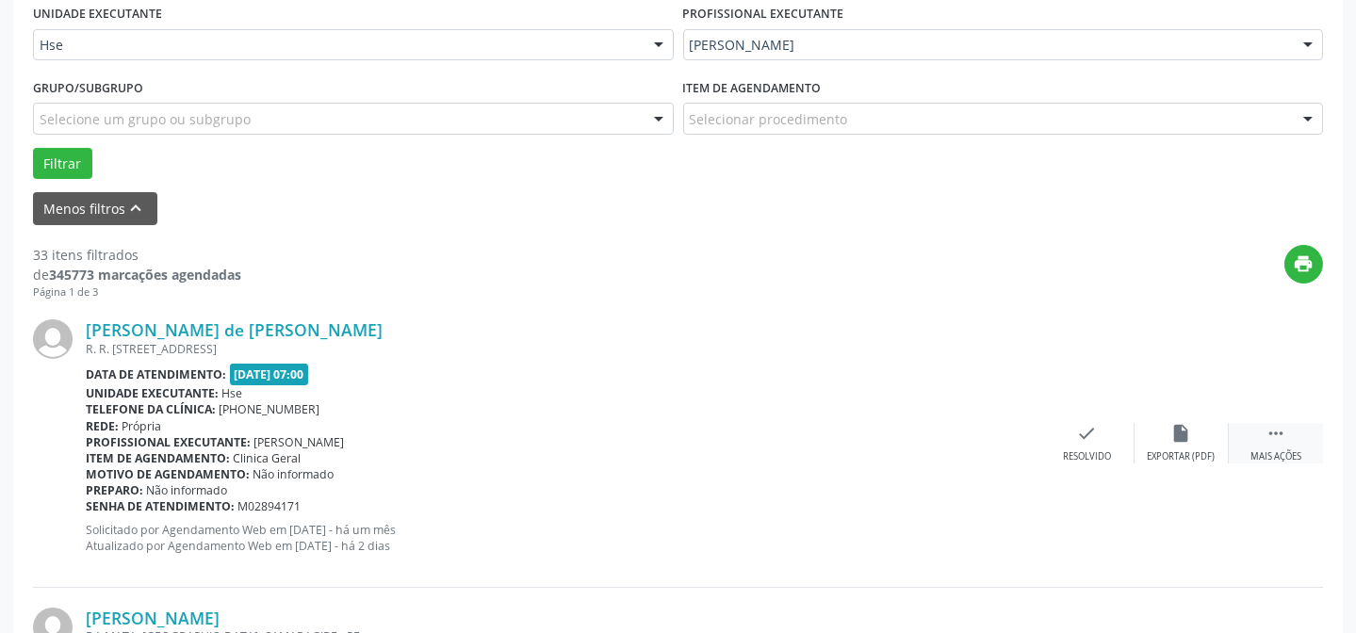
click at [1286, 447] on div " Mais ações" at bounding box center [1276, 443] width 94 height 41
click at [1141, 445] on div "alarm_off Não compareceu" at bounding box center [1182, 443] width 94 height 41
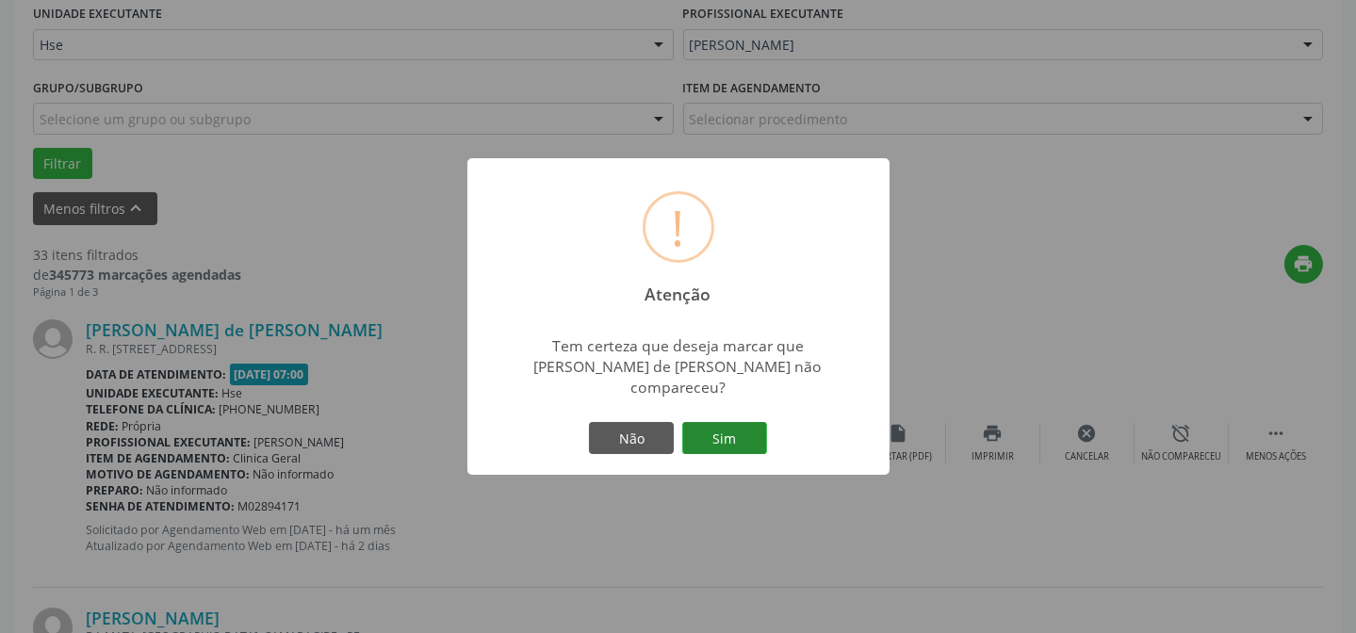
click at [749, 432] on button "Sim" at bounding box center [724, 438] width 85 height 32
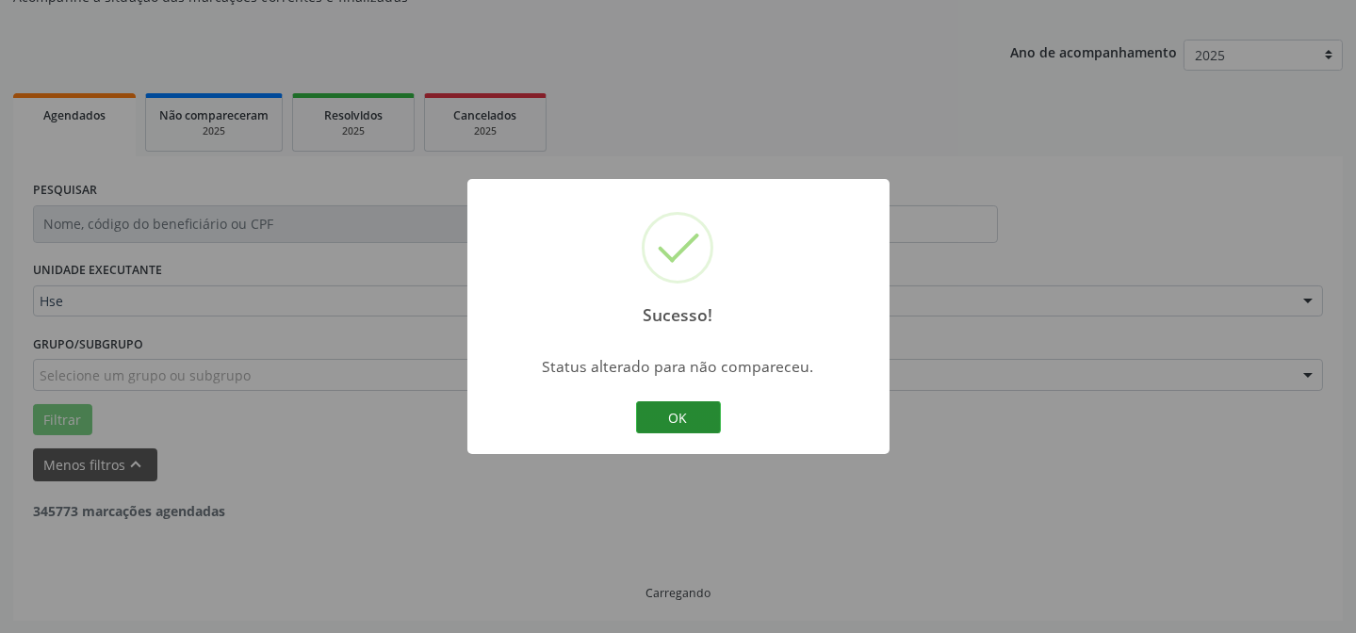
click at [702, 432] on button "OK" at bounding box center [678, 418] width 85 height 32
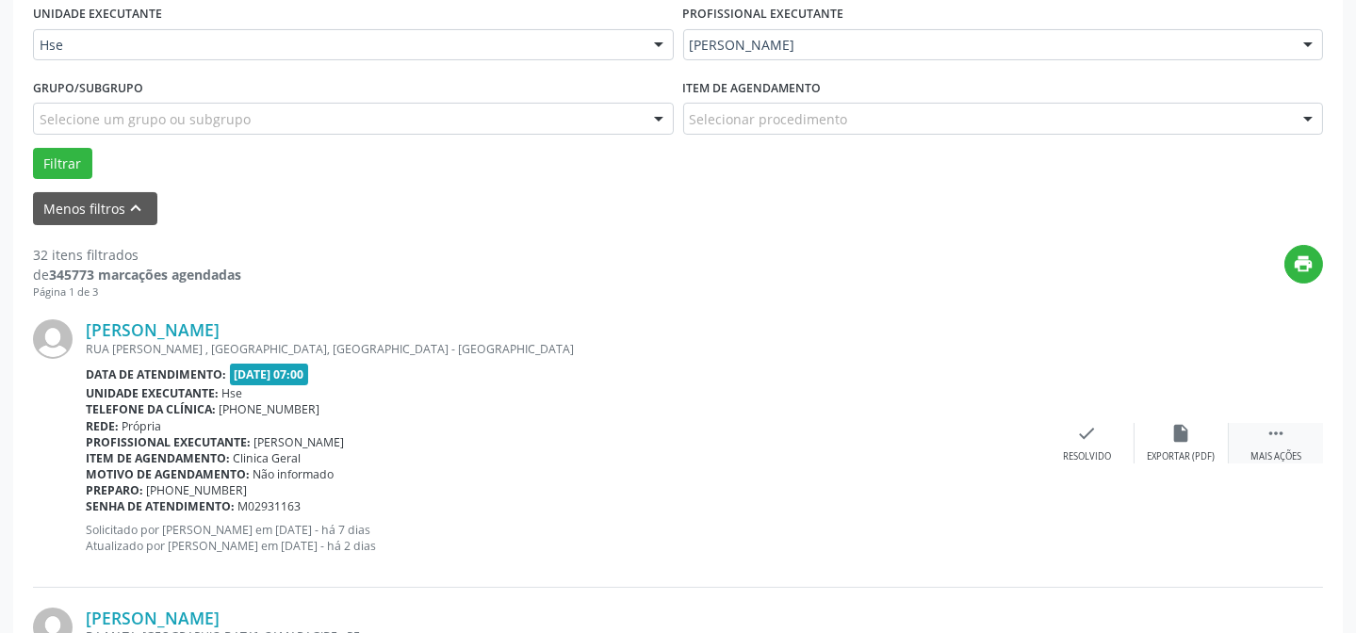
click at [1299, 437] on div " Mais ações" at bounding box center [1276, 443] width 94 height 41
click at [1207, 435] on div "alarm_off Não compareceu" at bounding box center [1182, 443] width 94 height 41
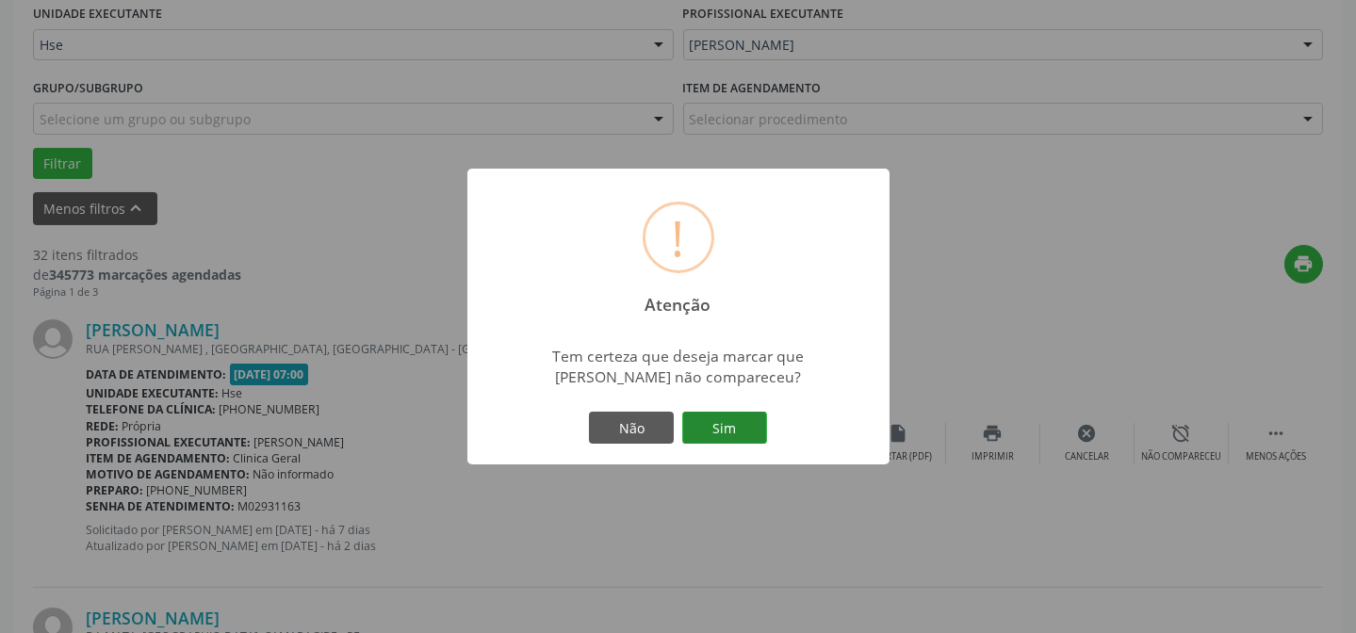
click at [726, 429] on button "Sim" at bounding box center [724, 428] width 85 height 32
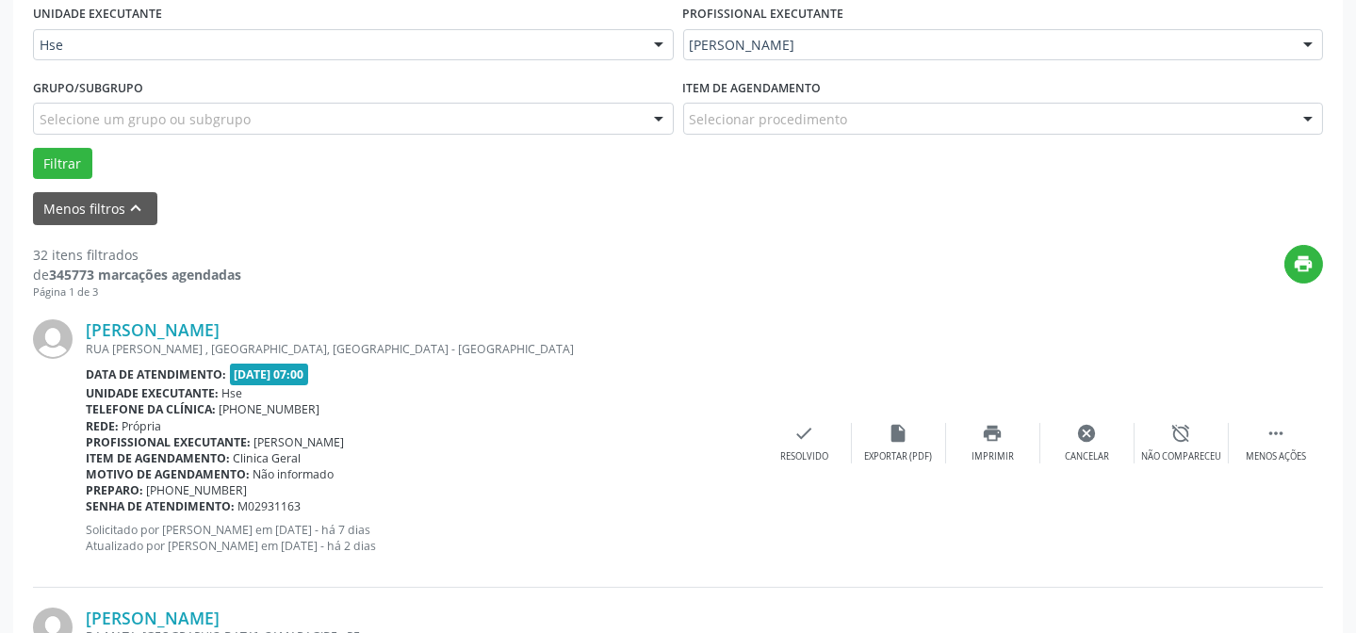
scroll to position [189, 0]
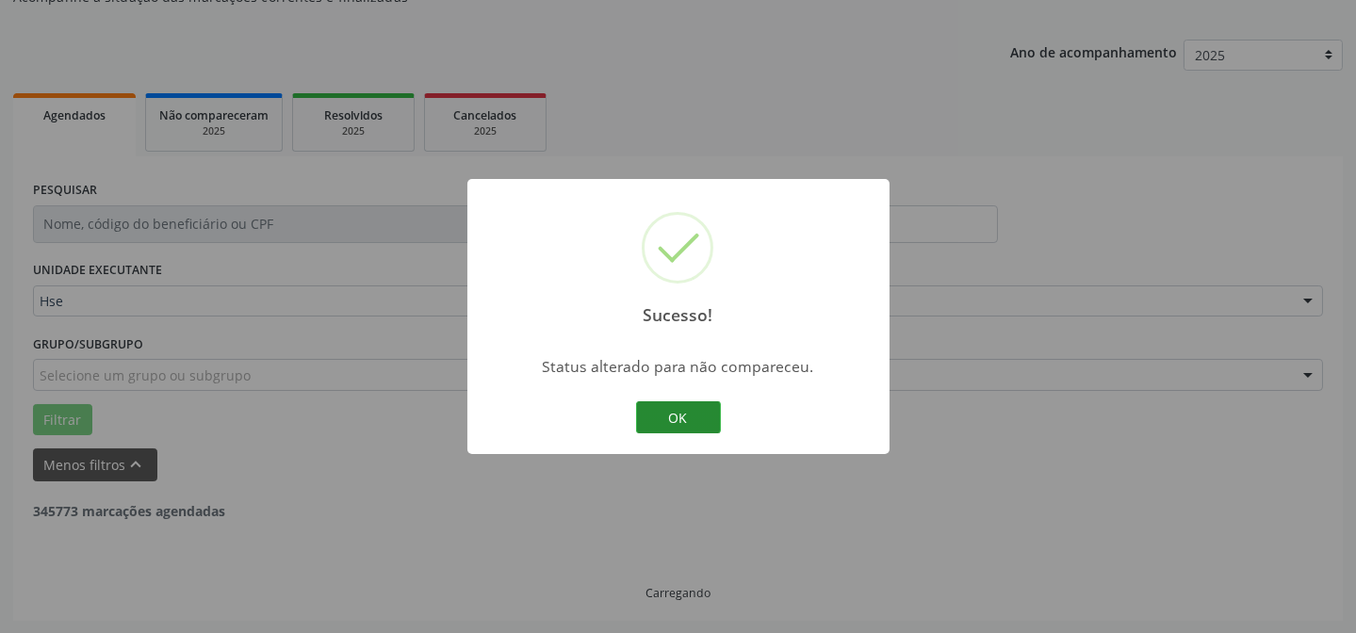
click at [688, 415] on button "OK" at bounding box center [678, 418] width 85 height 32
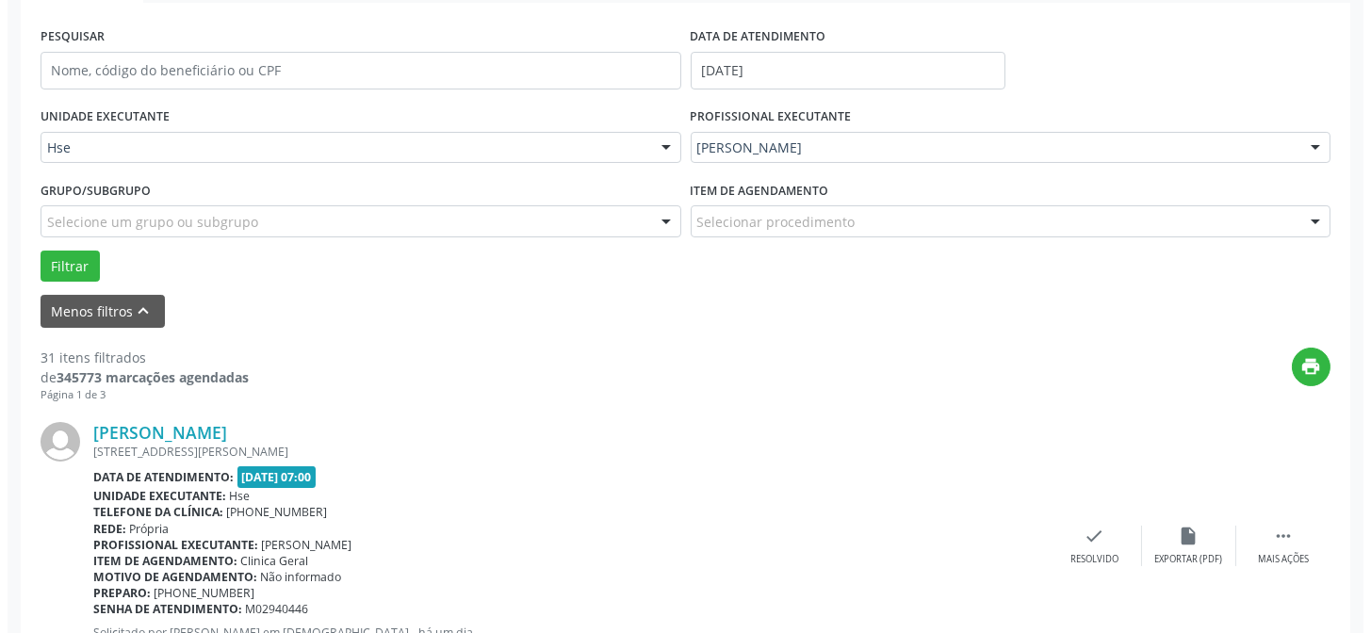
scroll to position [359, 0]
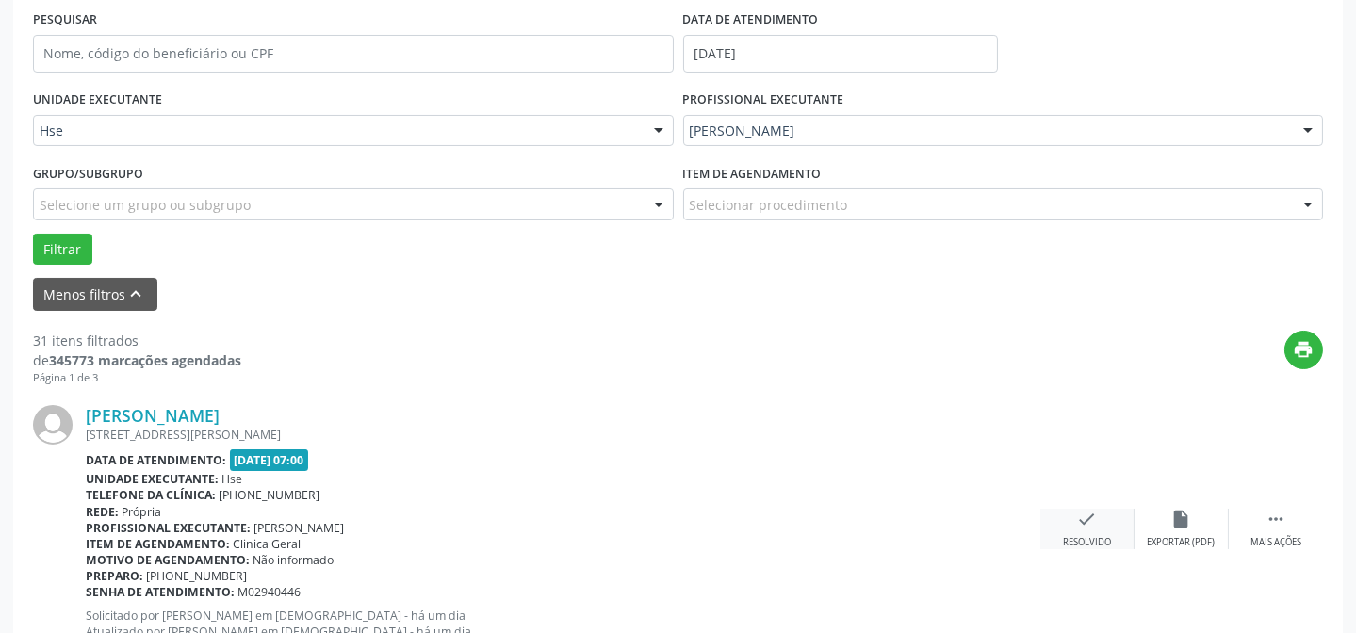
click at [1087, 525] on icon "check" at bounding box center [1087, 519] width 21 height 21
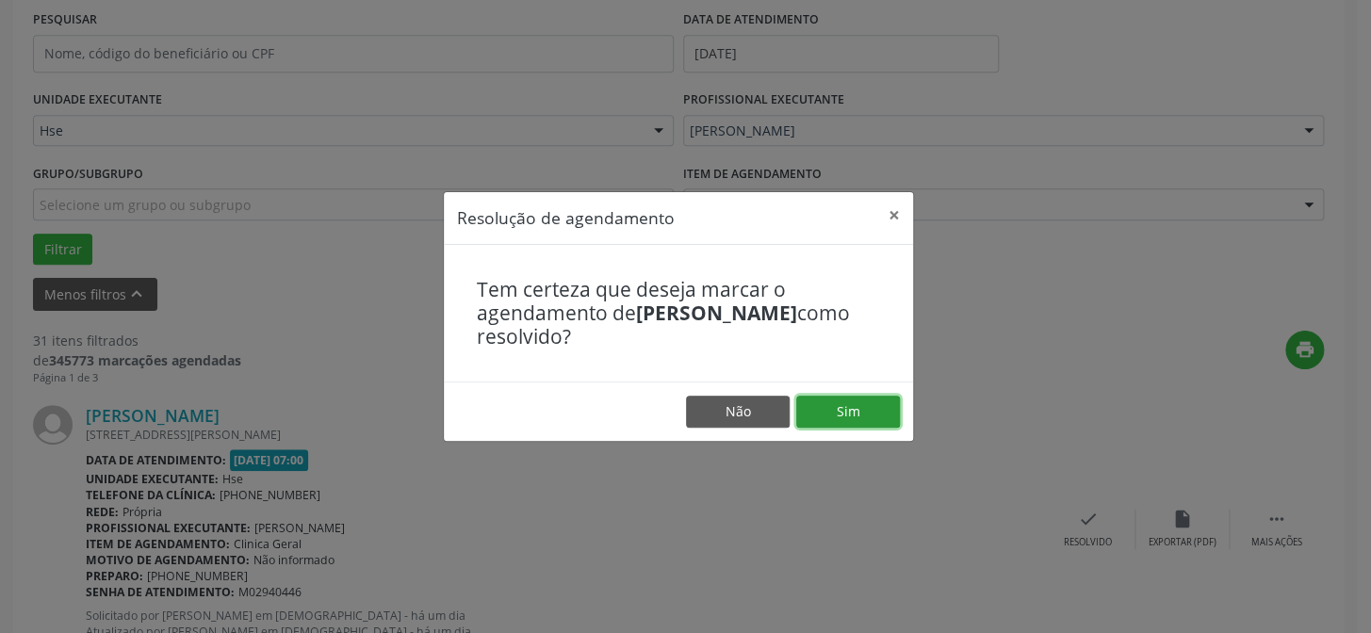
click at [825, 404] on button "Sim" at bounding box center [848, 412] width 104 height 32
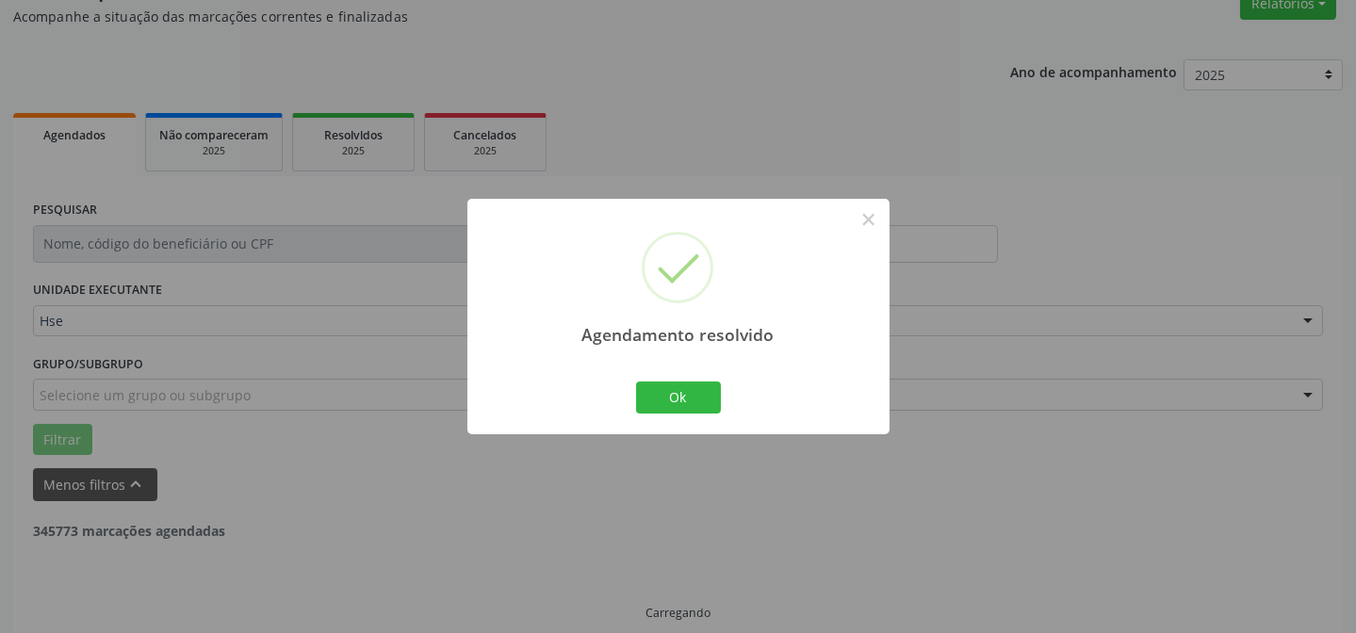
scroll to position [189, 0]
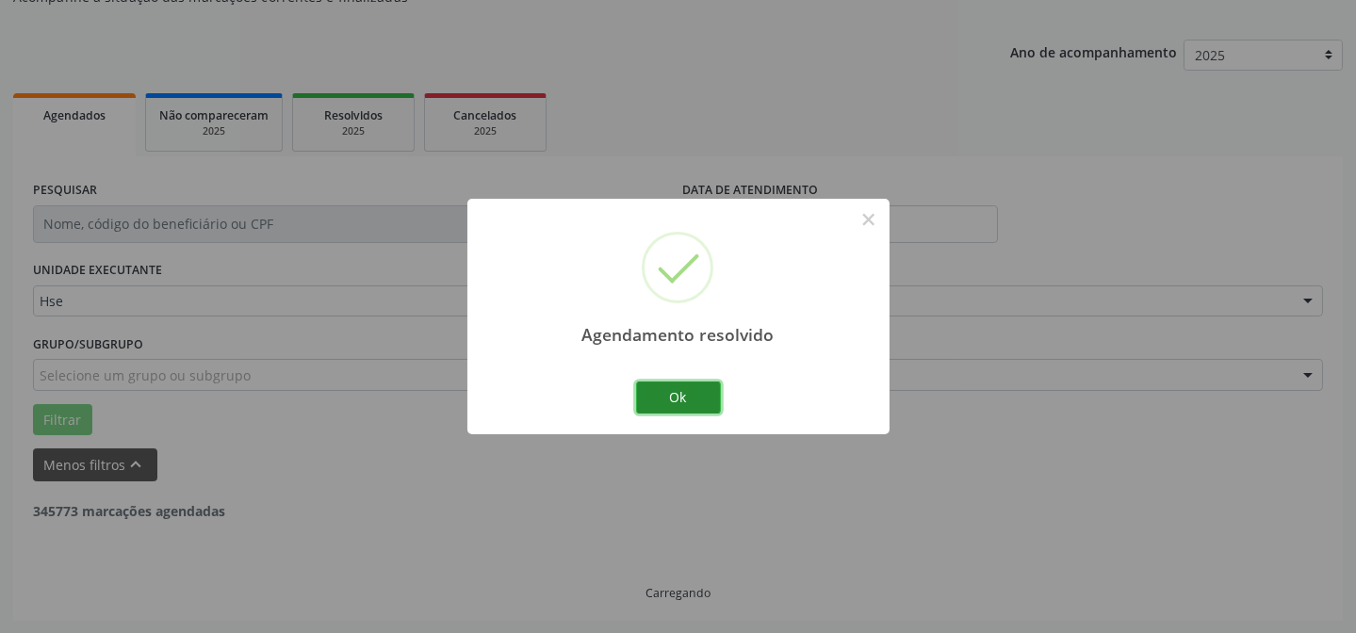
click at [667, 382] on button "Ok" at bounding box center [678, 398] width 85 height 32
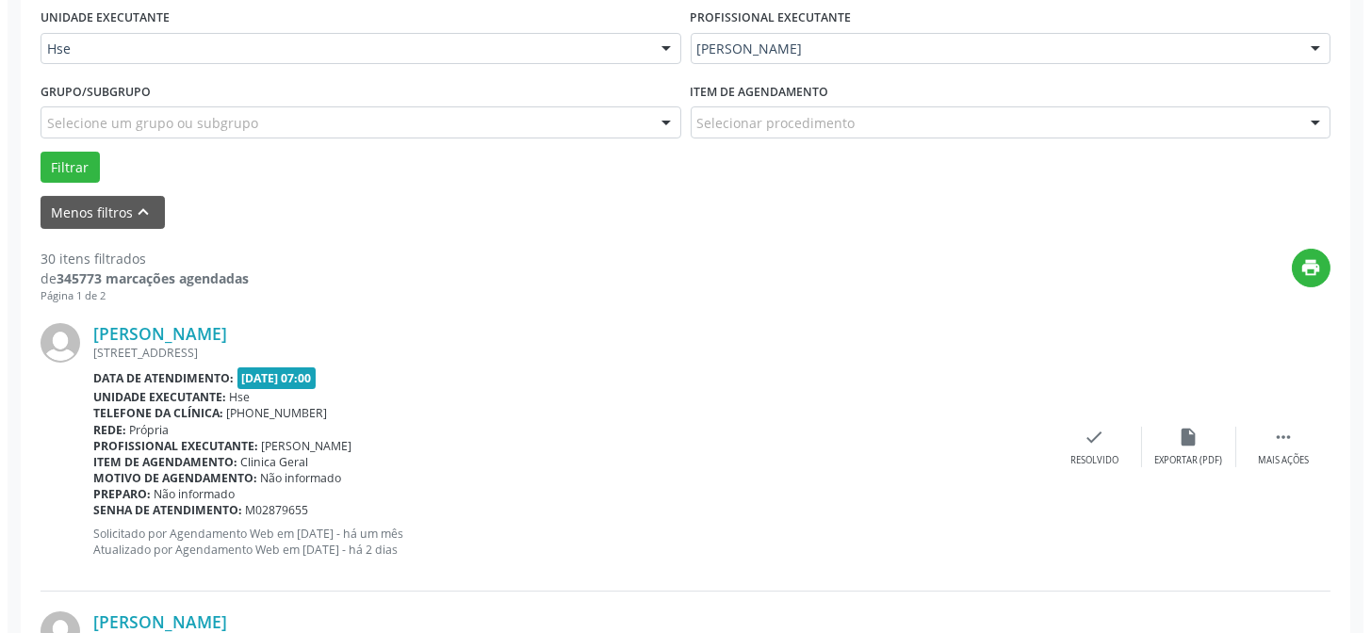
scroll to position [445, 0]
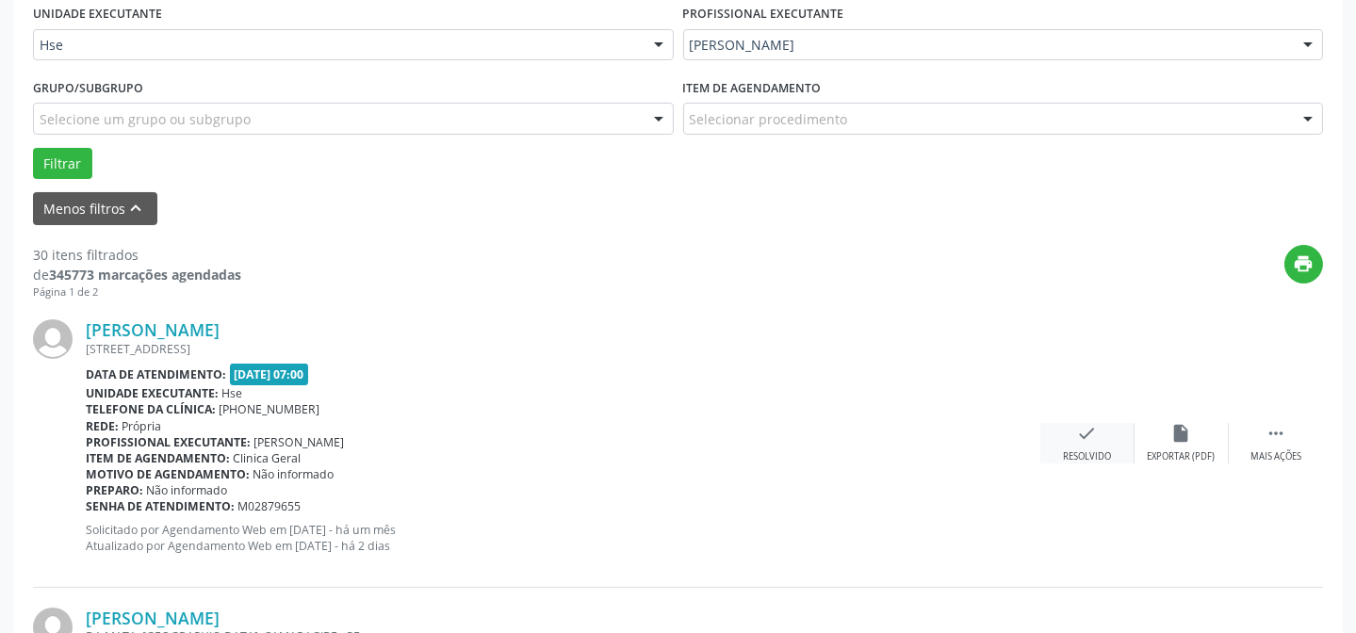
click at [1100, 451] on div "Resolvido" at bounding box center [1087, 457] width 48 height 13
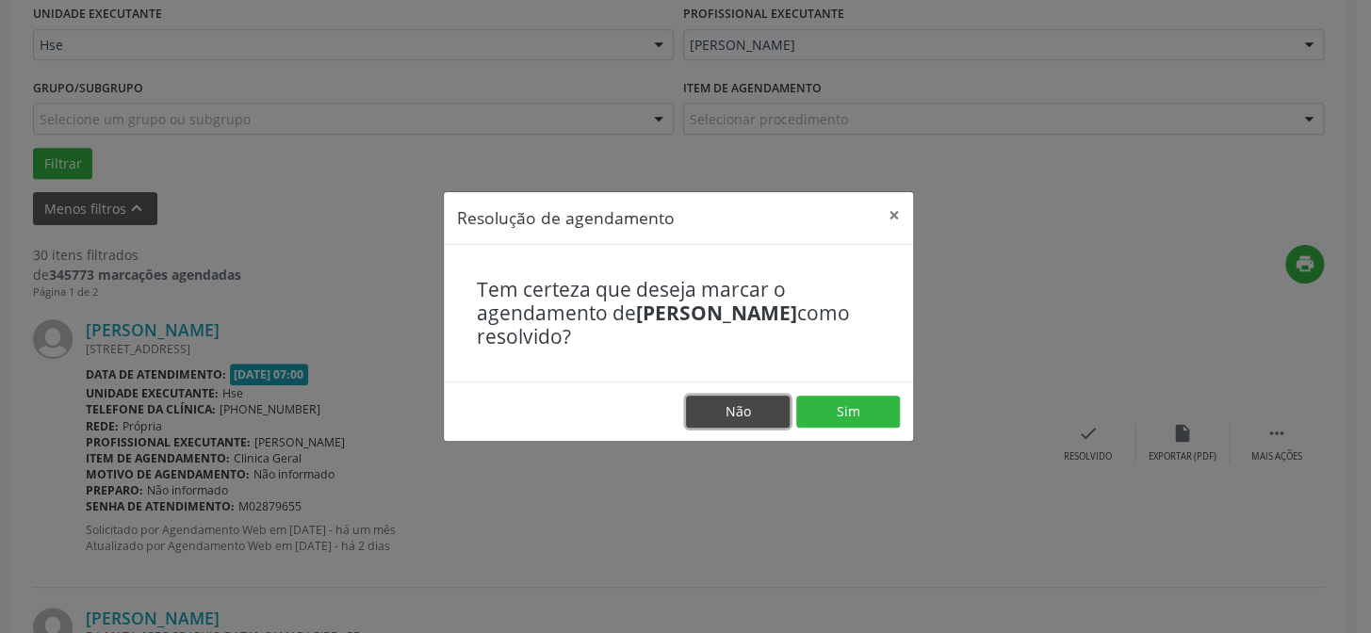
click at [783, 405] on button "Não" at bounding box center [738, 412] width 104 height 32
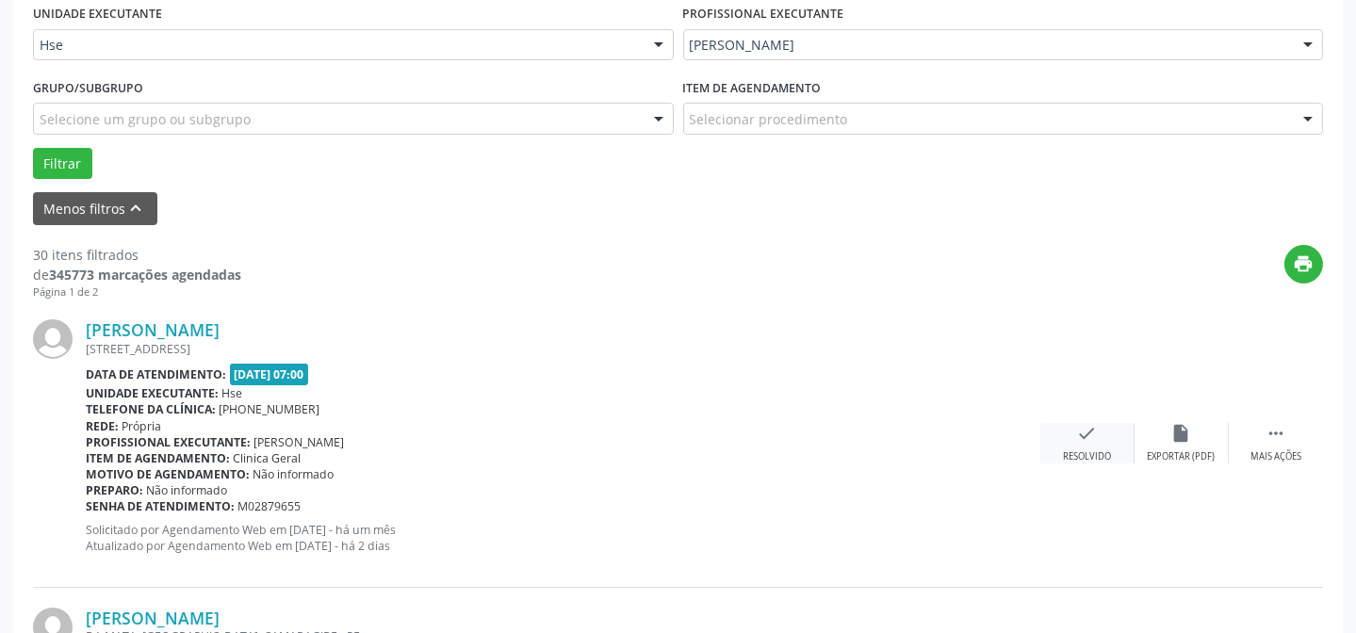
click at [1080, 445] on div "check Resolvido" at bounding box center [1088, 443] width 94 height 41
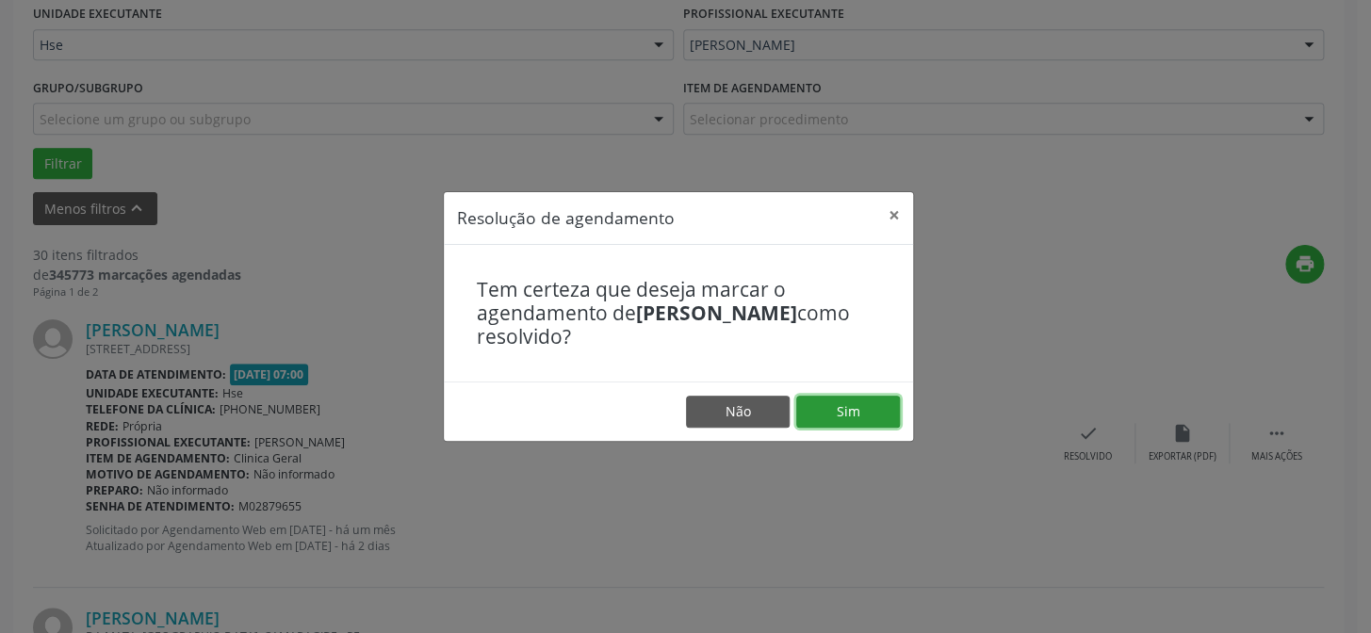
click at [864, 406] on button "Sim" at bounding box center [848, 412] width 104 height 32
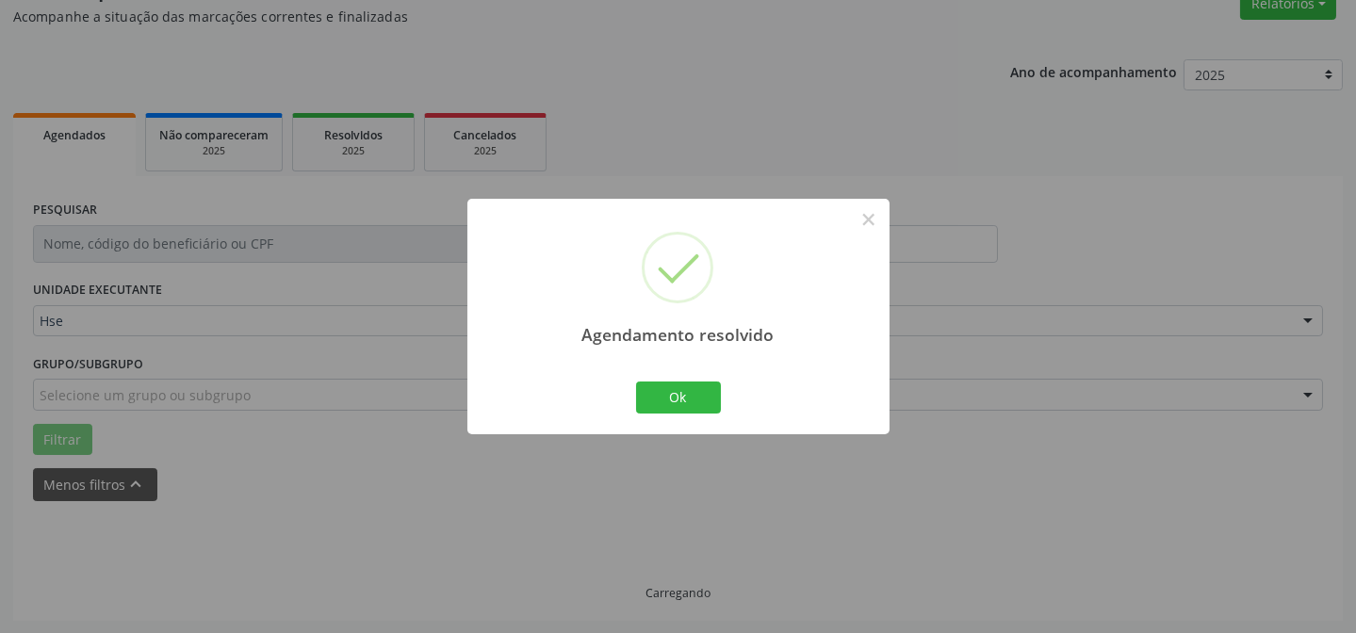
scroll to position [189, 0]
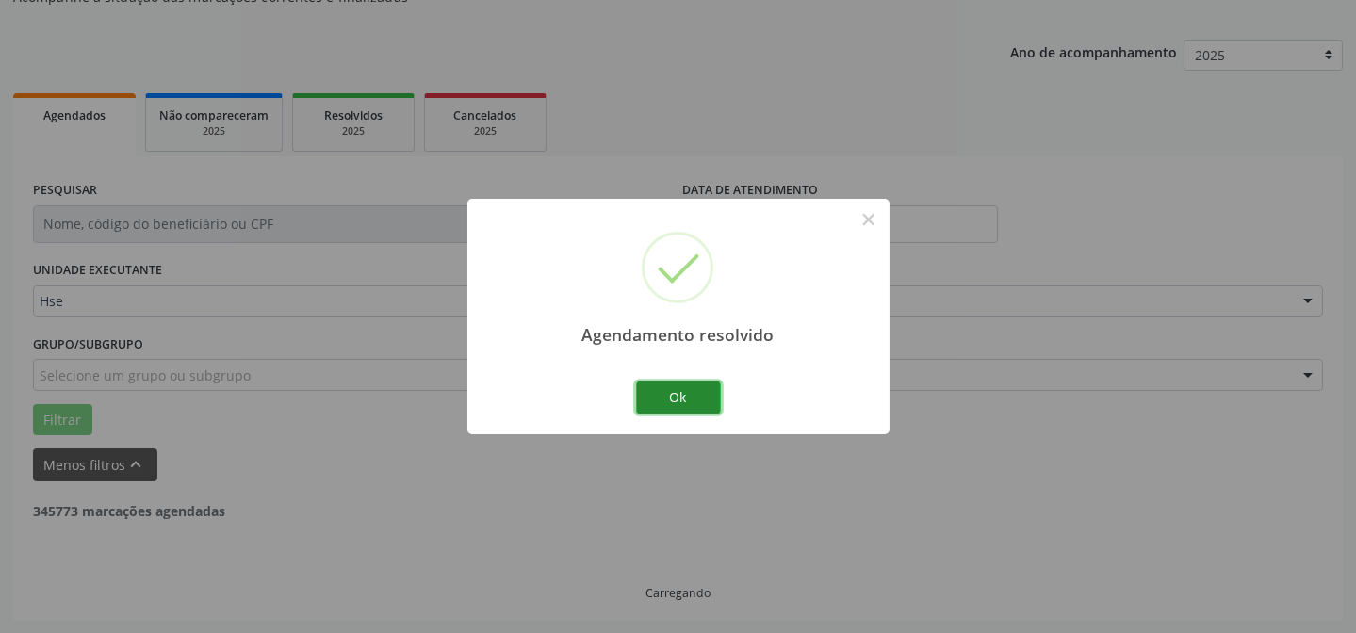
click at [691, 402] on button "Ok" at bounding box center [678, 398] width 85 height 32
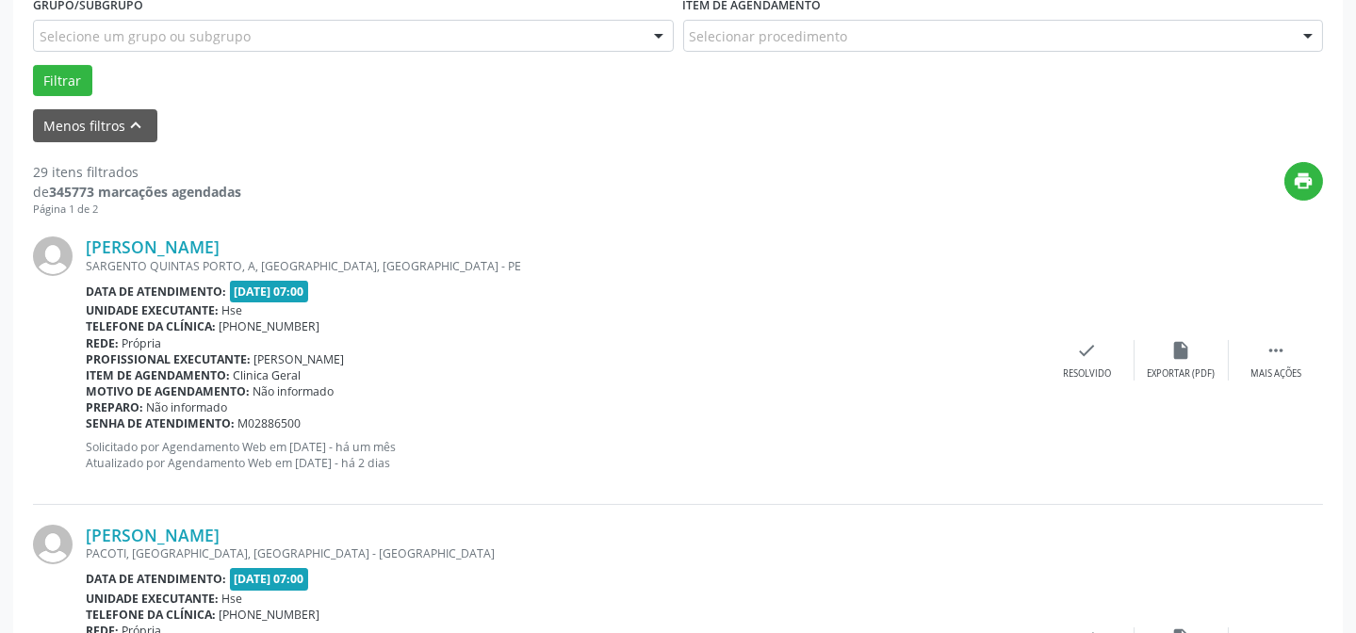
scroll to position [531, 0]
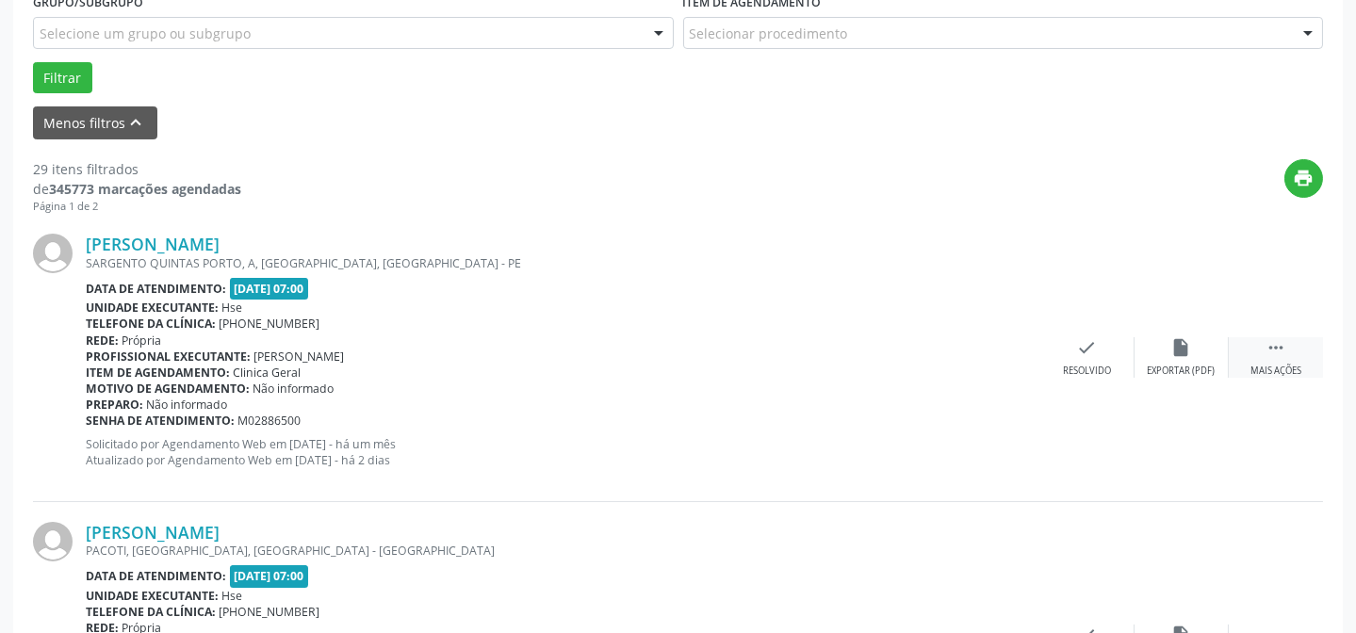
click at [1263, 365] on div "Mais ações" at bounding box center [1276, 371] width 51 height 13
click at [1211, 356] on div "alarm_off Não compareceu" at bounding box center [1182, 357] width 94 height 41
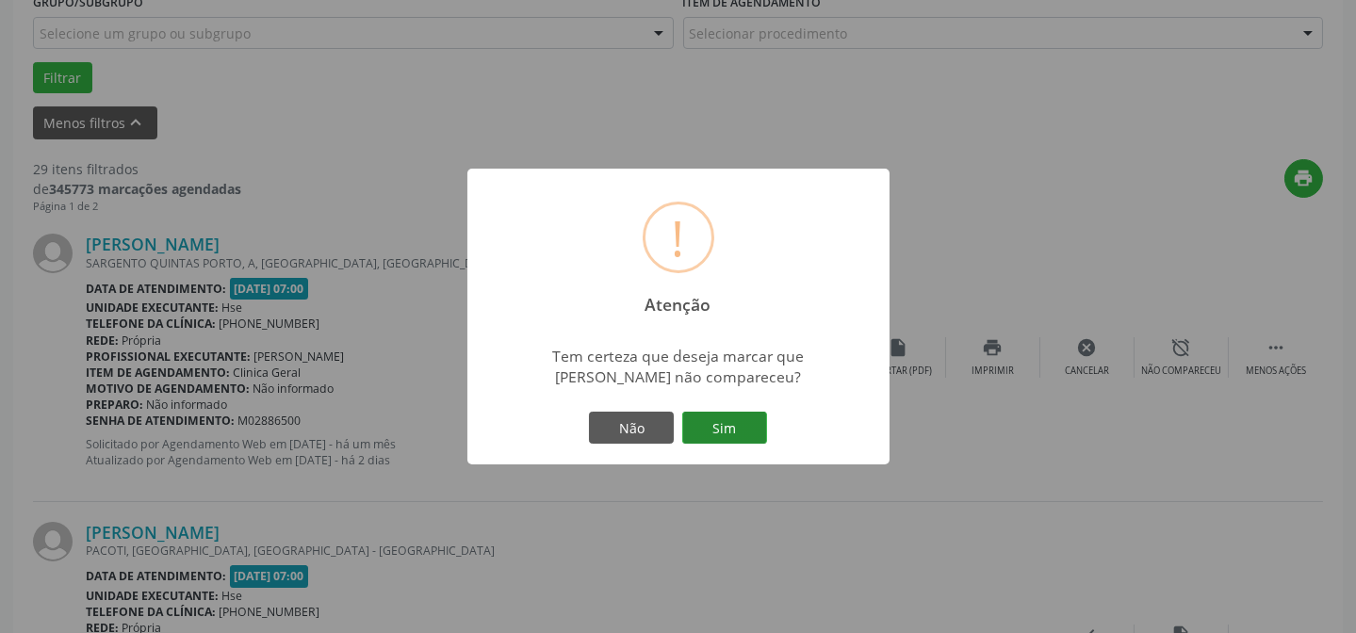
click at [725, 430] on button "Sim" at bounding box center [724, 428] width 85 height 32
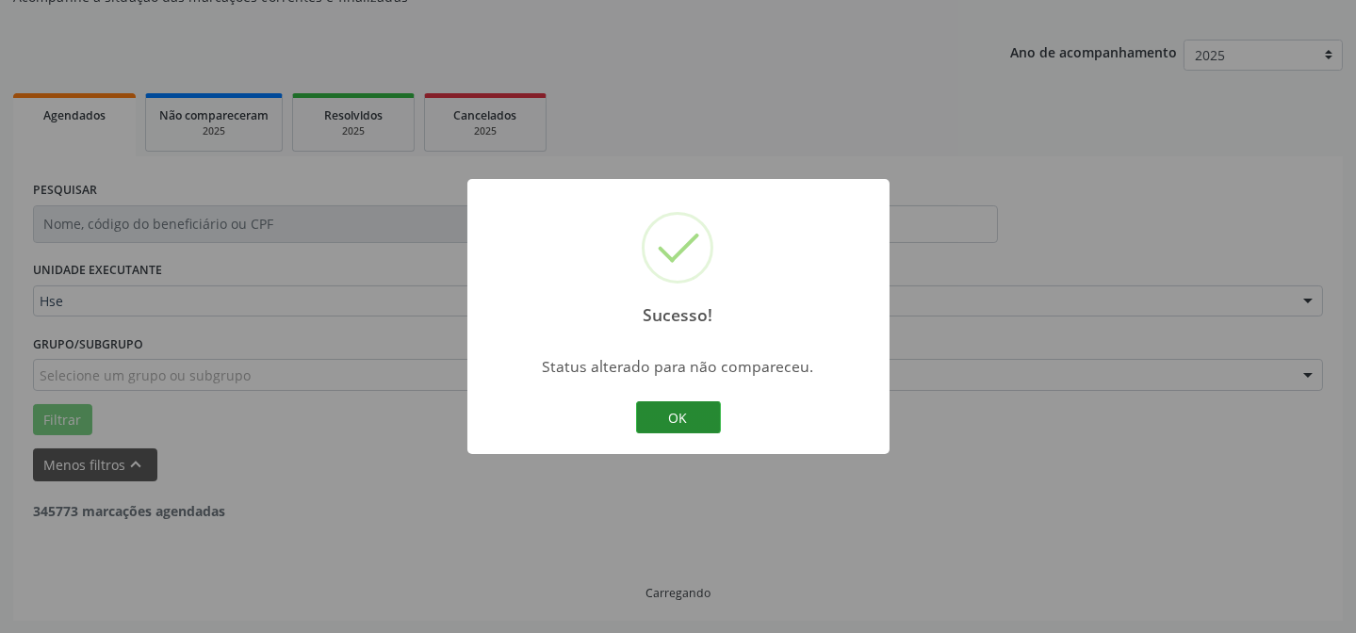
click at [658, 402] on button "OK" at bounding box center [678, 418] width 85 height 32
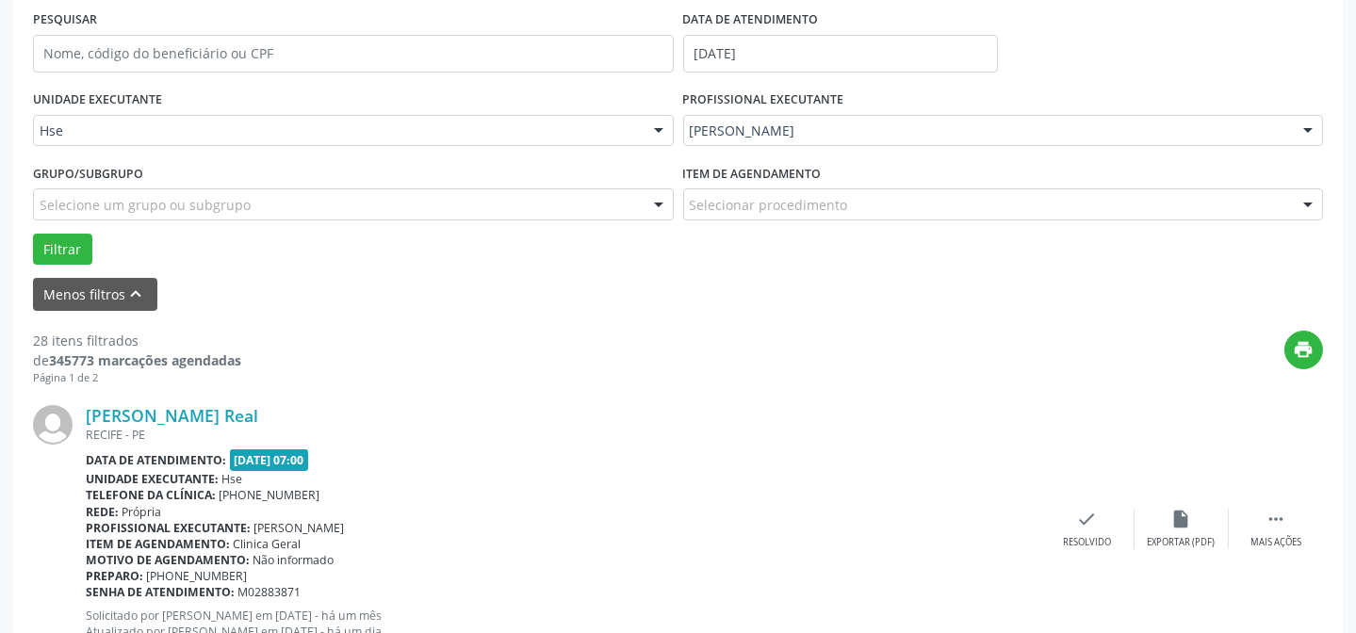
scroll to position [445, 0]
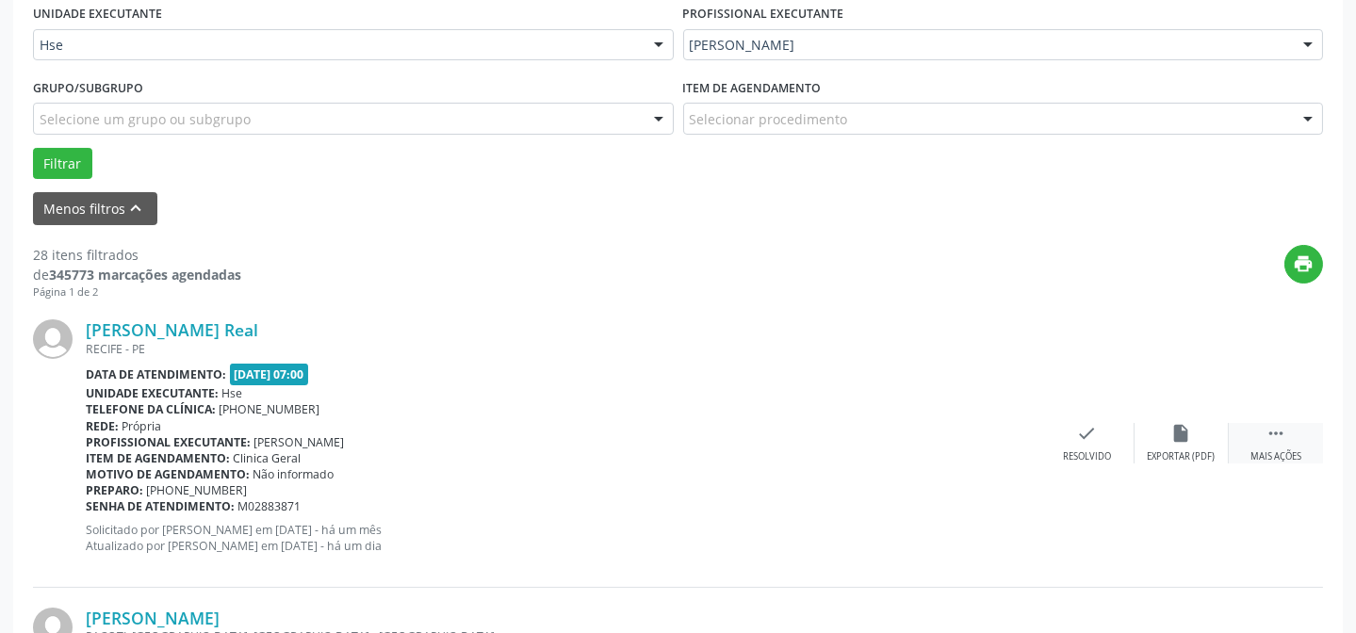
click at [1261, 438] on div " Mais ações" at bounding box center [1276, 443] width 94 height 41
click at [1186, 432] on icon "alarm_off" at bounding box center [1182, 433] width 21 height 21
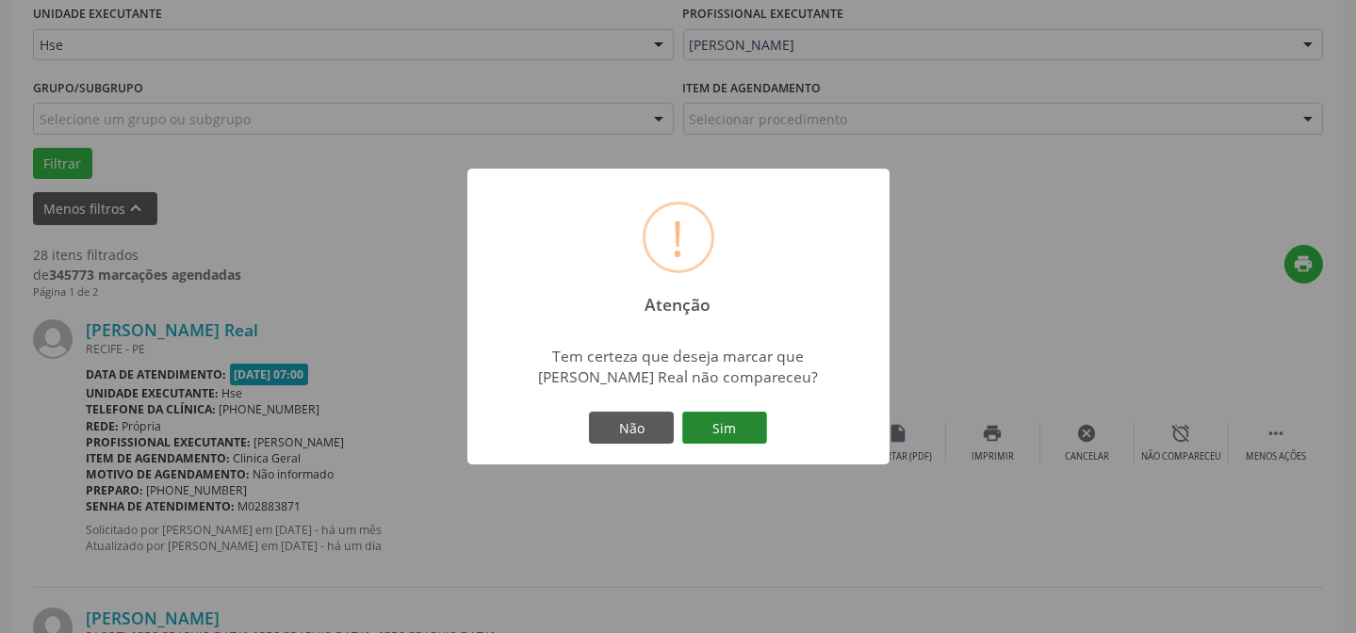
click at [715, 442] on button "Sim" at bounding box center [724, 428] width 85 height 32
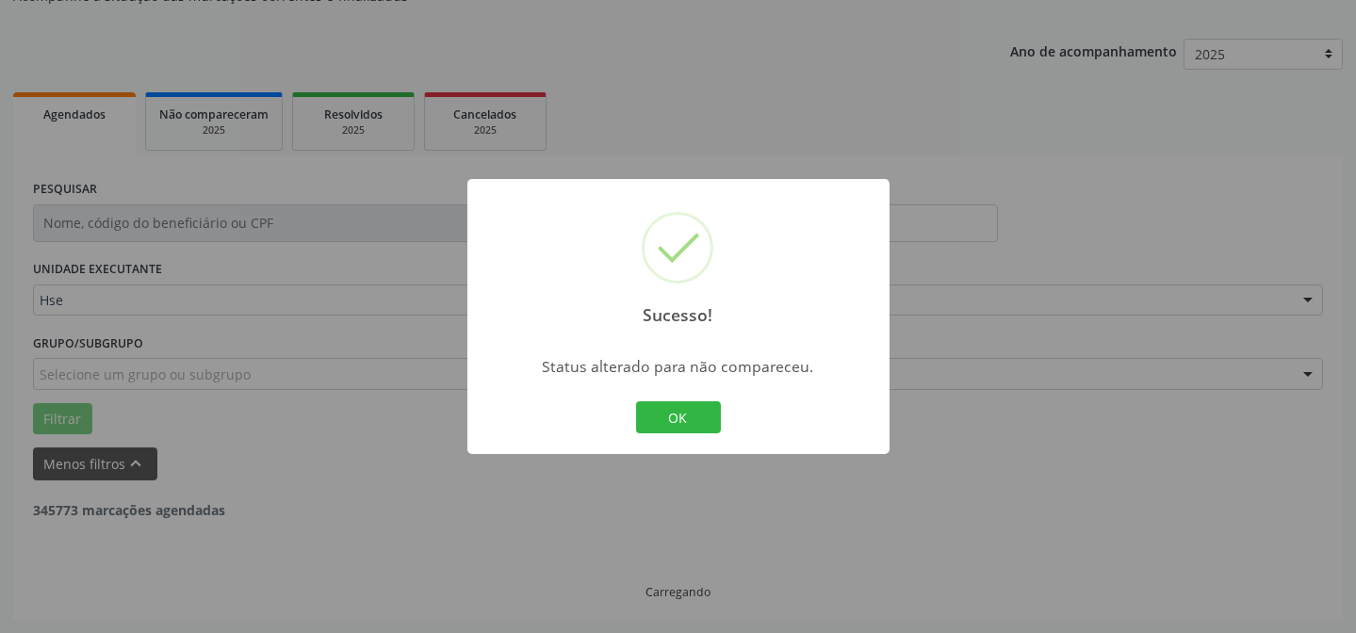
scroll to position [189, 0]
click at [706, 428] on button "OK" at bounding box center [678, 418] width 85 height 32
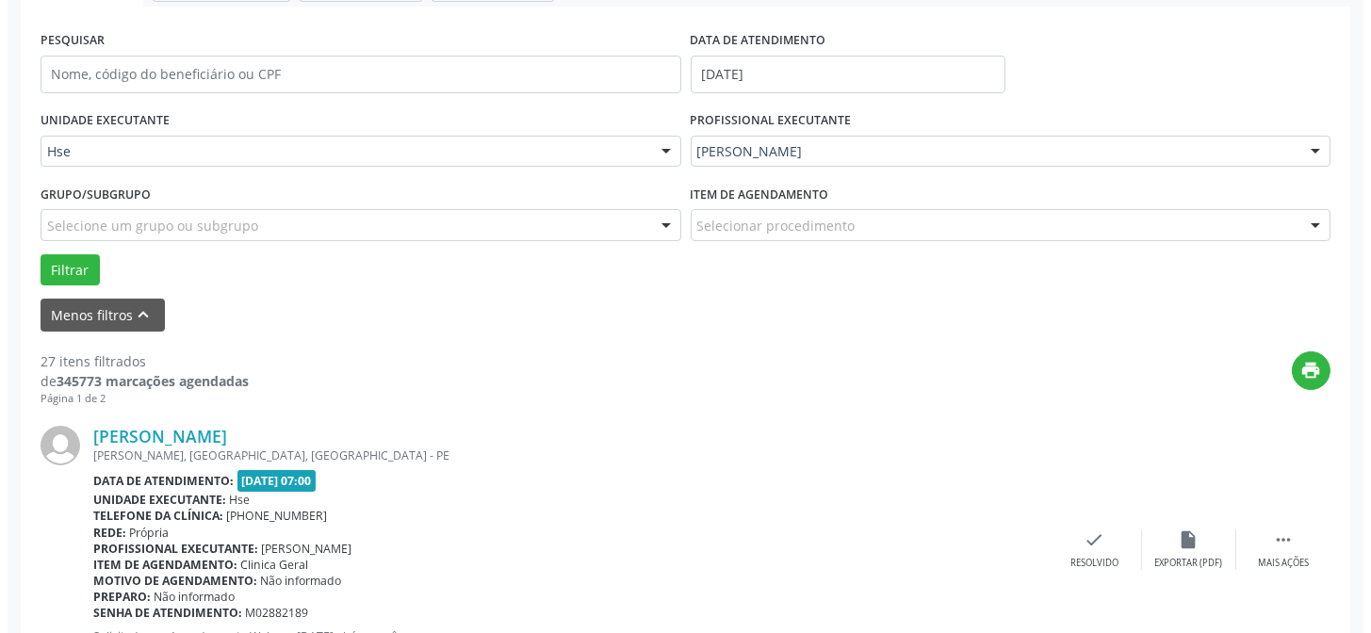
scroll to position [359, 0]
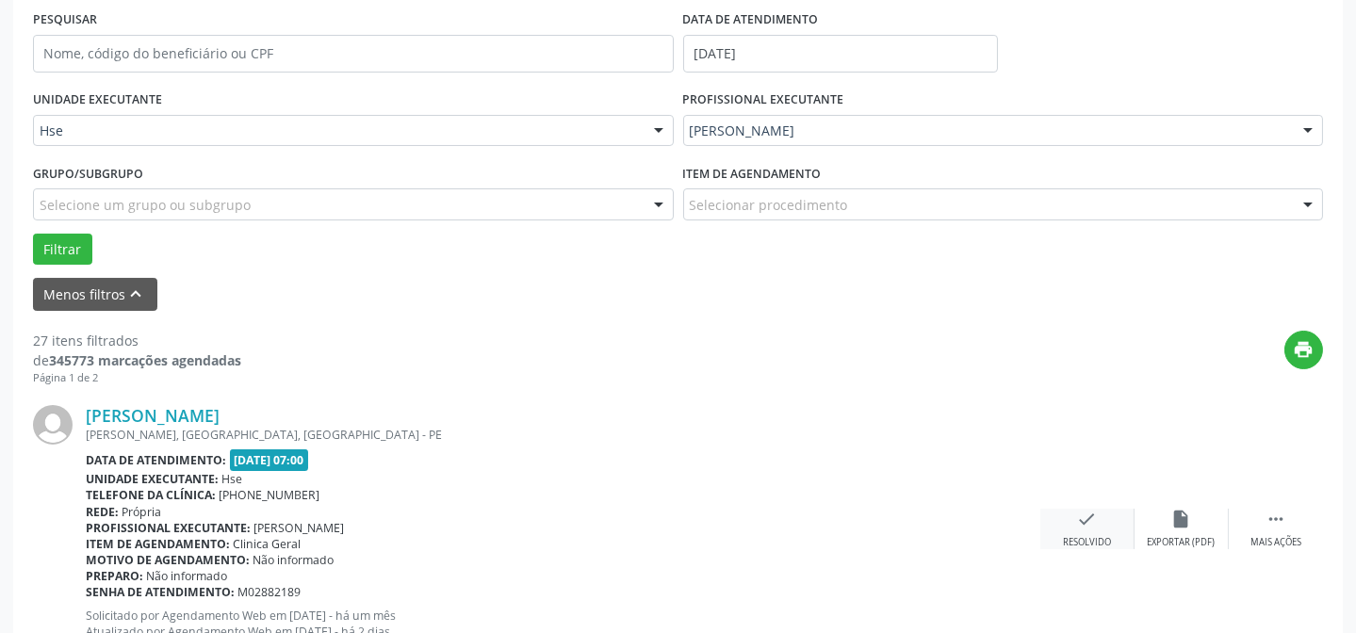
click at [1087, 518] on icon "check" at bounding box center [1087, 519] width 21 height 21
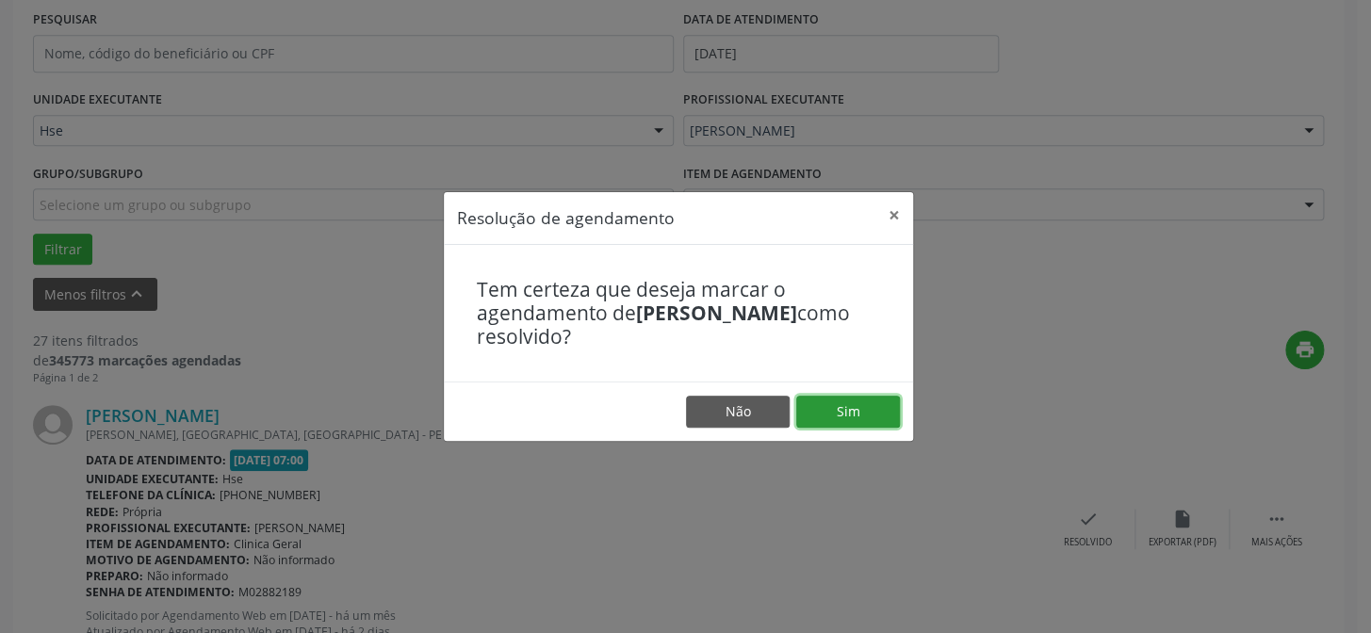
click at [862, 409] on button "Sim" at bounding box center [848, 412] width 104 height 32
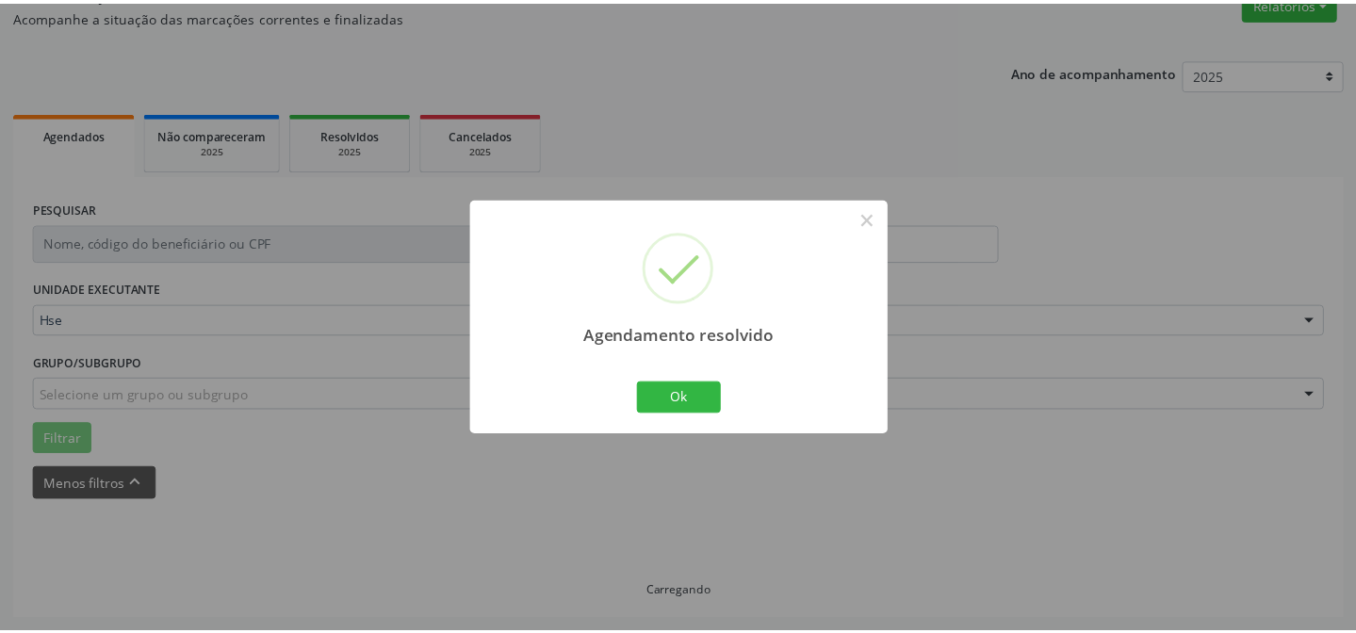
scroll to position [169, 0]
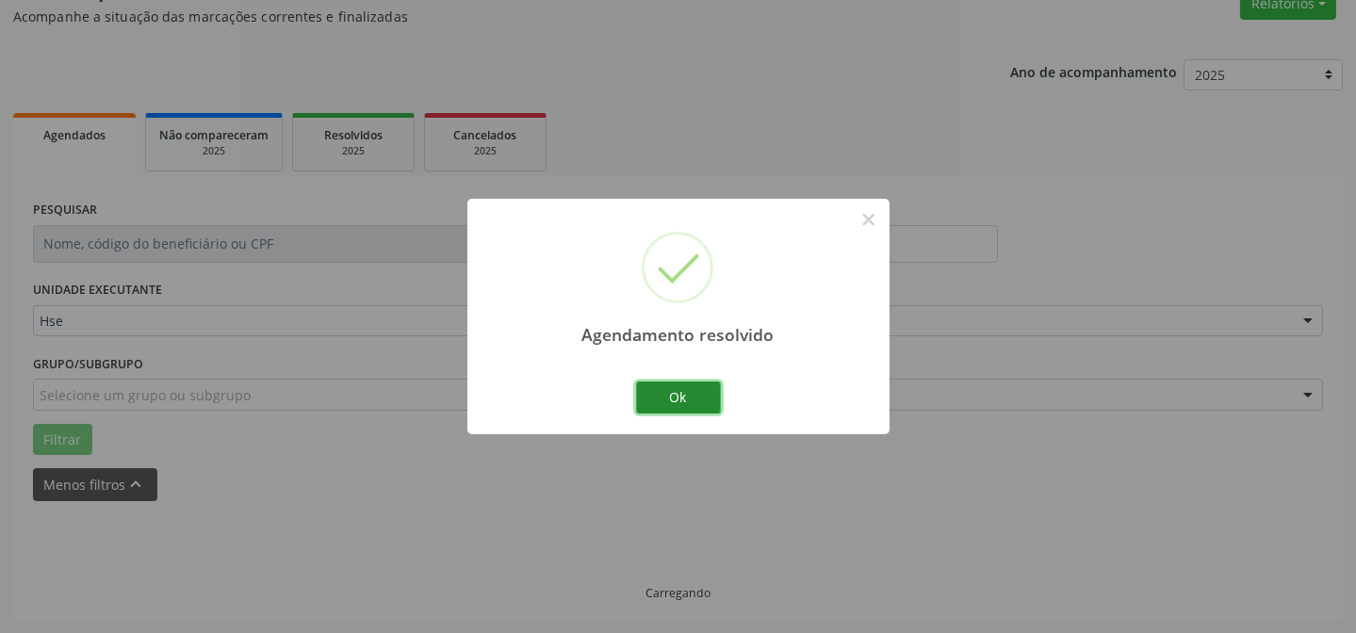
click at [716, 407] on button "Ok" at bounding box center [678, 398] width 85 height 32
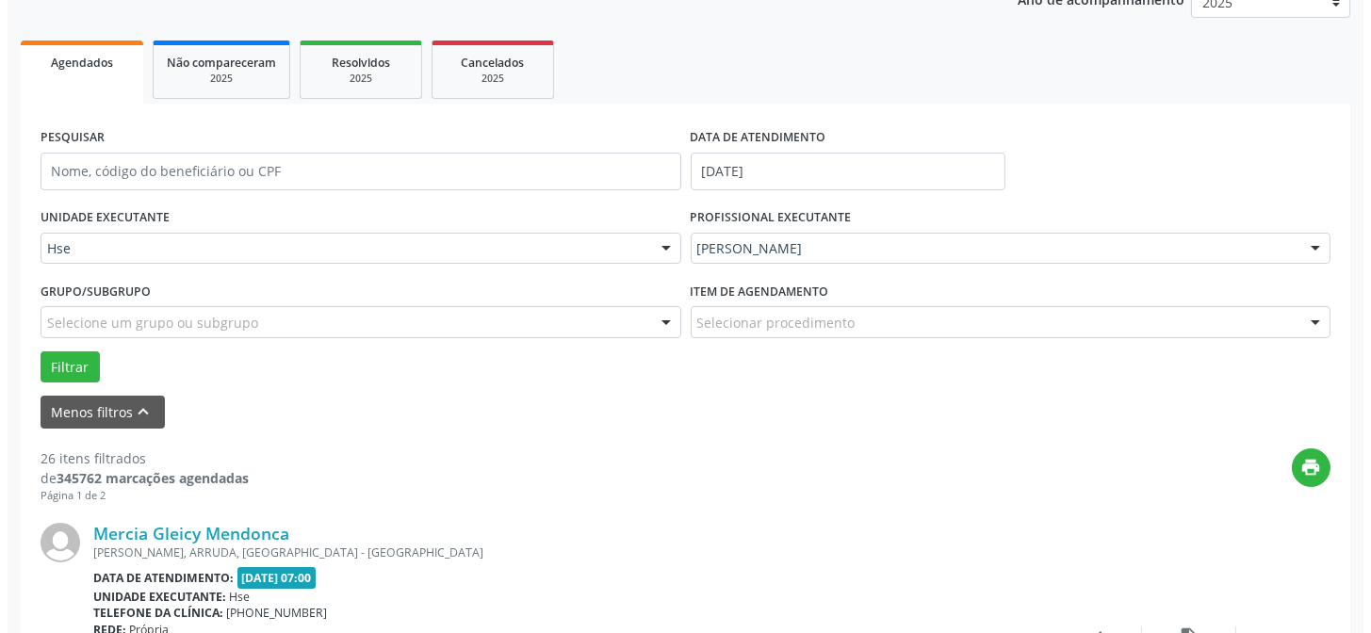
scroll to position [425, 0]
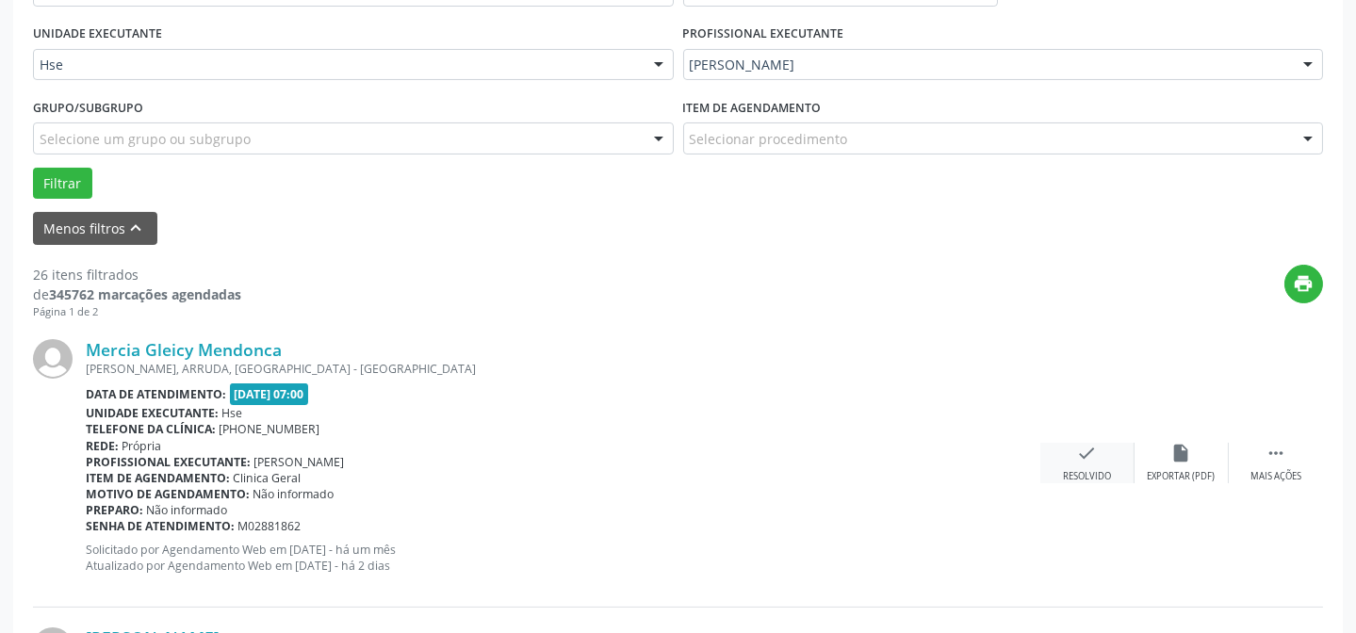
click at [1077, 451] on icon "check" at bounding box center [1087, 453] width 21 height 21
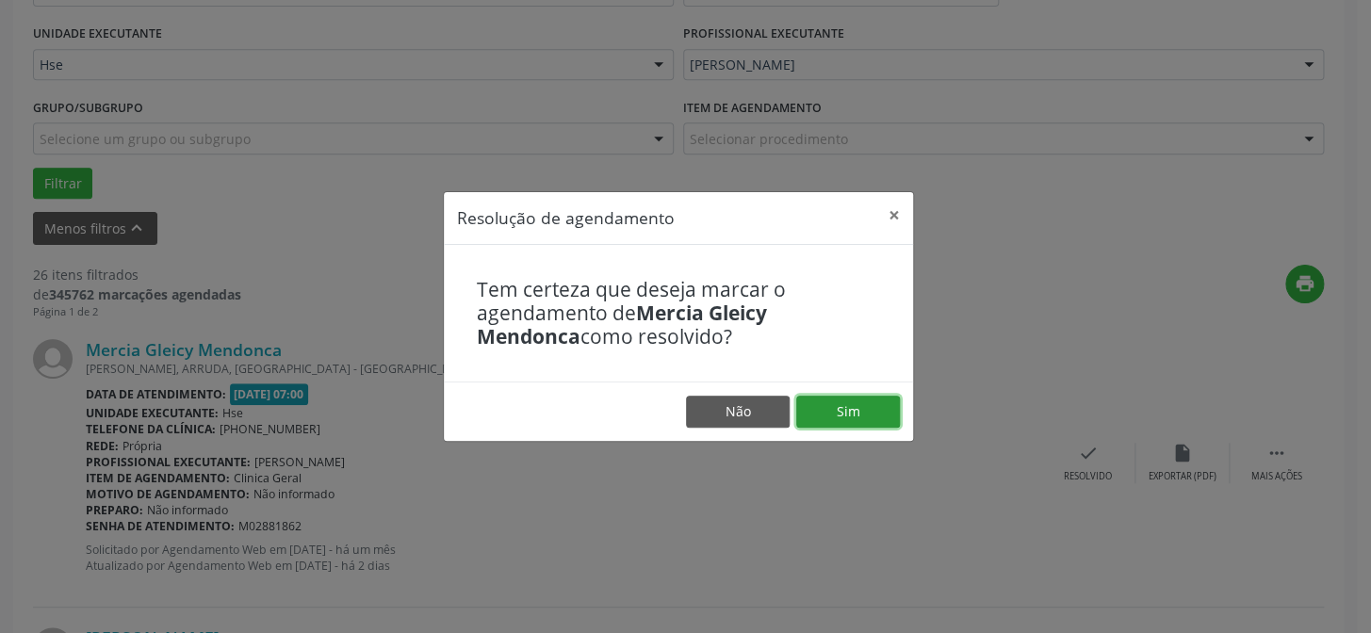
click at [796, 404] on button "Sim" at bounding box center [848, 412] width 104 height 32
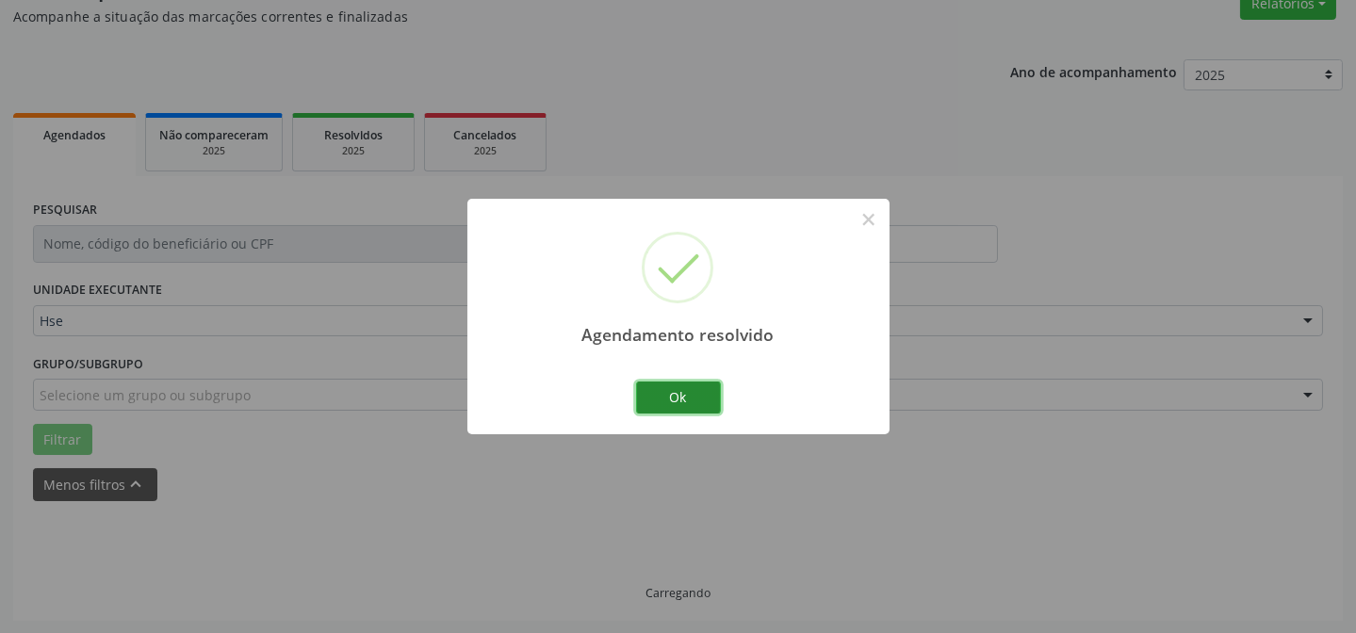
click at [693, 403] on button "Ok" at bounding box center [678, 398] width 85 height 32
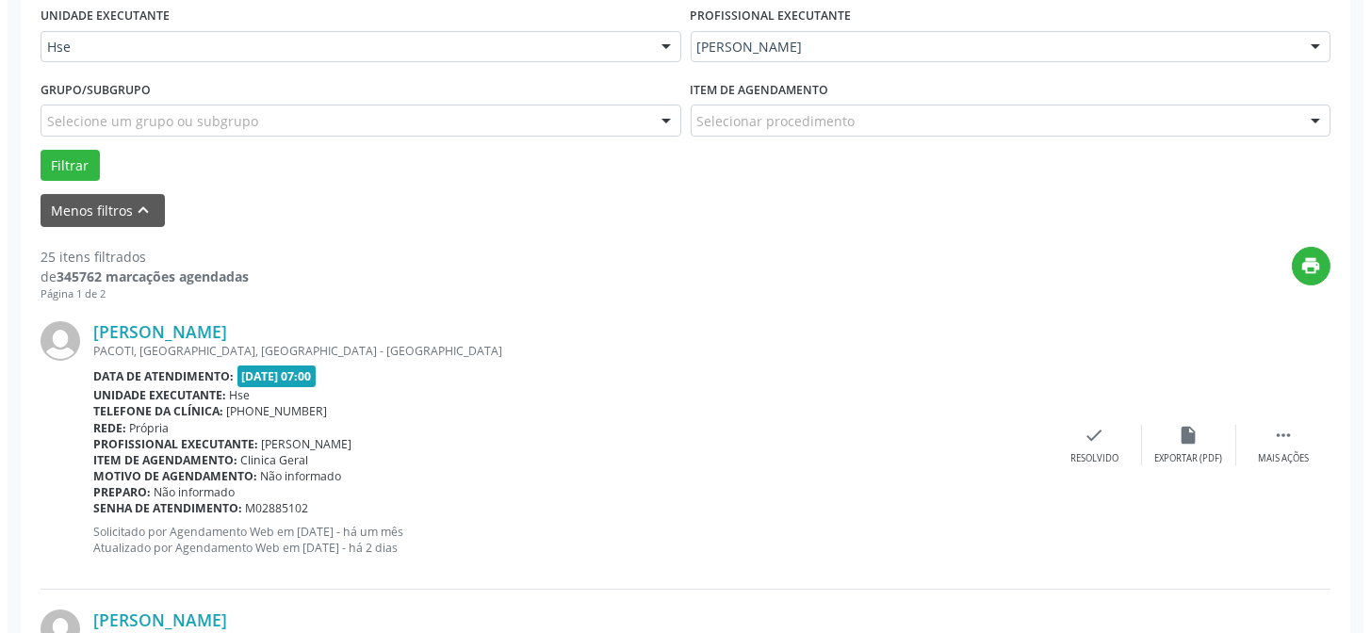
scroll to position [445, 0]
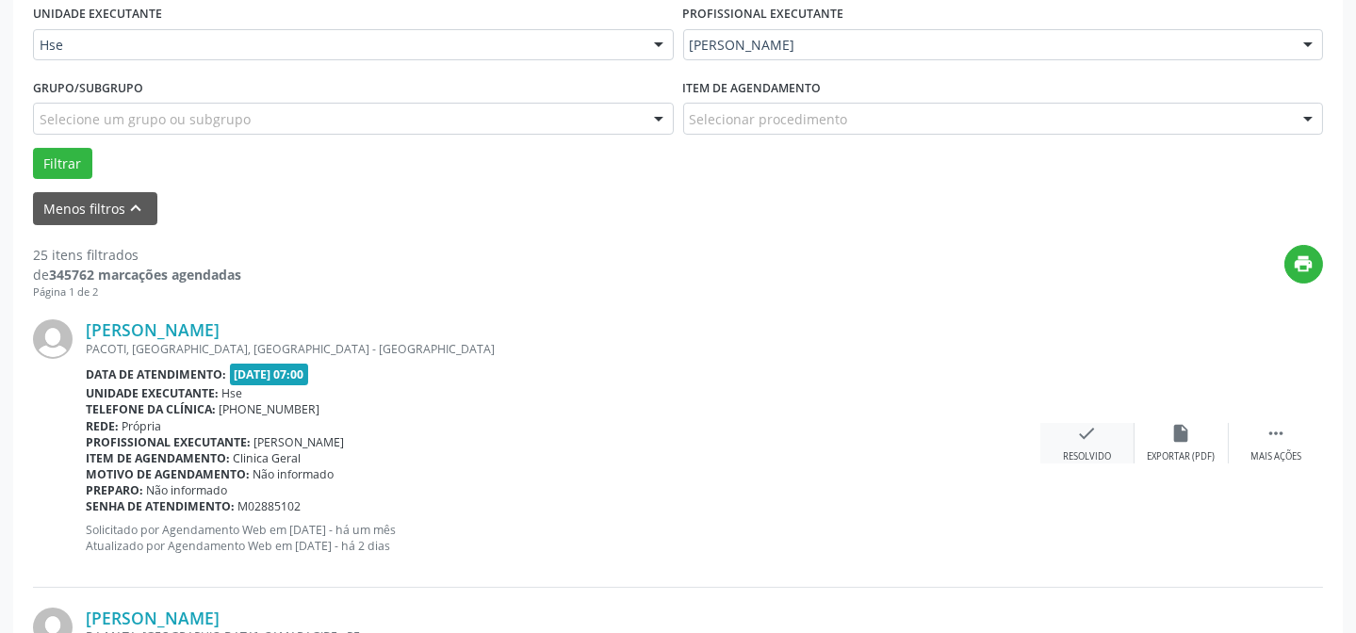
click at [1083, 438] on icon "check" at bounding box center [1087, 433] width 21 height 21
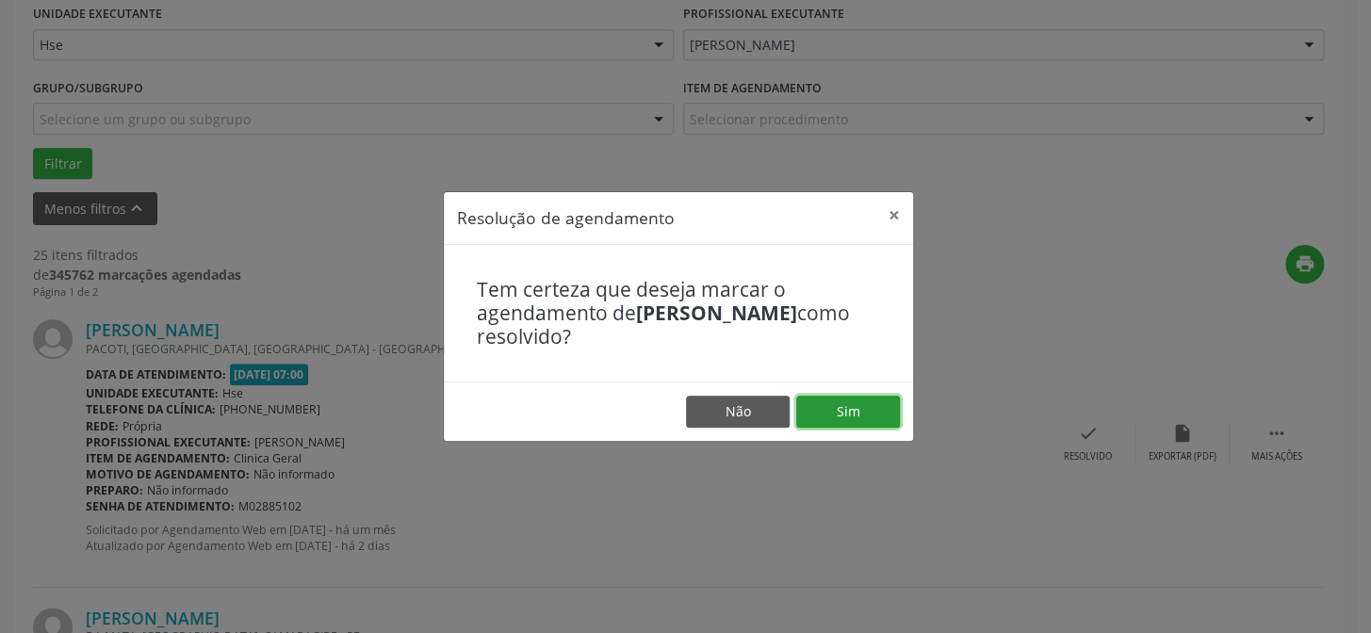
click at [870, 405] on button "Sim" at bounding box center [848, 412] width 104 height 32
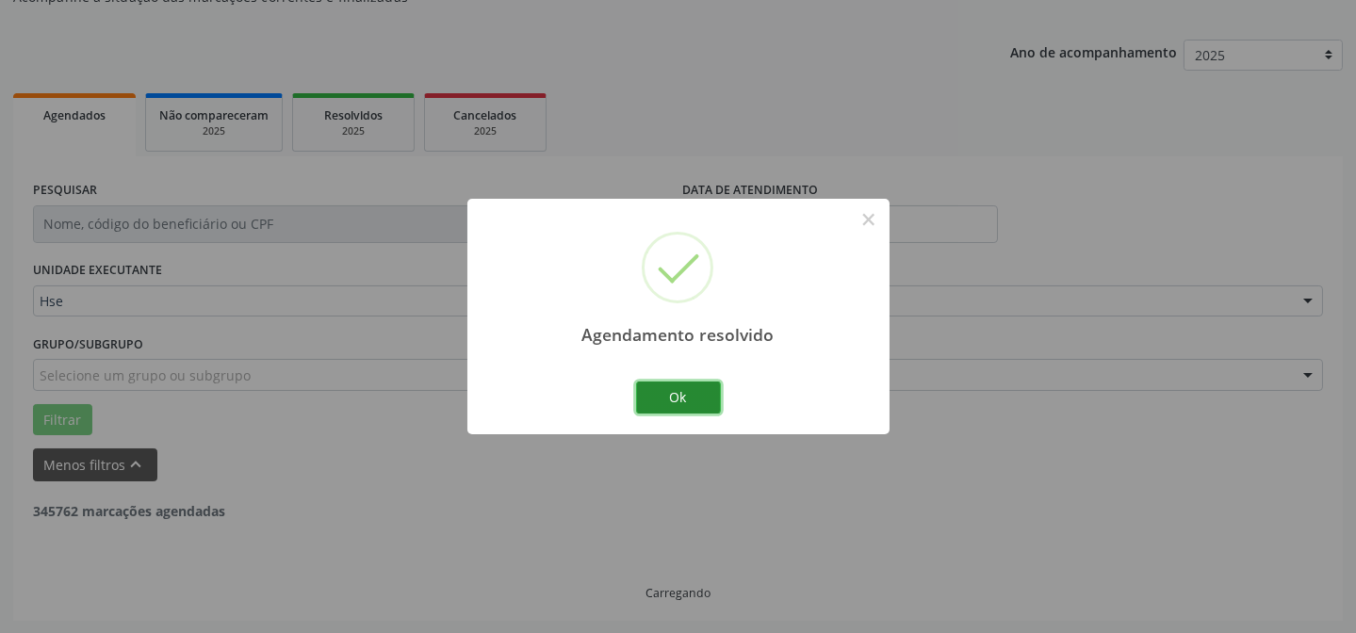
click at [698, 388] on button "Ok" at bounding box center [678, 398] width 85 height 32
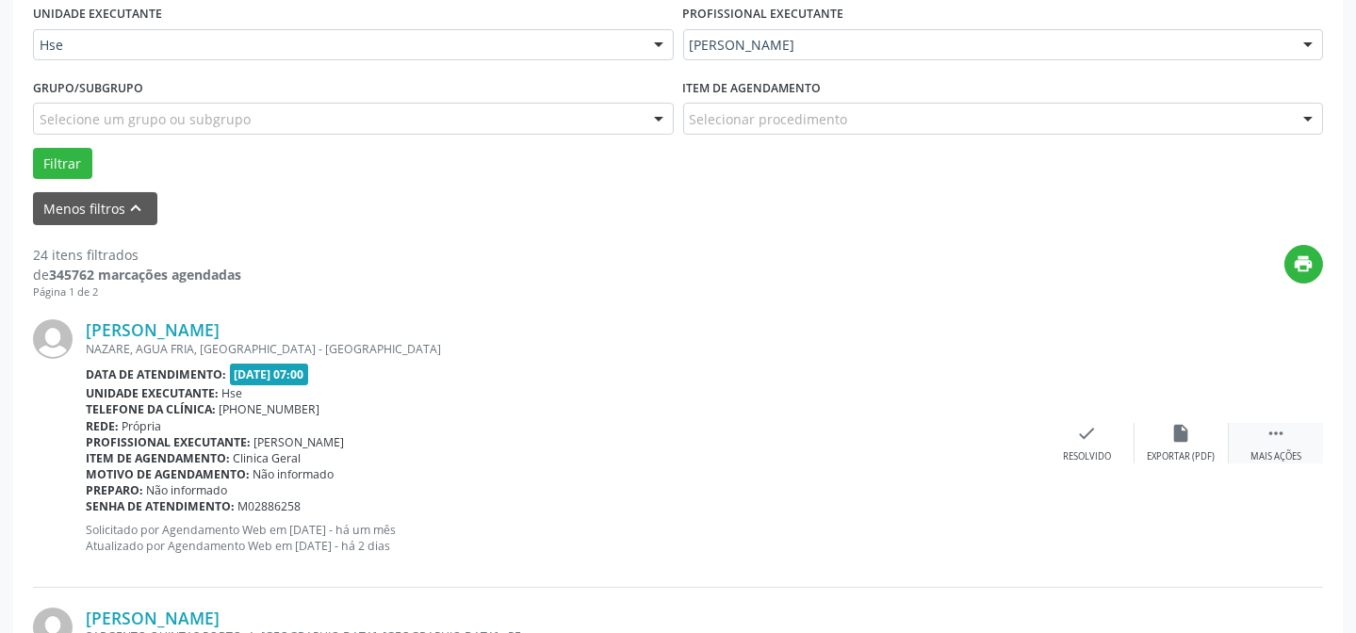
click at [1270, 442] on div " Mais ações" at bounding box center [1276, 443] width 94 height 41
click at [1191, 440] on icon "alarm_off" at bounding box center [1182, 433] width 21 height 21
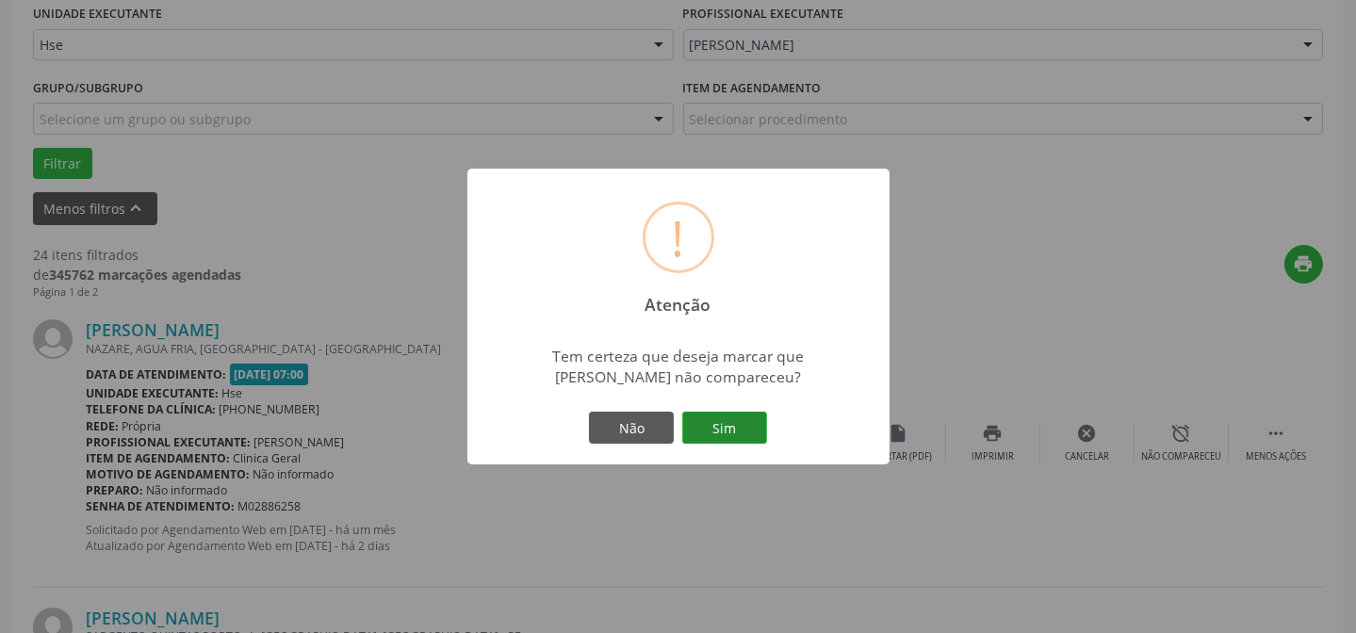
click at [705, 435] on button "Sim" at bounding box center [724, 428] width 85 height 32
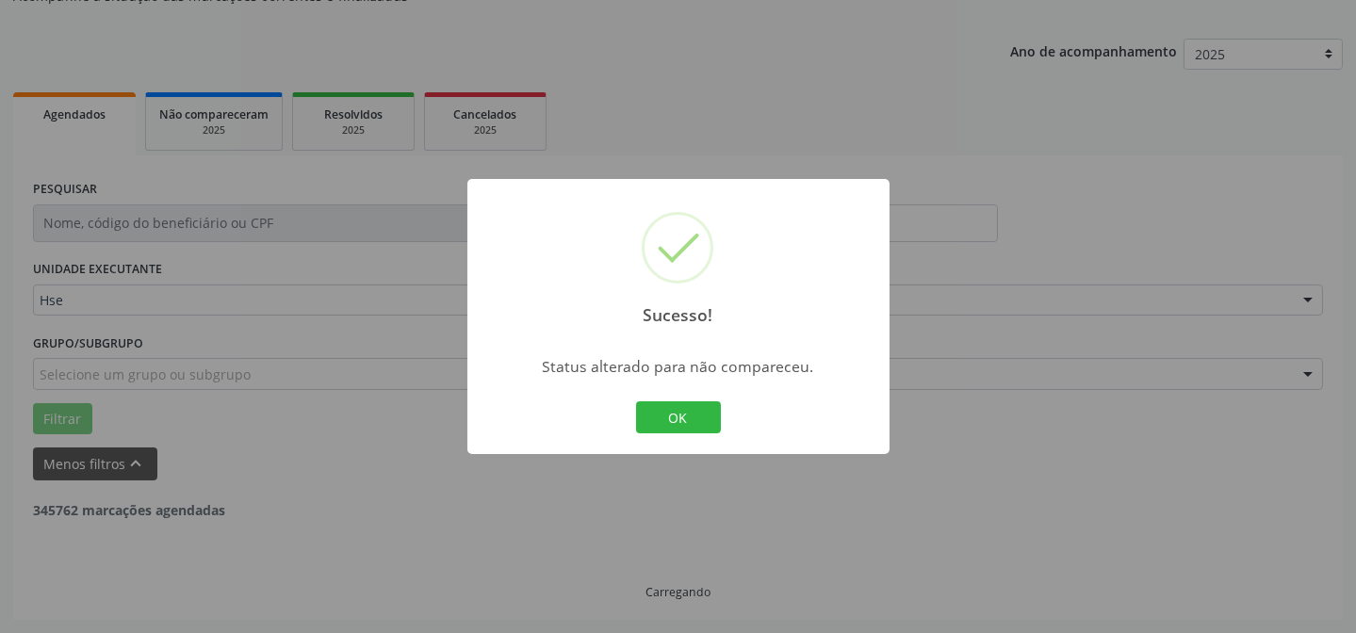
scroll to position [189, 0]
click at [688, 427] on button "OK" at bounding box center [678, 418] width 85 height 32
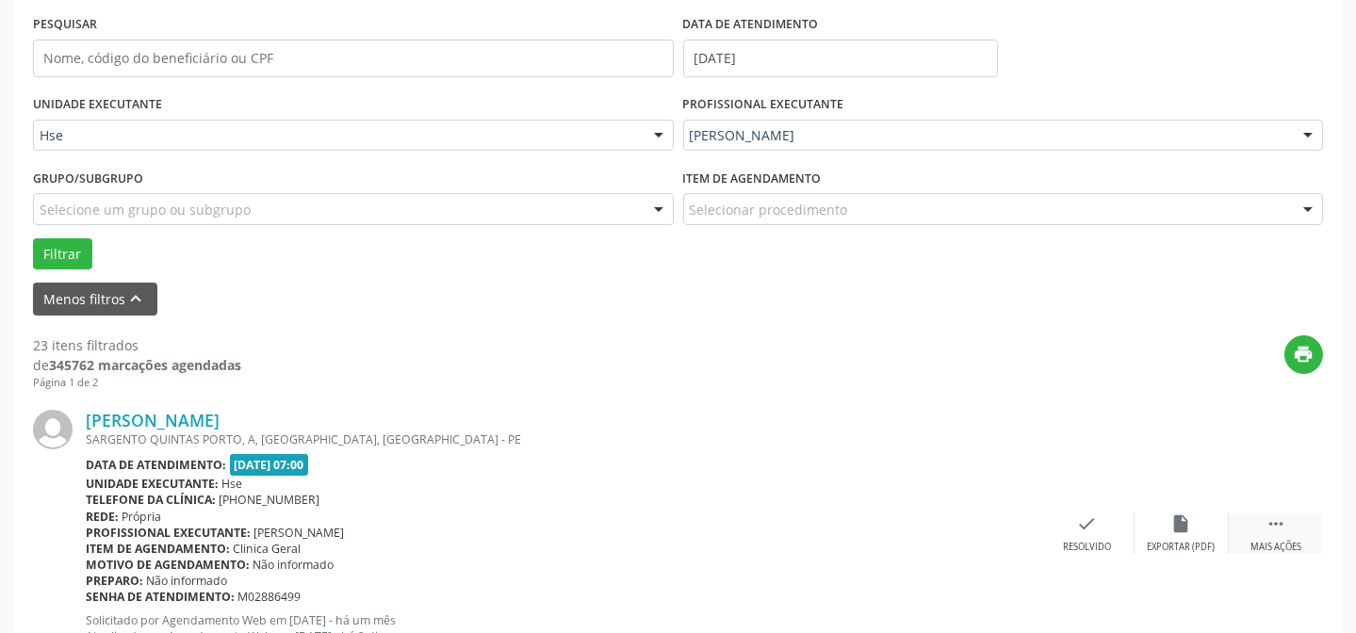
scroll to position [359, 0]
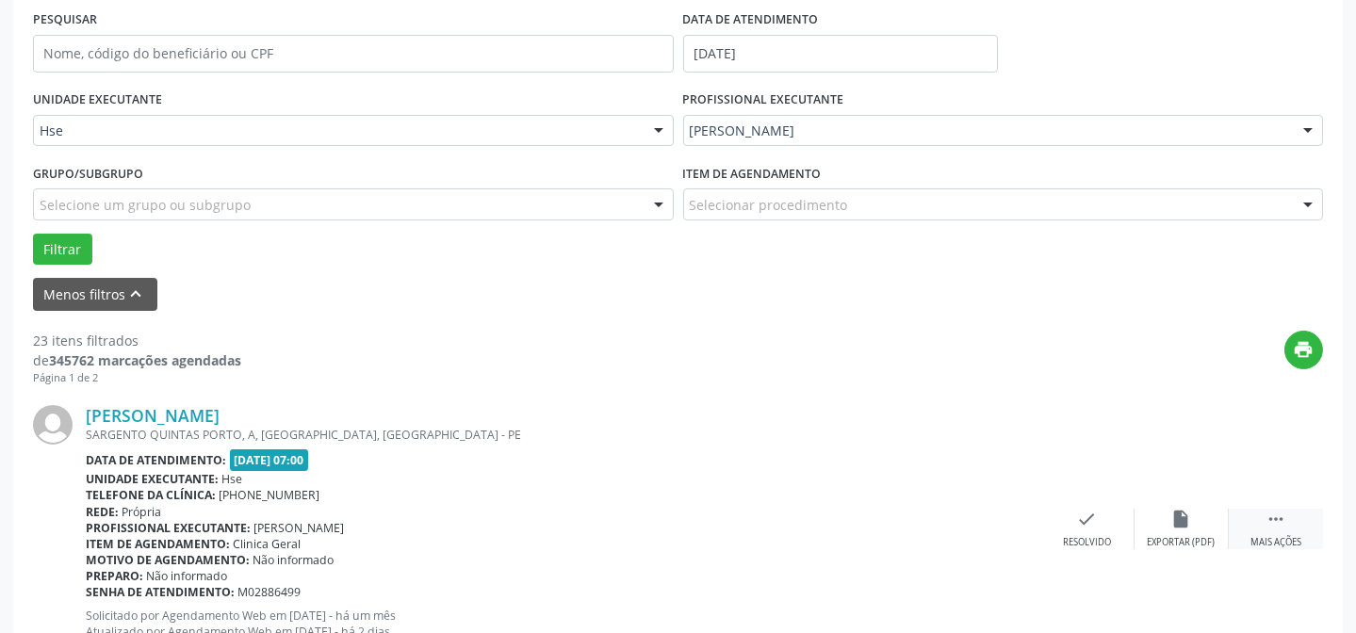
click at [1278, 524] on icon "" at bounding box center [1276, 519] width 21 height 21
click at [1194, 525] on div "alarm_off Não compareceu" at bounding box center [1182, 529] width 94 height 41
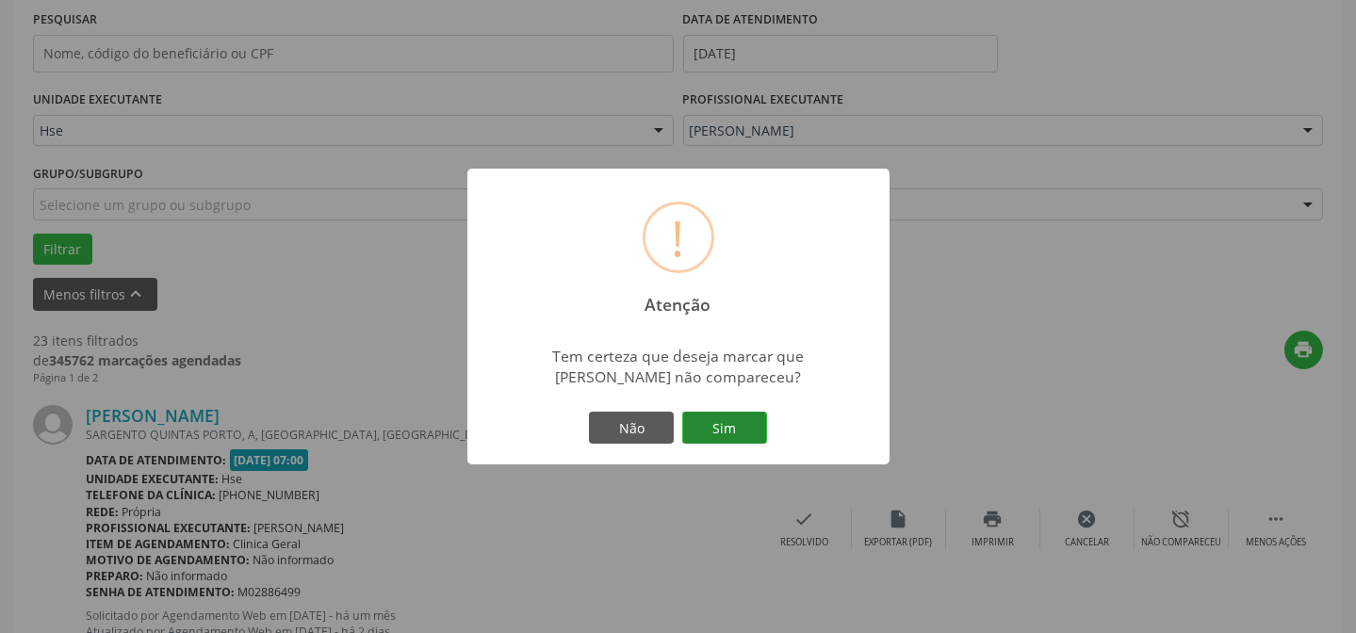
drag, startPoint x: 747, startPoint y: 407, endPoint x: 741, endPoint y: 416, distance: 10.7
click at [743, 413] on div "Não Sim" at bounding box center [678, 428] width 187 height 40
click at [741, 417] on button "Sim" at bounding box center [724, 428] width 85 height 32
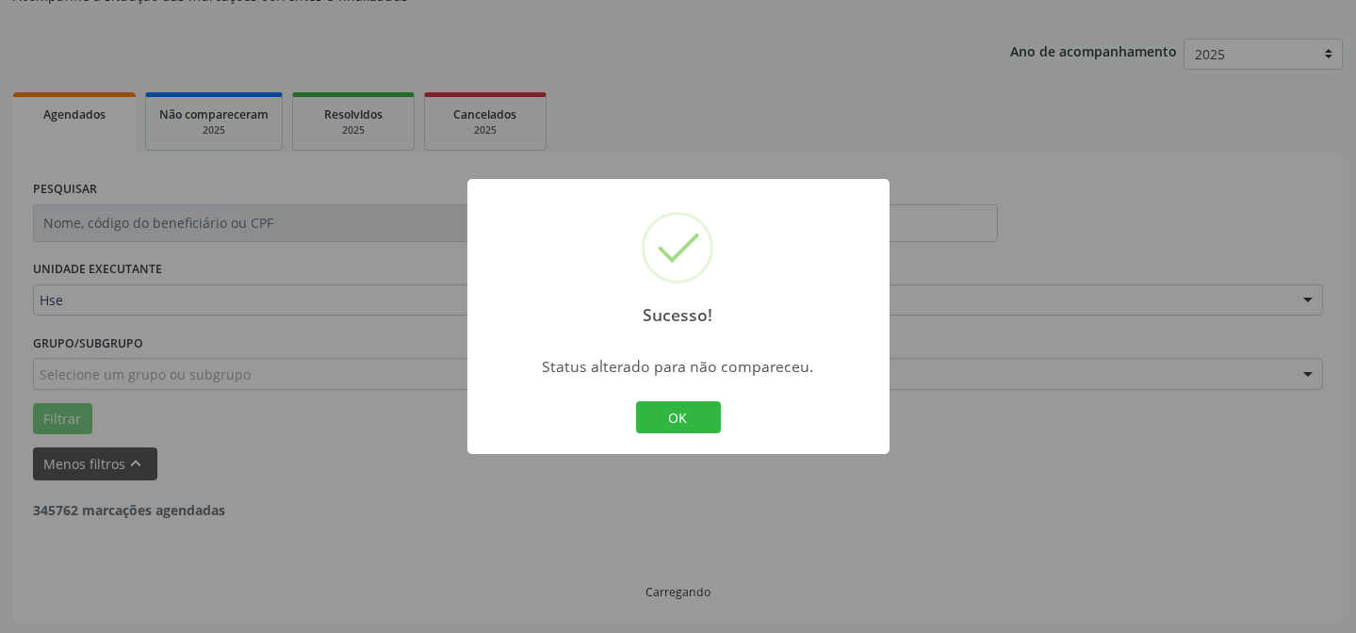
scroll to position [189, 0]
click at [664, 411] on button "OK" at bounding box center [678, 418] width 85 height 32
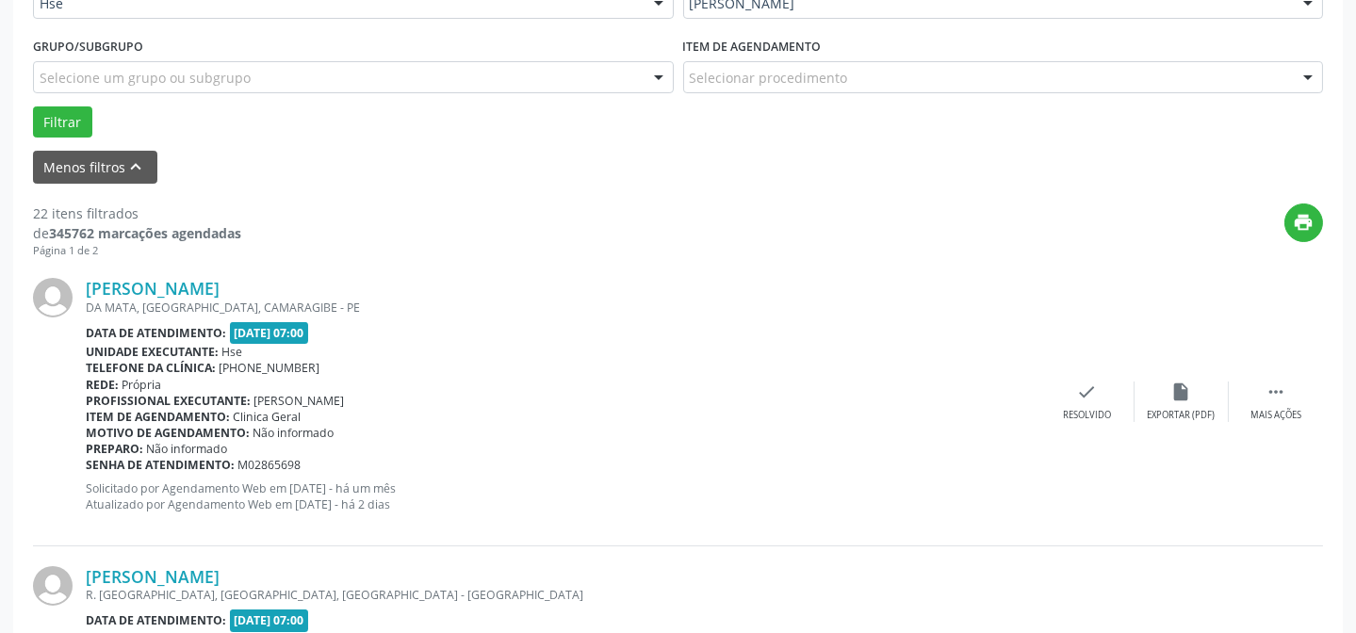
scroll to position [531, 0]
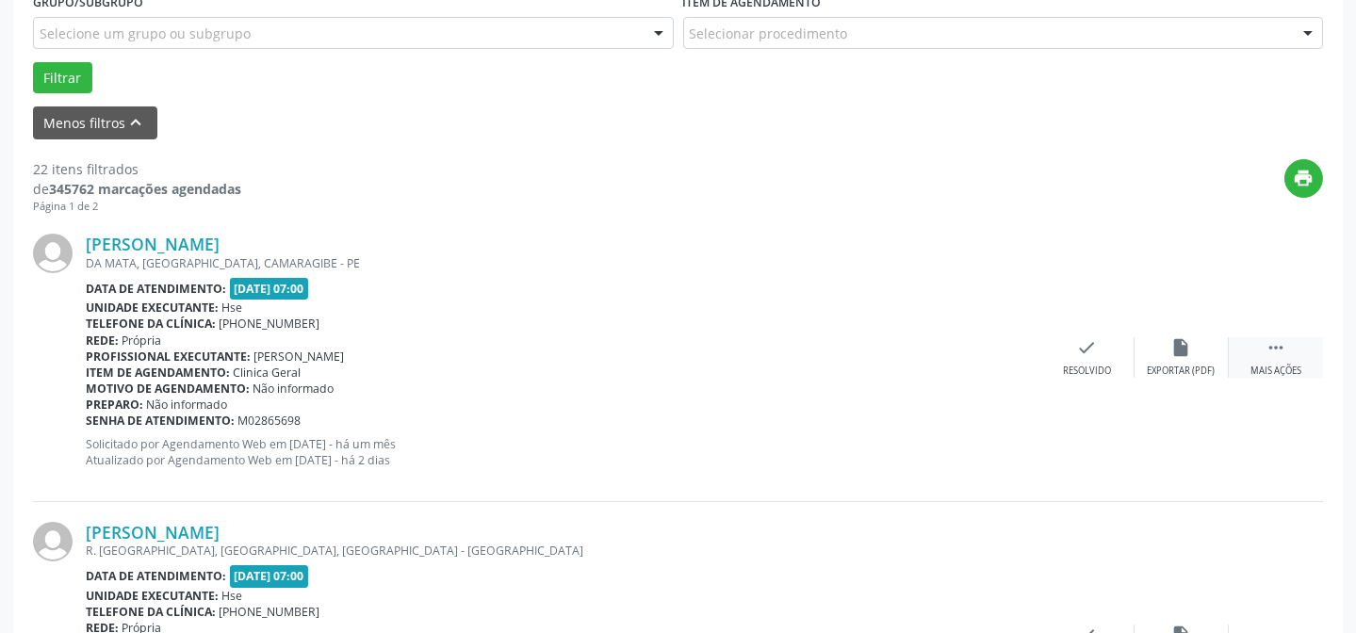
click at [1256, 358] on div " Mais ações" at bounding box center [1276, 357] width 94 height 41
click at [1203, 358] on div "alarm_off Não compareceu" at bounding box center [1182, 357] width 94 height 41
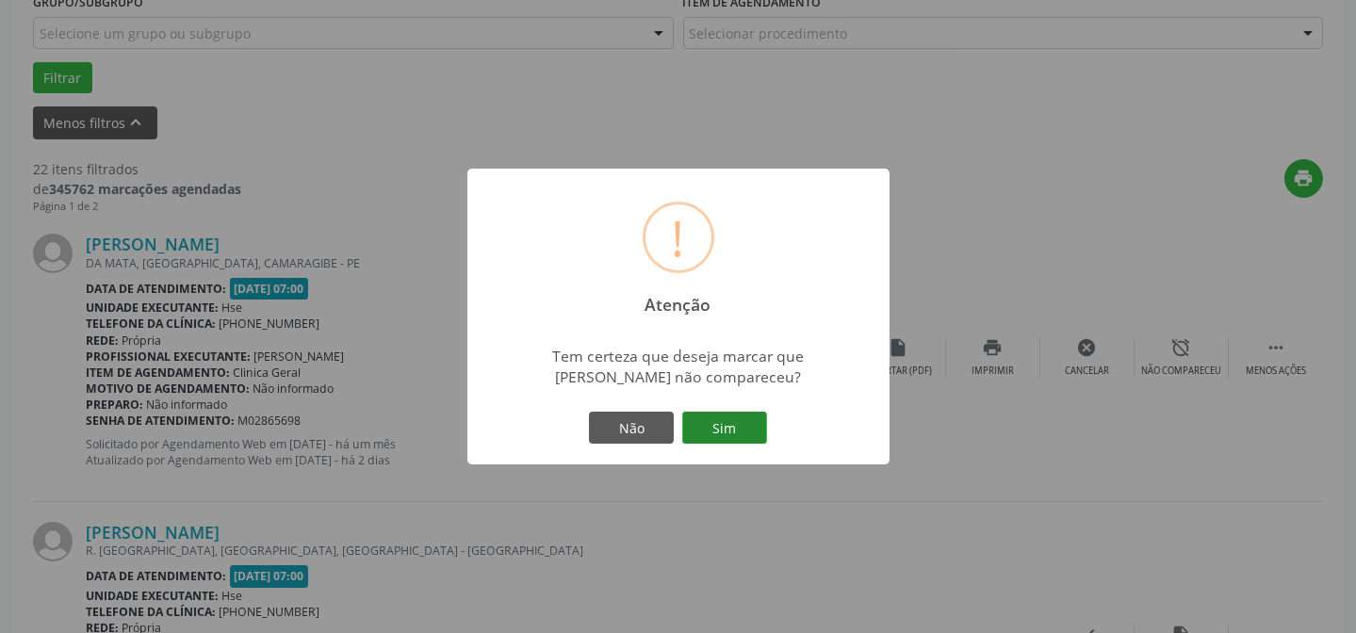
click at [724, 420] on button "Sim" at bounding box center [724, 428] width 85 height 32
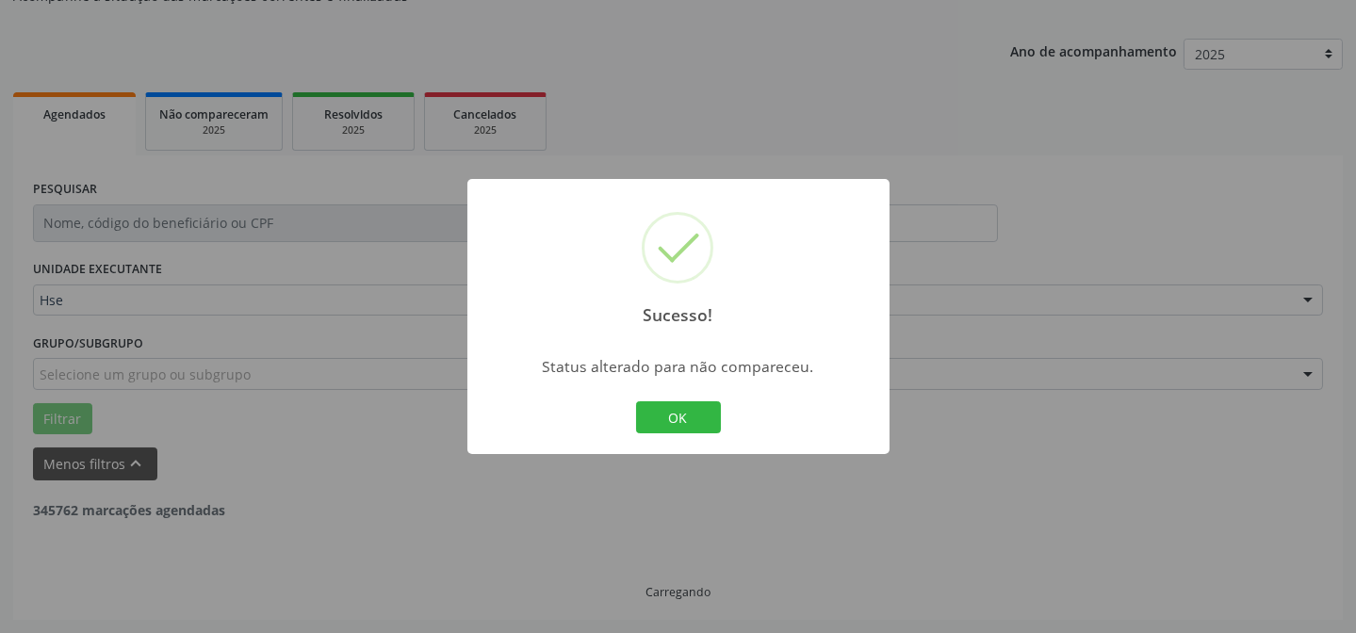
scroll to position [189, 0]
click at [680, 414] on button "OK" at bounding box center [678, 418] width 85 height 32
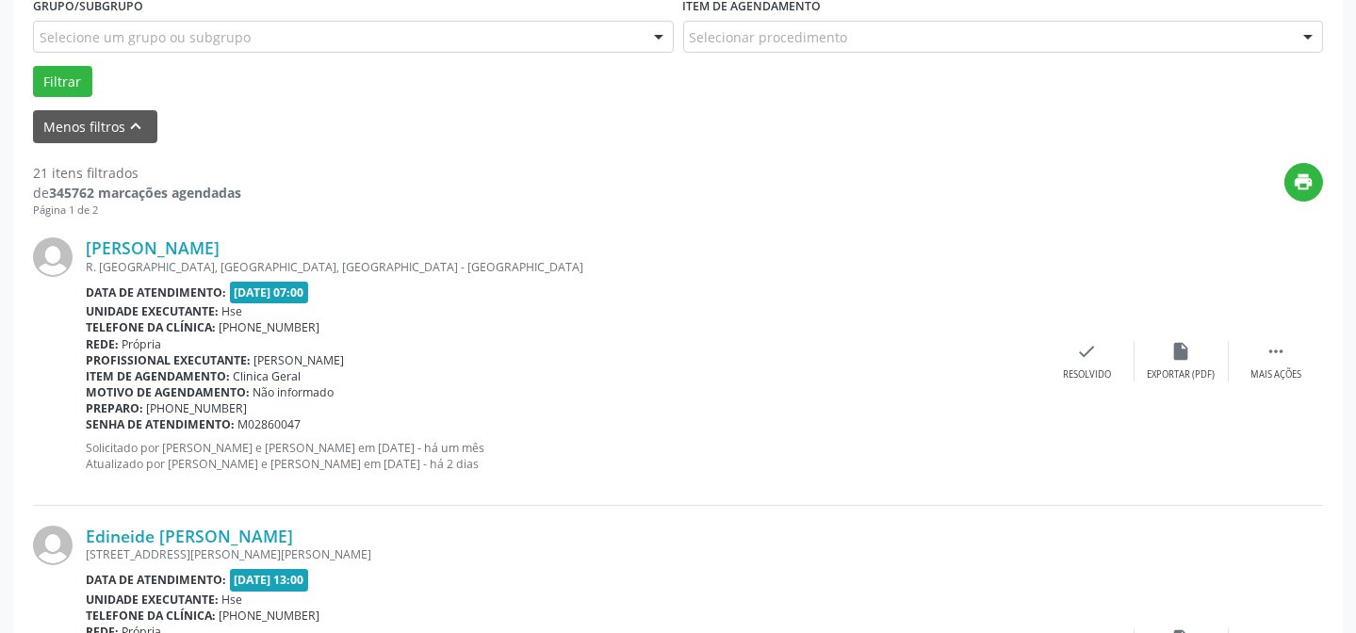
scroll to position [531, 0]
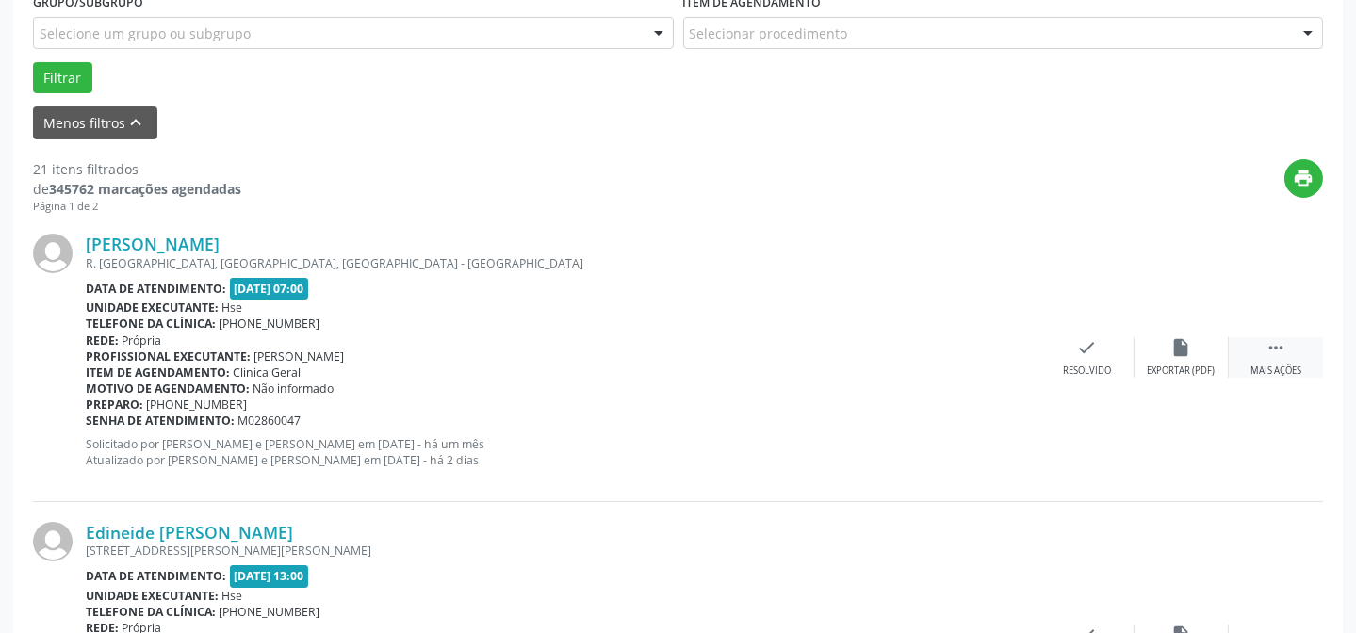
click at [1277, 353] on icon "" at bounding box center [1276, 347] width 21 height 21
click at [1188, 349] on icon "alarm_off" at bounding box center [1182, 347] width 21 height 21
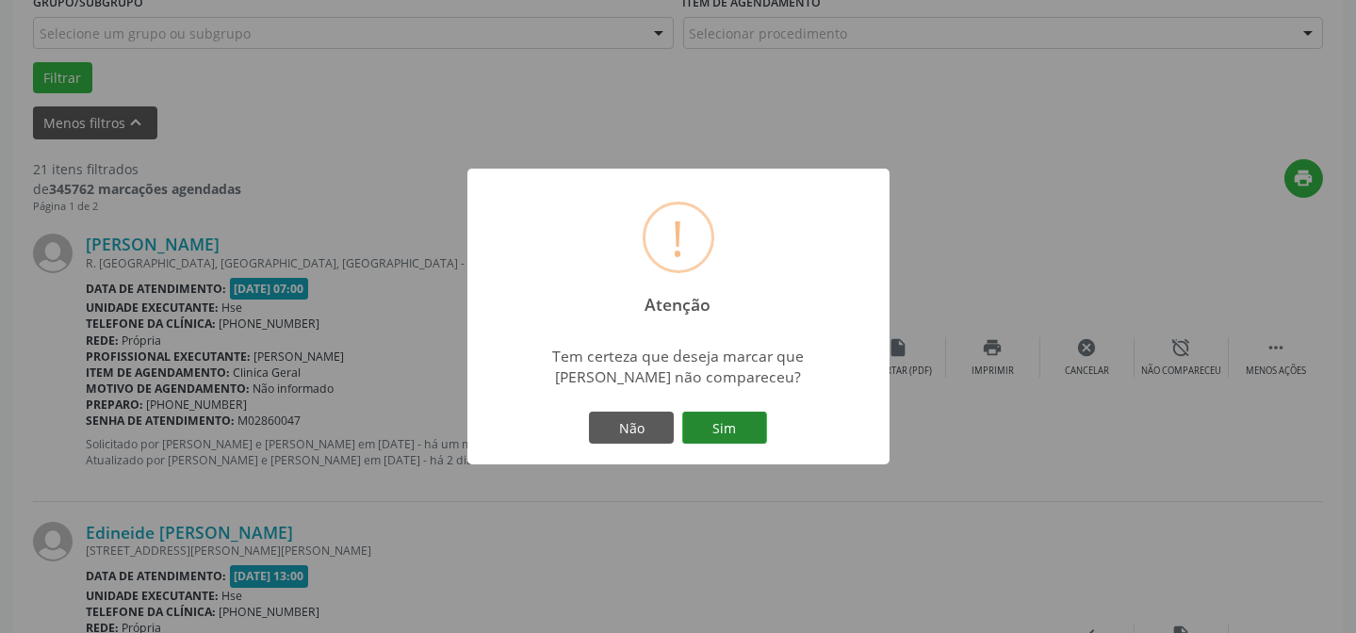
click at [730, 425] on button "Sim" at bounding box center [724, 428] width 85 height 32
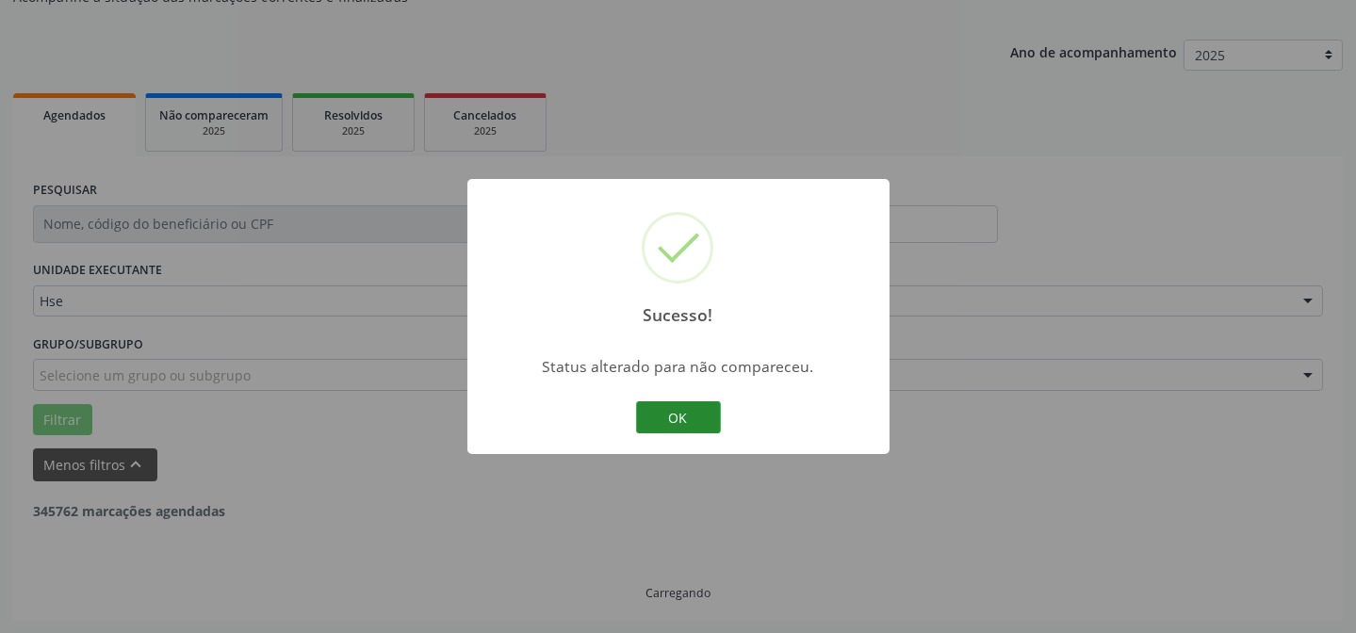
click at [688, 404] on button "OK" at bounding box center [678, 418] width 85 height 32
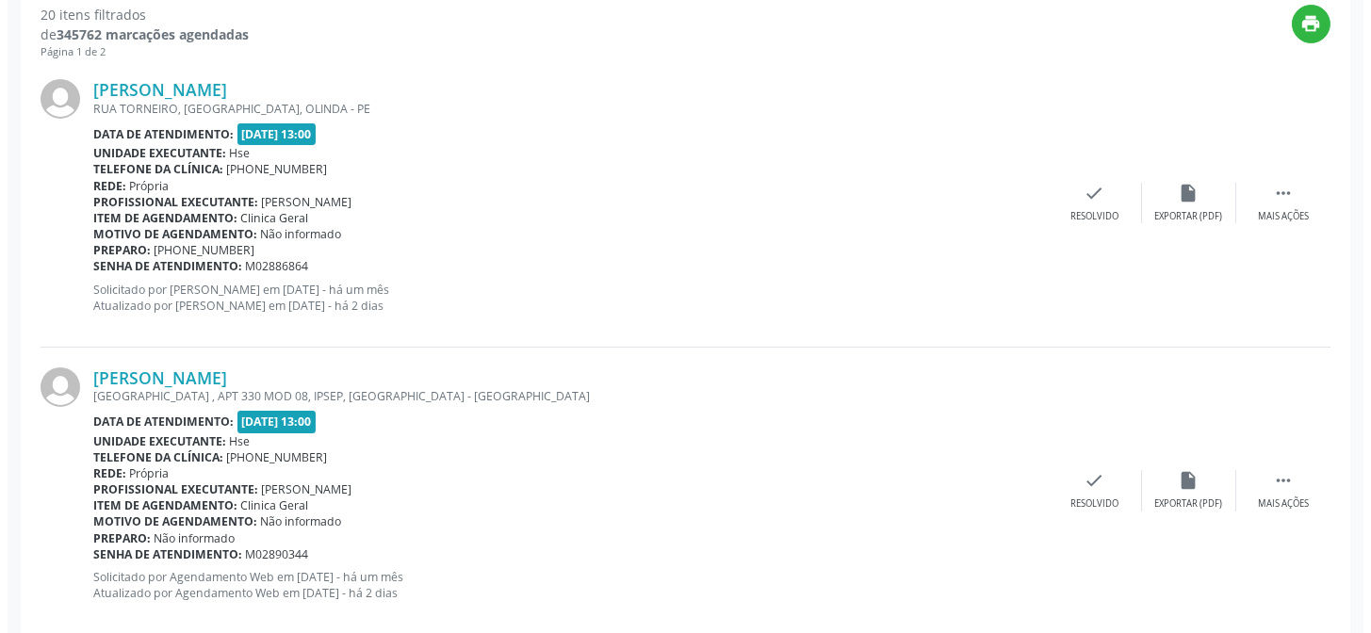
scroll to position [702, 0]
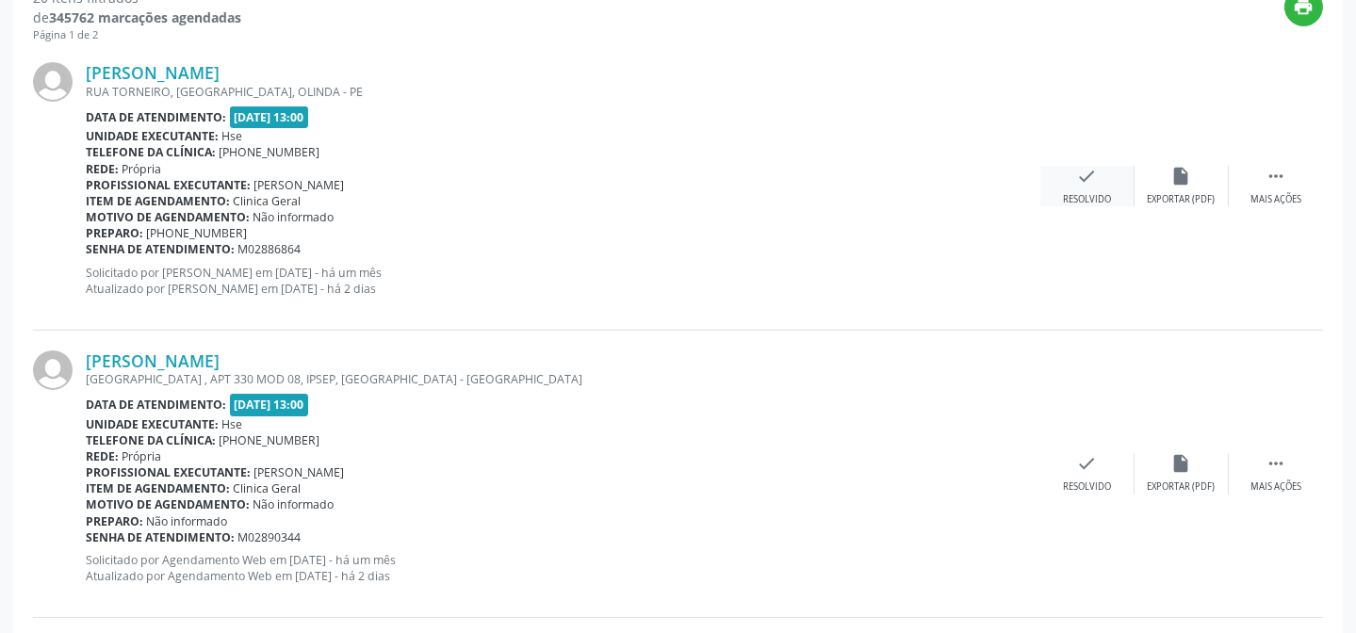
click at [1064, 181] on div "check Resolvido" at bounding box center [1088, 186] width 94 height 41
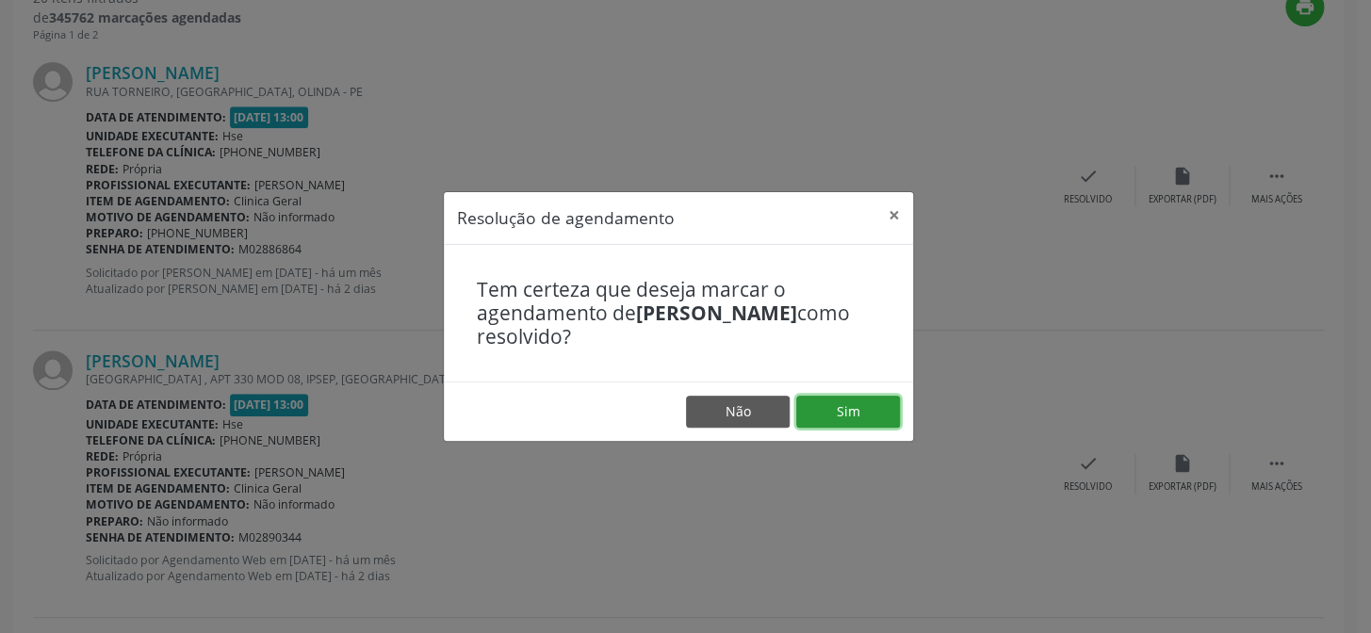
click at [878, 411] on button "Sim" at bounding box center [848, 412] width 104 height 32
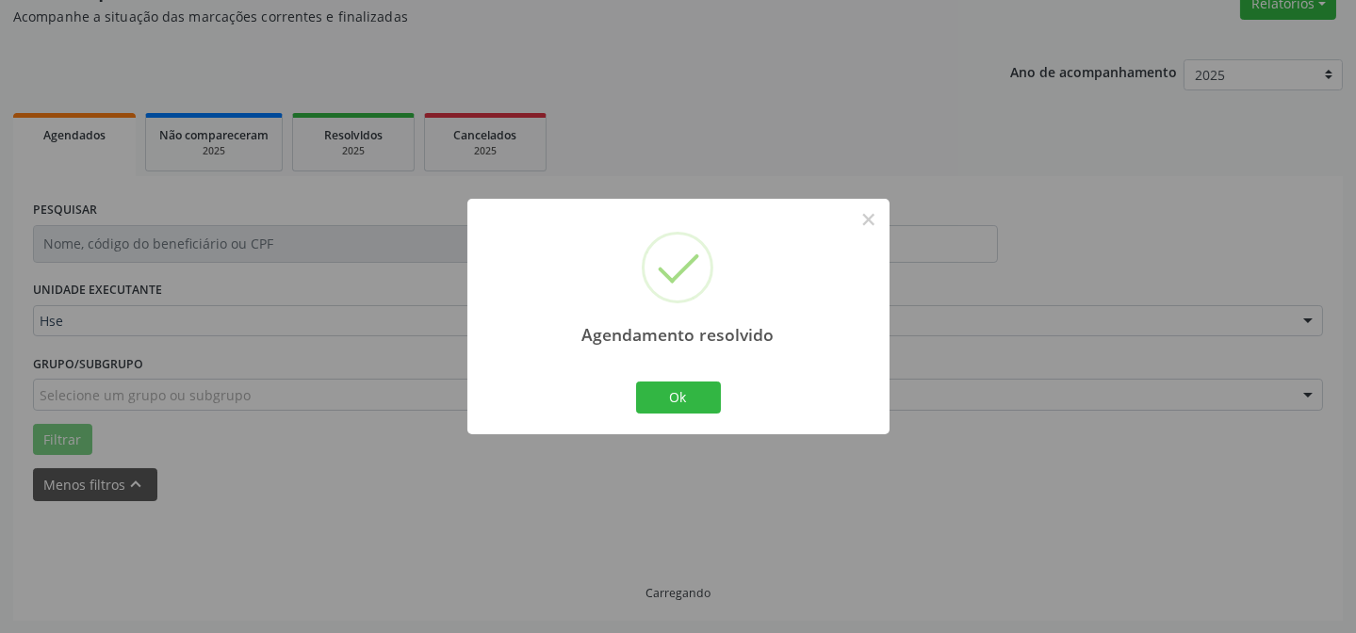
scroll to position [189, 0]
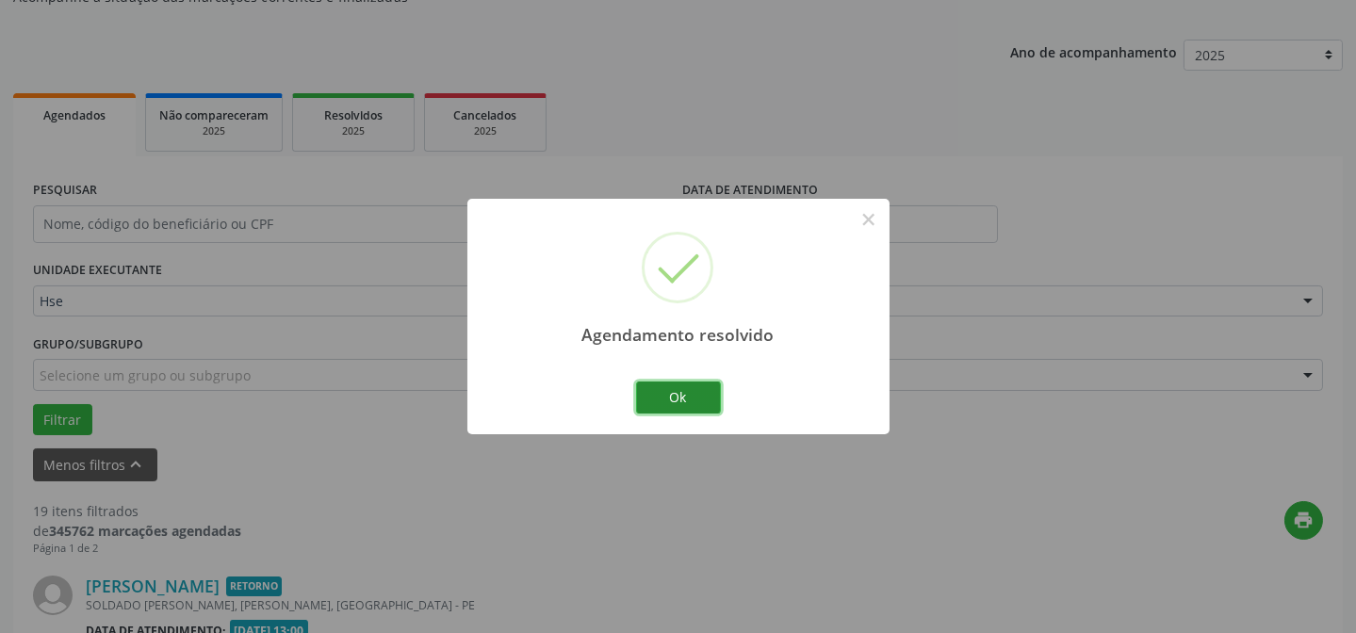
click at [681, 403] on button "Ok" at bounding box center [678, 398] width 85 height 32
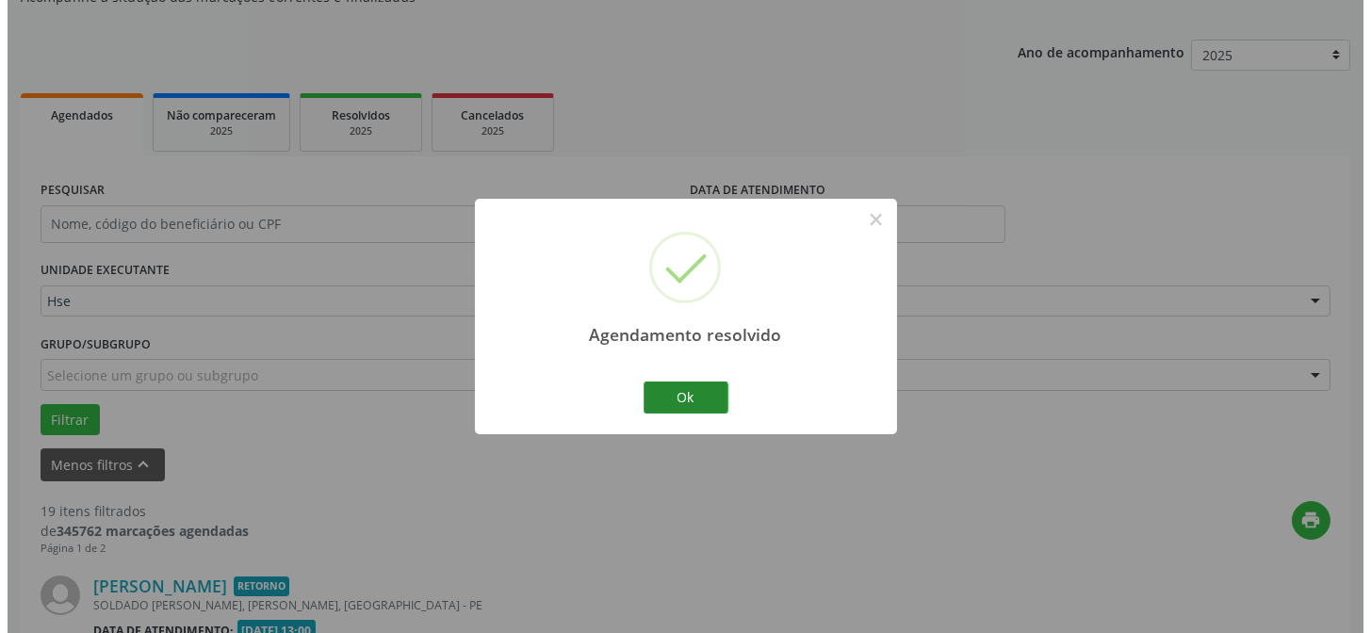
scroll to position [702, 0]
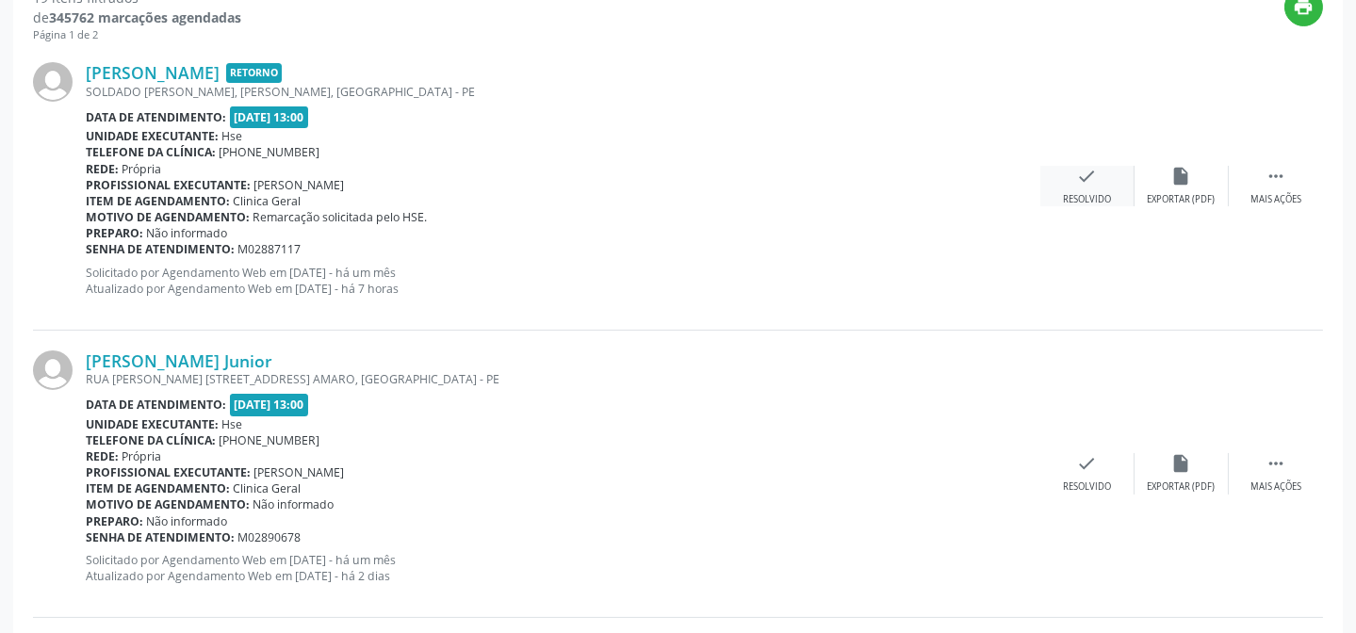
click at [1078, 194] on div "Resolvido" at bounding box center [1087, 199] width 48 height 13
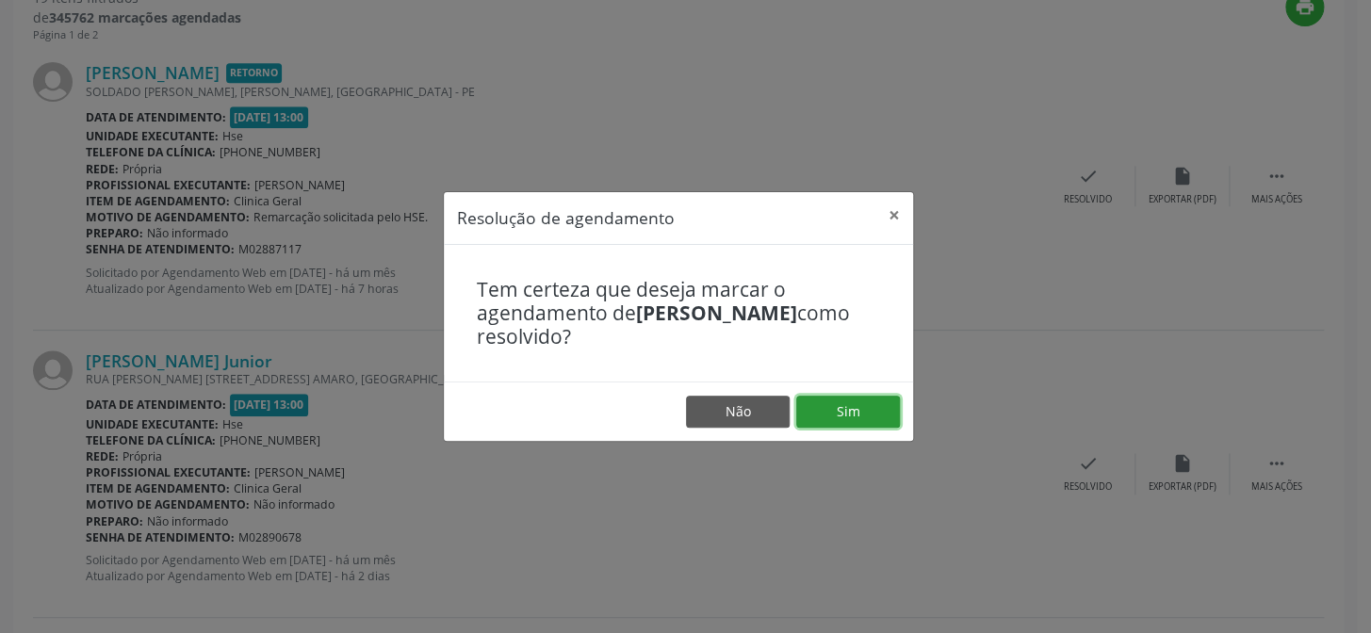
click at [859, 405] on button "Sim" at bounding box center [848, 412] width 104 height 32
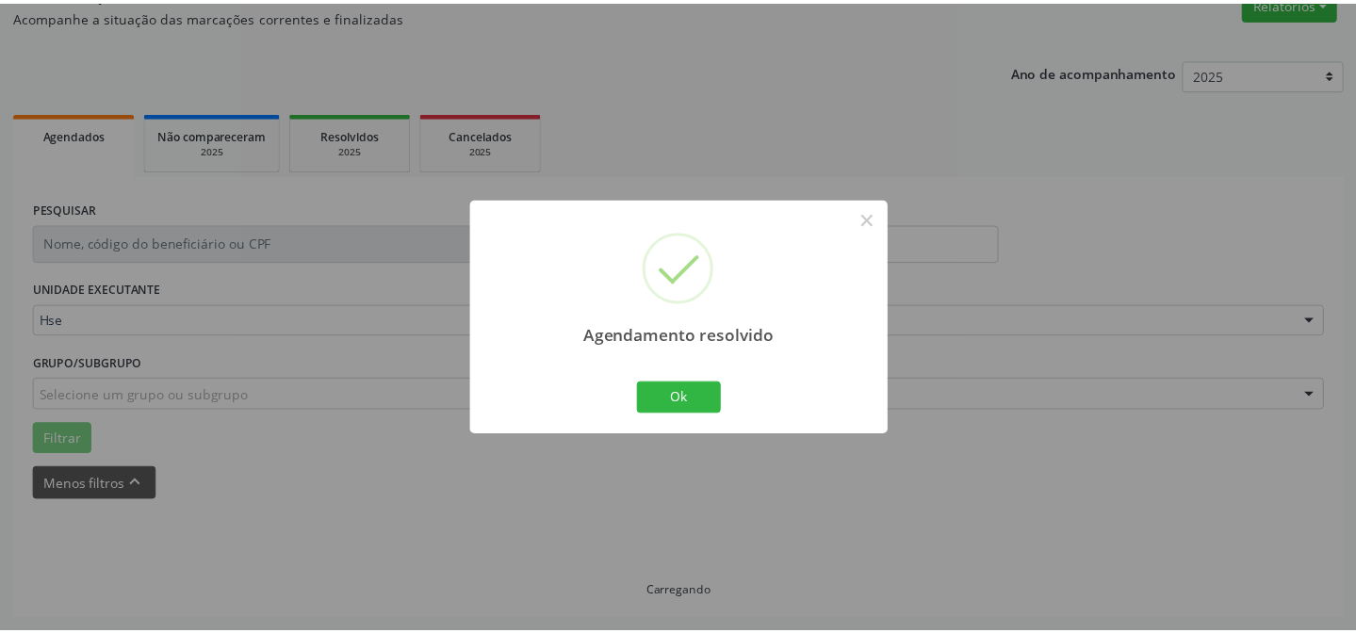
scroll to position [169, 0]
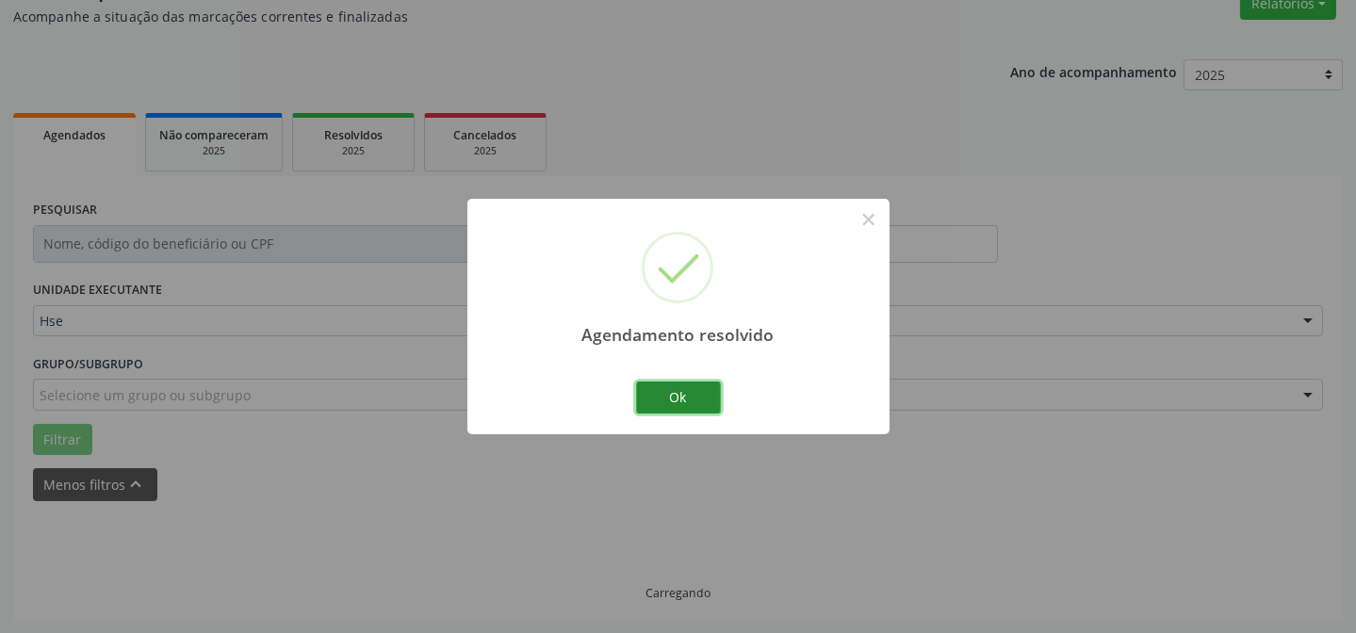
click at [707, 392] on button "Ok" at bounding box center [678, 398] width 85 height 32
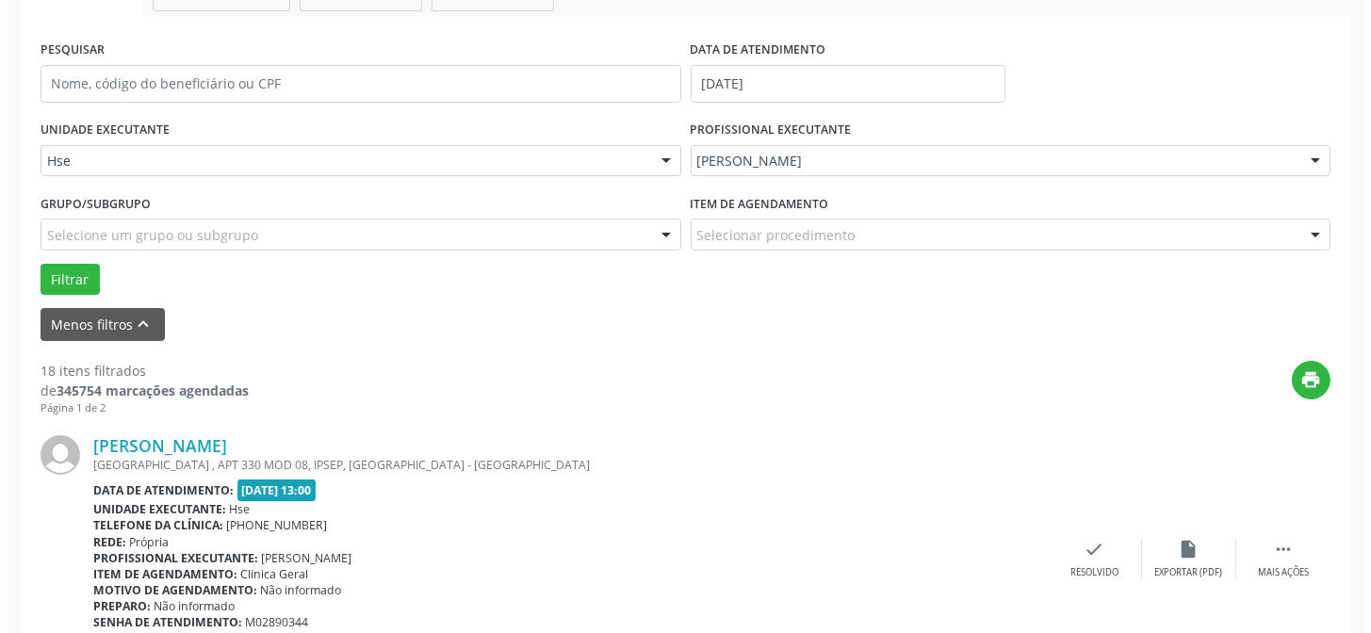
scroll to position [339, 0]
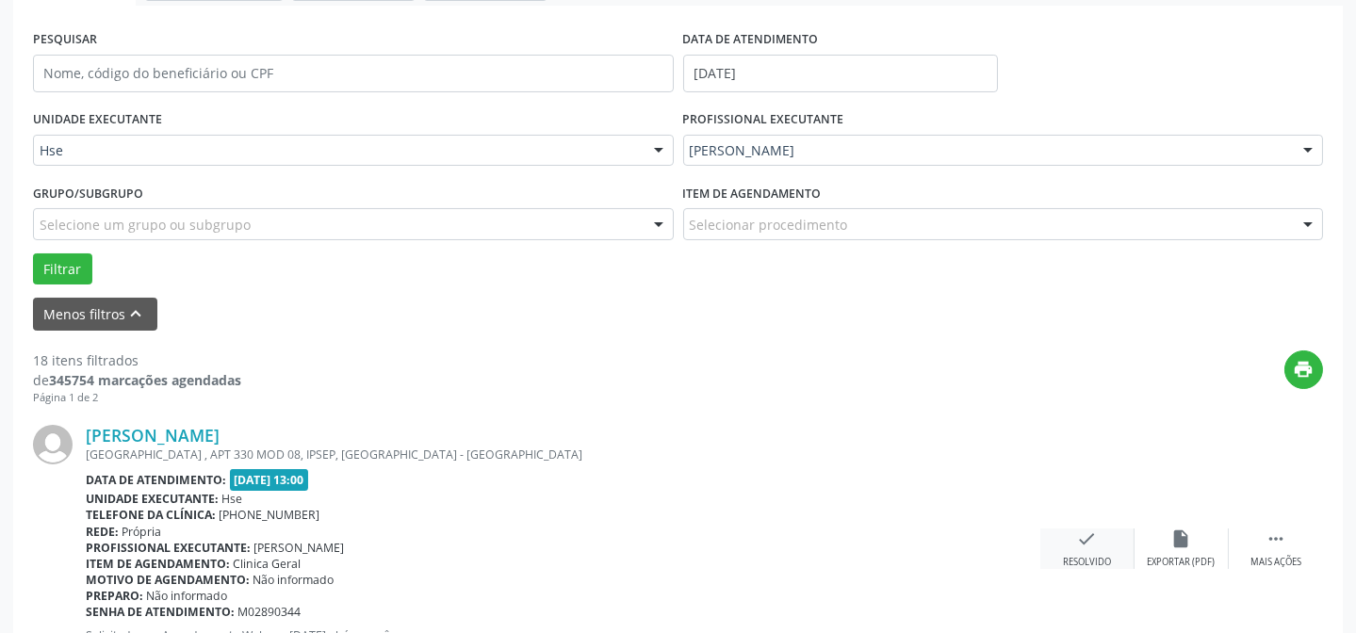
click at [1091, 541] on icon "check" at bounding box center [1087, 539] width 21 height 21
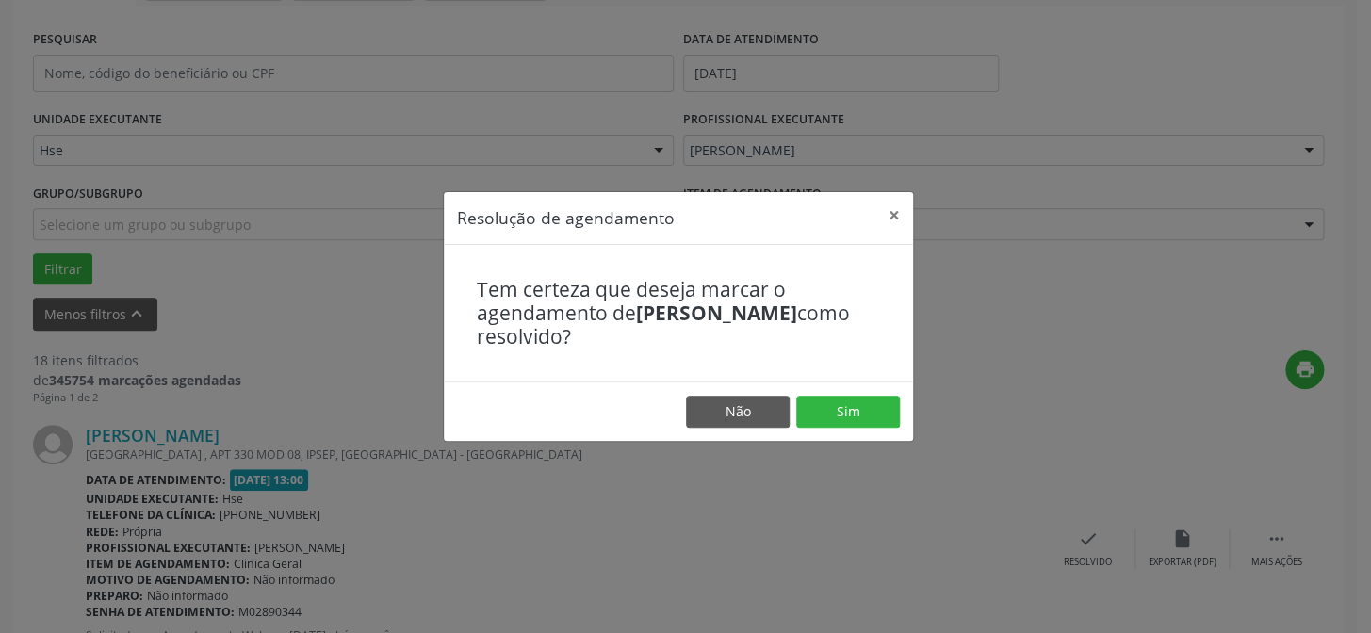
click at [859, 392] on footer "Não Sim" at bounding box center [678, 411] width 469 height 59
click at [857, 399] on button "Sim" at bounding box center [848, 412] width 104 height 32
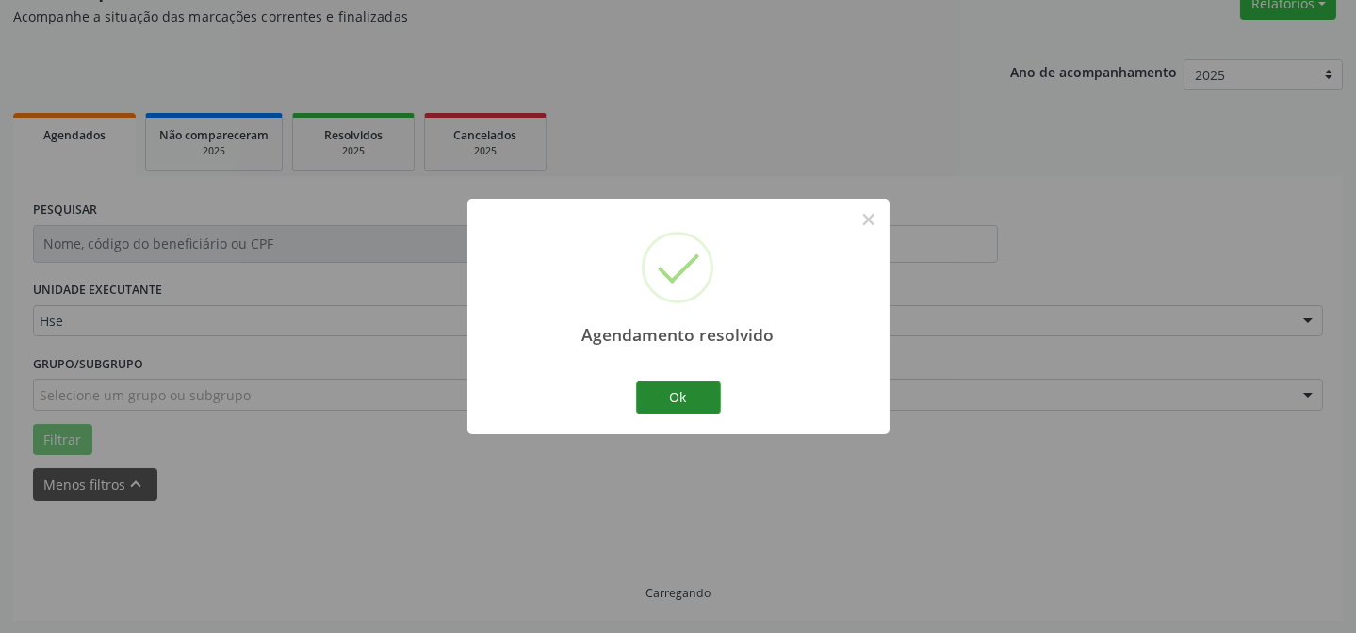
scroll to position [189, 0]
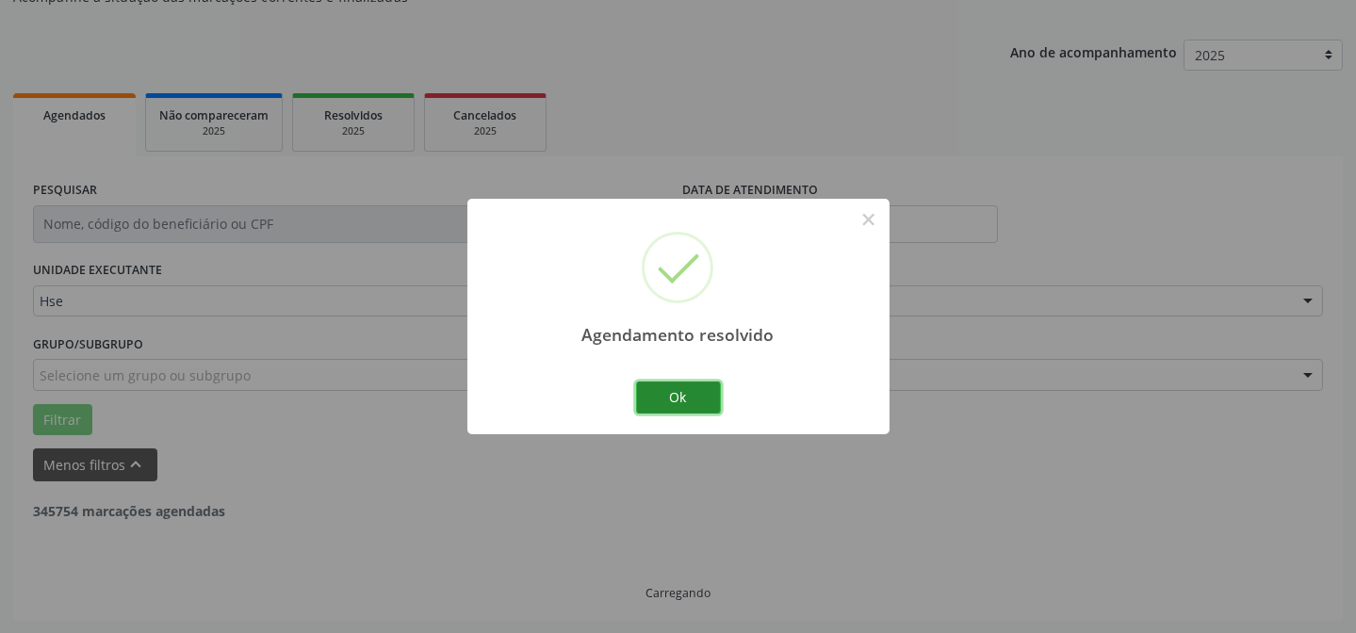
click at [683, 389] on button "Ok" at bounding box center [678, 398] width 85 height 32
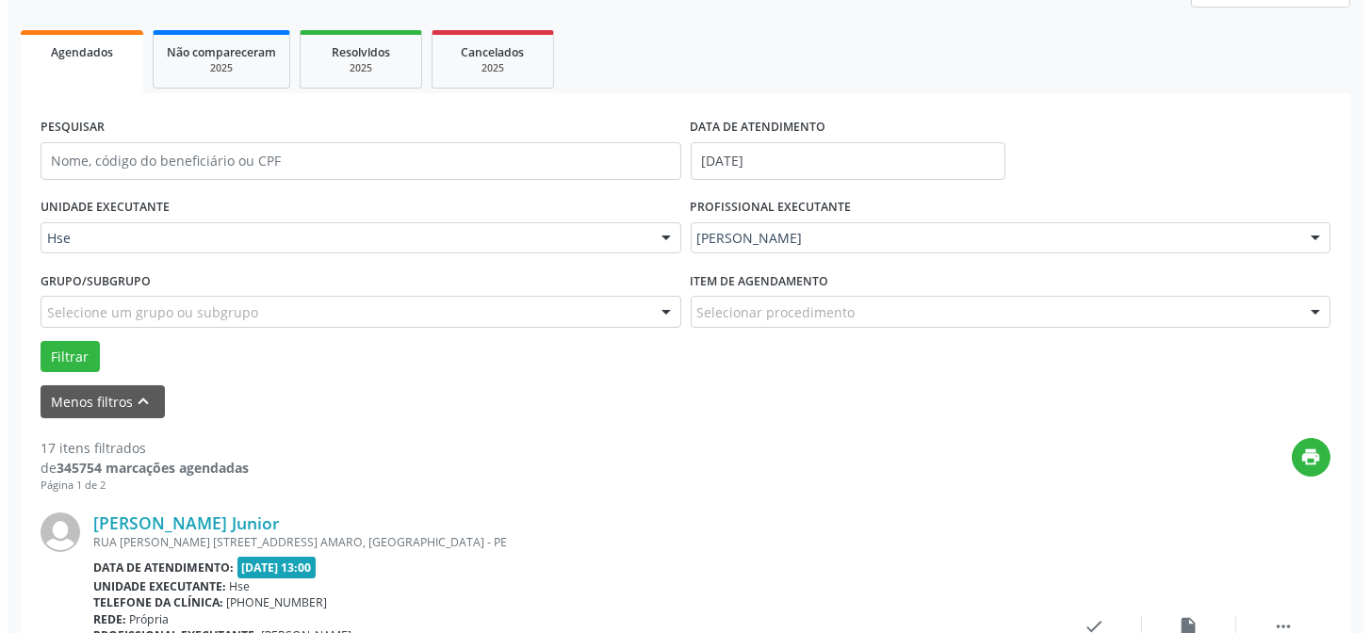
scroll to position [445, 0]
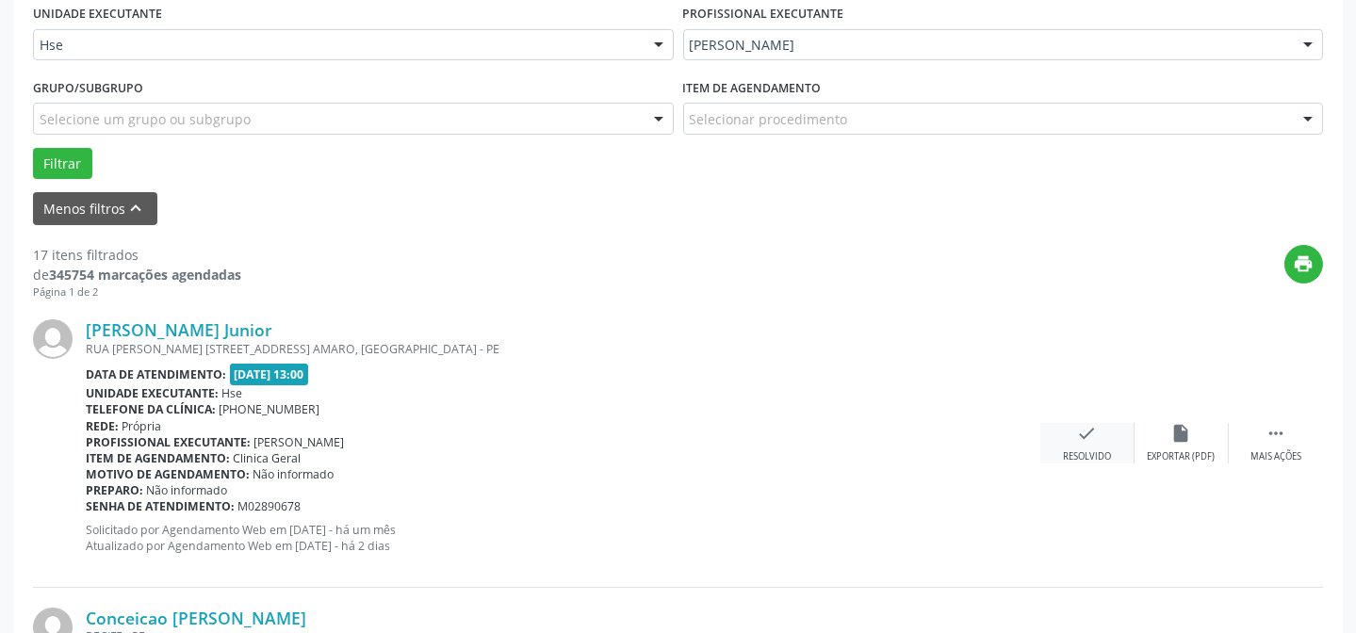
click at [1074, 446] on div "check Resolvido" at bounding box center [1088, 443] width 94 height 41
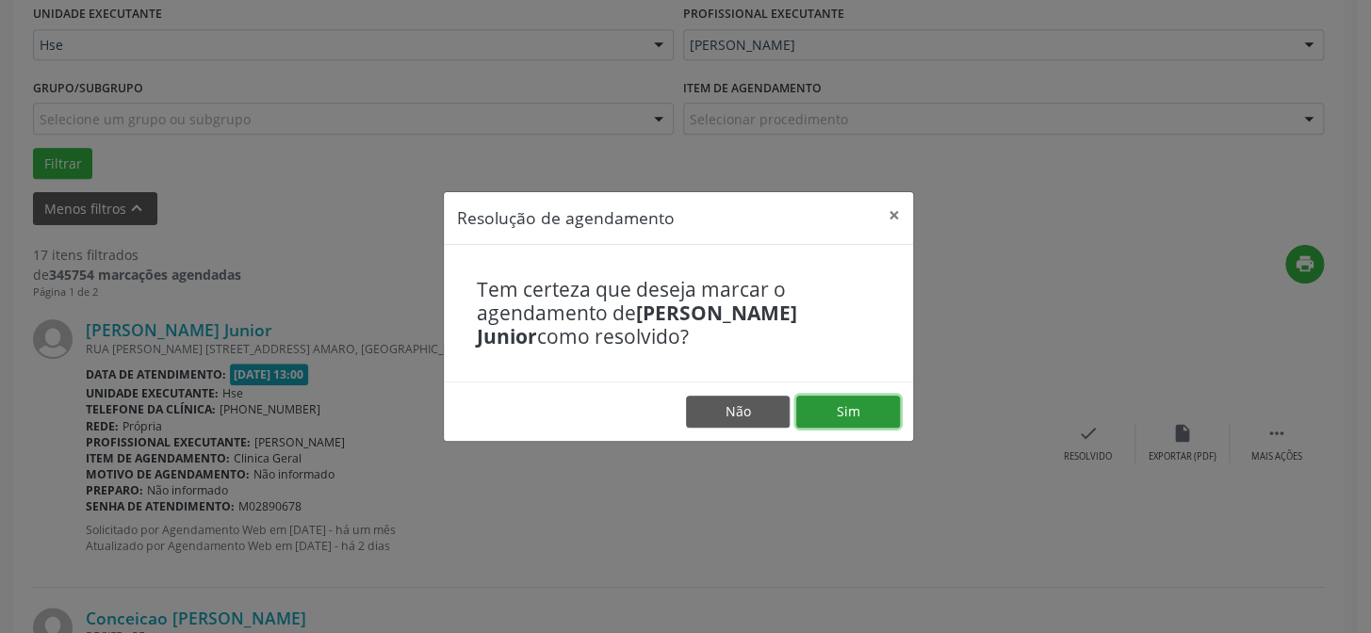
click at [861, 412] on button "Sim" at bounding box center [848, 412] width 104 height 32
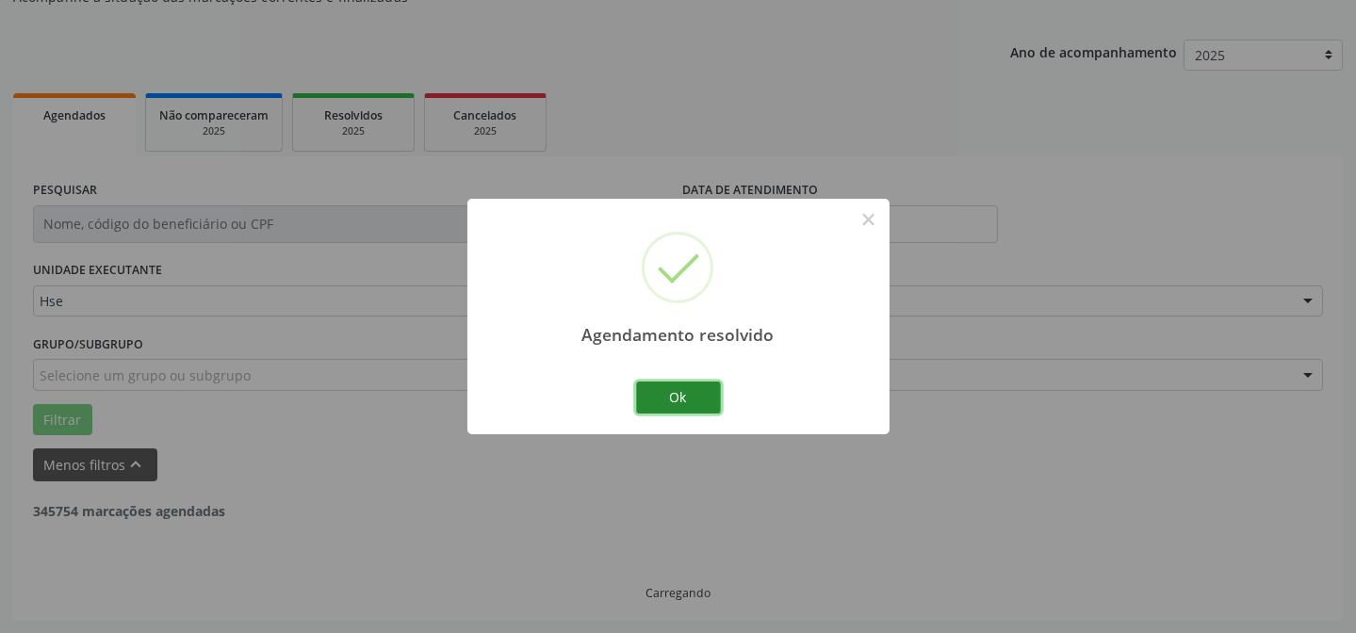
click at [684, 386] on button "Ok" at bounding box center [678, 398] width 85 height 32
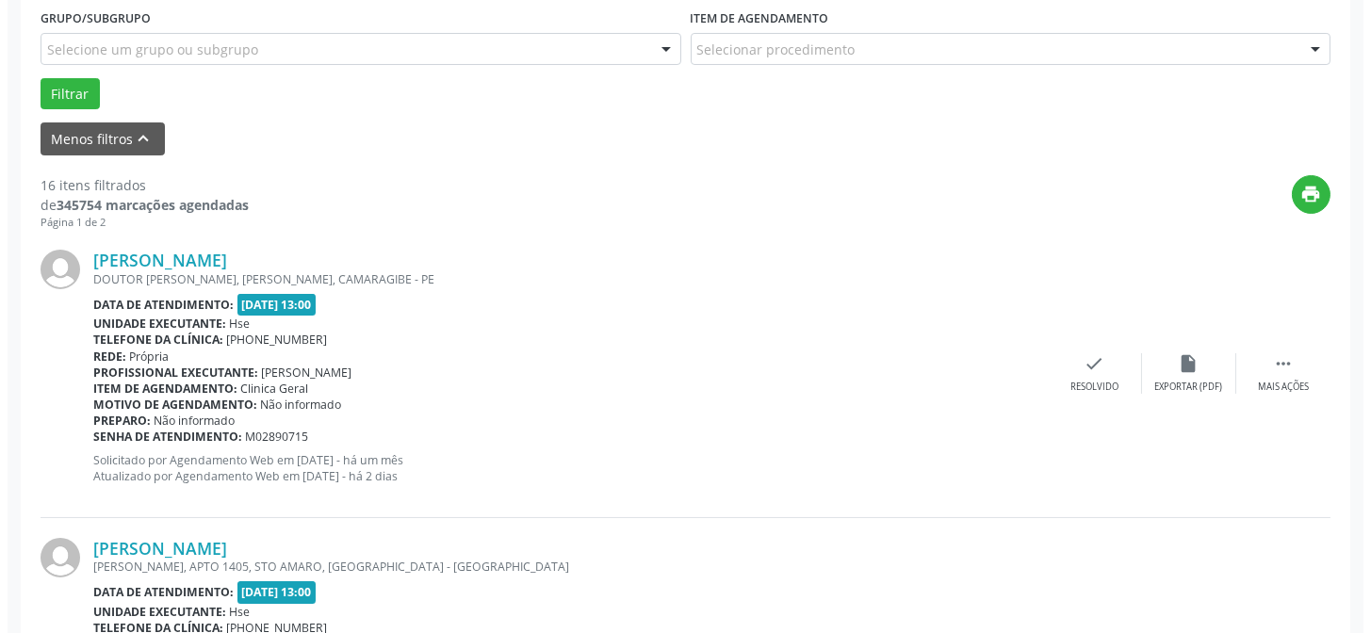
scroll to position [616, 0]
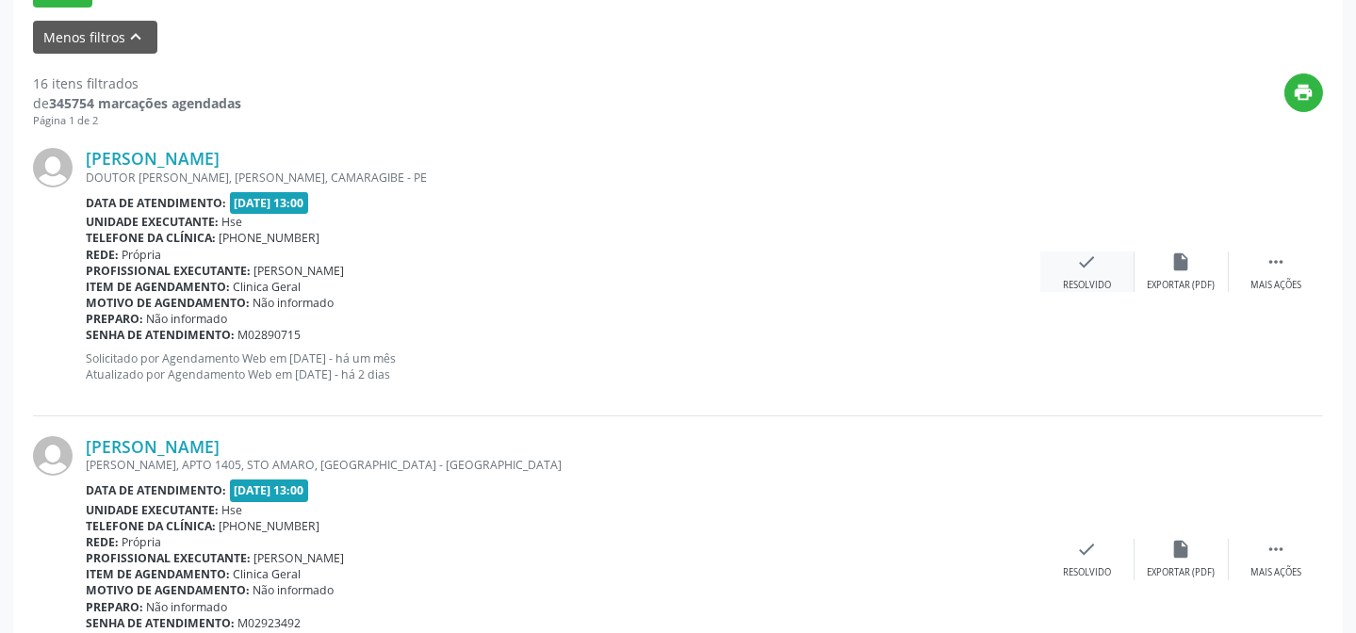
click at [1073, 271] on div "check Resolvido" at bounding box center [1088, 272] width 94 height 41
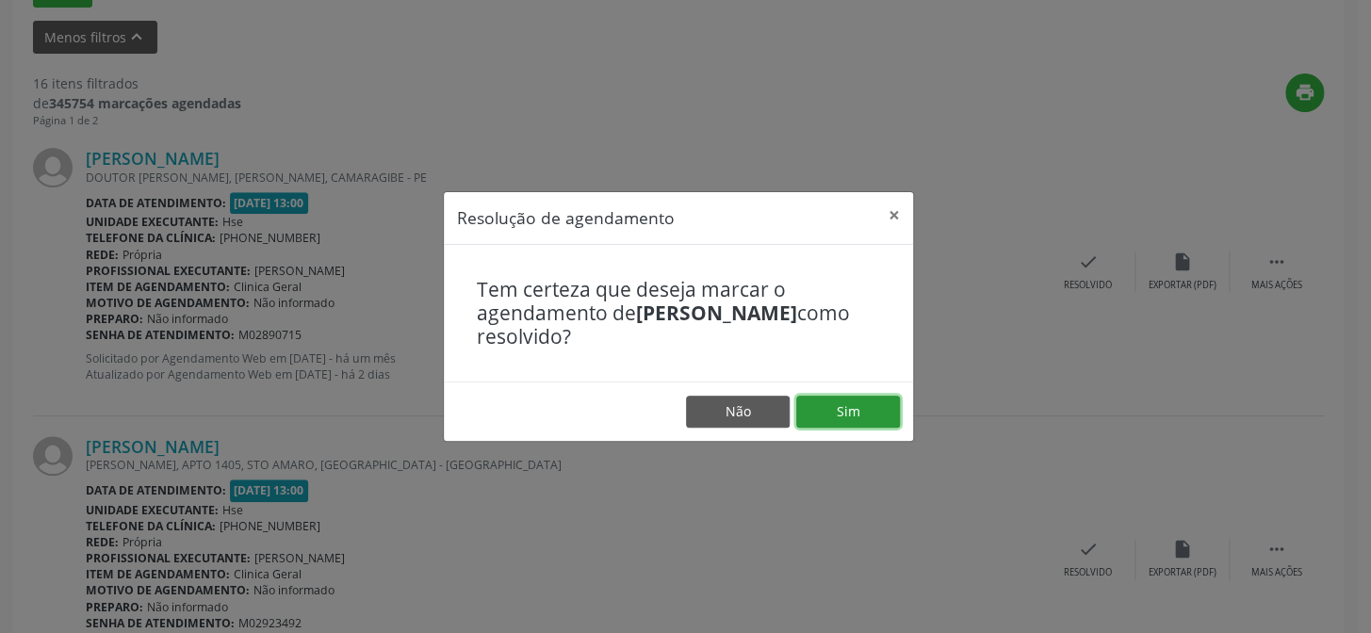
click at [852, 414] on button "Sim" at bounding box center [848, 412] width 104 height 32
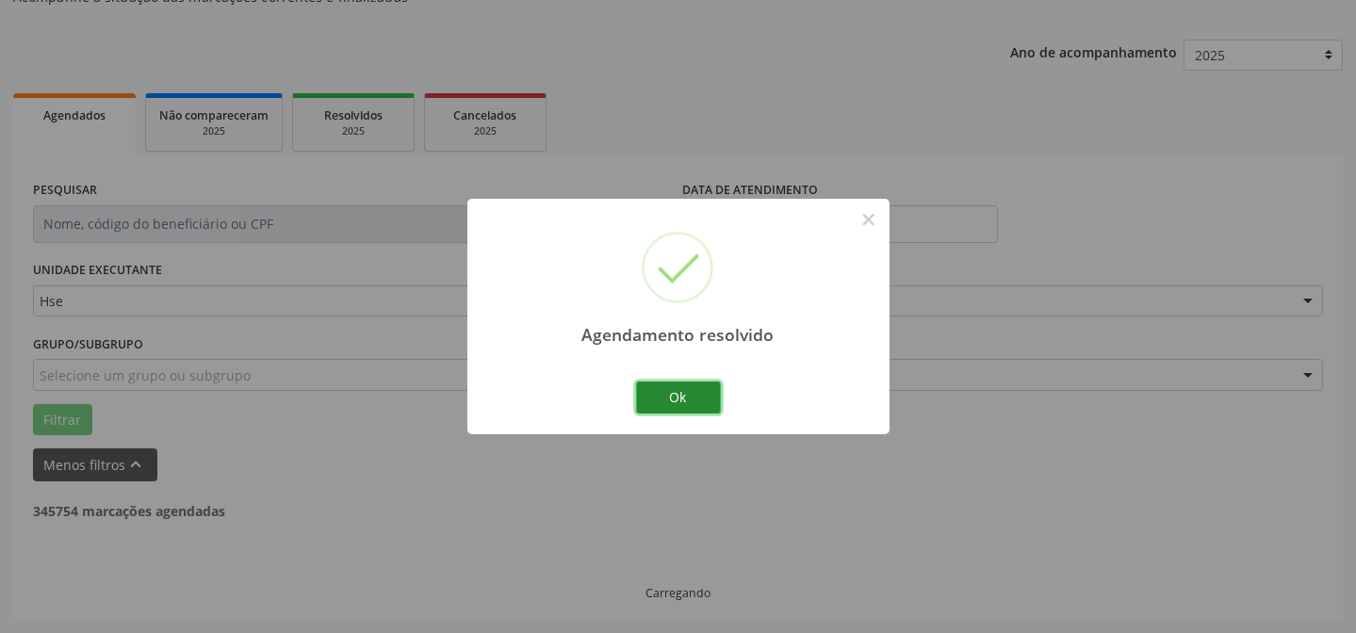
click at [698, 397] on button "Ok" at bounding box center [678, 398] width 85 height 32
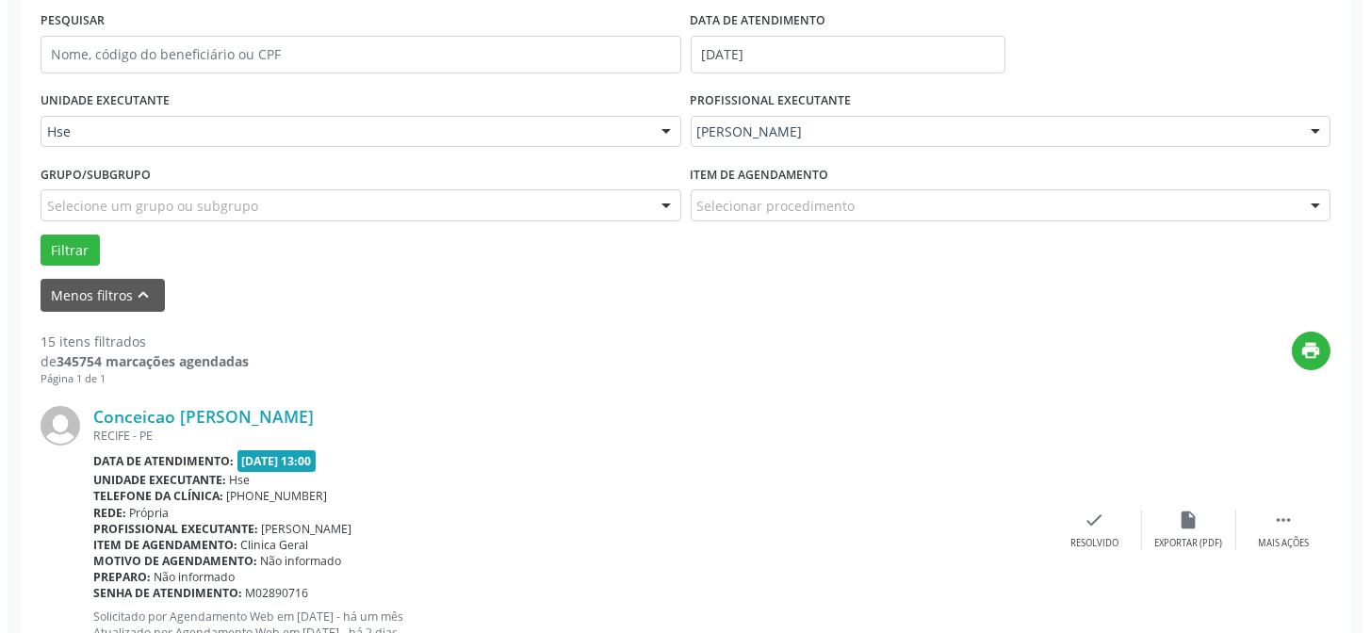
scroll to position [359, 0]
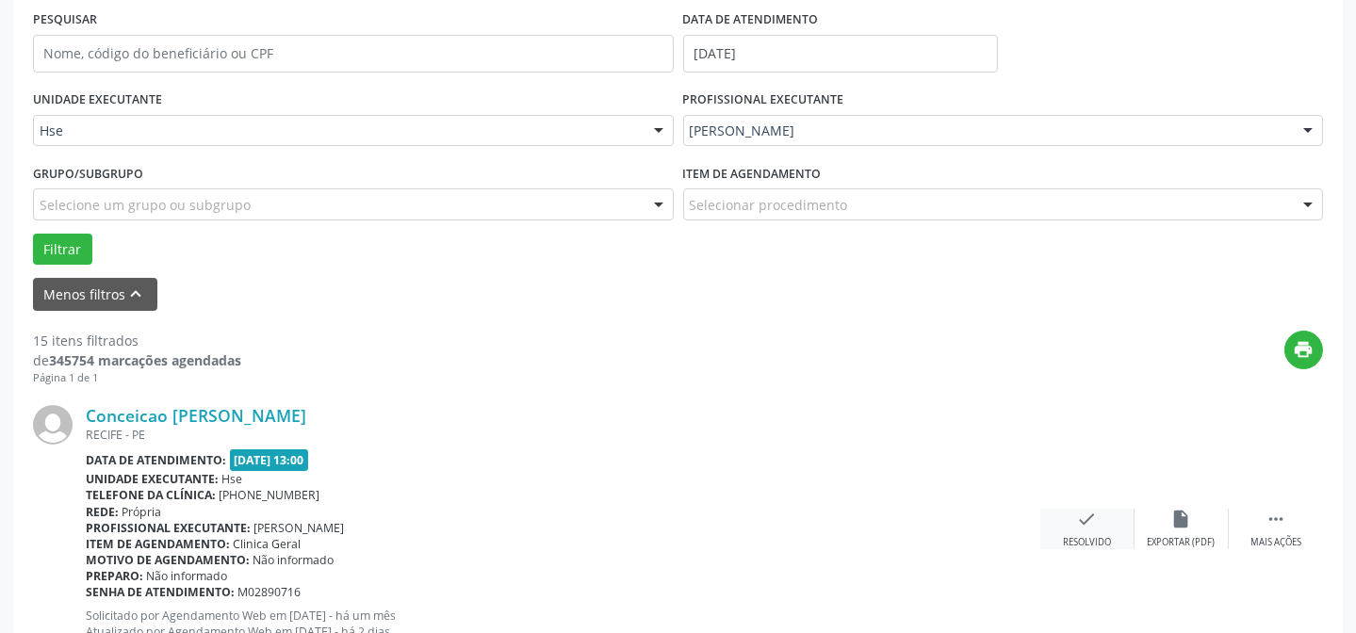
click at [1091, 542] on div "Resolvido" at bounding box center [1087, 542] width 48 height 13
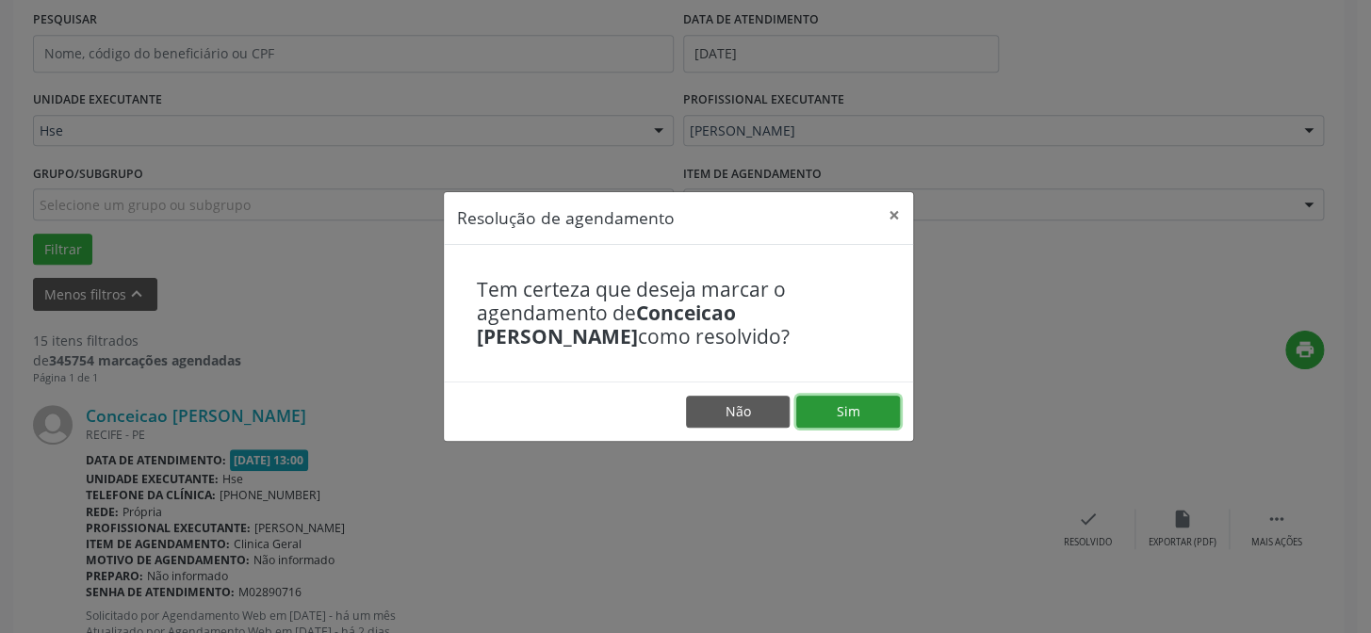
click at [831, 409] on button "Sim" at bounding box center [848, 412] width 104 height 32
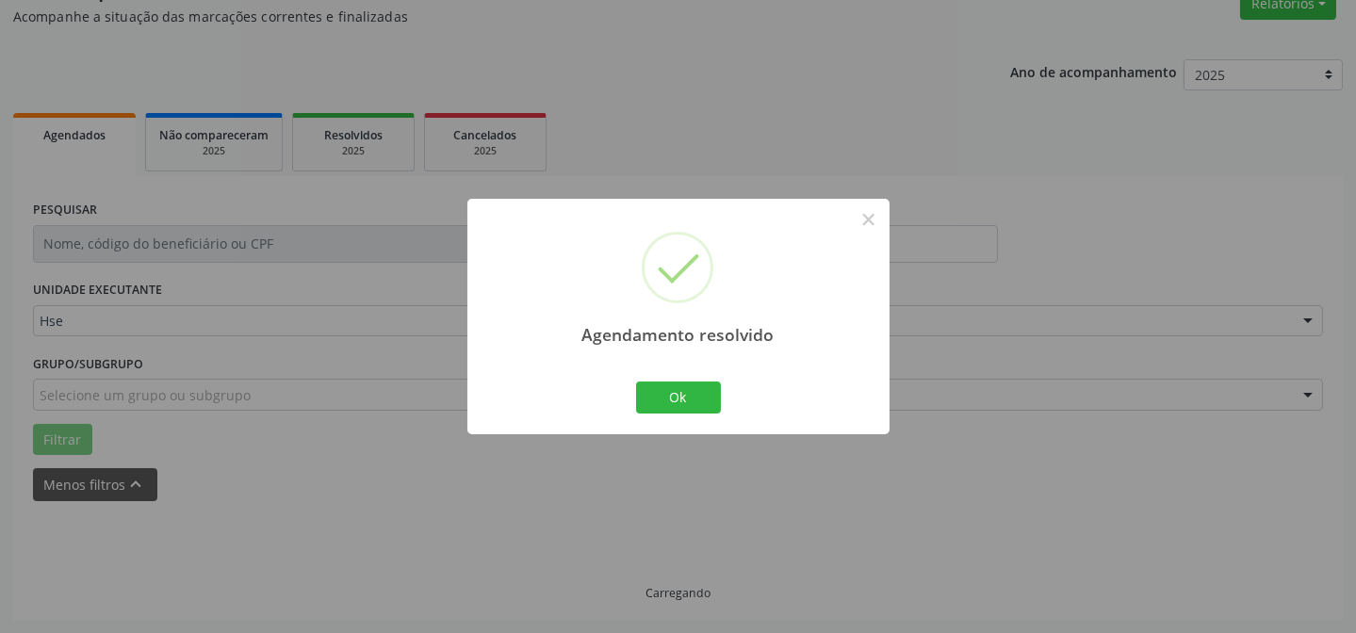
scroll to position [189, 0]
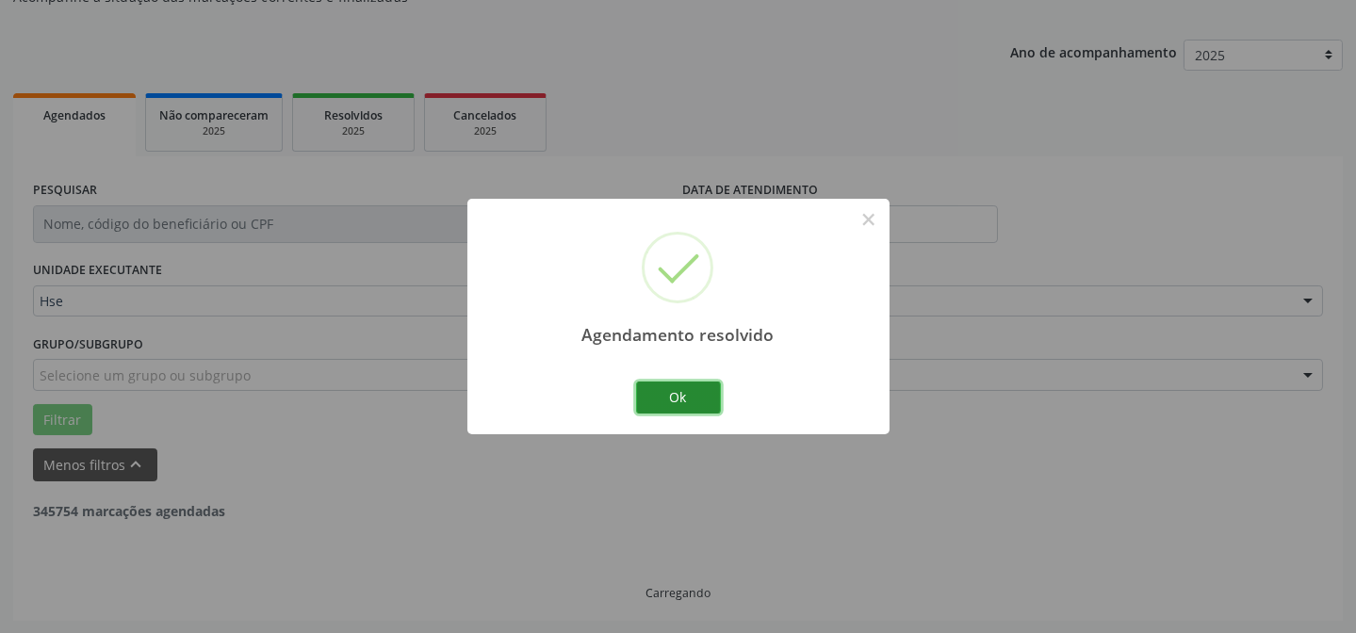
click at [669, 396] on button "Ok" at bounding box center [678, 398] width 85 height 32
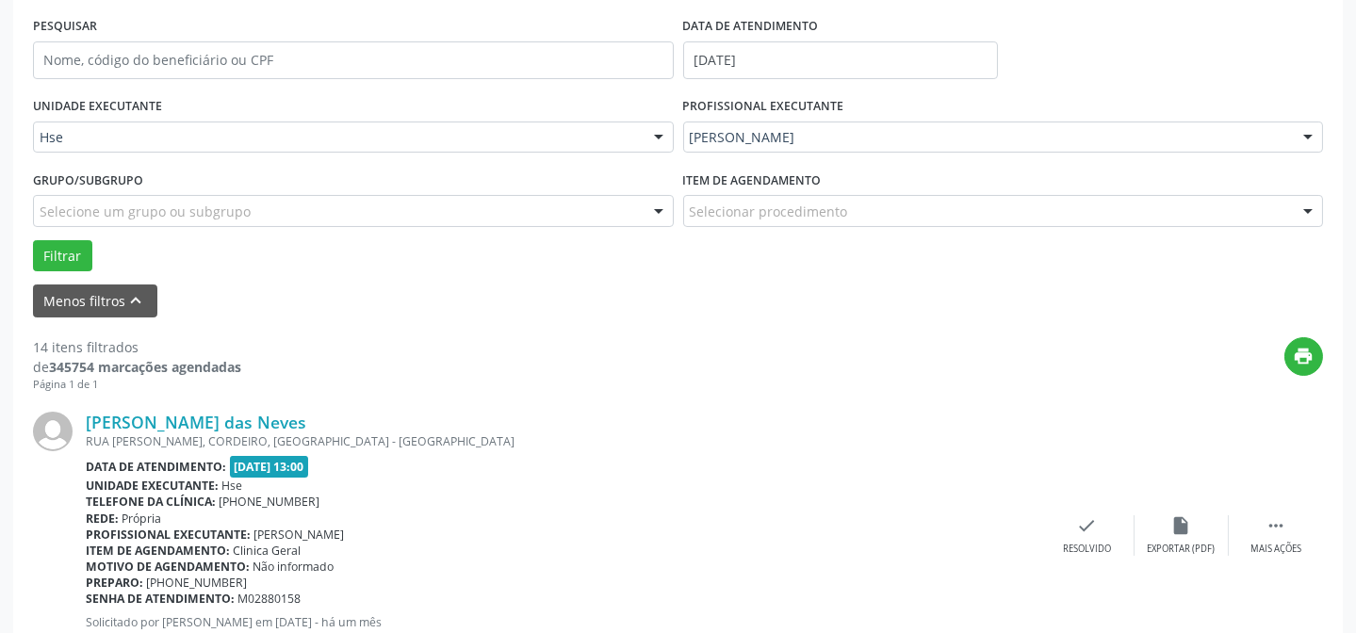
scroll to position [359, 0]
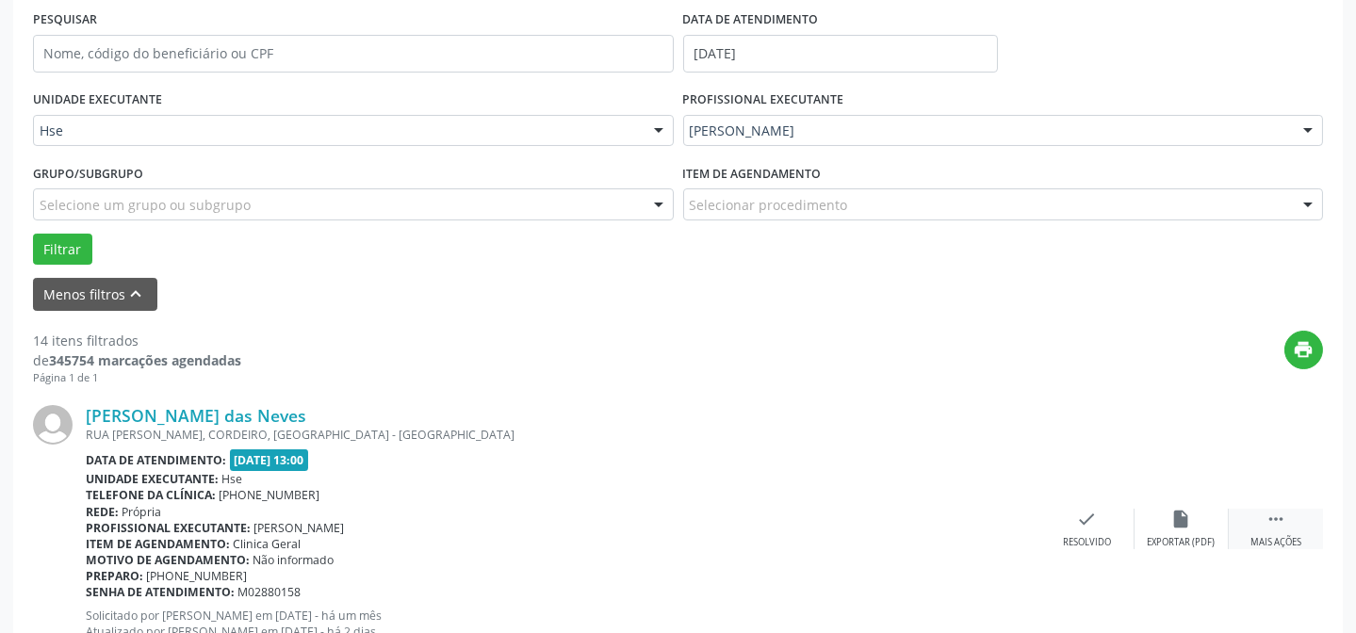
click at [1284, 509] on icon "" at bounding box center [1276, 519] width 21 height 21
click at [1188, 524] on icon "alarm_off" at bounding box center [1182, 519] width 21 height 21
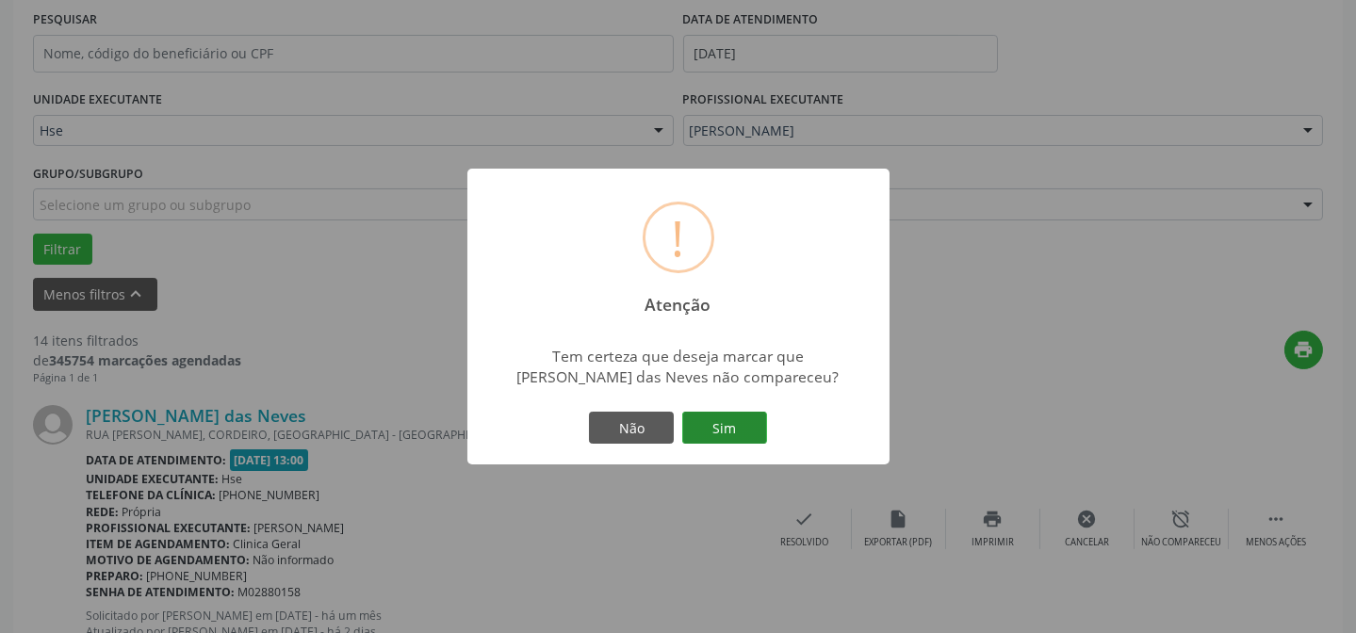
click at [731, 424] on button "Sim" at bounding box center [724, 428] width 85 height 32
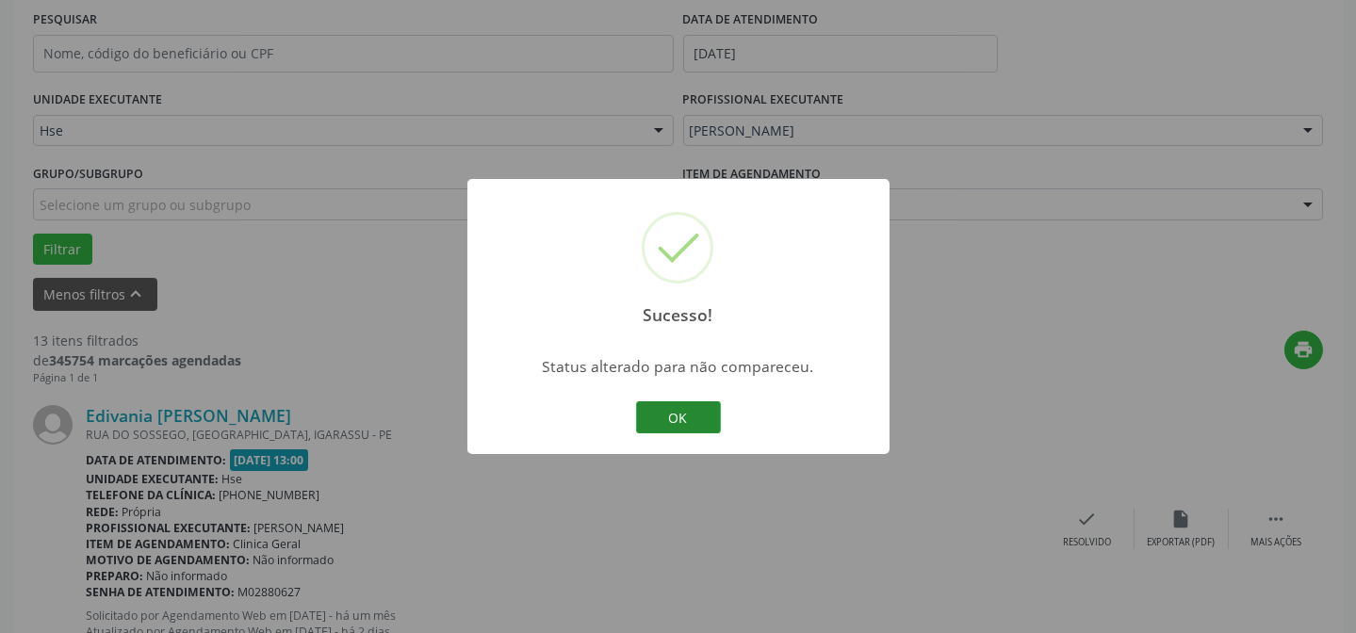
click at [672, 424] on button "OK" at bounding box center [678, 418] width 85 height 32
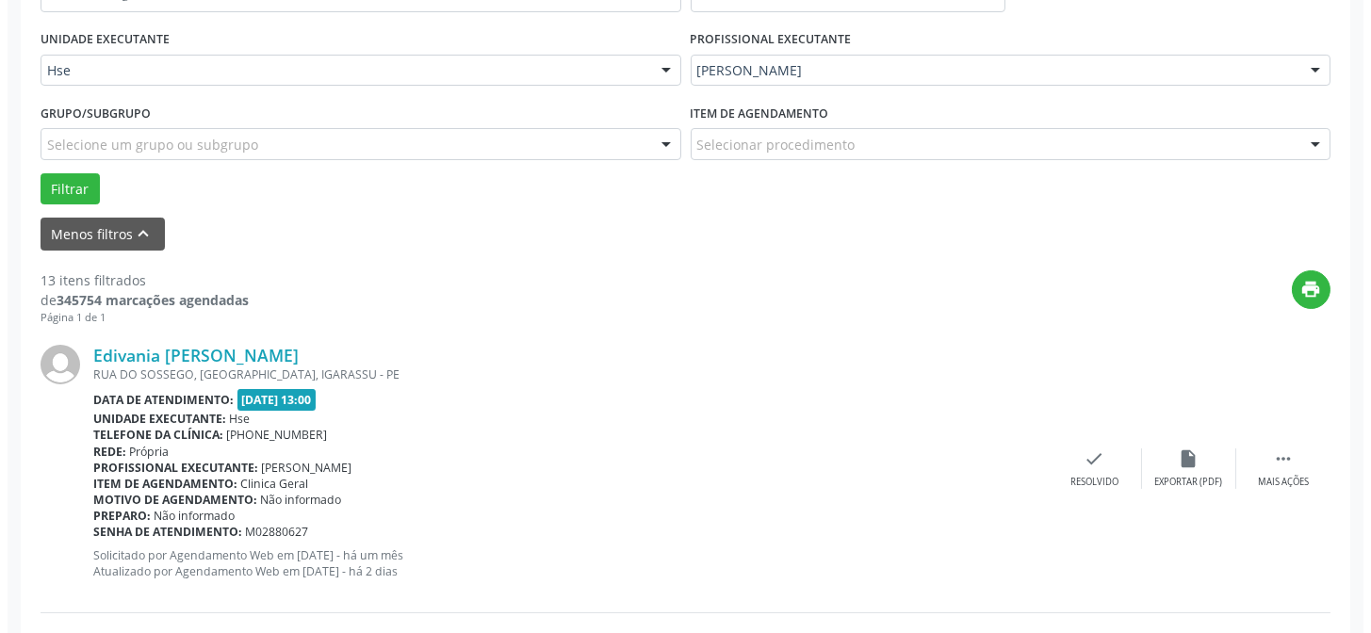
scroll to position [531, 0]
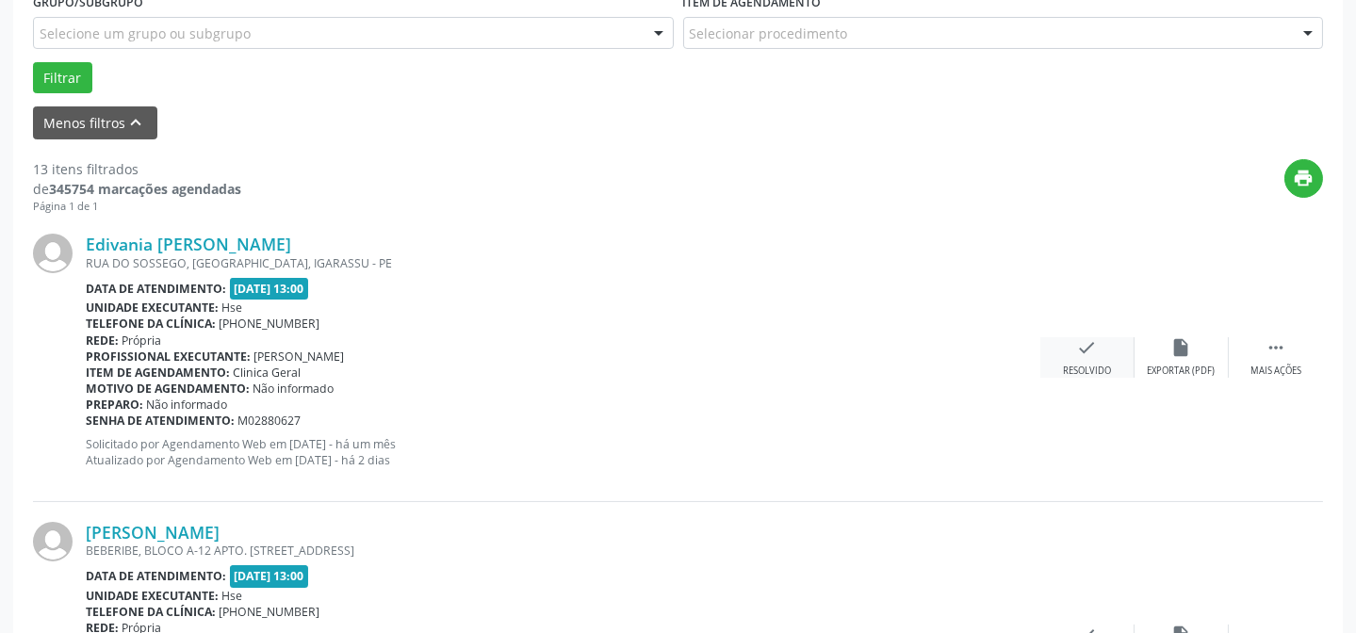
click at [1065, 348] on div "check Resolvido" at bounding box center [1088, 357] width 94 height 41
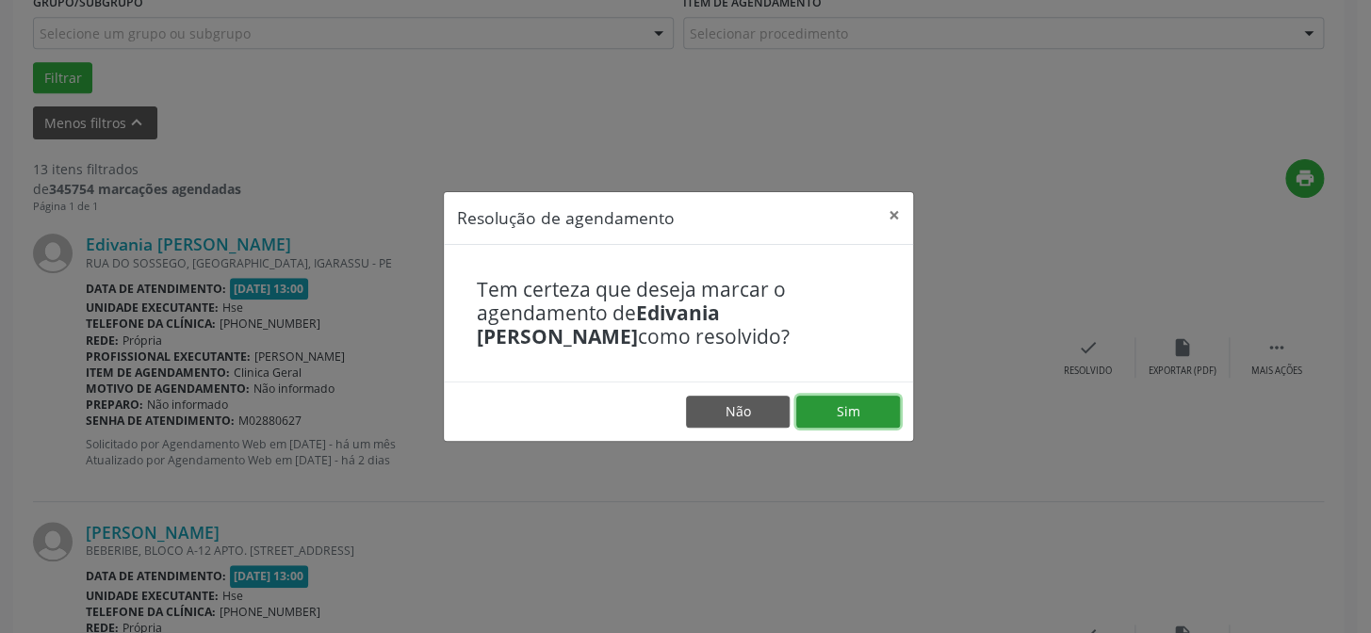
click at [826, 405] on button "Sim" at bounding box center [848, 412] width 104 height 32
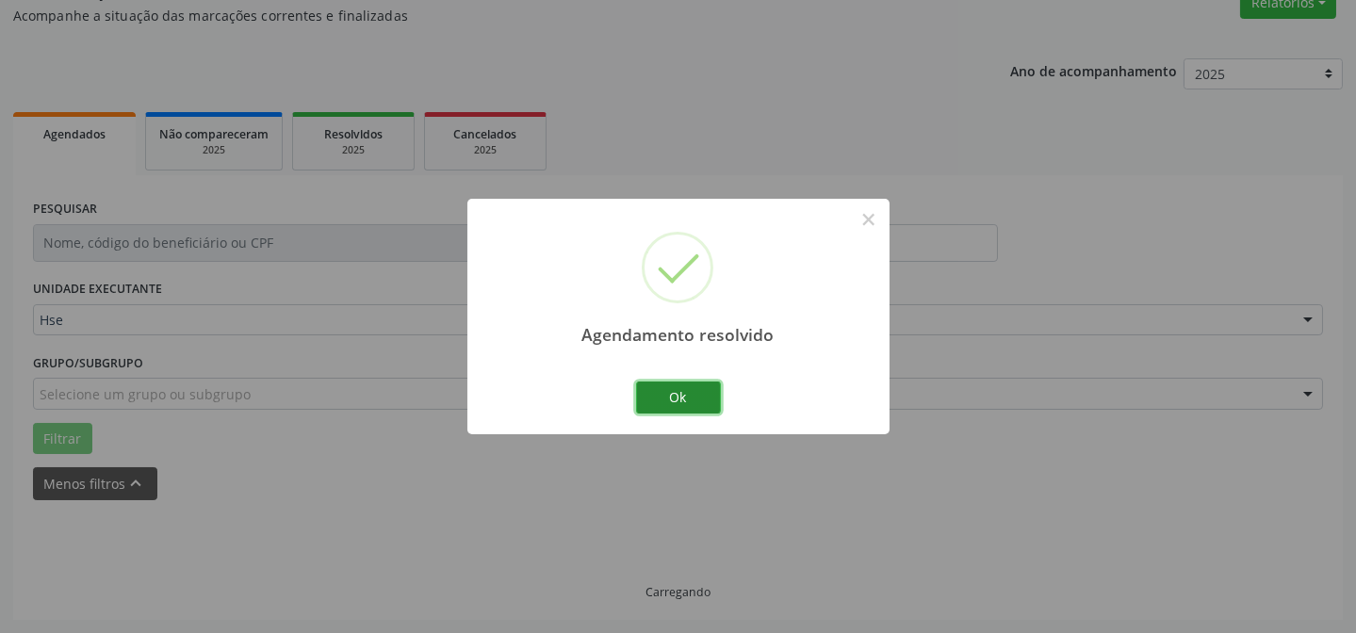
click at [676, 385] on button "Ok" at bounding box center [678, 398] width 85 height 32
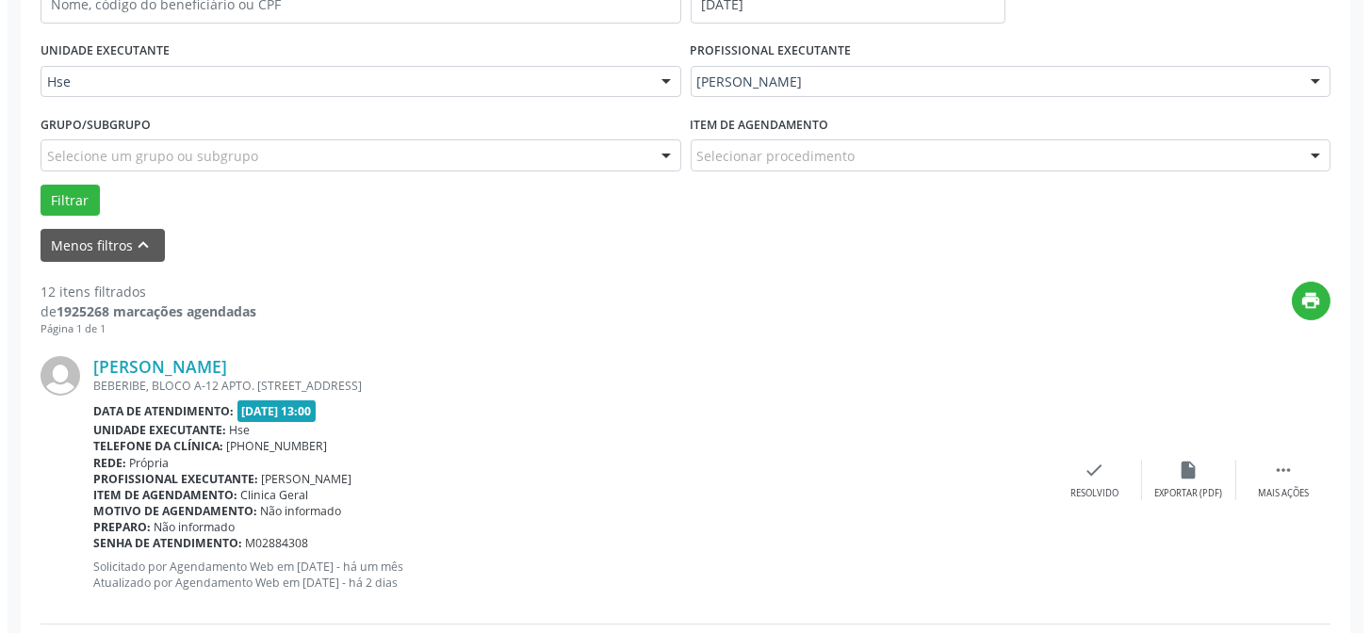
scroll to position [445, 0]
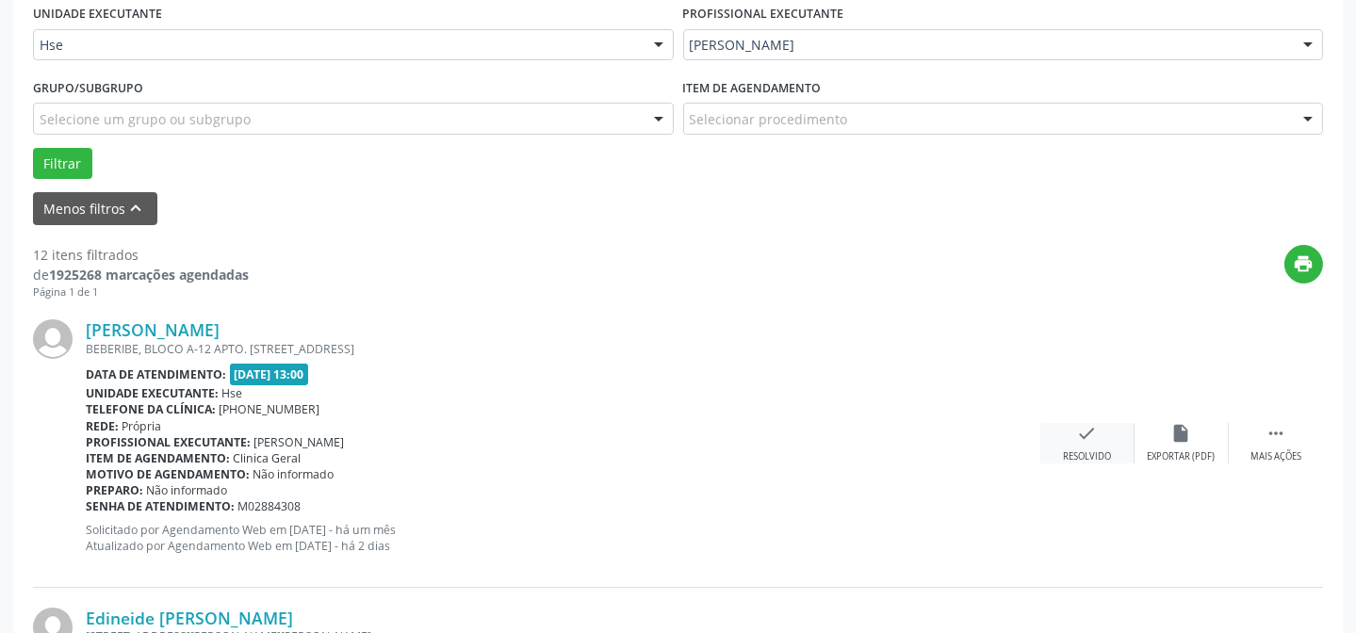
click at [1085, 451] on div "Resolvido" at bounding box center [1087, 457] width 48 height 13
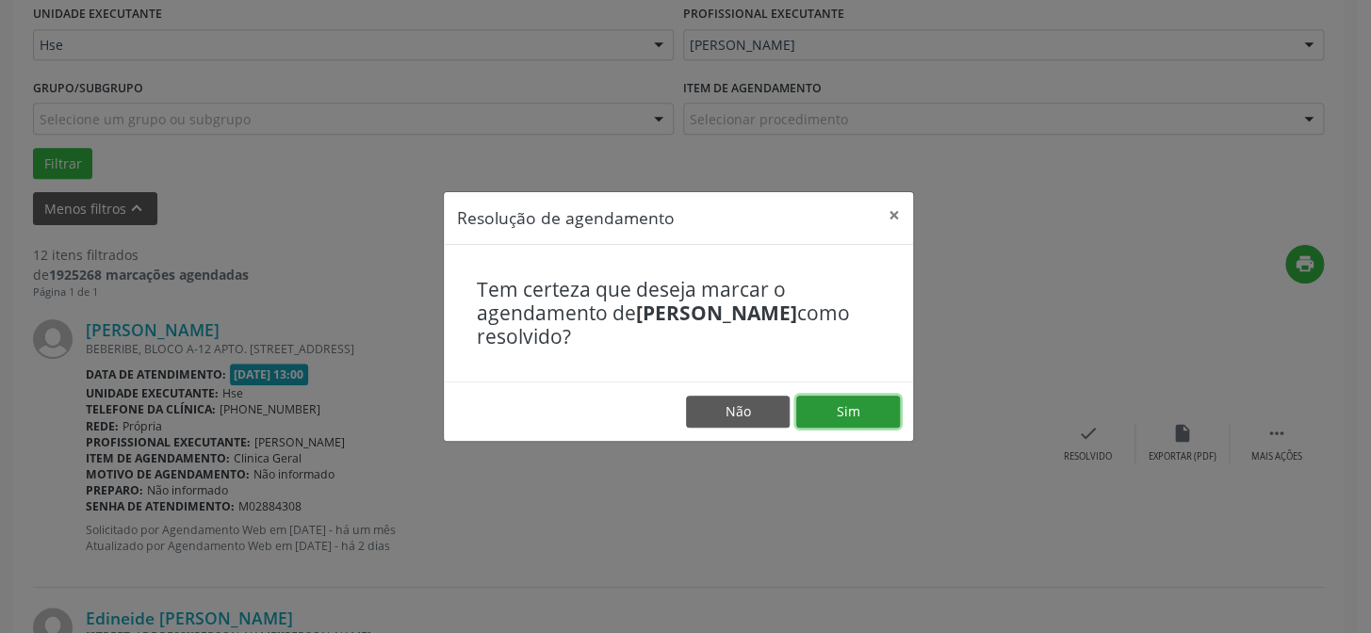
click at [832, 413] on button "Sim" at bounding box center [848, 412] width 104 height 32
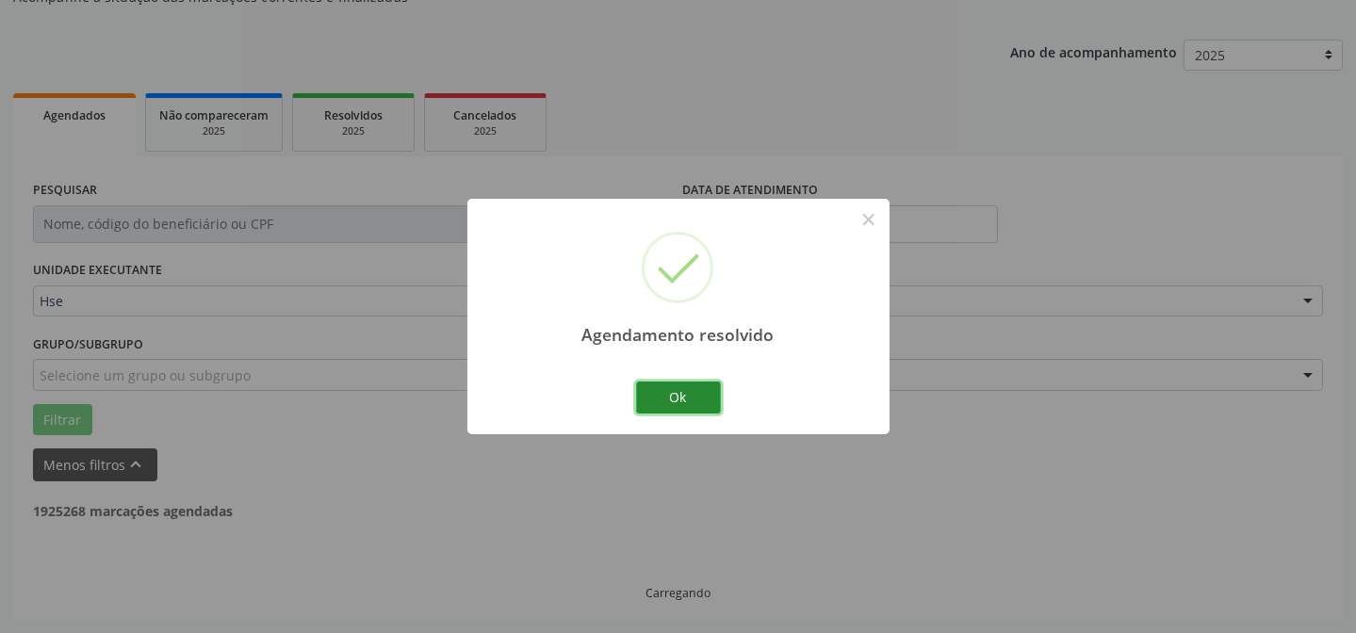
click at [669, 391] on button "Ok" at bounding box center [678, 398] width 85 height 32
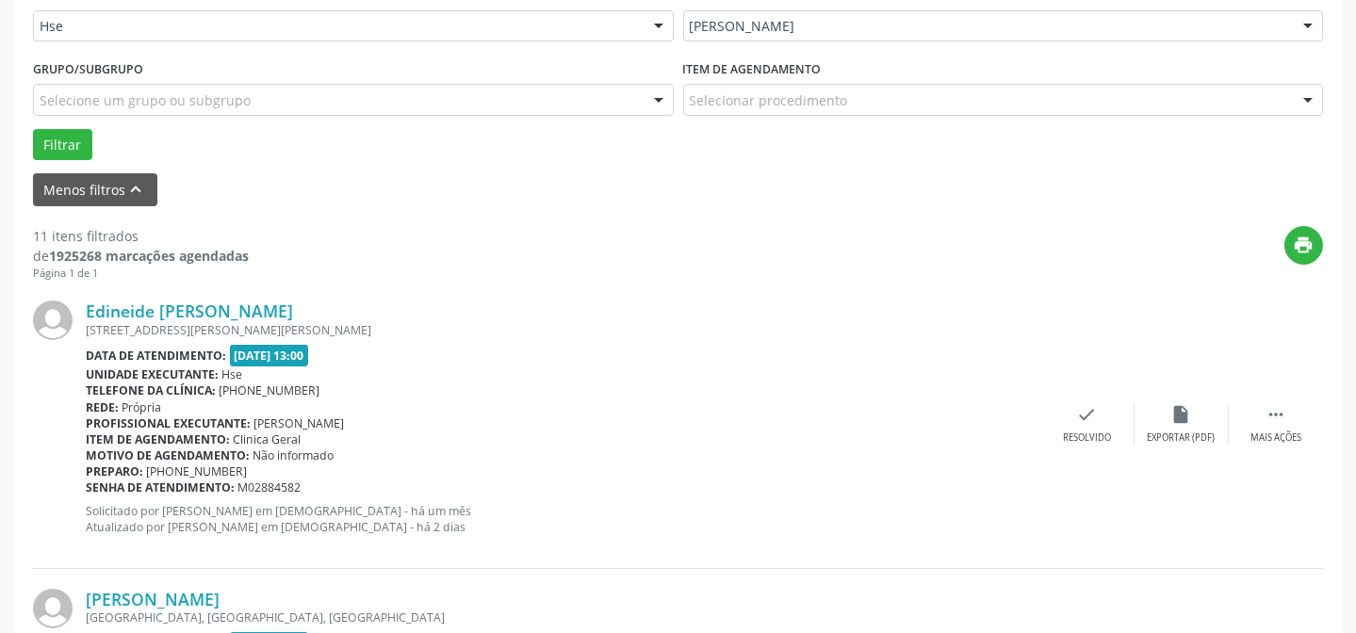
scroll to position [531, 0]
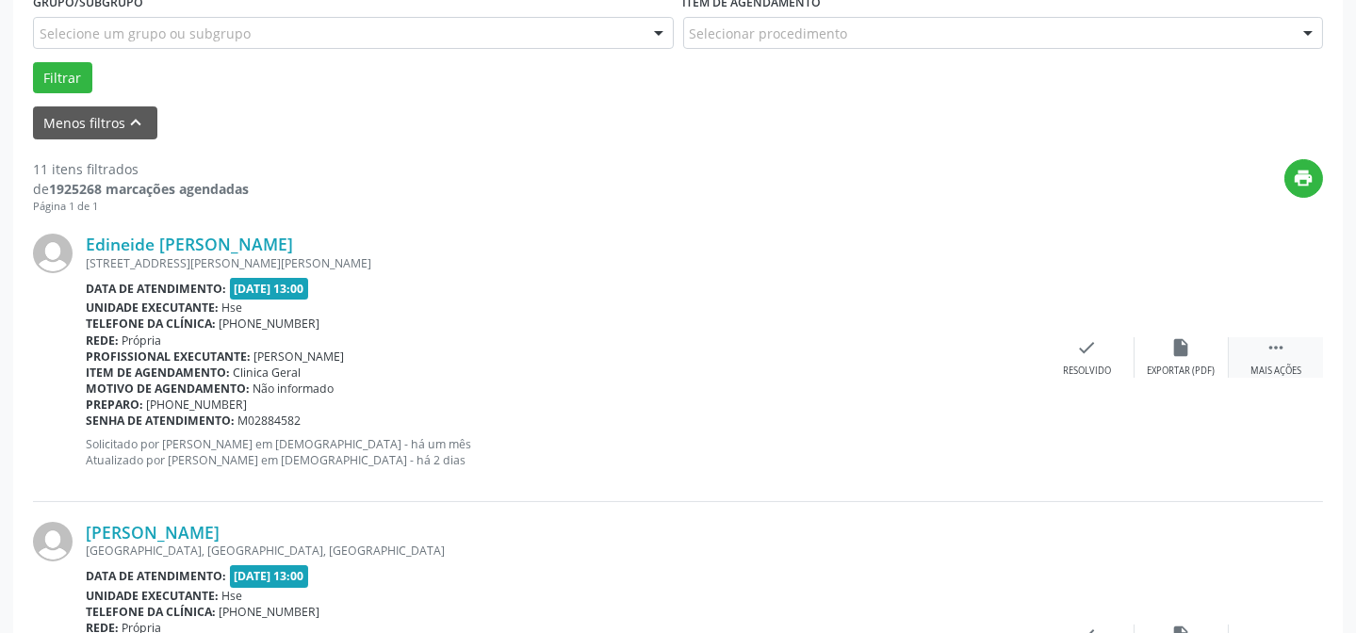
click at [1264, 347] on div " Mais ações" at bounding box center [1276, 357] width 94 height 41
click at [1200, 351] on div "alarm_off Não compareceu" at bounding box center [1182, 357] width 94 height 41
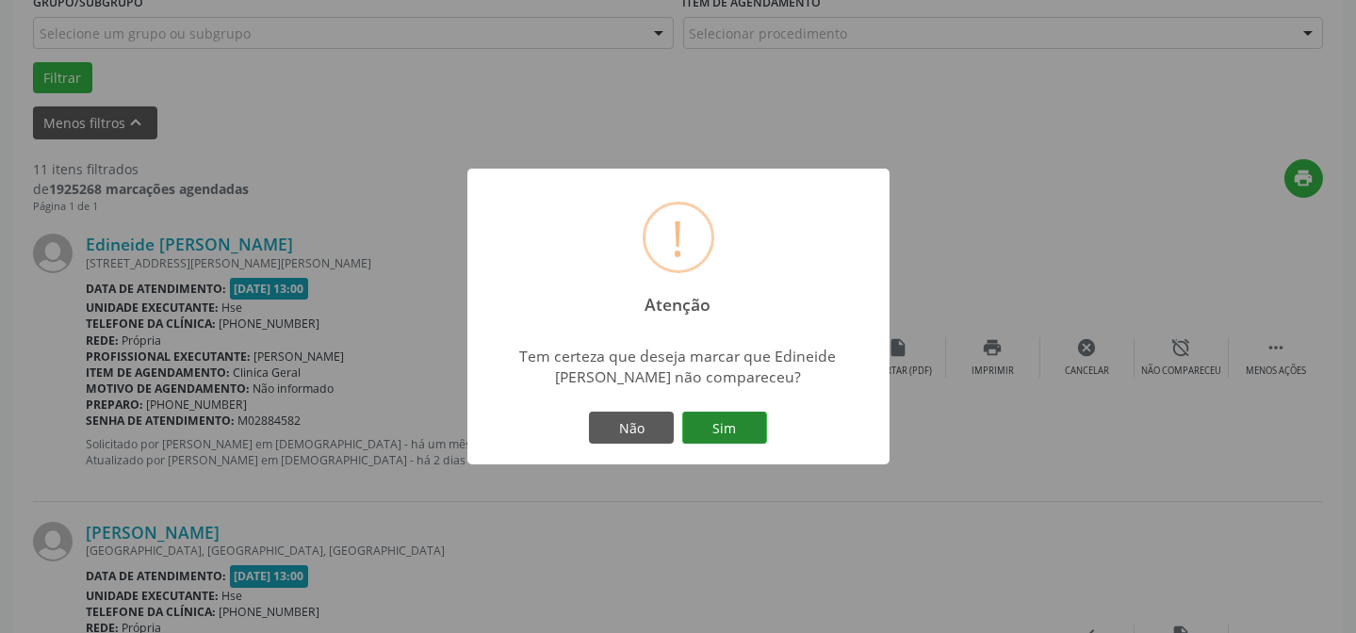
click at [714, 419] on button "Sim" at bounding box center [724, 428] width 85 height 32
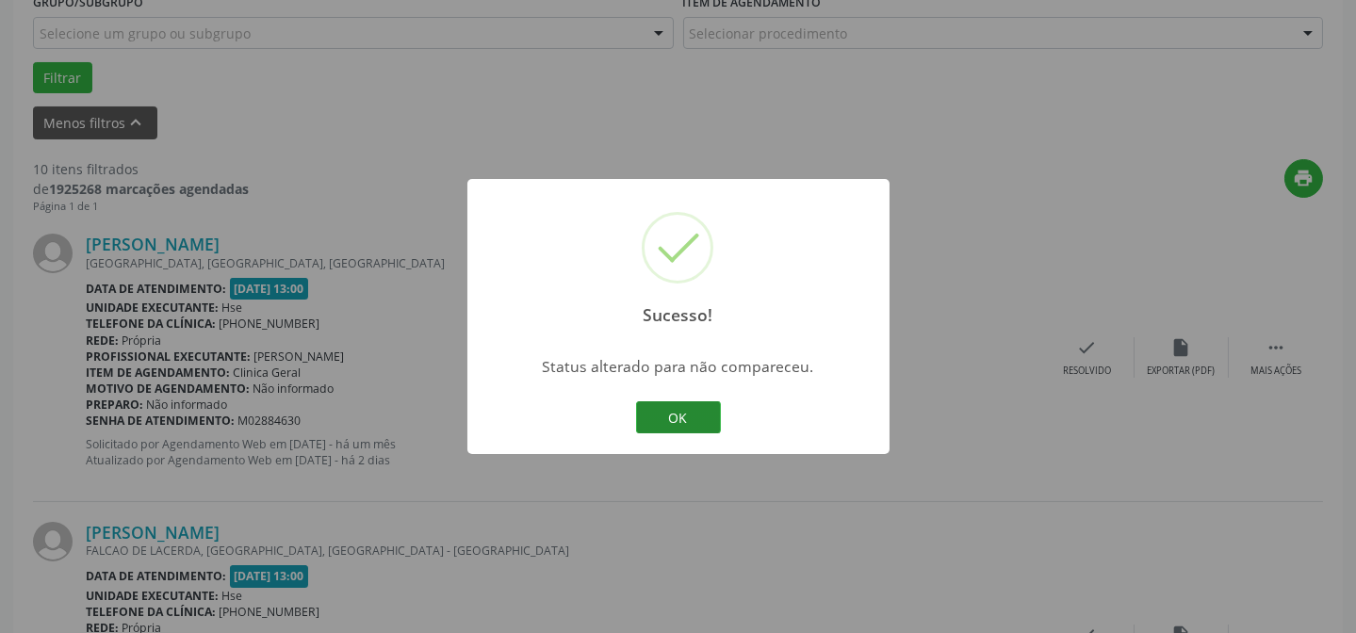
click at [705, 407] on button "OK" at bounding box center [678, 418] width 85 height 32
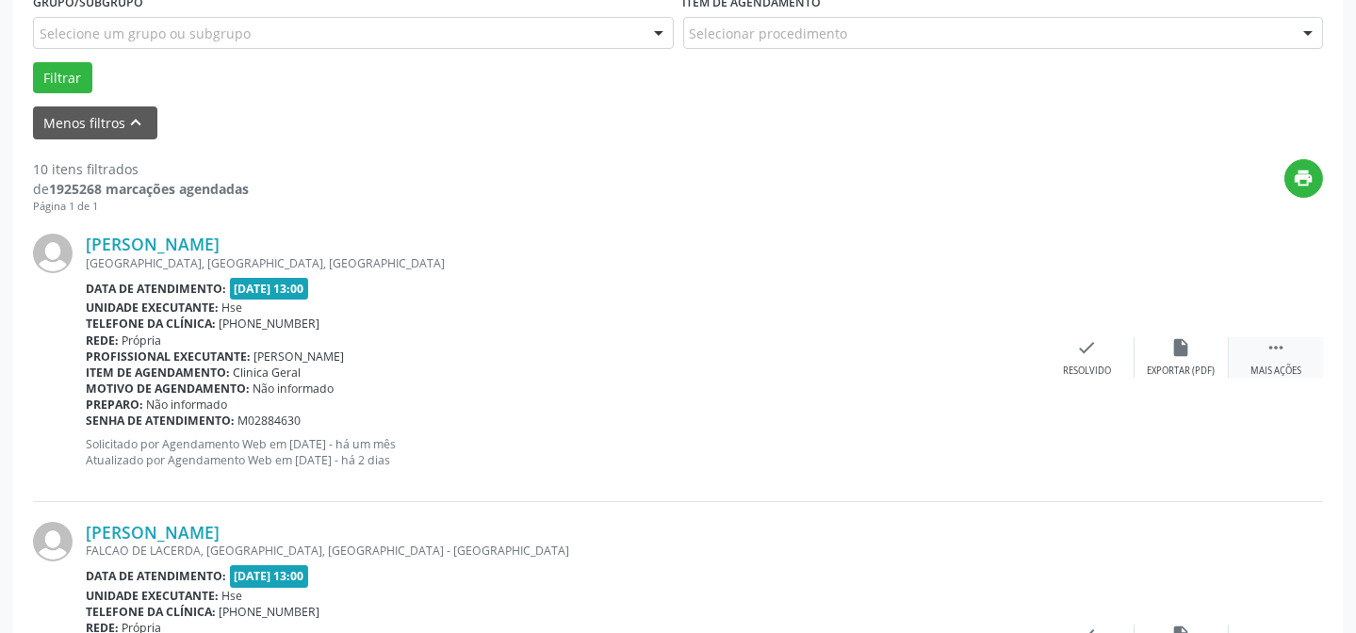
click at [1238, 356] on div " Mais ações" at bounding box center [1276, 357] width 94 height 41
click at [1190, 355] on icon "alarm_off" at bounding box center [1182, 347] width 21 height 21
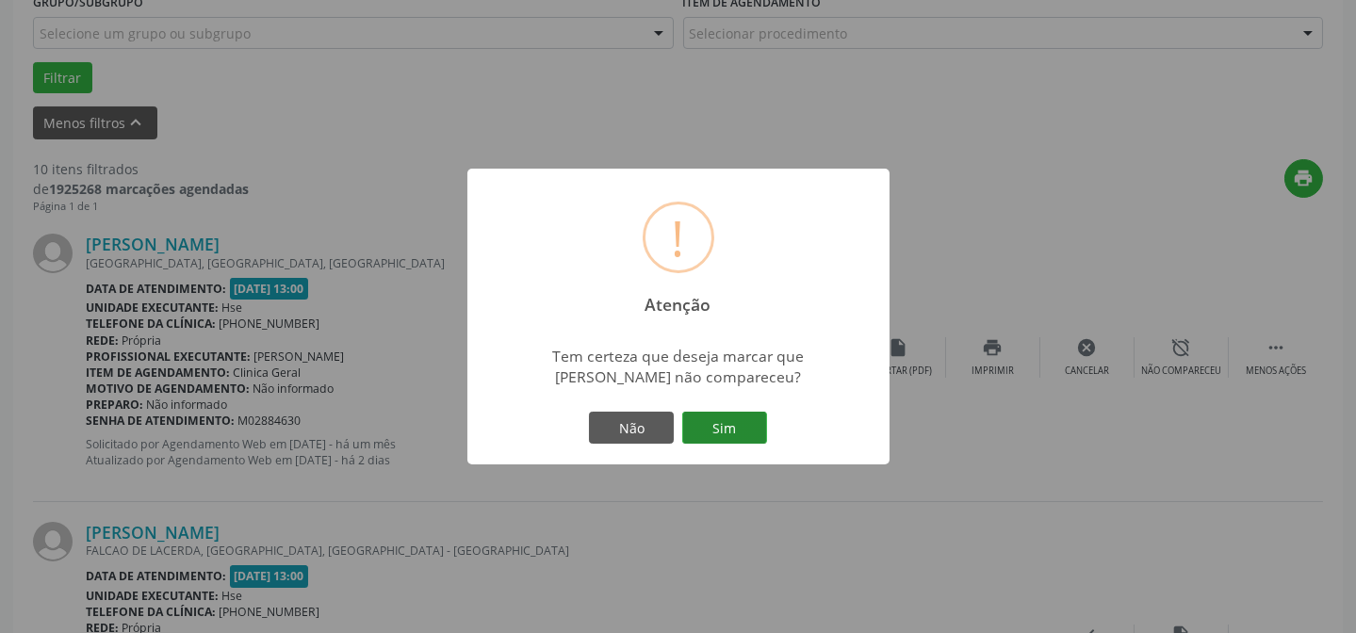
click at [728, 441] on button "Sim" at bounding box center [724, 428] width 85 height 32
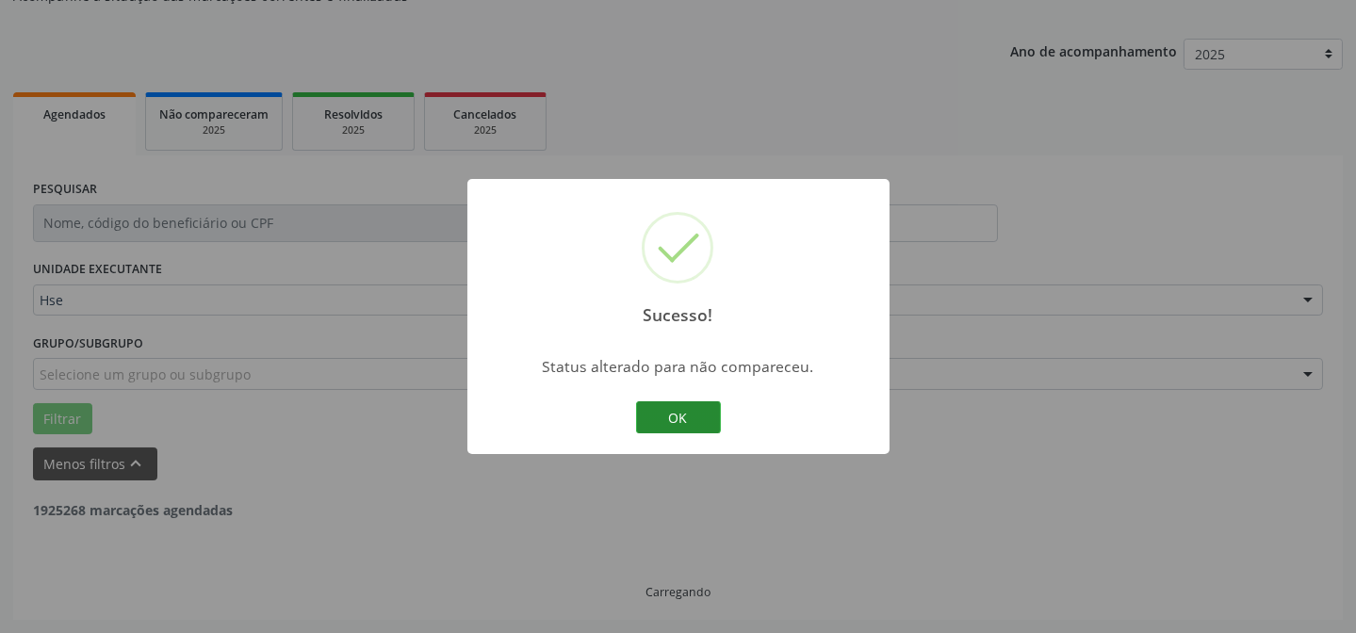
click at [651, 413] on button "OK" at bounding box center [678, 418] width 85 height 32
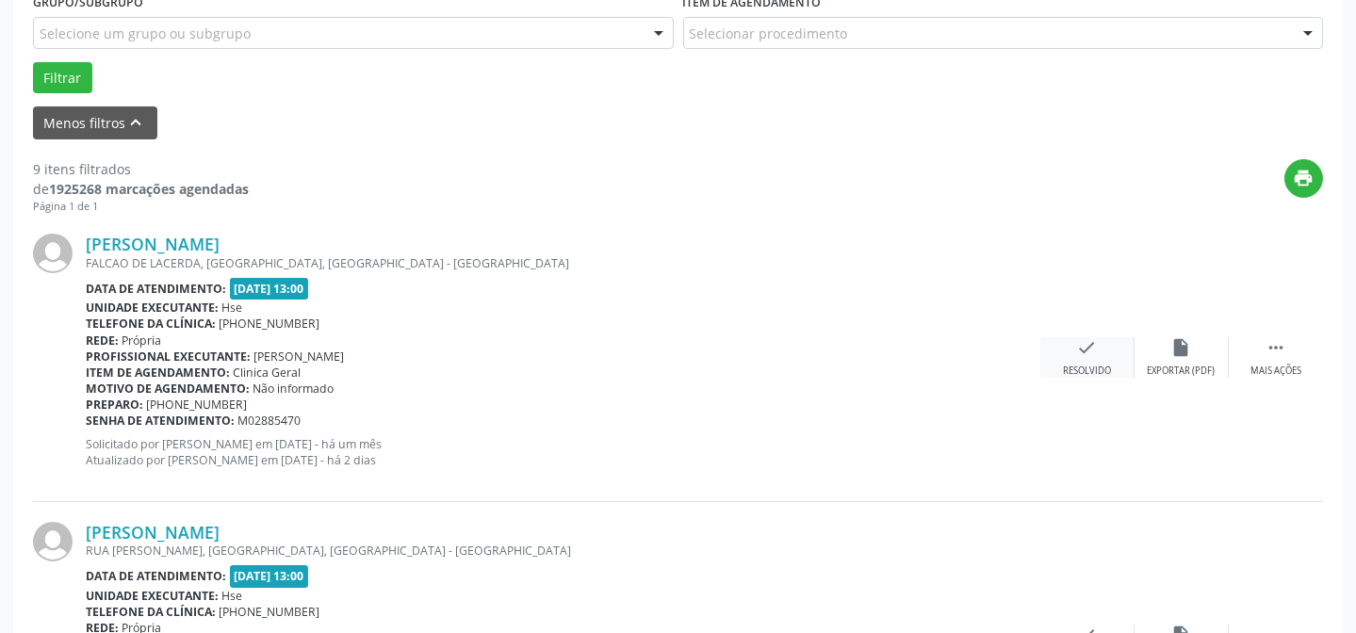
click at [1082, 346] on icon "check" at bounding box center [1087, 347] width 21 height 21
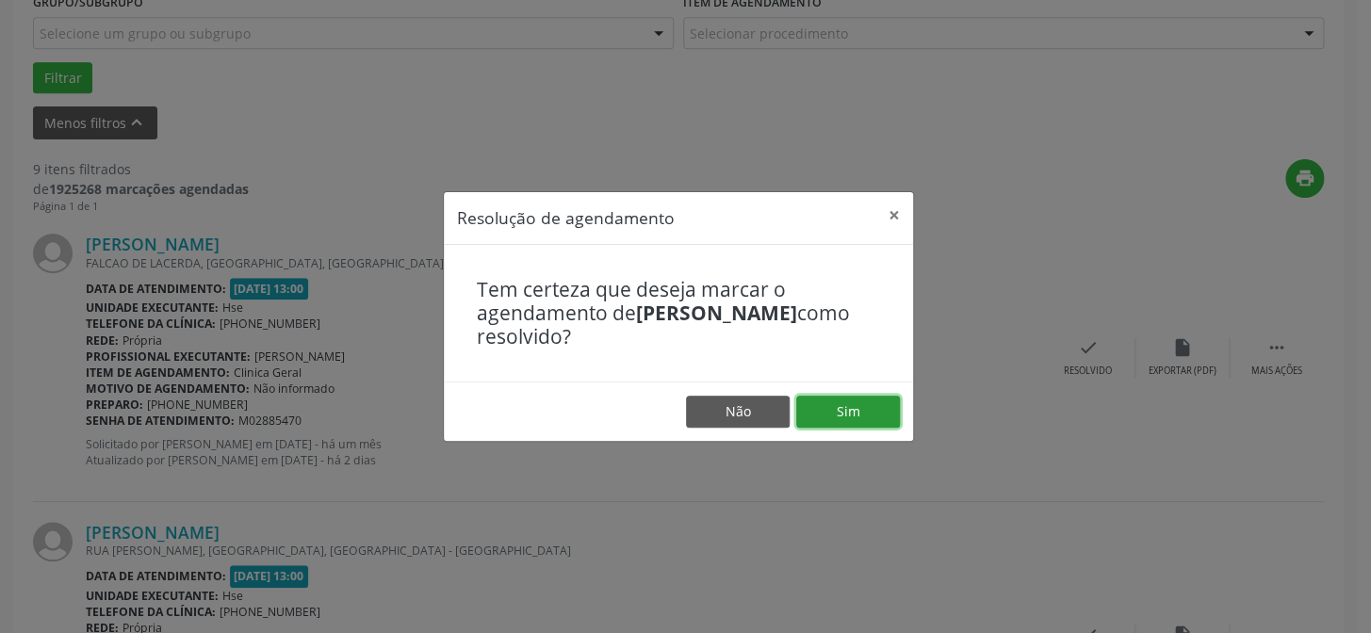
click at [839, 399] on button "Sim" at bounding box center [848, 412] width 104 height 32
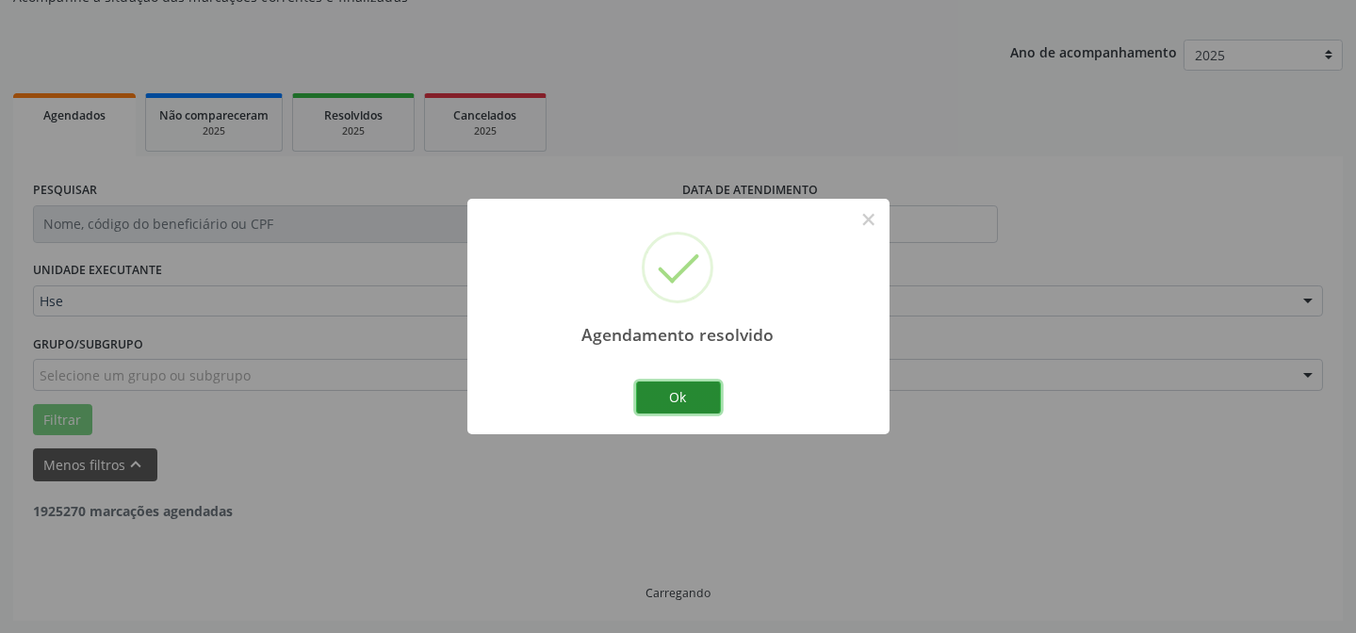
click at [684, 403] on button "Ok" at bounding box center [678, 398] width 85 height 32
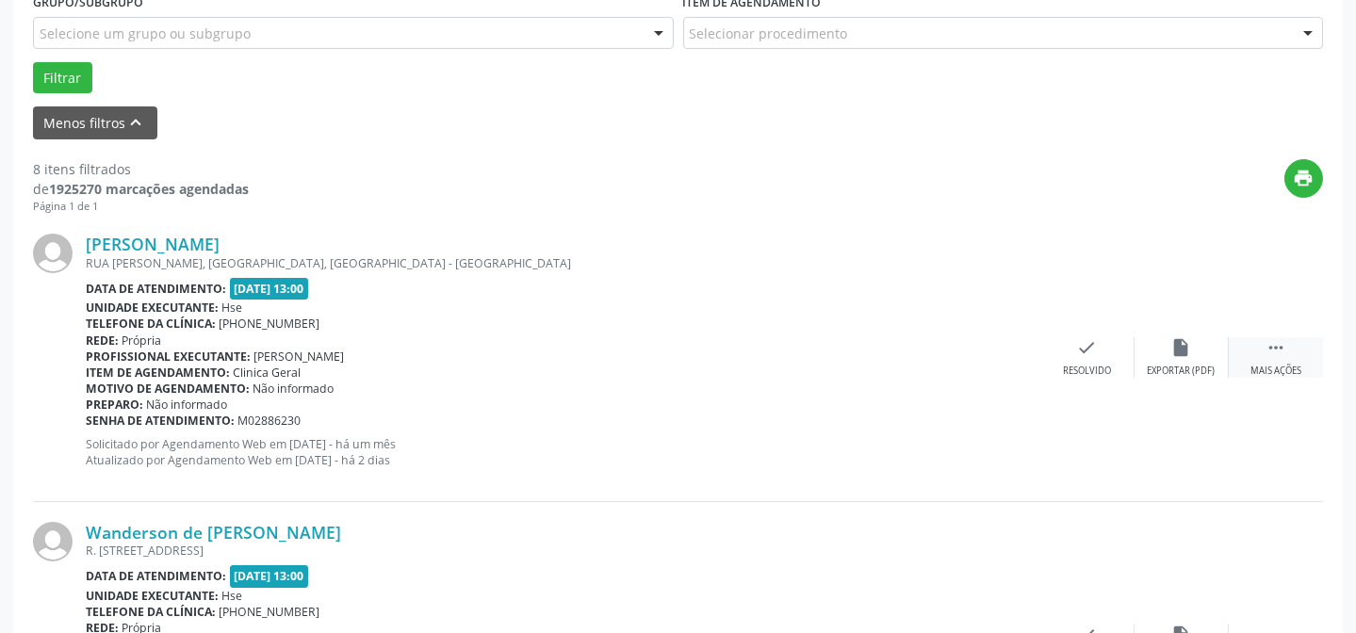
click at [1291, 368] on div "Mais ações" at bounding box center [1276, 371] width 51 height 13
click at [1199, 354] on div "alarm_off Não compareceu" at bounding box center [1182, 357] width 94 height 41
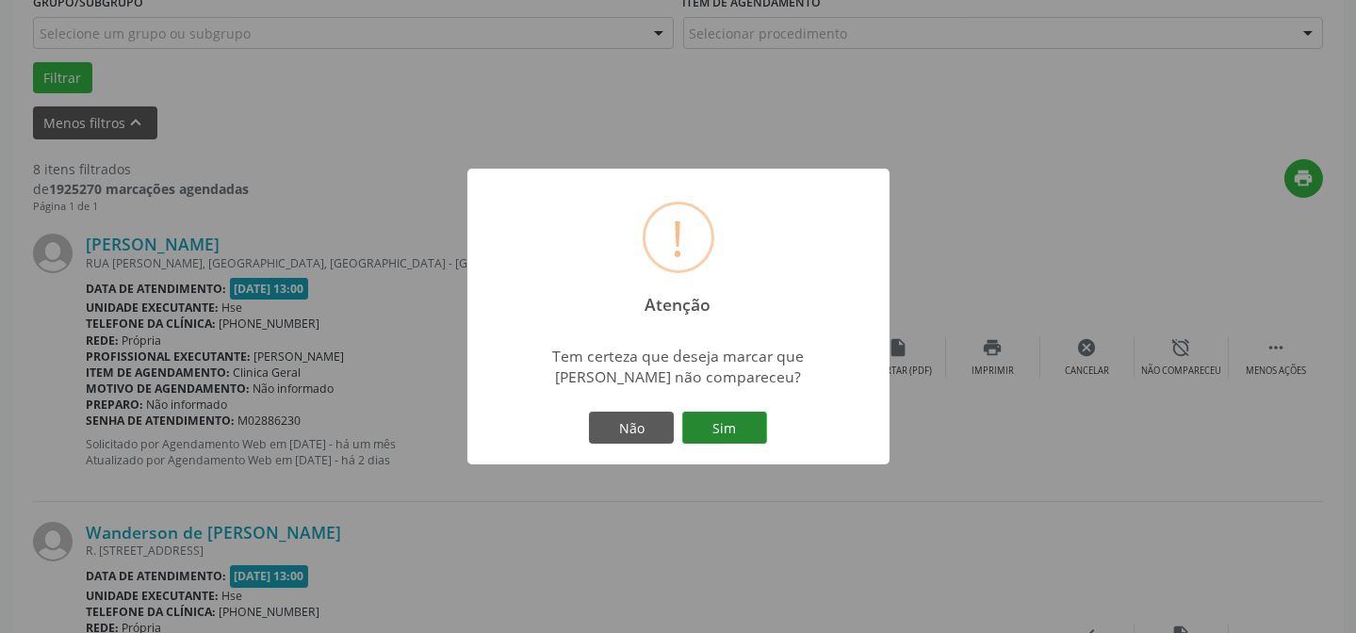
click at [753, 432] on button "Sim" at bounding box center [724, 428] width 85 height 32
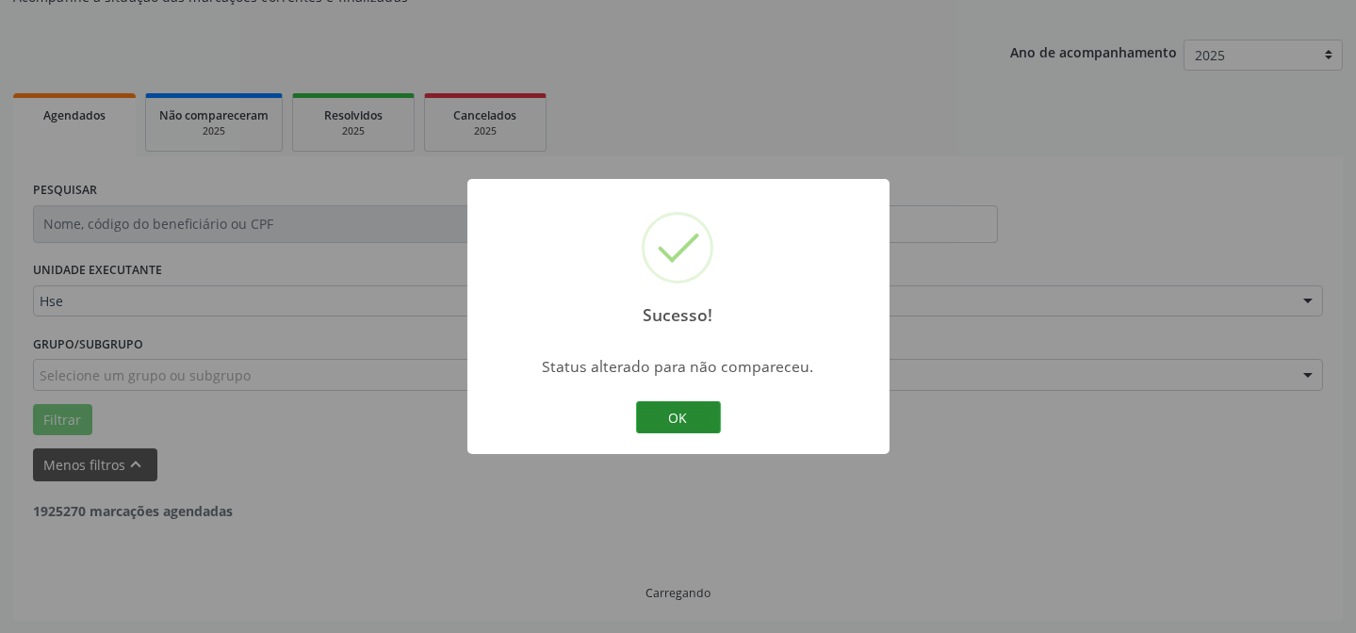
click at [673, 409] on button "OK" at bounding box center [678, 418] width 85 height 32
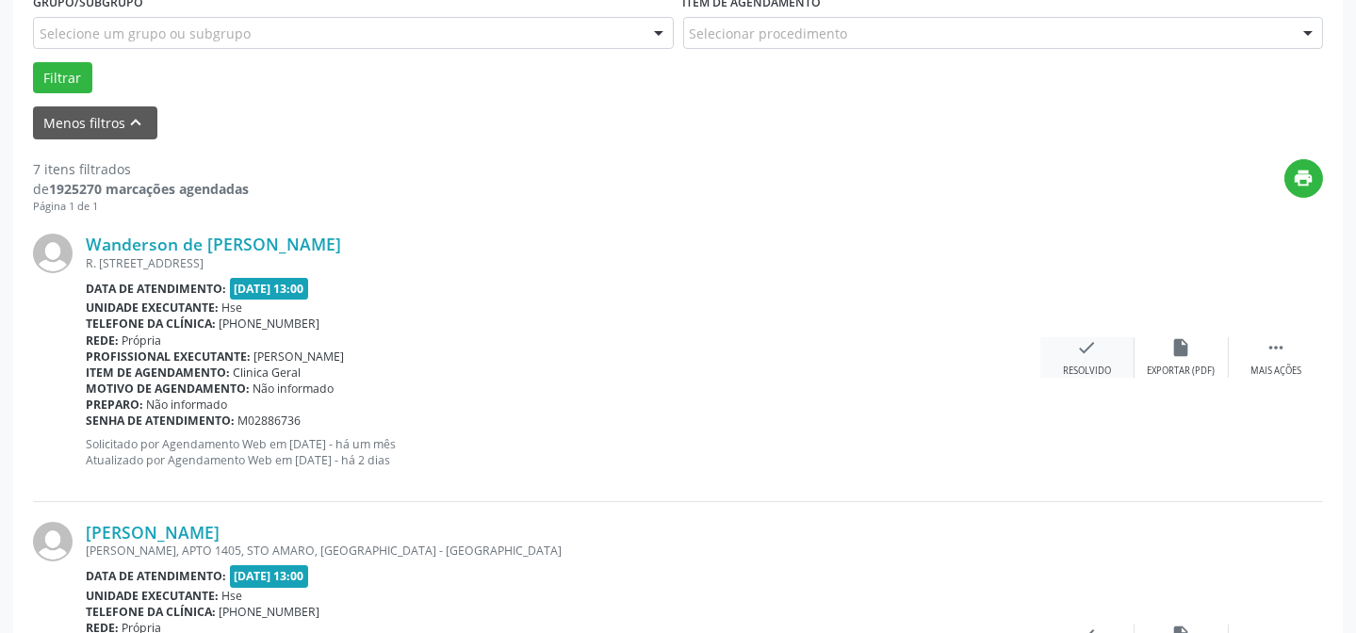
click at [1087, 359] on div "check Resolvido" at bounding box center [1088, 357] width 94 height 41
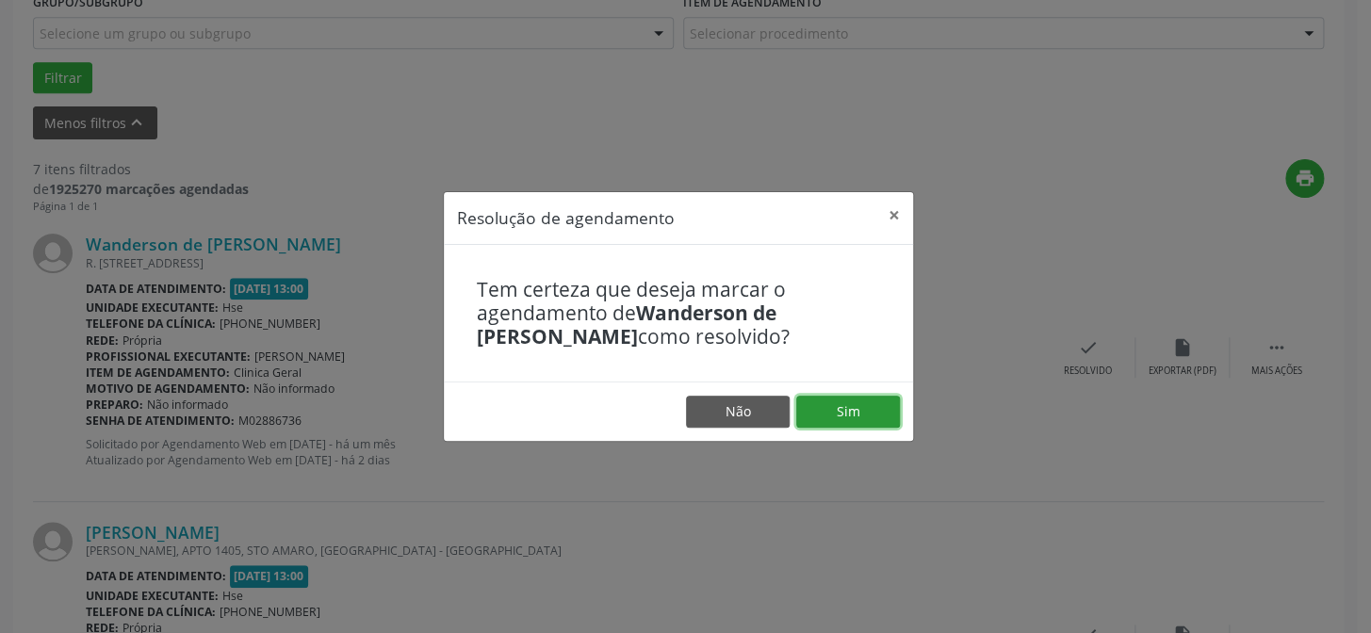
click at [861, 407] on button "Sim" at bounding box center [848, 412] width 104 height 32
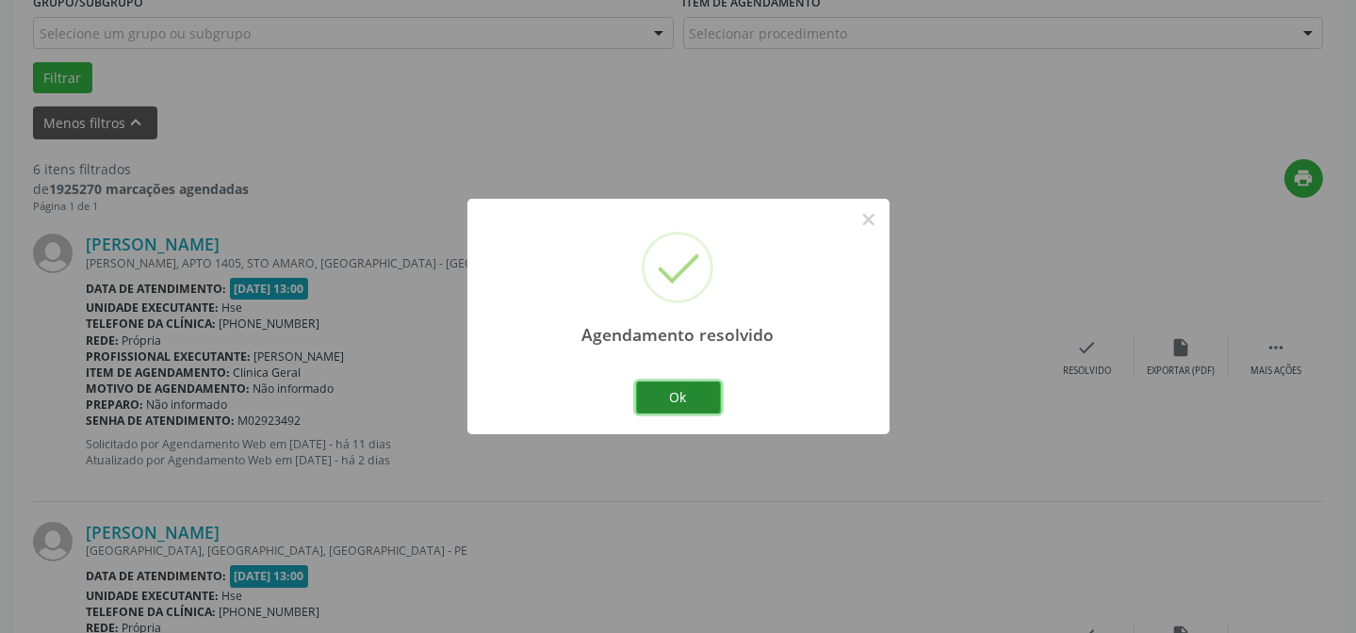
click at [679, 410] on button "Ok" at bounding box center [678, 398] width 85 height 32
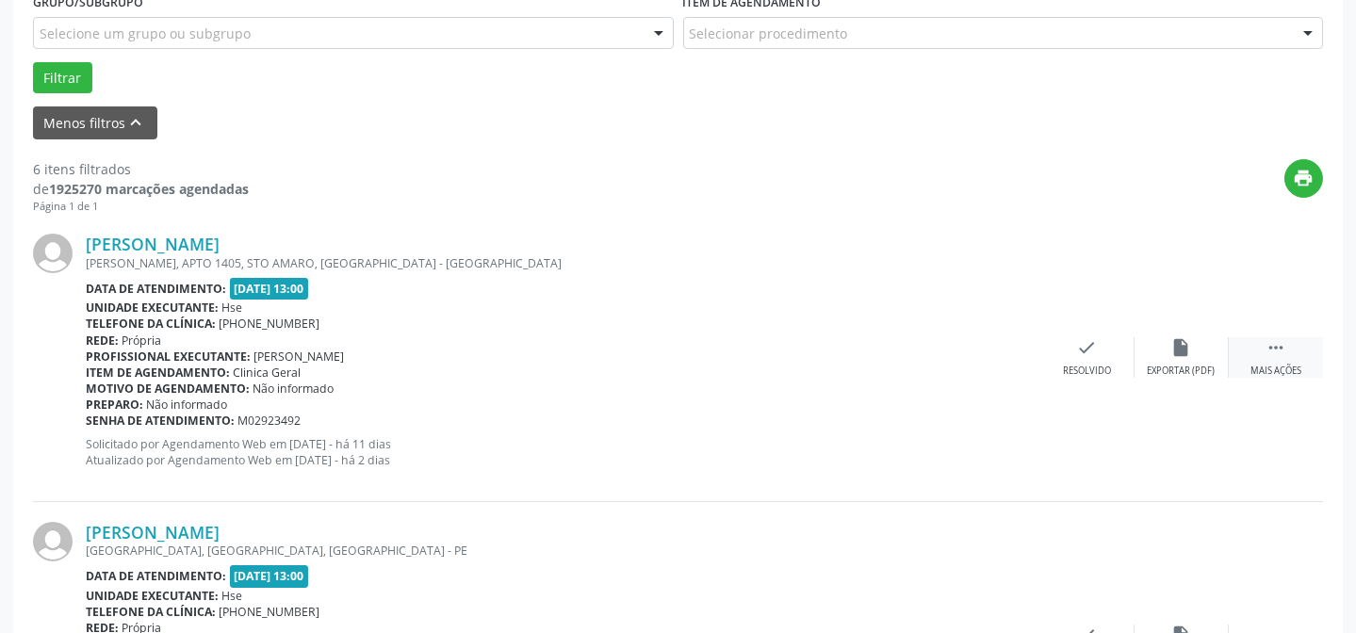
click at [1284, 371] on div "Mais ações" at bounding box center [1276, 371] width 51 height 13
click at [1172, 371] on div "Não compareceu" at bounding box center [1181, 371] width 80 height 13
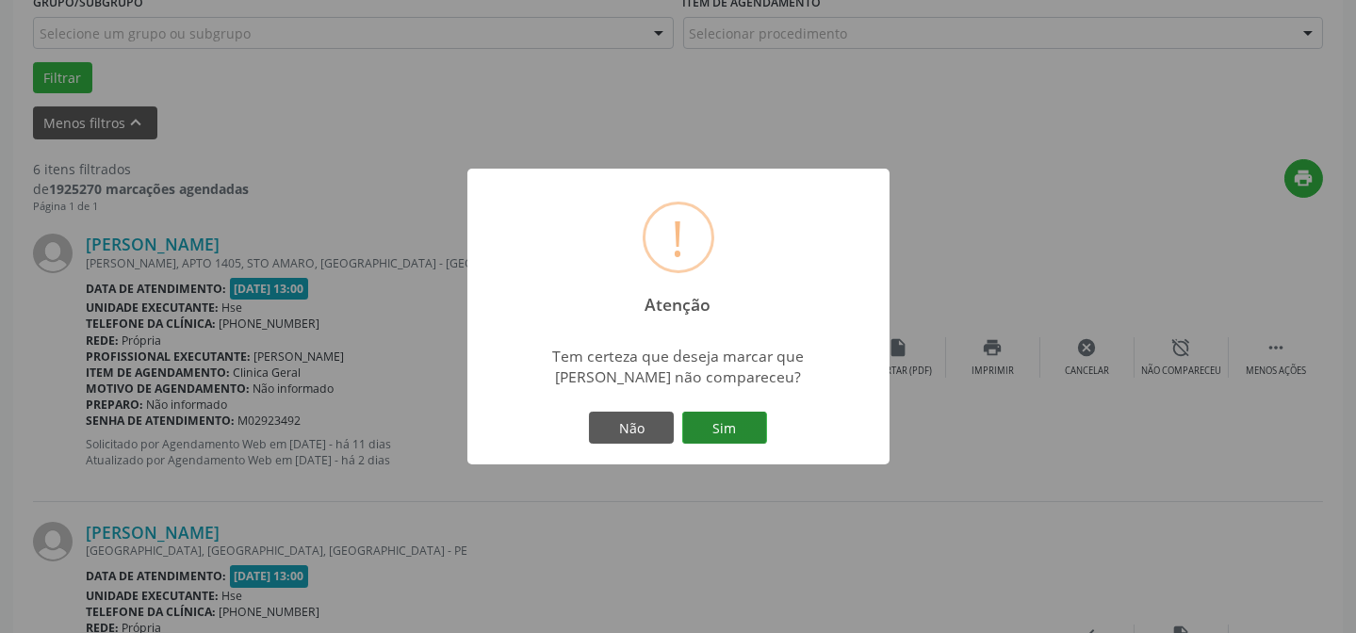
click at [716, 414] on button "Sim" at bounding box center [724, 428] width 85 height 32
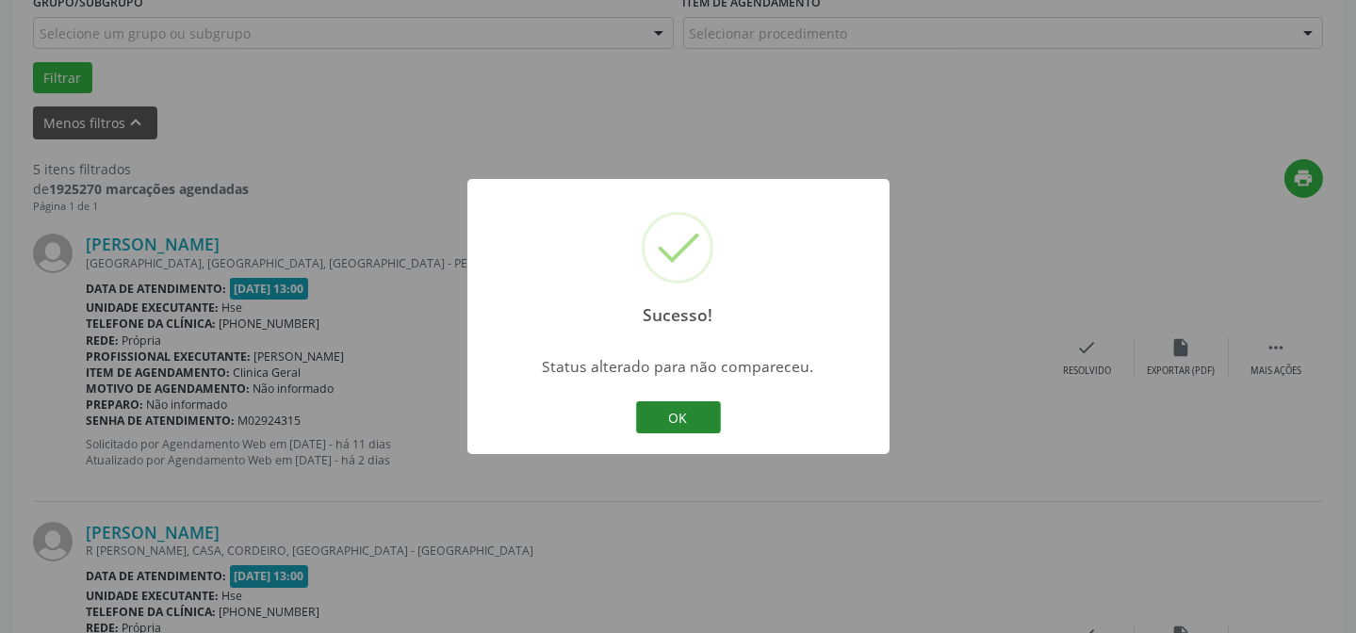
click at [696, 413] on button "OK" at bounding box center [678, 418] width 85 height 32
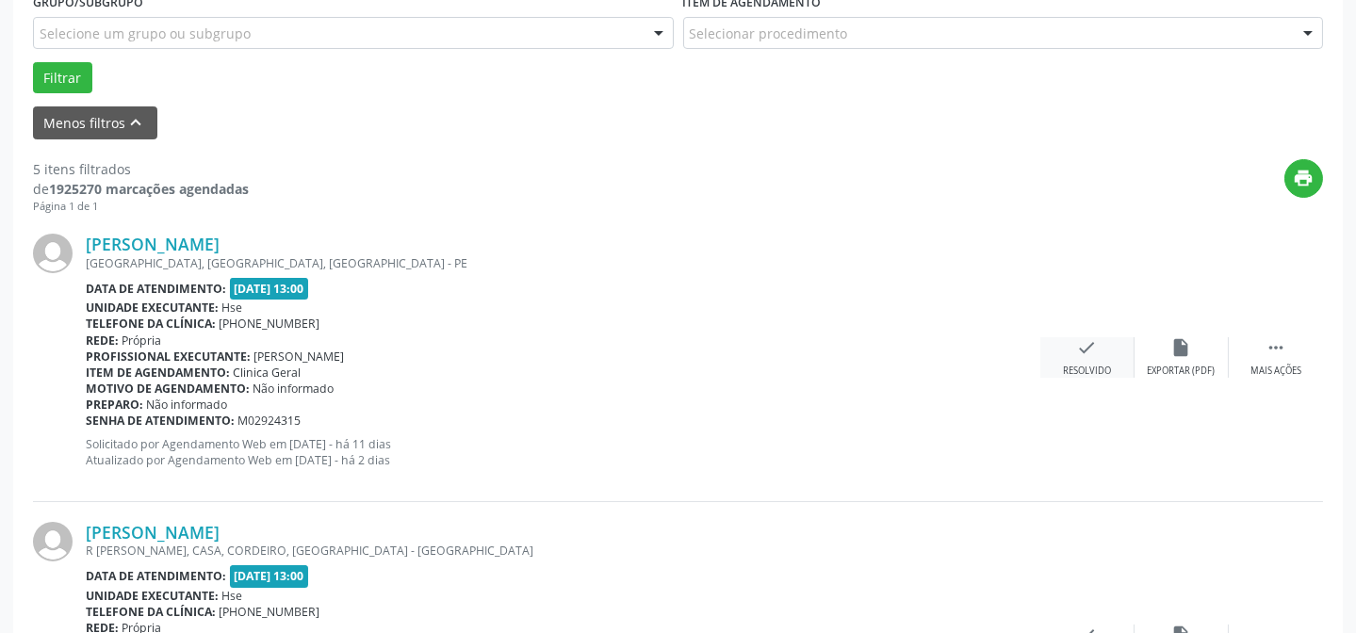
click at [1080, 343] on icon "check" at bounding box center [1087, 347] width 21 height 21
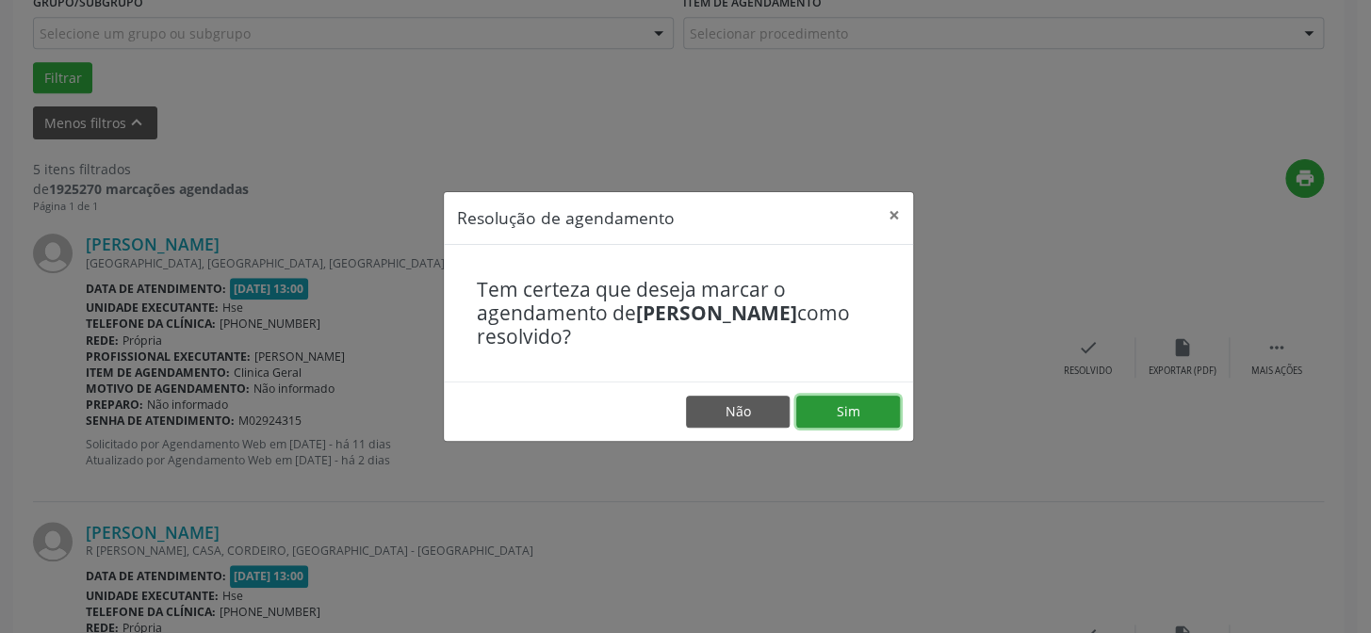
click at [859, 398] on button "Sim" at bounding box center [848, 412] width 104 height 32
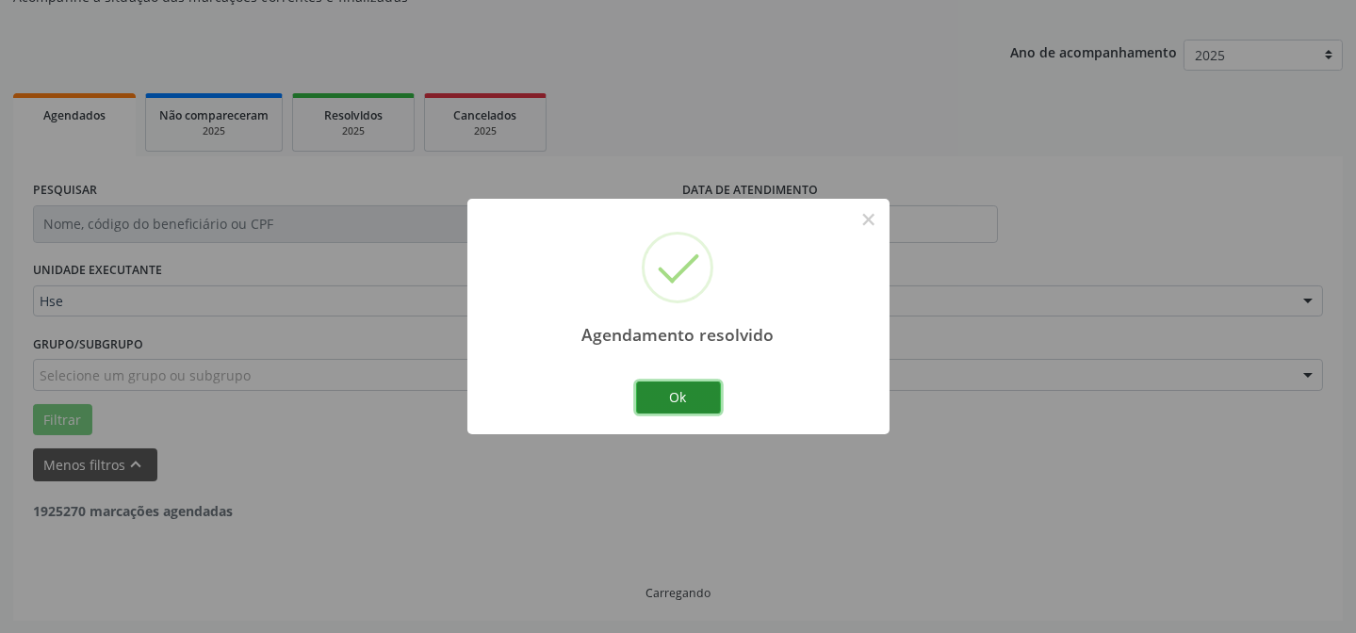
click at [707, 398] on button "Ok" at bounding box center [678, 398] width 85 height 32
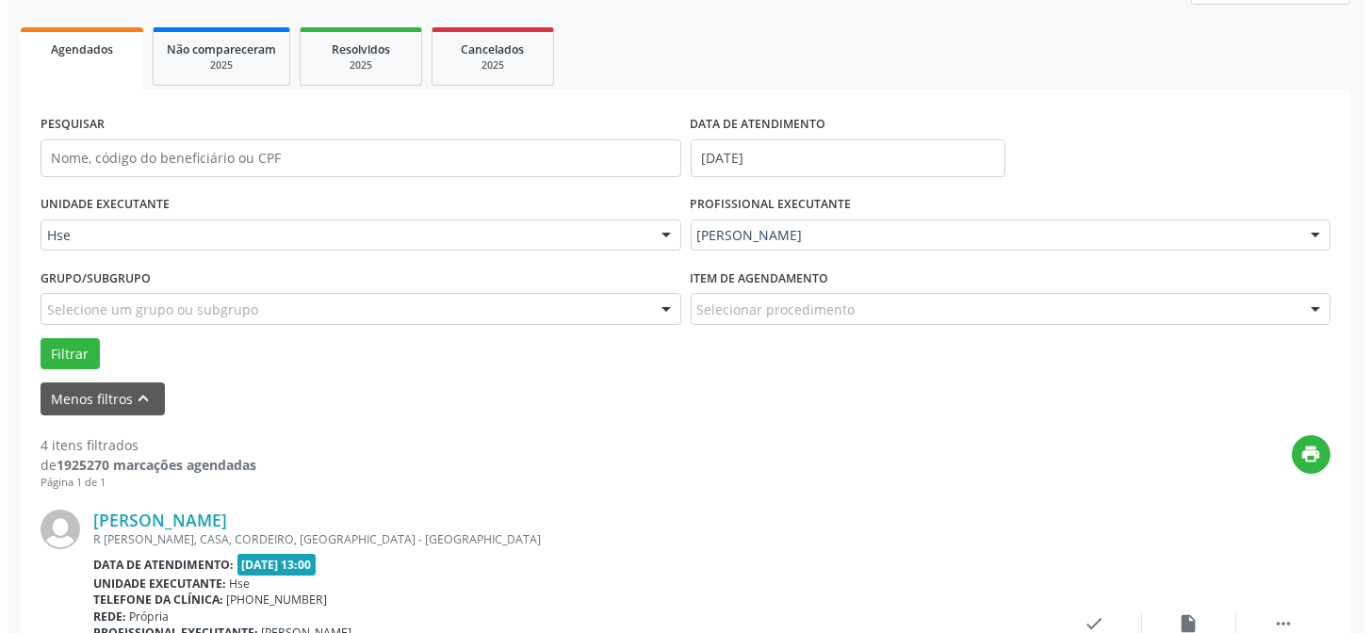
scroll to position [273, 0]
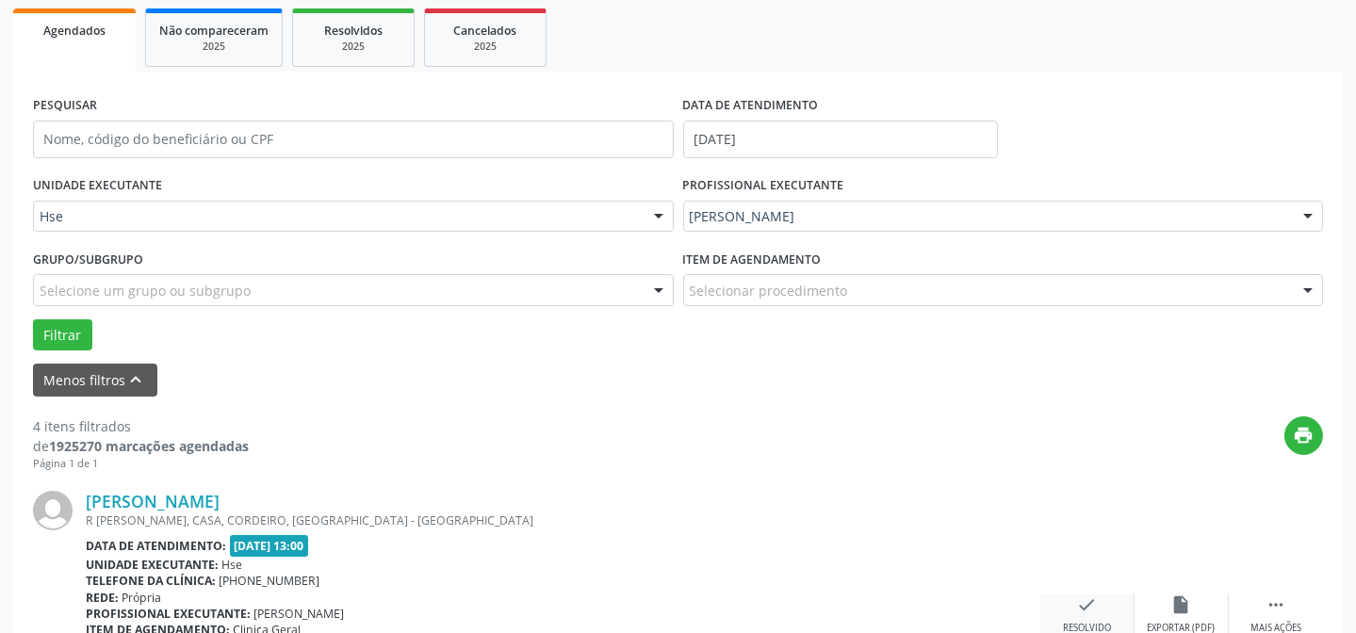
click at [1084, 599] on icon "check" at bounding box center [1087, 605] width 21 height 21
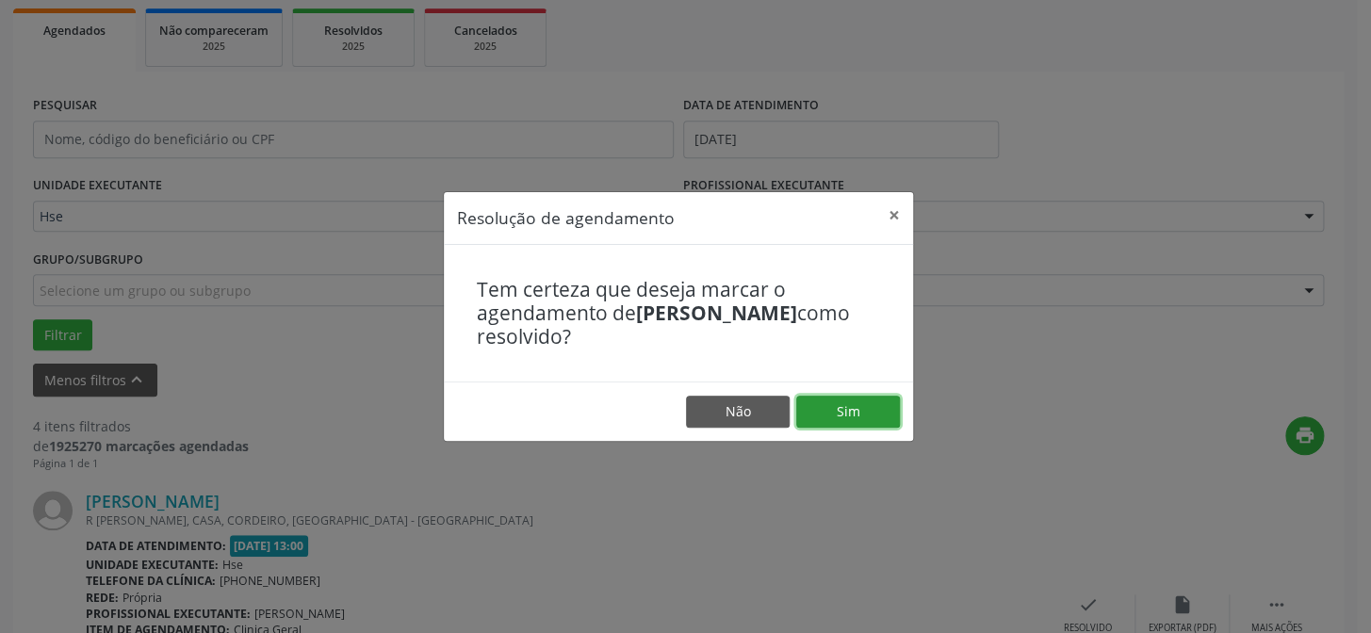
click at [860, 407] on button "Sim" at bounding box center [848, 412] width 104 height 32
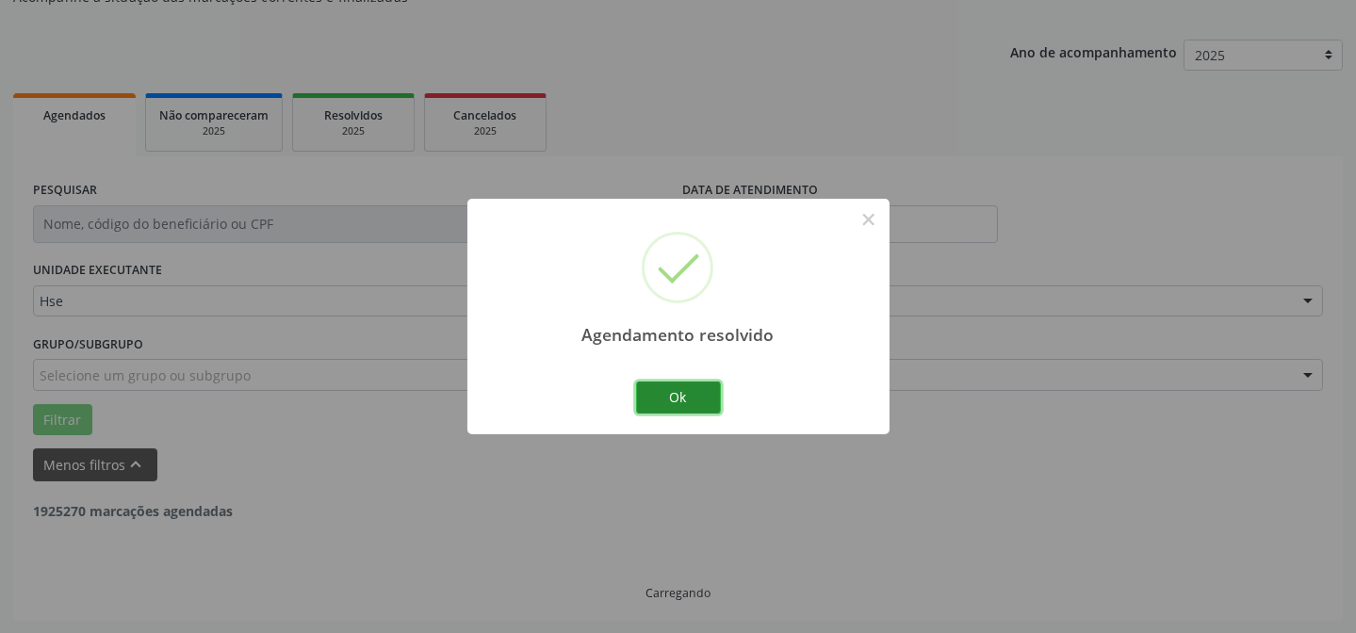
click at [683, 402] on button "Ok" at bounding box center [678, 398] width 85 height 32
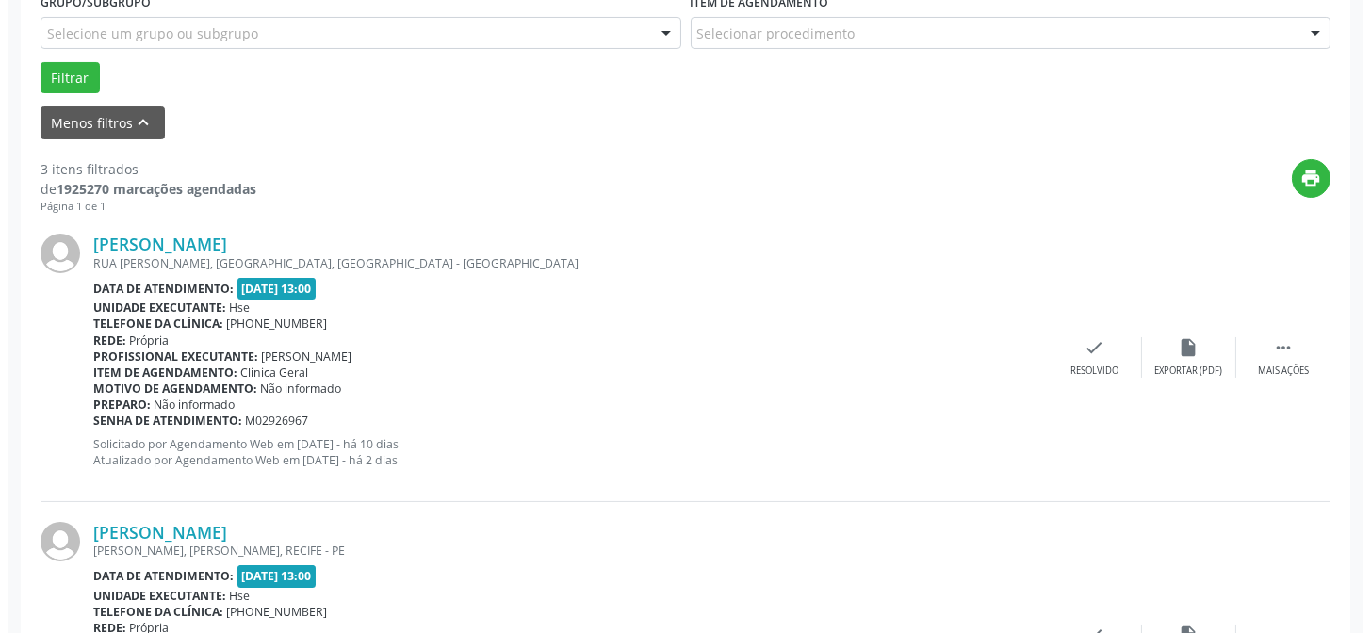
scroll to position [616, 0]
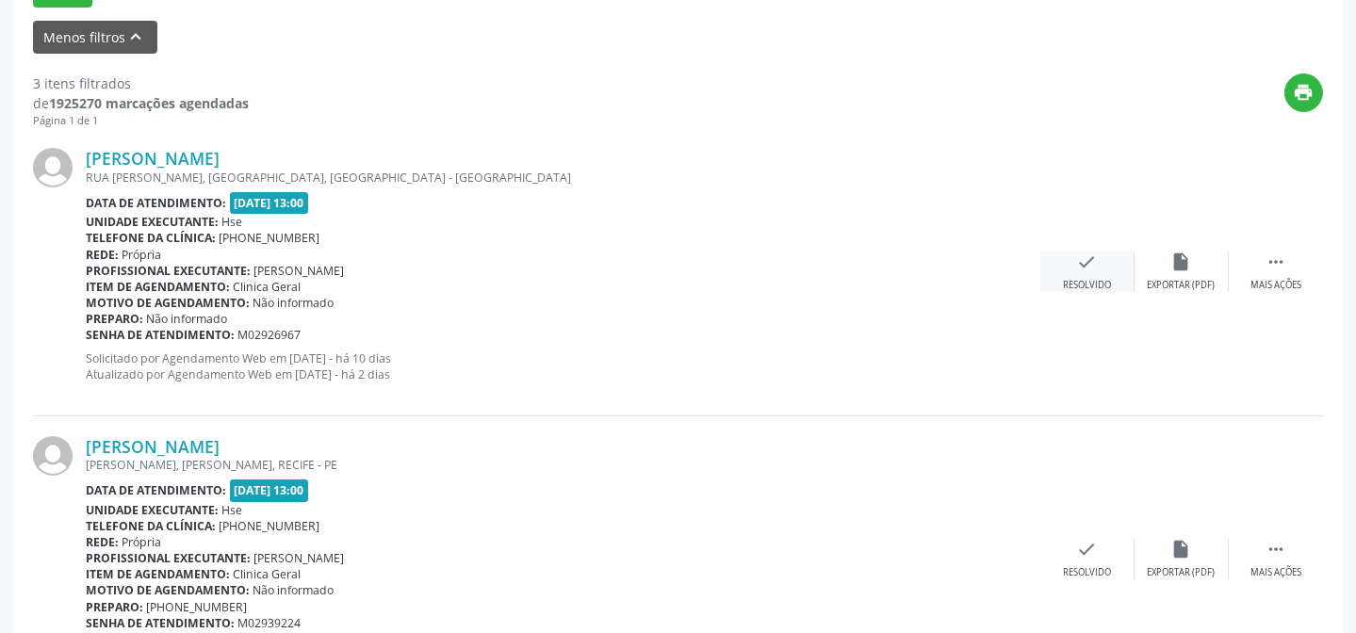
click at [1100, 274] on div "check Resolvido" at bounding box center [1088, 272] width 94 height 41
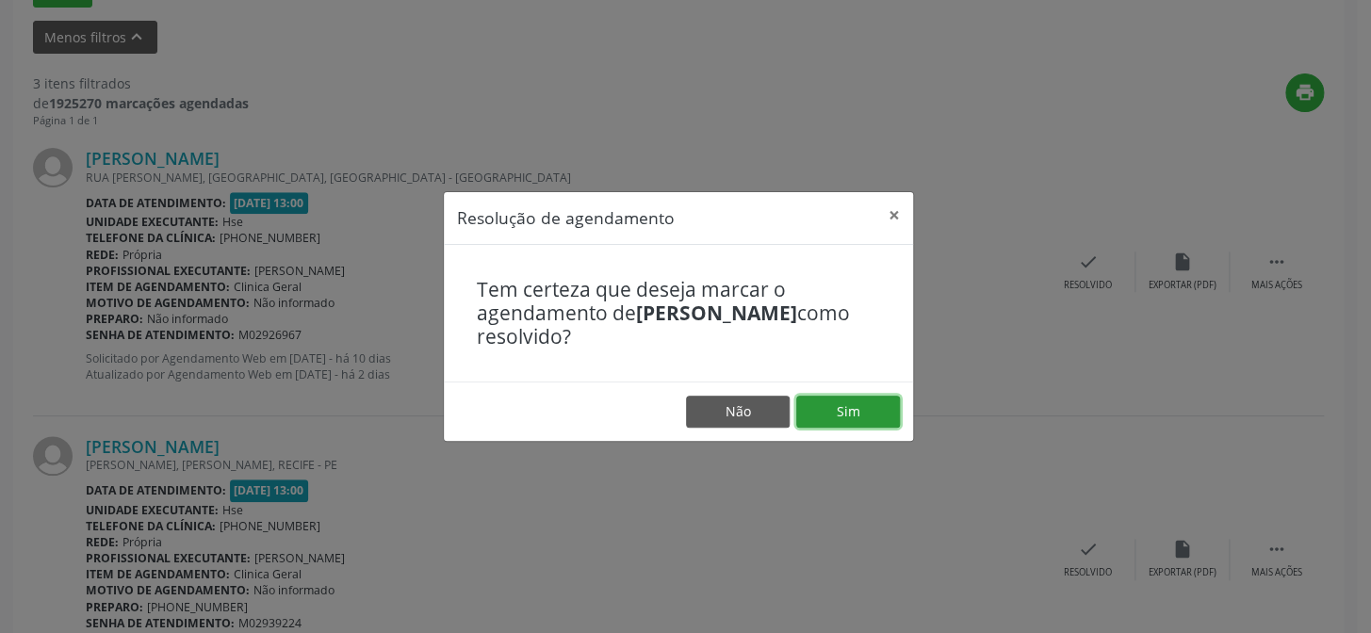
click at [869, 410] on button "Sim" at bounding box center [848, 412] width 104 height 32
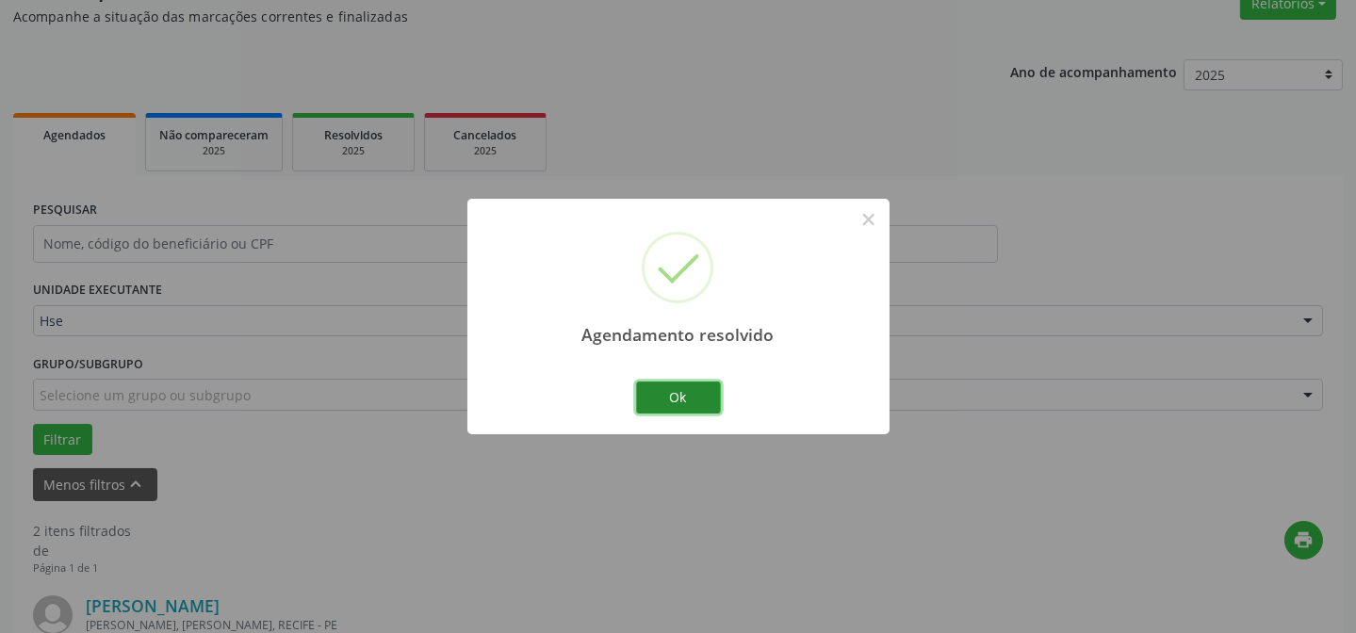
click at [691, 404] on button "Ok" at bounding box center [678, 398] width 85 height 32
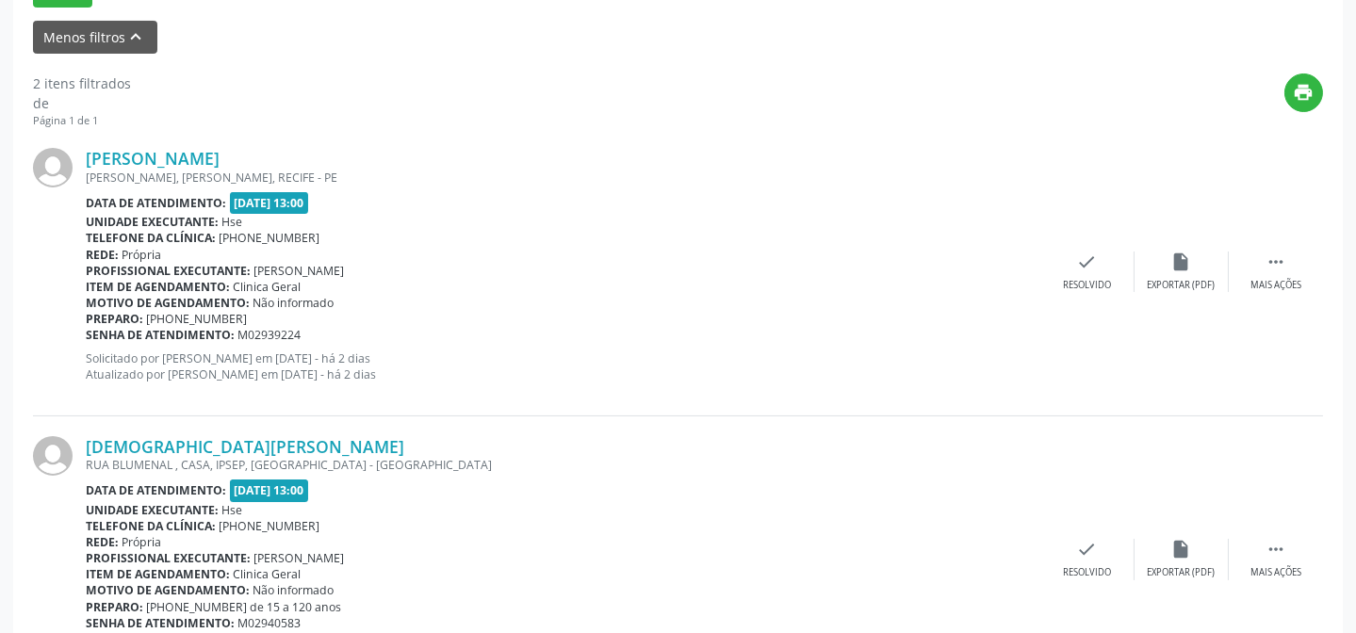
scroll to position [615, 0]
click at [1253, 267] on div " Mais ações" at bounding box center [1276, 273] width 94 height 41
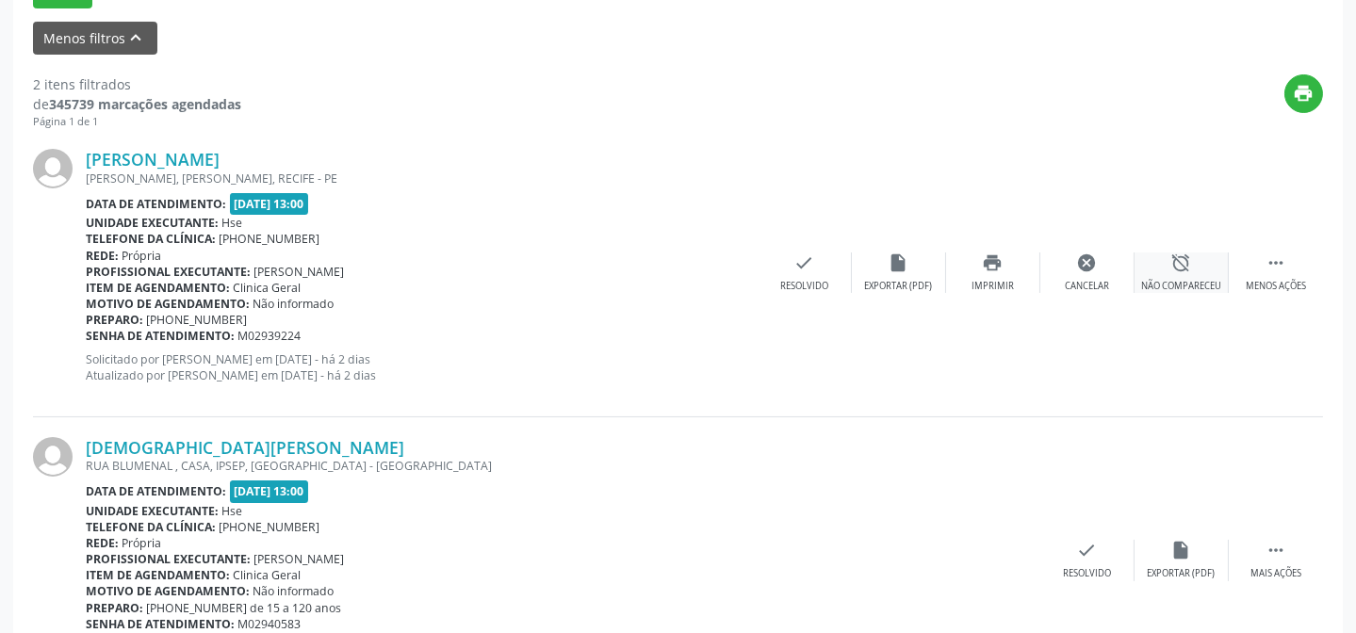
click at [1220, 271] on div "alarm_off Não compareceu" at bounding box center [1182, 273] width 94 height 41
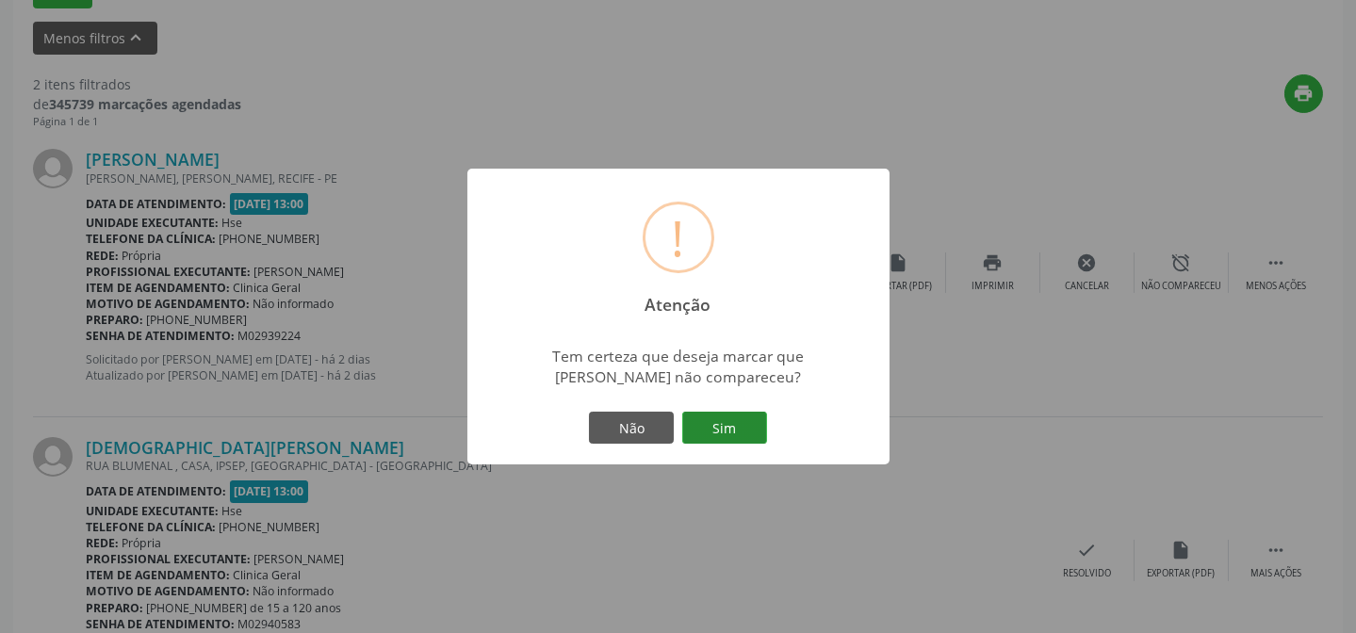
click at [752, 434] on button "Sim" at bounding box center [724, 428] width 85 height 32
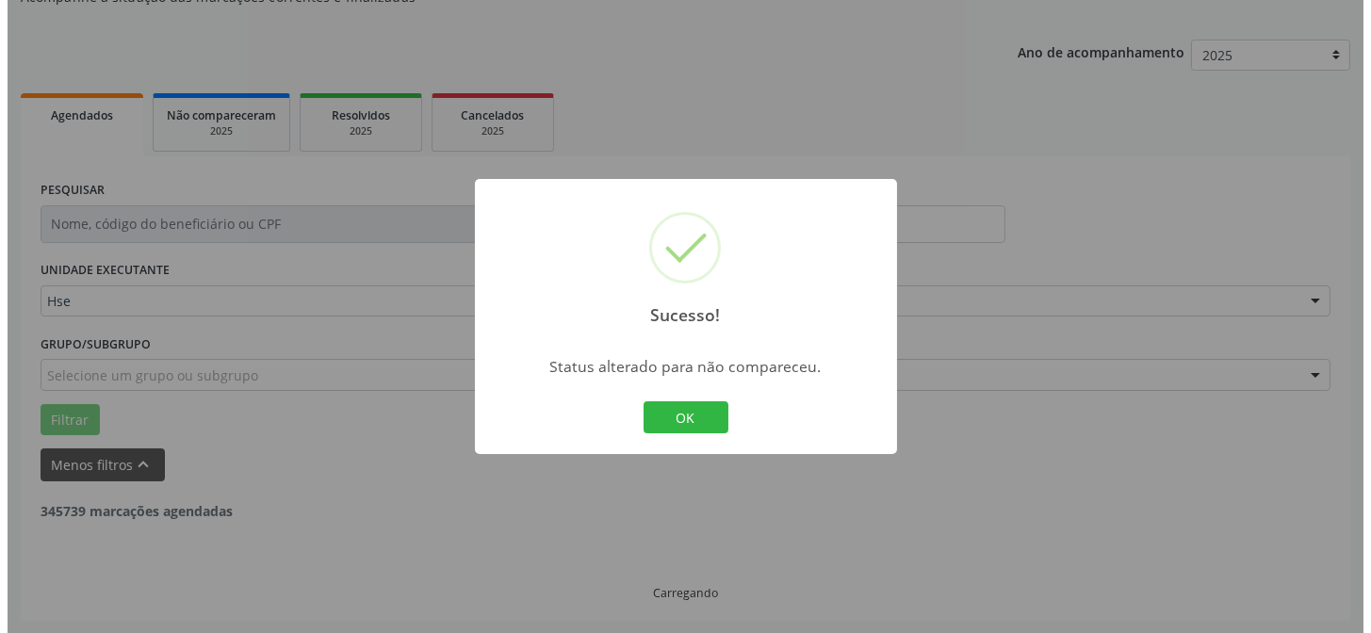
scroll to position [431, 0]
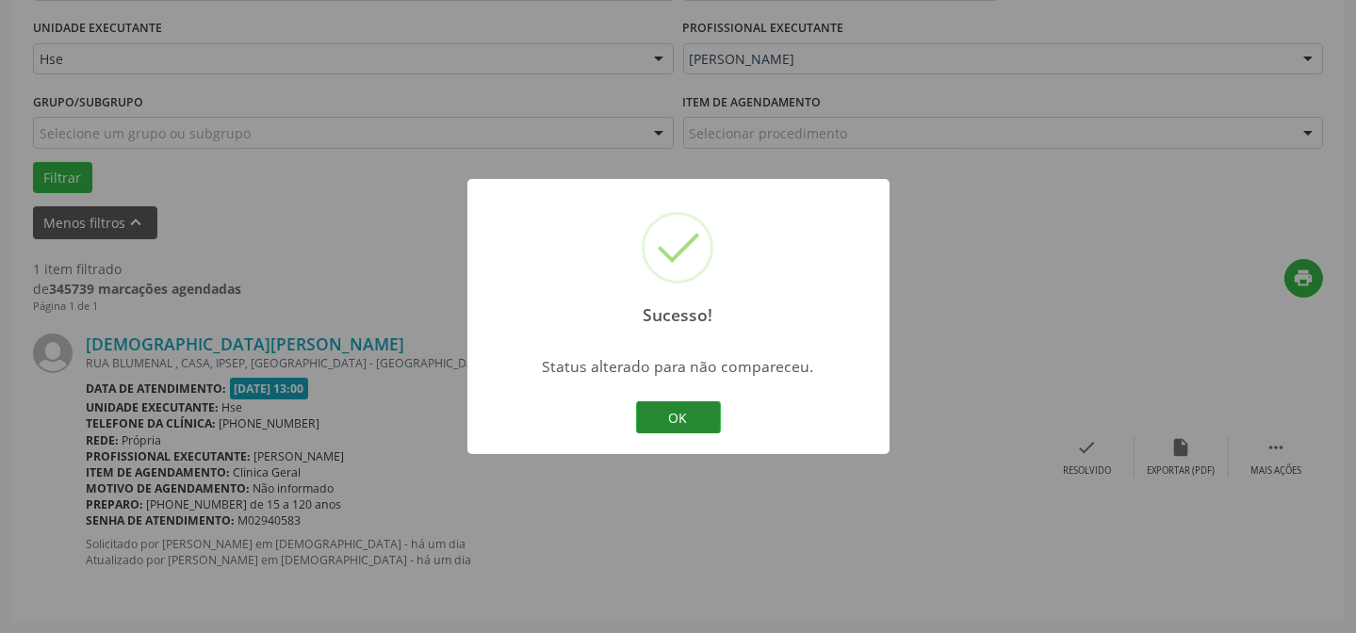
click at [678, 407] on button "OK" at bounding box center [678, 418] width 85 height 32
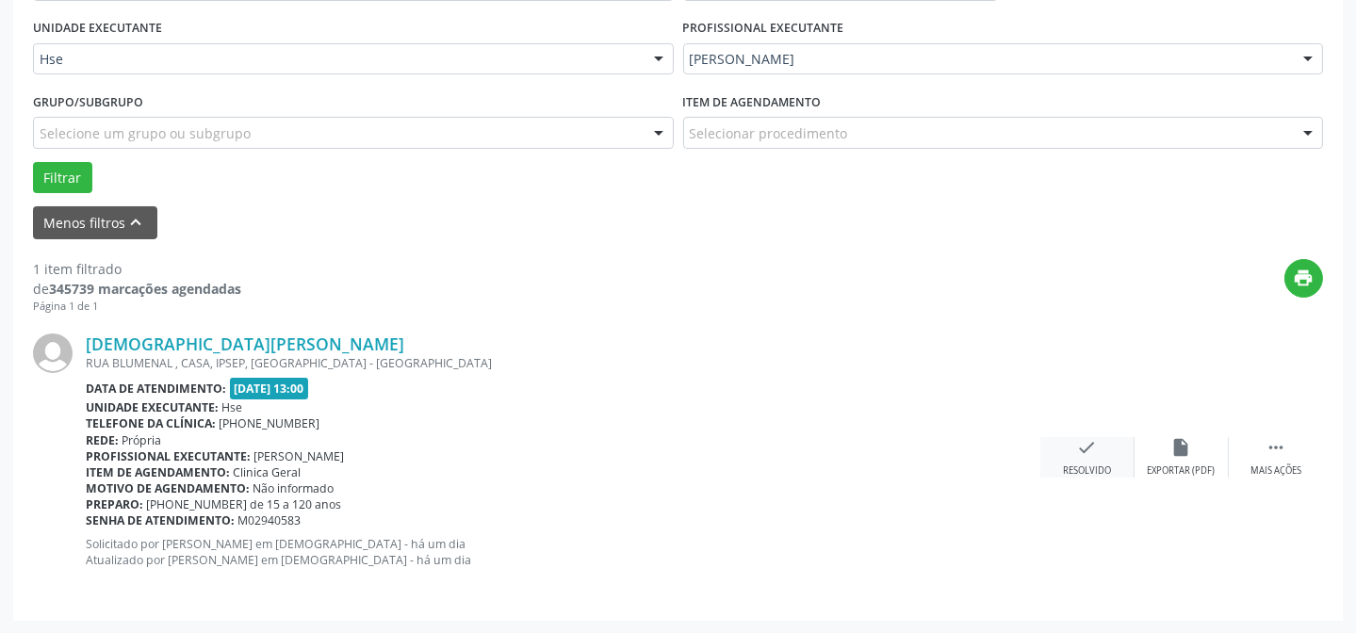
click at [1084, 452] on icon "check" at bounding box center [1087, 447] width 21 height 21
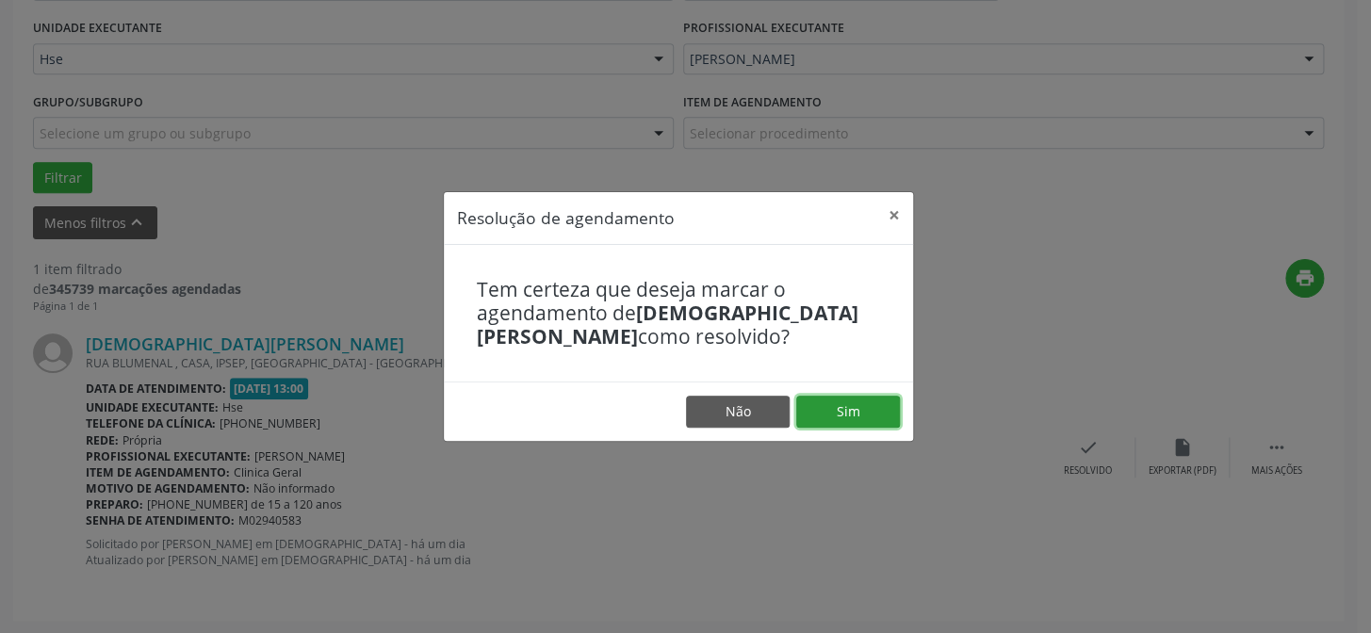
click at [876, 404] on button "Sim" at bounding box center [848, 412] width 104 height 32
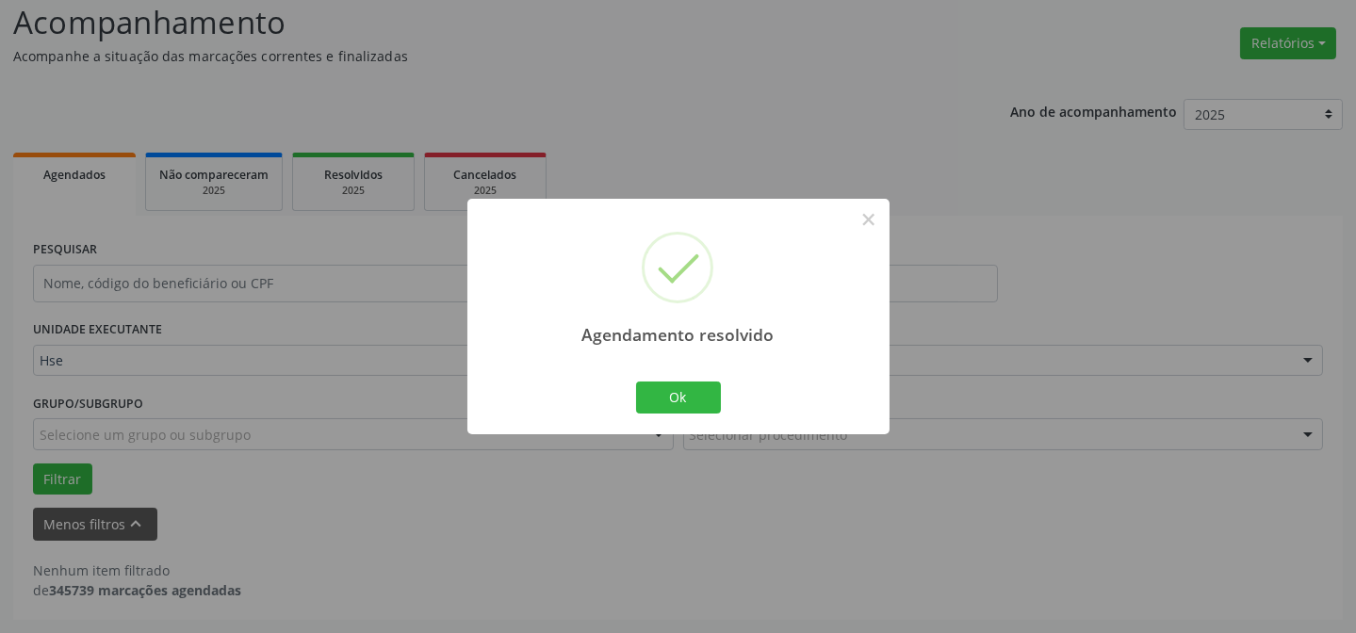
scroll to position [127, 0]
click at [646, 405] on button "Ok" at bounding box center [678, 398] width 85 height 32
